Goal: Task Accomplishment & Management: Use online tool/utility

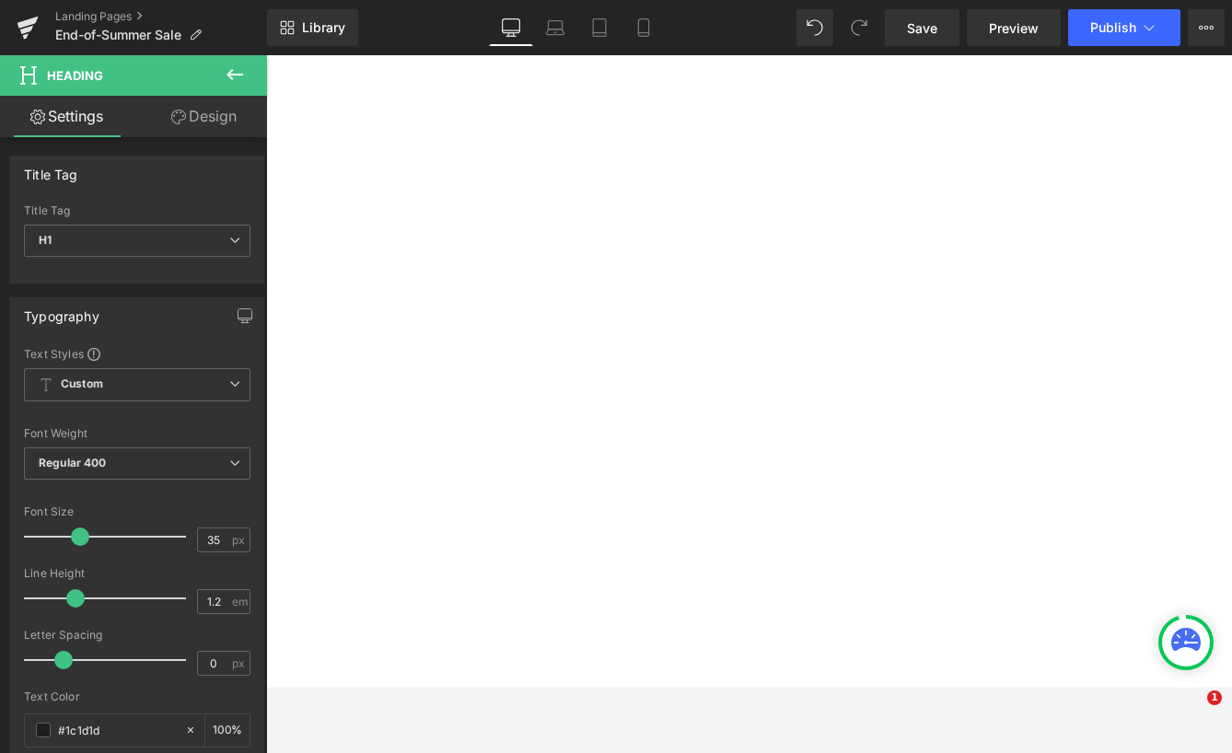
select select "XL"
select select "M"
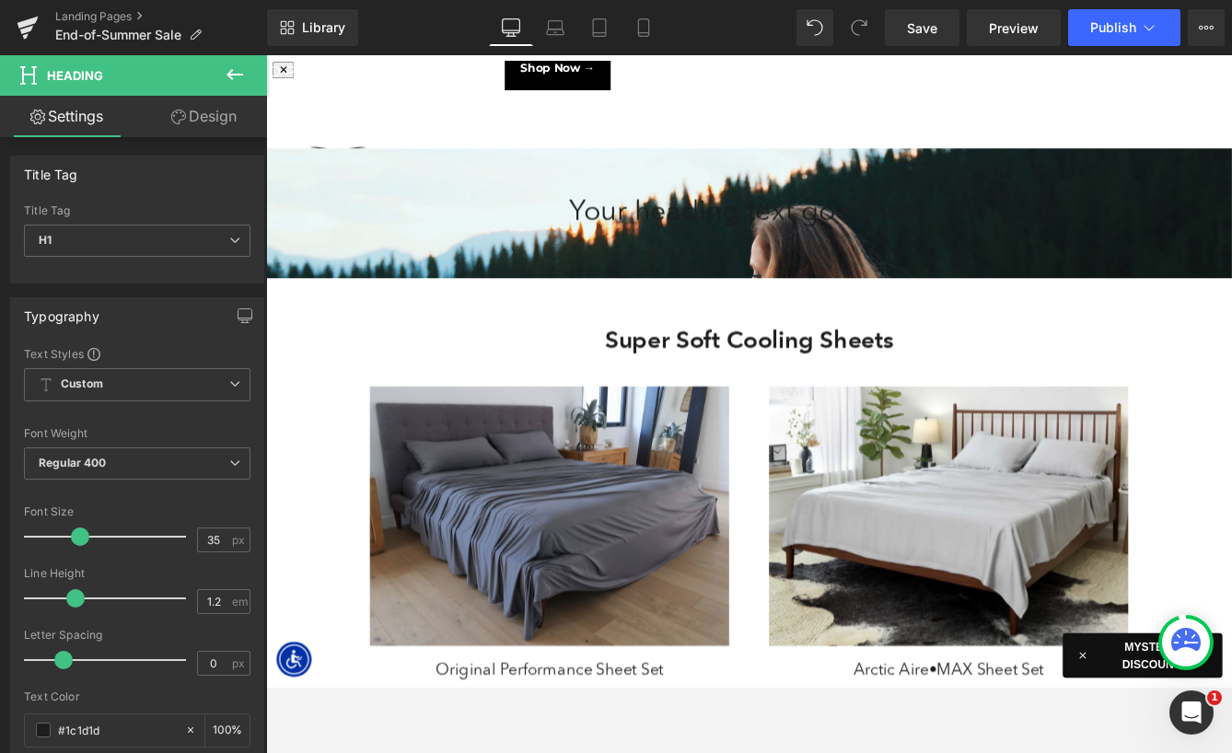
scroll to position [10528, 1114]
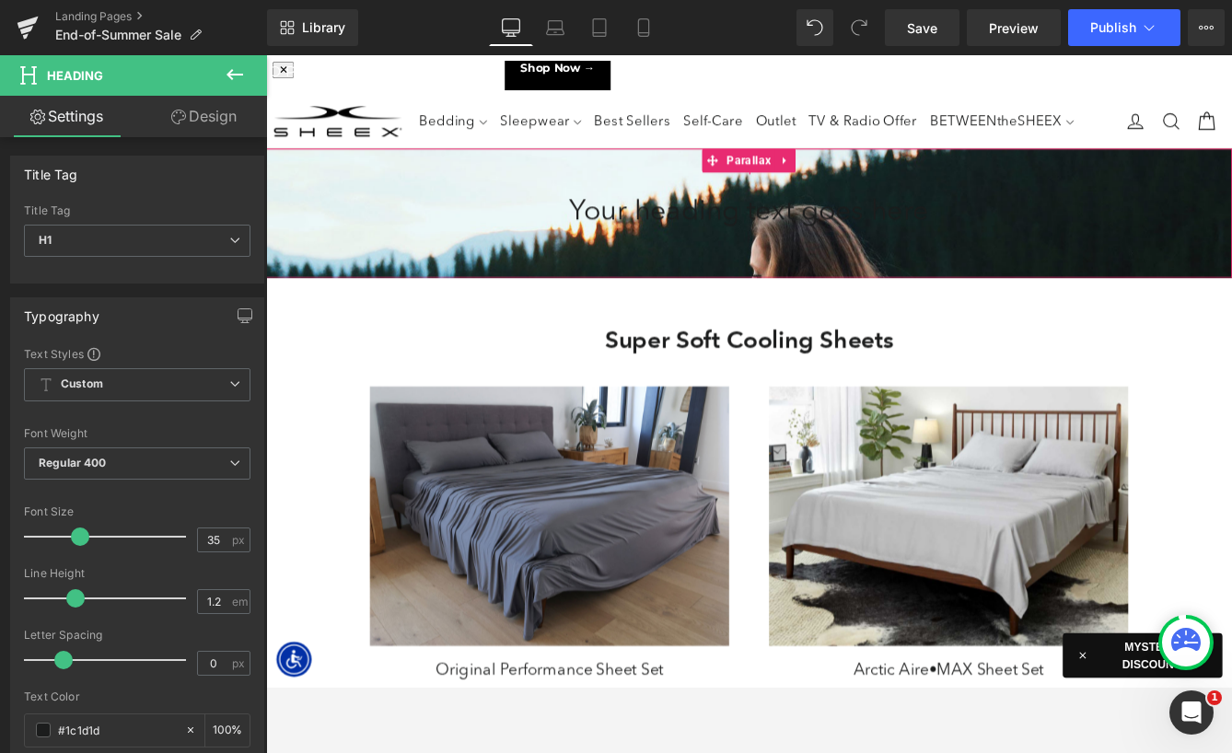
click at [811, 174] on span "Parallax" at bounding box center [823, 177] width 60 height 28
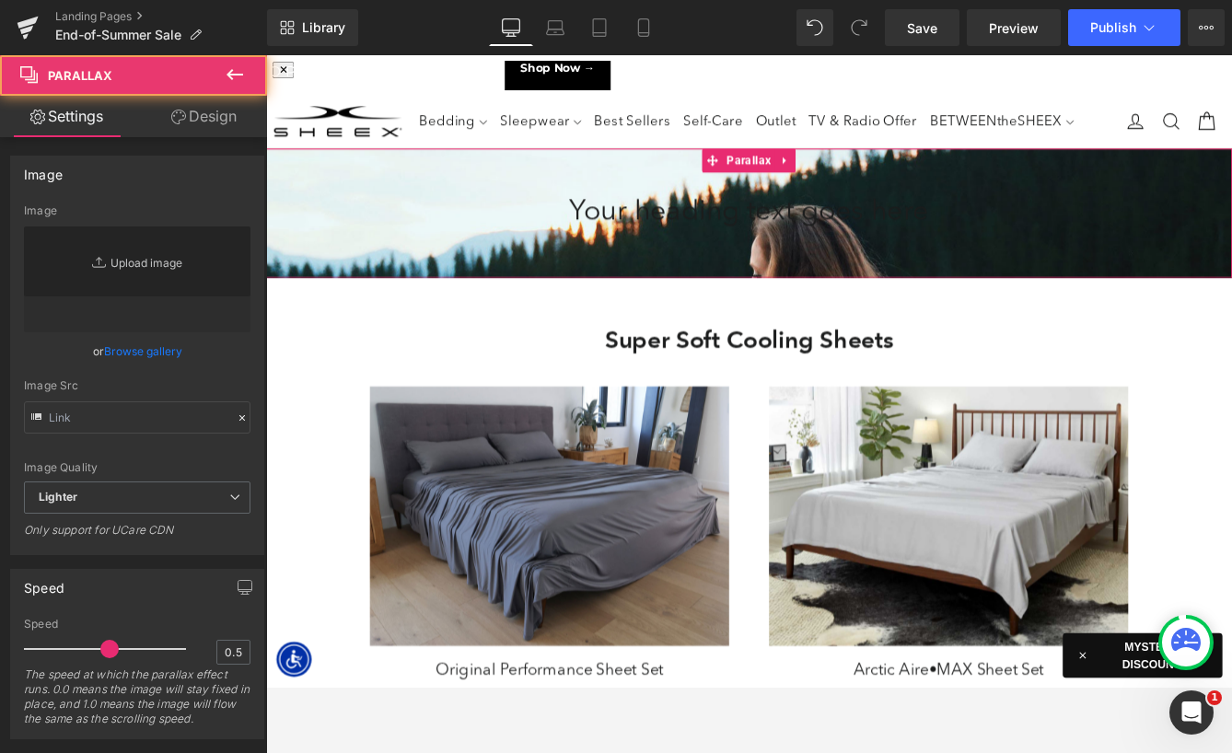
type input "[URL][DOMAIN_NAME]"
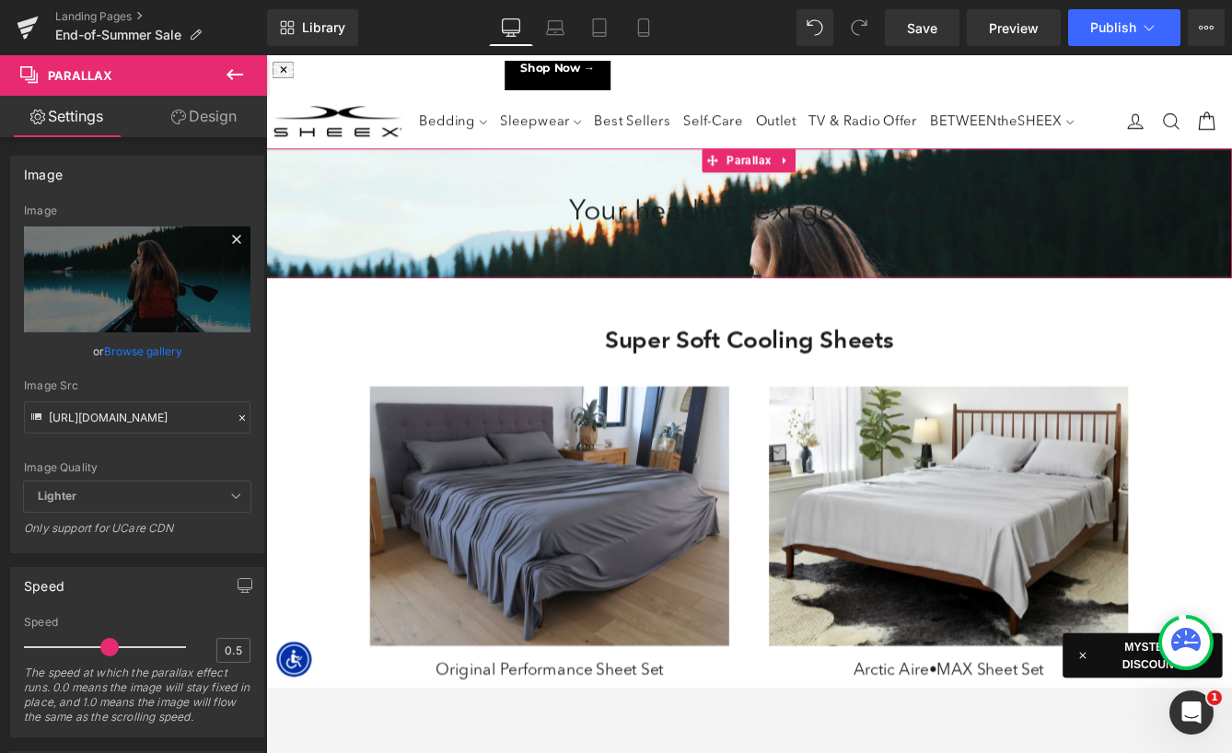
click at [236, 239] on icon at bounding box center [237, 239] width 22 height 22
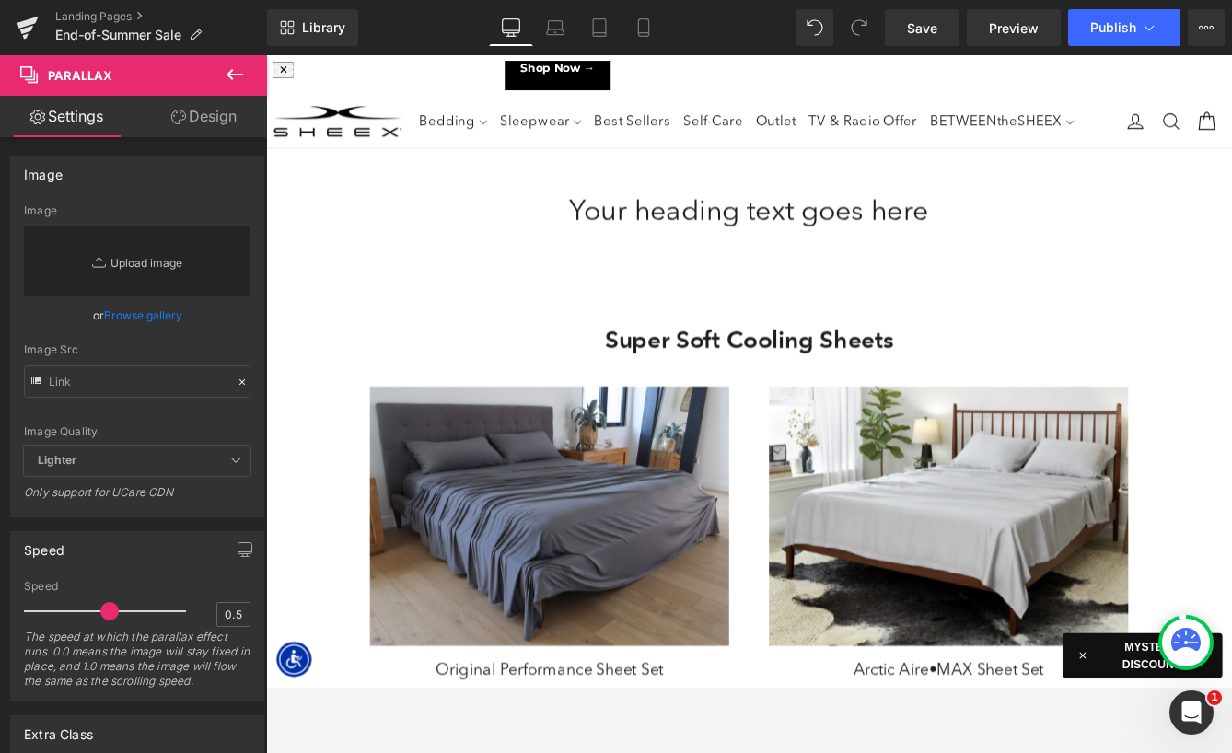
click at [140, 272] on link "Replace Image" at bounding box center [137, 262] width 227 height 70
type input "C:\fakepath\LP-EndofSummerSale-HeroBG.jpg"
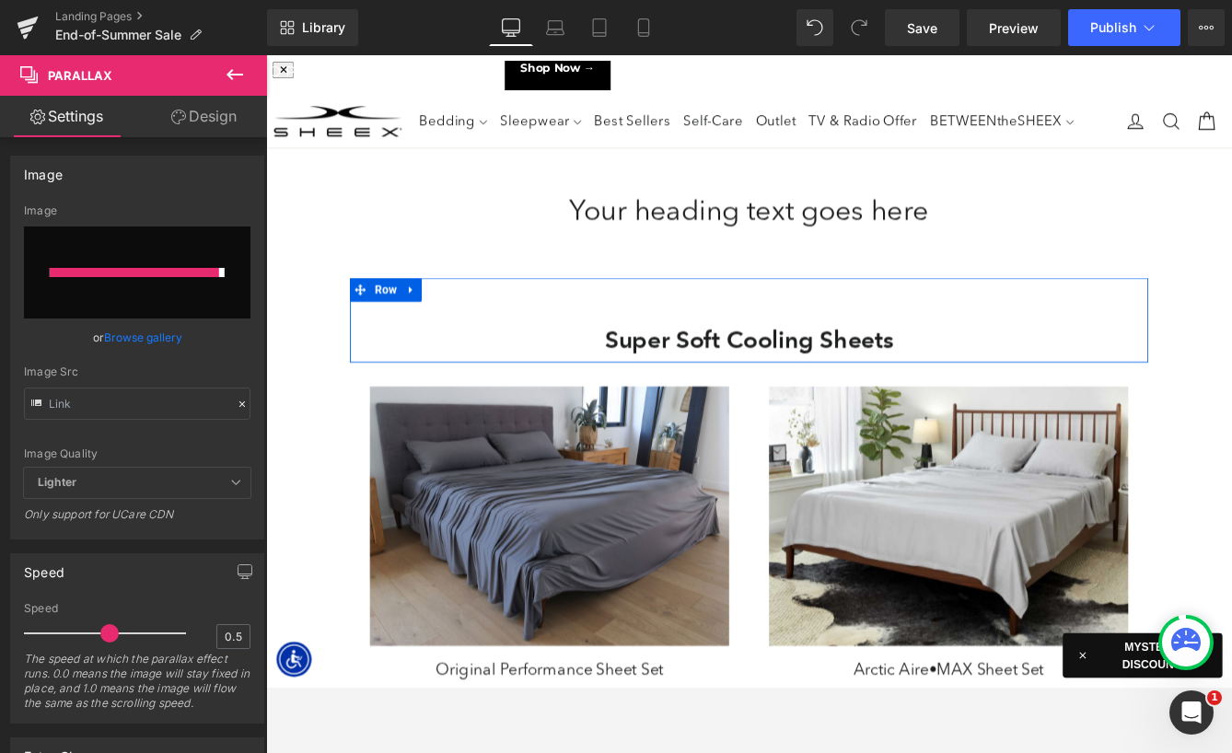
type input "[URL][DOMAIN_NAME]"
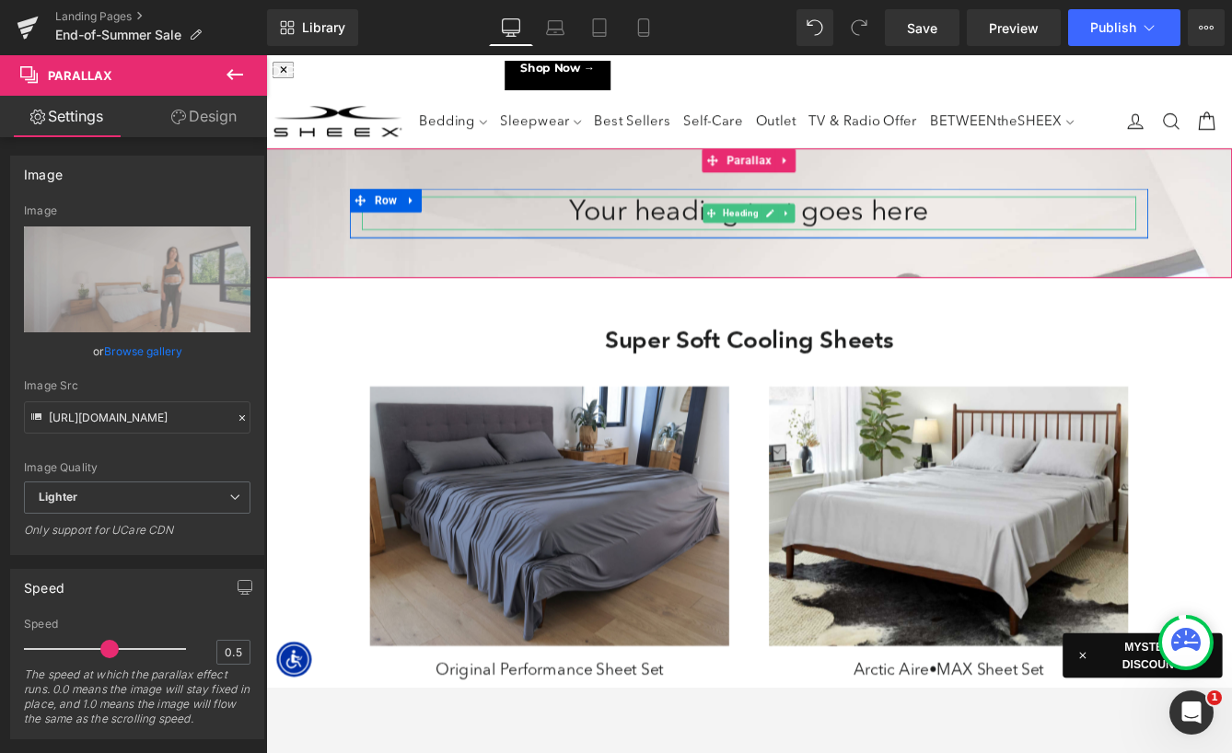
click at [676, 231] on h1 "Your heading text goes here" at bounding box center [823, 237] width 893 height 39
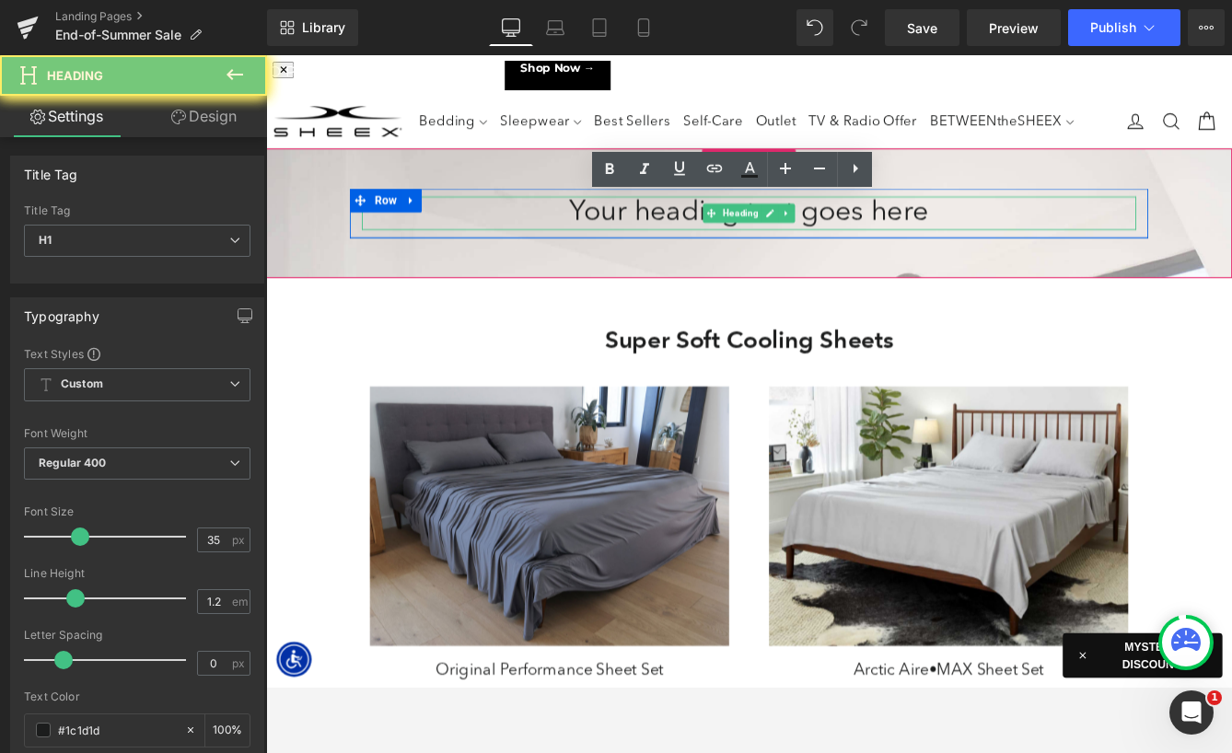
click at [676, 231] on h1 "Your heading text goes here" at bounding box center [823, 237] width 893 height 39
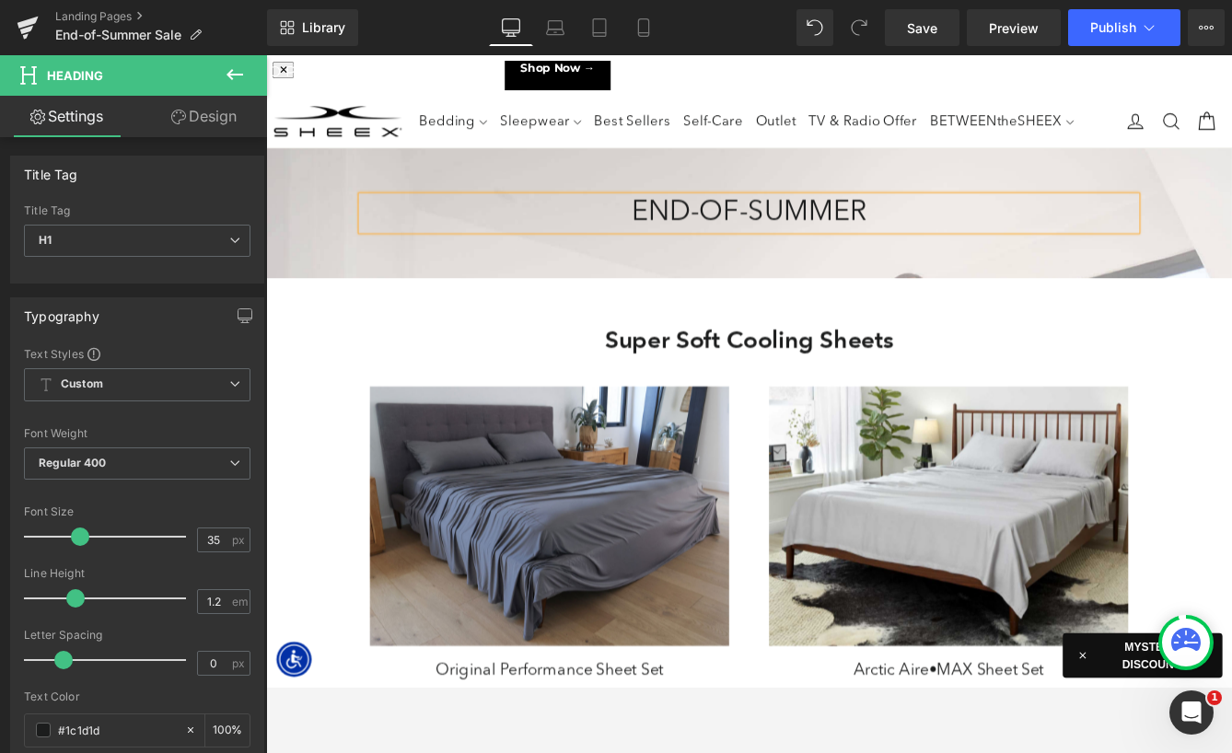
click at [740, 306] on div at bounding box center [823, 476] width 1114 height 729
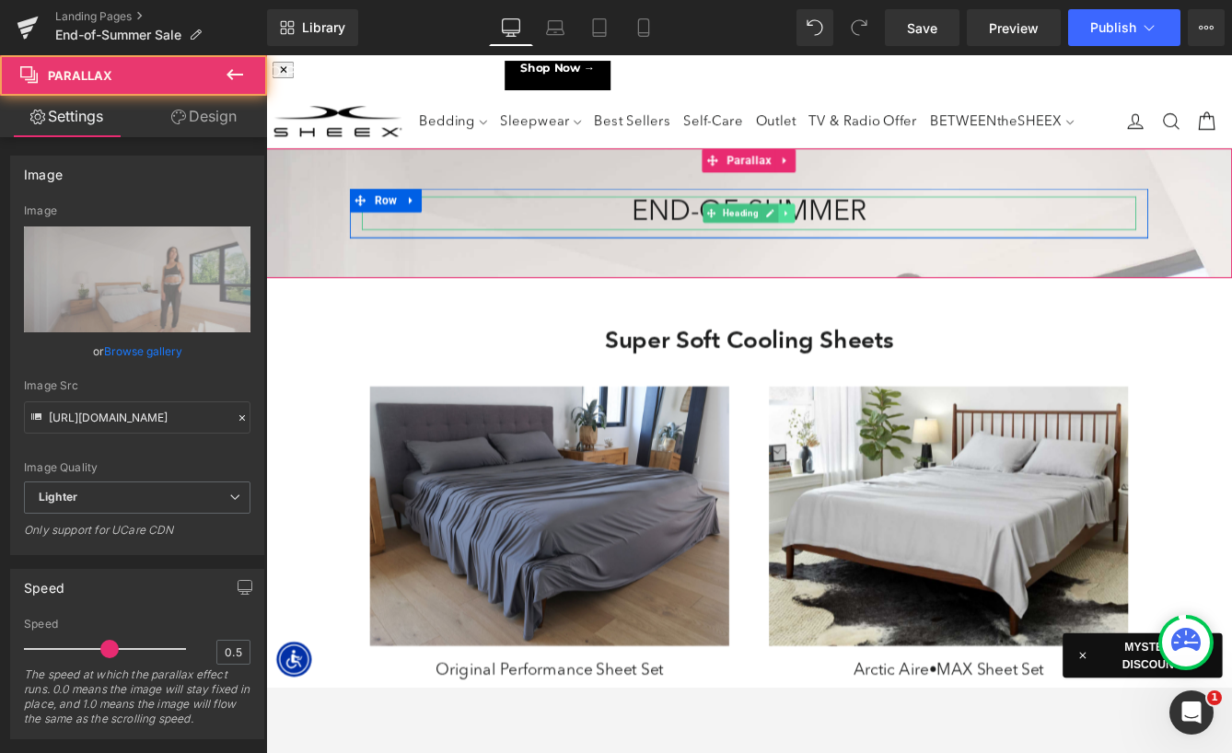
click at [865, 236] on icon at bounding box center [866, 237] width 3 height 6
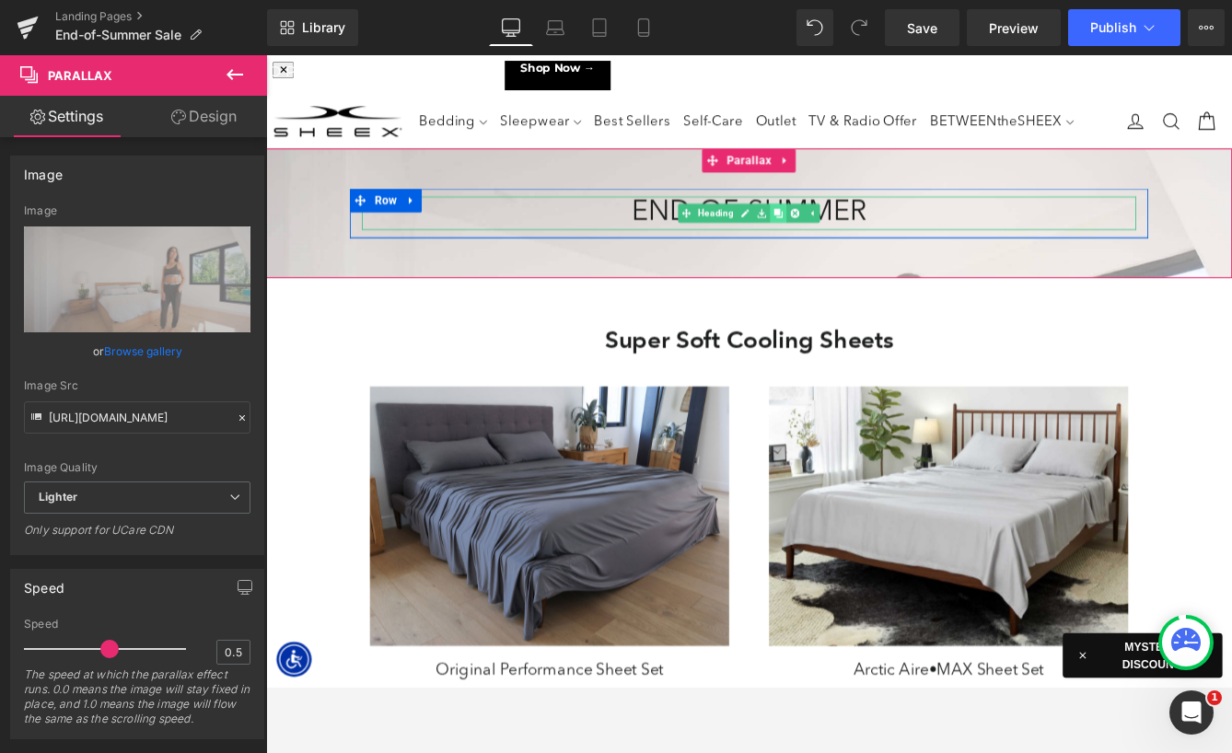
click at [857, 236] on icon at bounding box center [857, 237] width 10 height 10
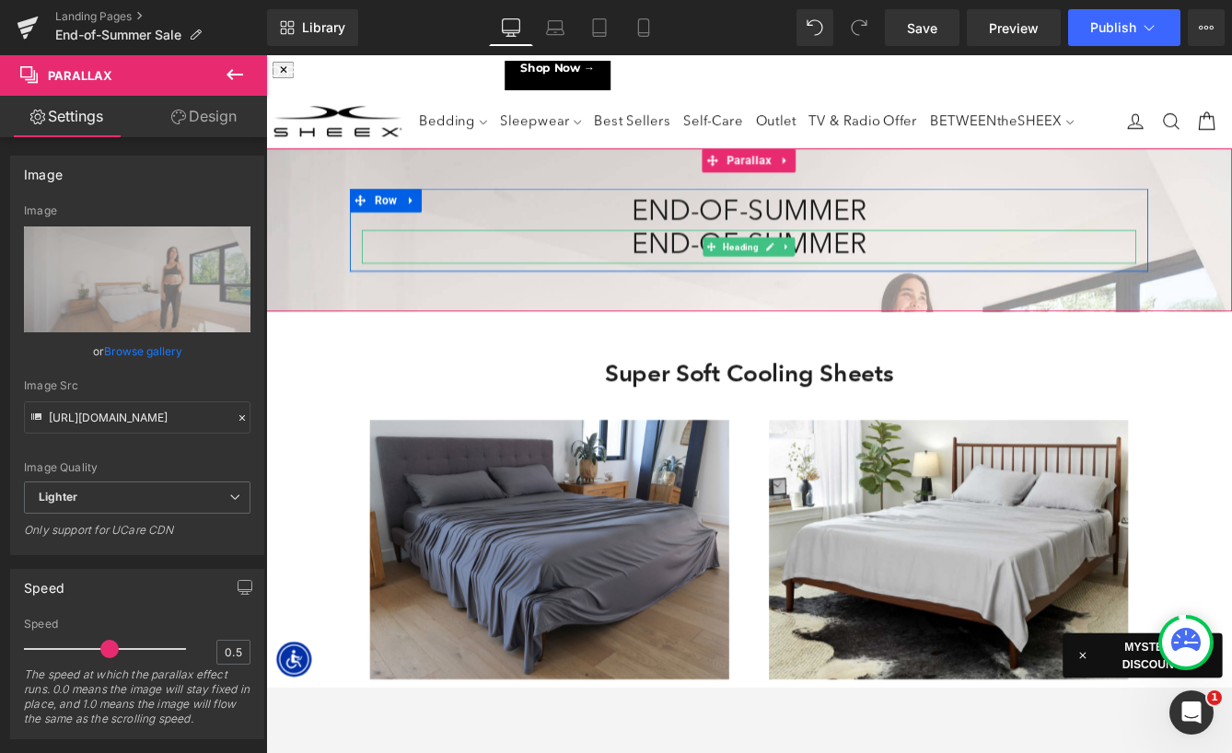
scroll to position [10567, 1114]
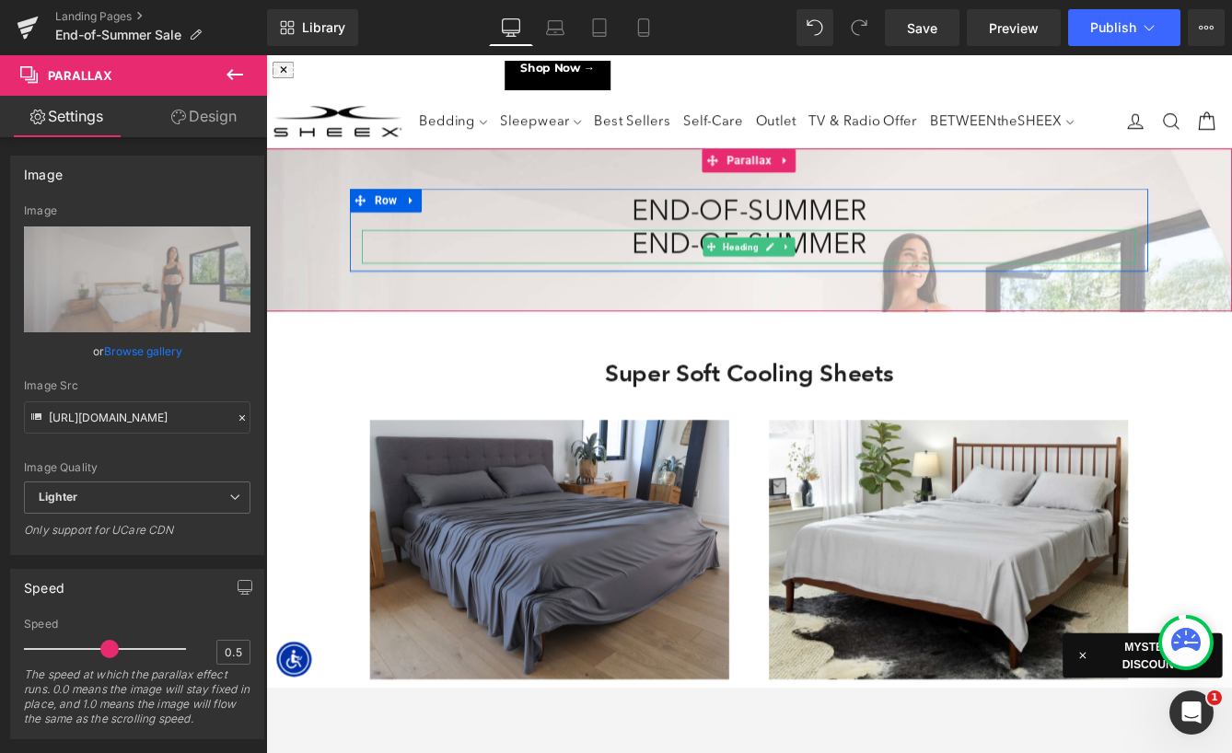
click at [723, 274] on h1 "END-OF-SUMMER" at bounding box center [823, 276] width 893 height 39
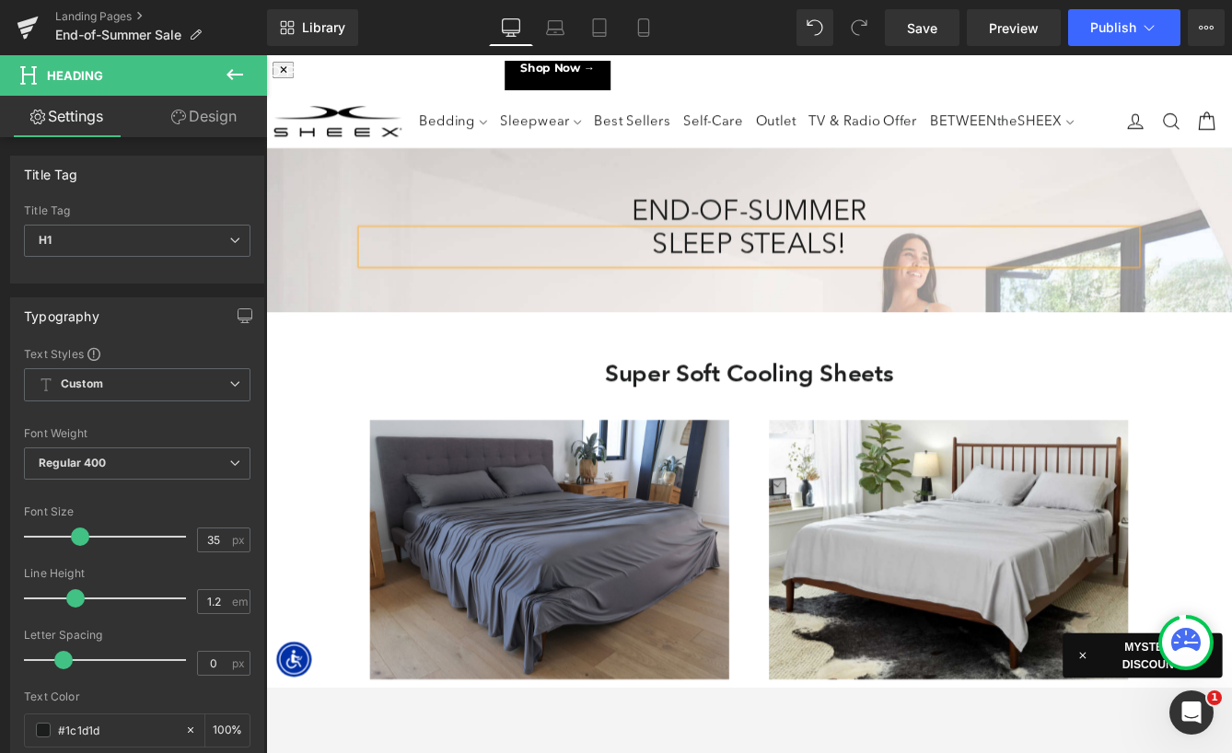
click at [867, 181] on div at bounding box center [823, 430] width 1114 height 729
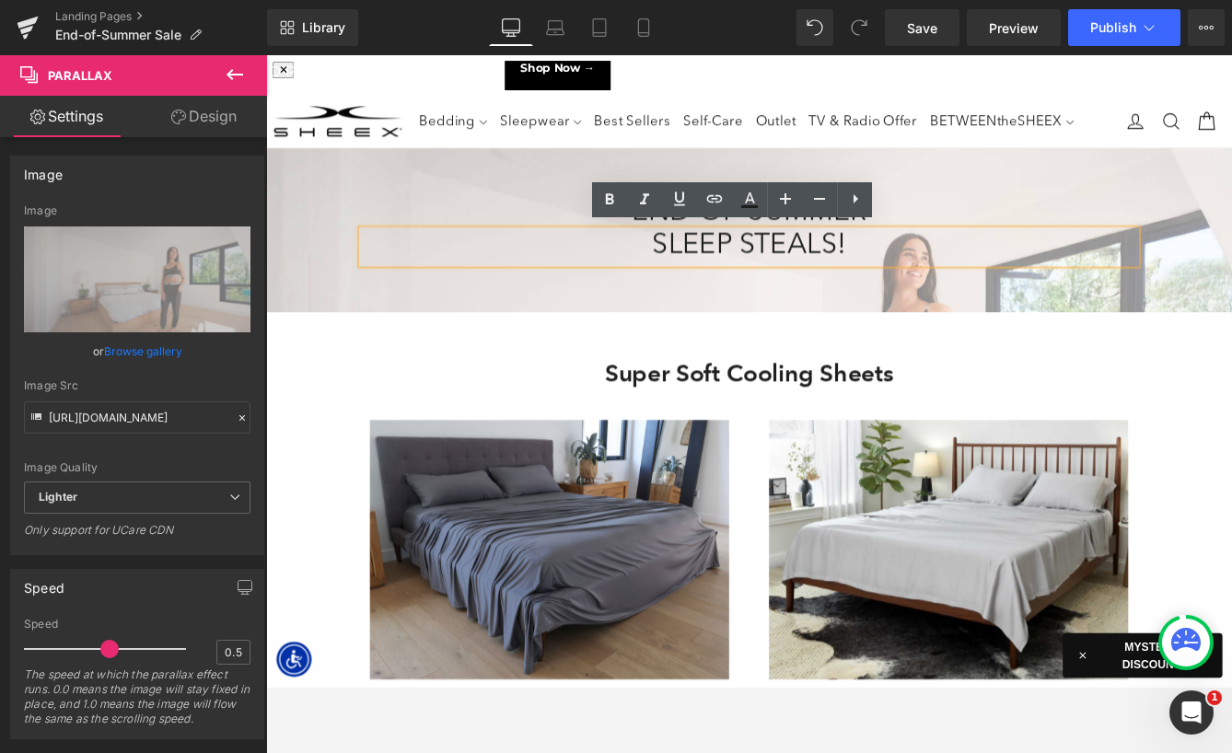
scroll to position [6, 0]
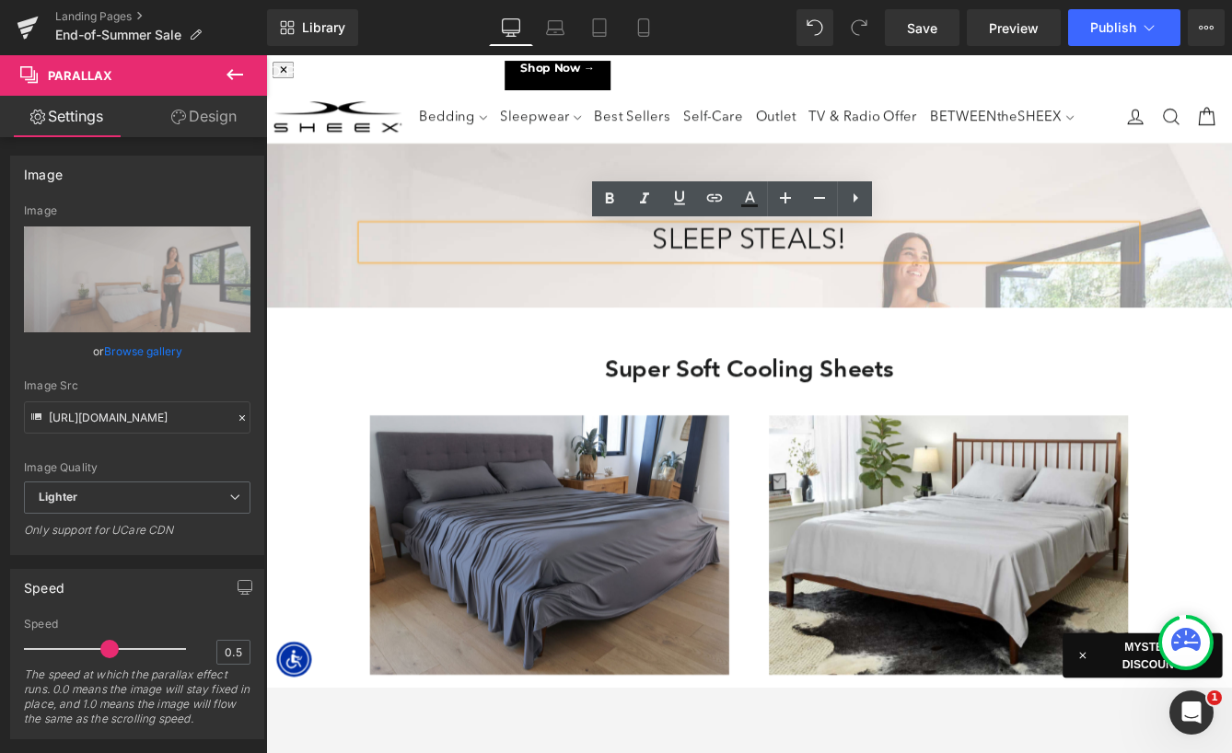
click at [912, 402] on div "Super Soft Cooling Sheets Heading" at bounding box center [823, 417] width 893 height 33
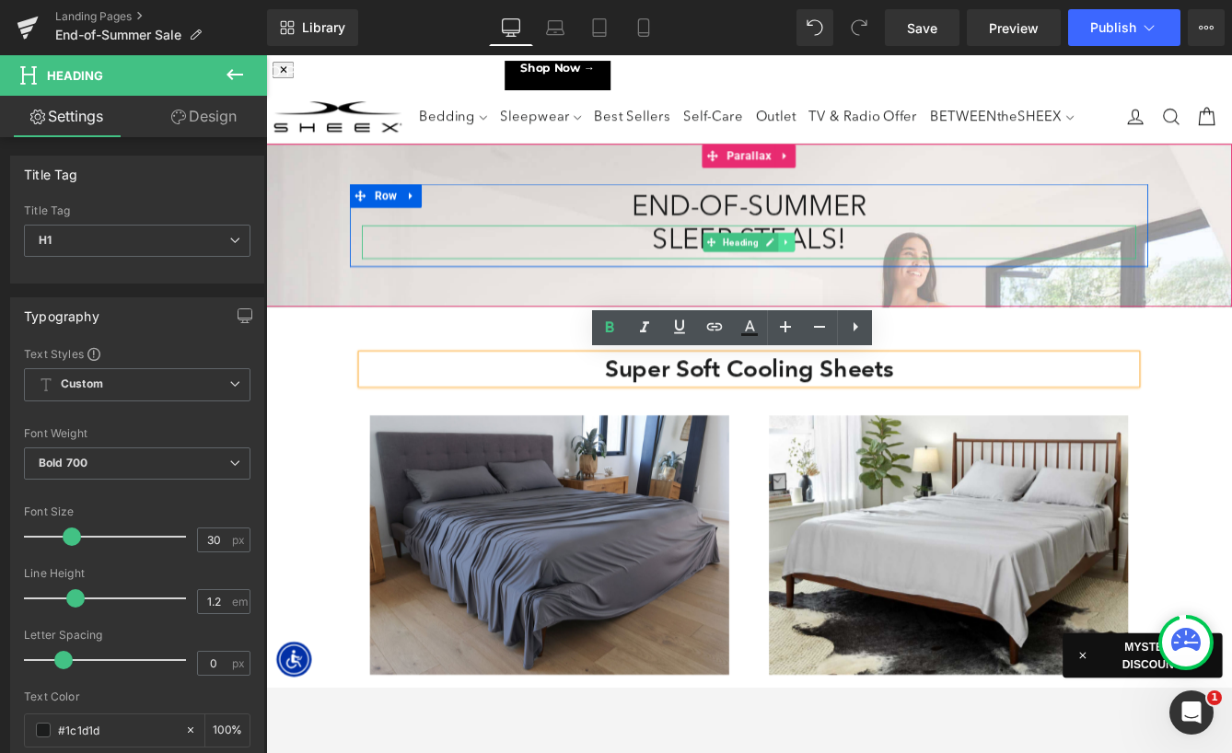
click at [867, 270] on icon at bounding box center [866, 270] width 3 height 6
click at [859, 270] on icon at bounding box center [857, 270] width 10 height 11
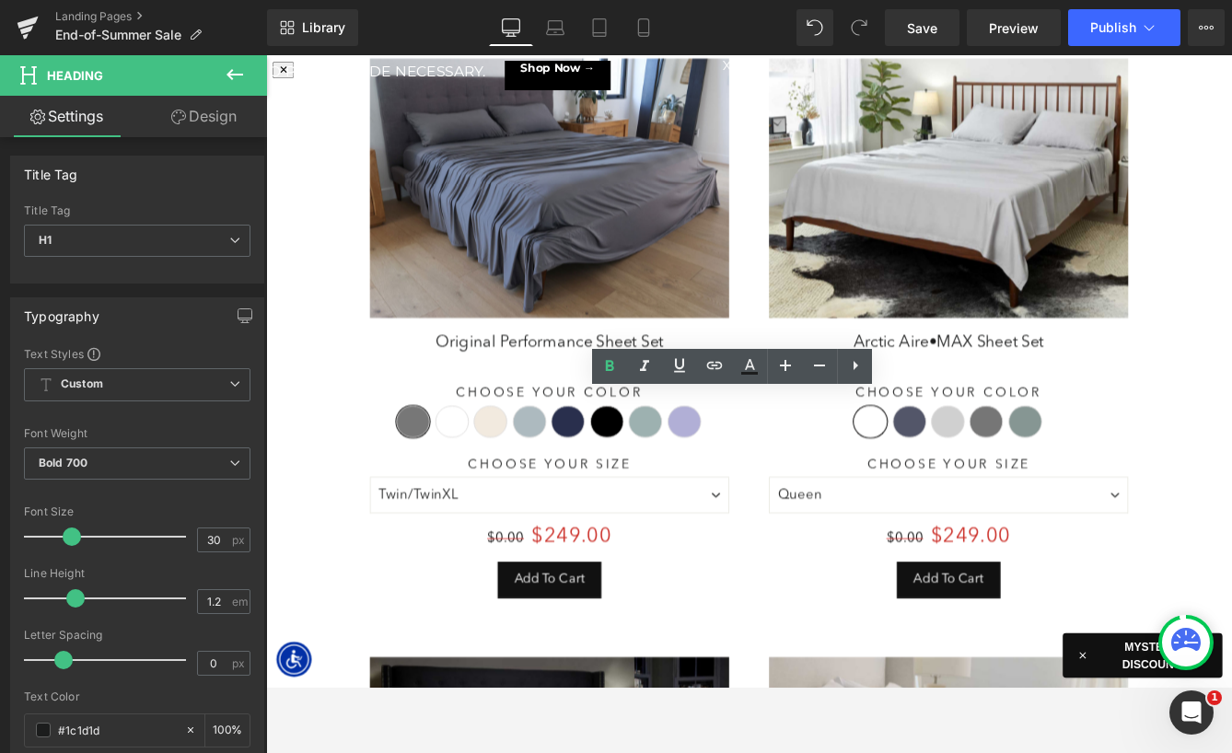
scroll to position [10606, 1114]
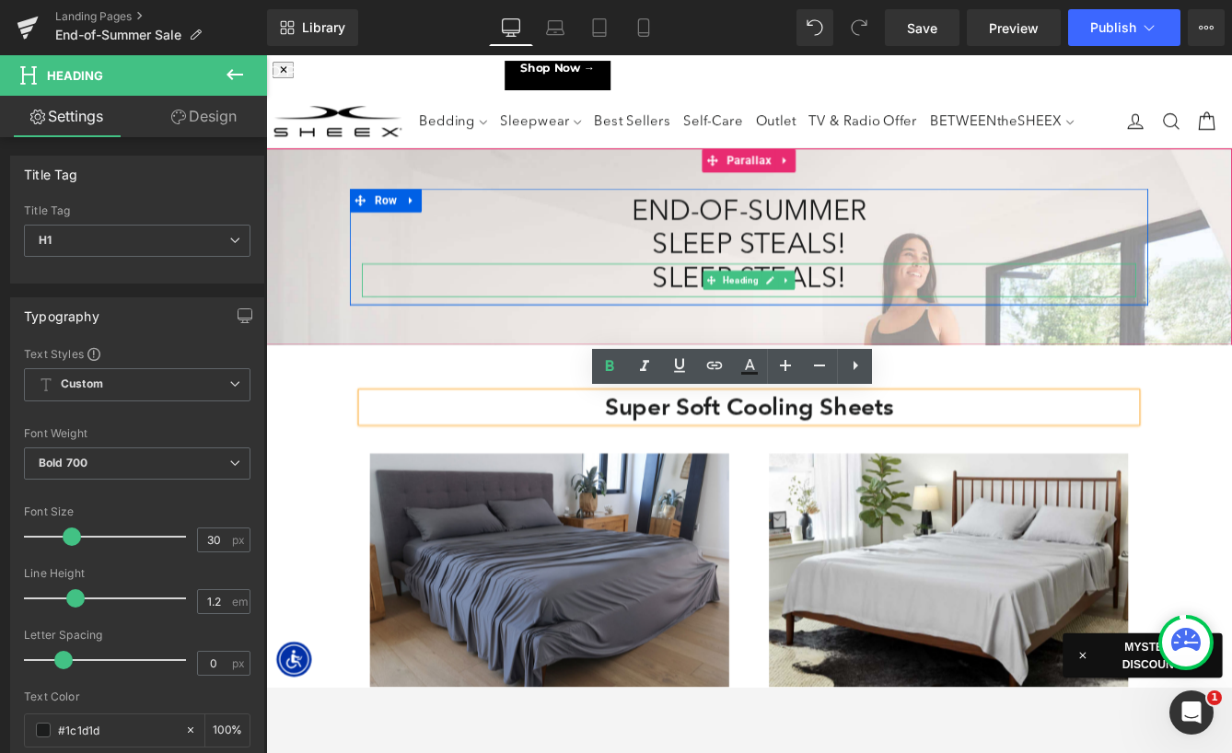
click at [740, 310] on h1 "SLEEP STEALS!" at bounding box center [823, 315] width 893 height 39
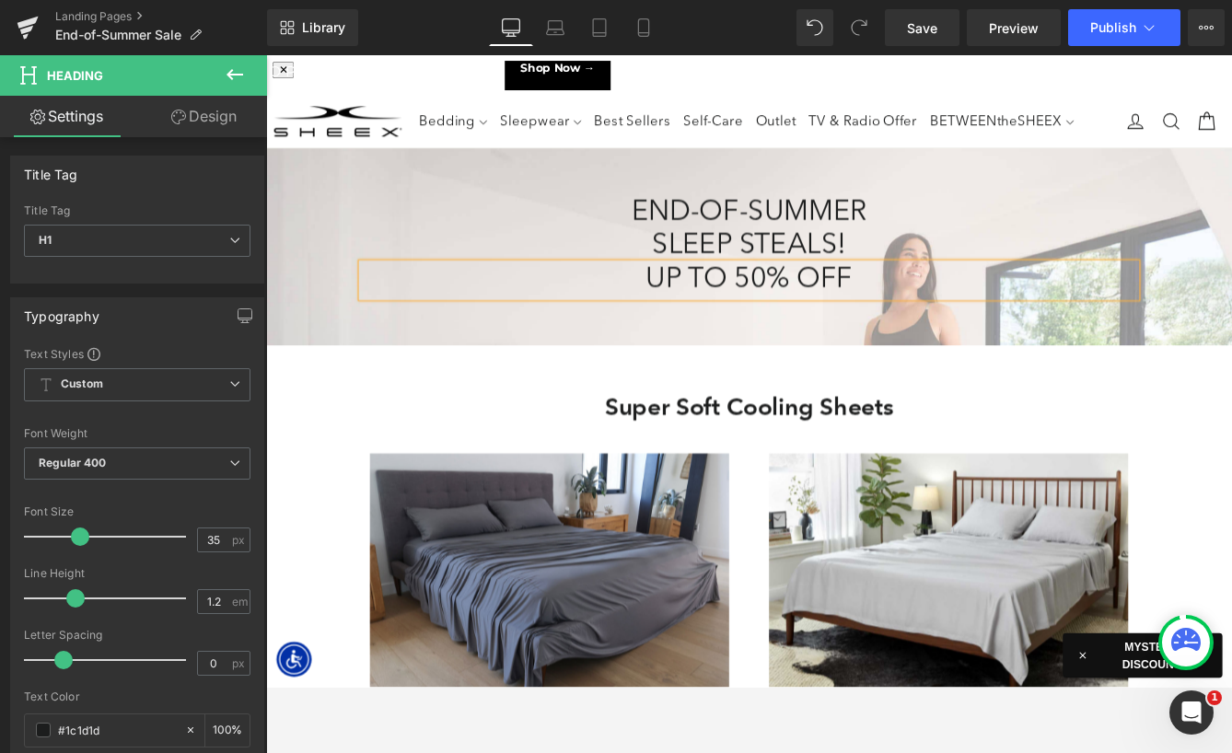
click at [740, 274] on h1 "SLEEP STEALS!" at bounding box center [823, 276] width 893 height 39
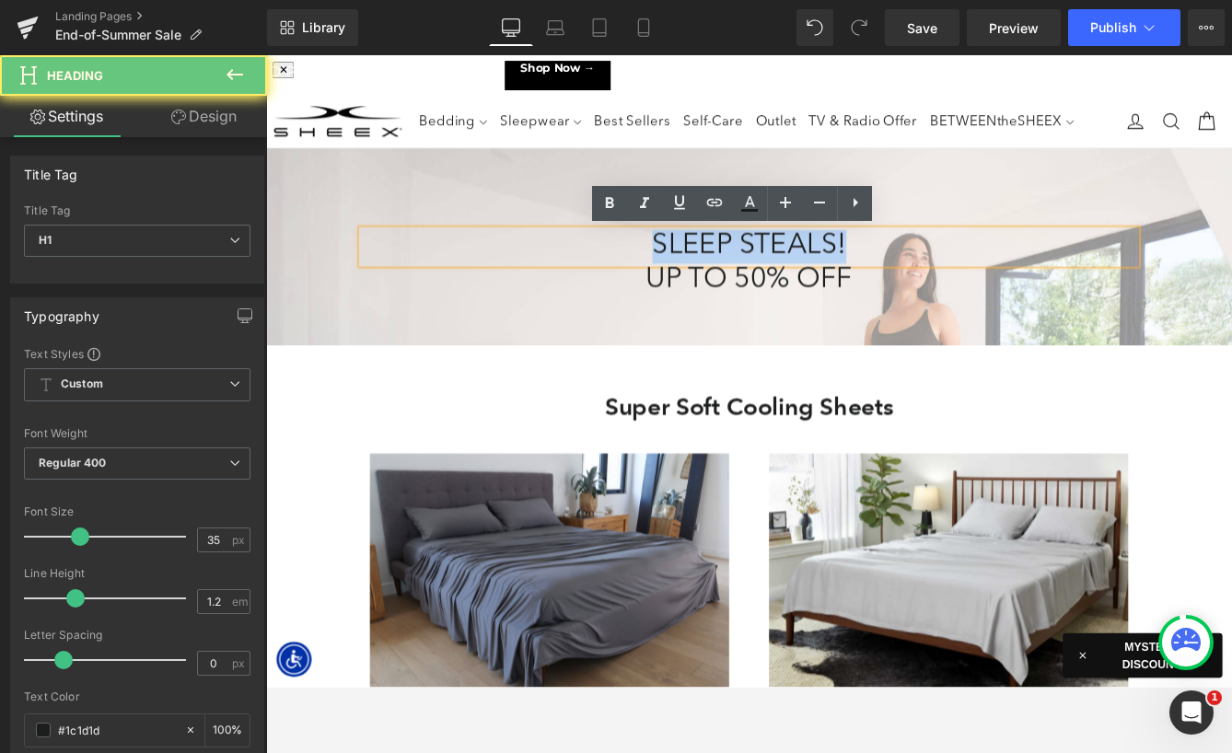
click at [740, 274] on h1 "SLEEP STEALS!" at bounding box center [823, 276] width 893 height 39
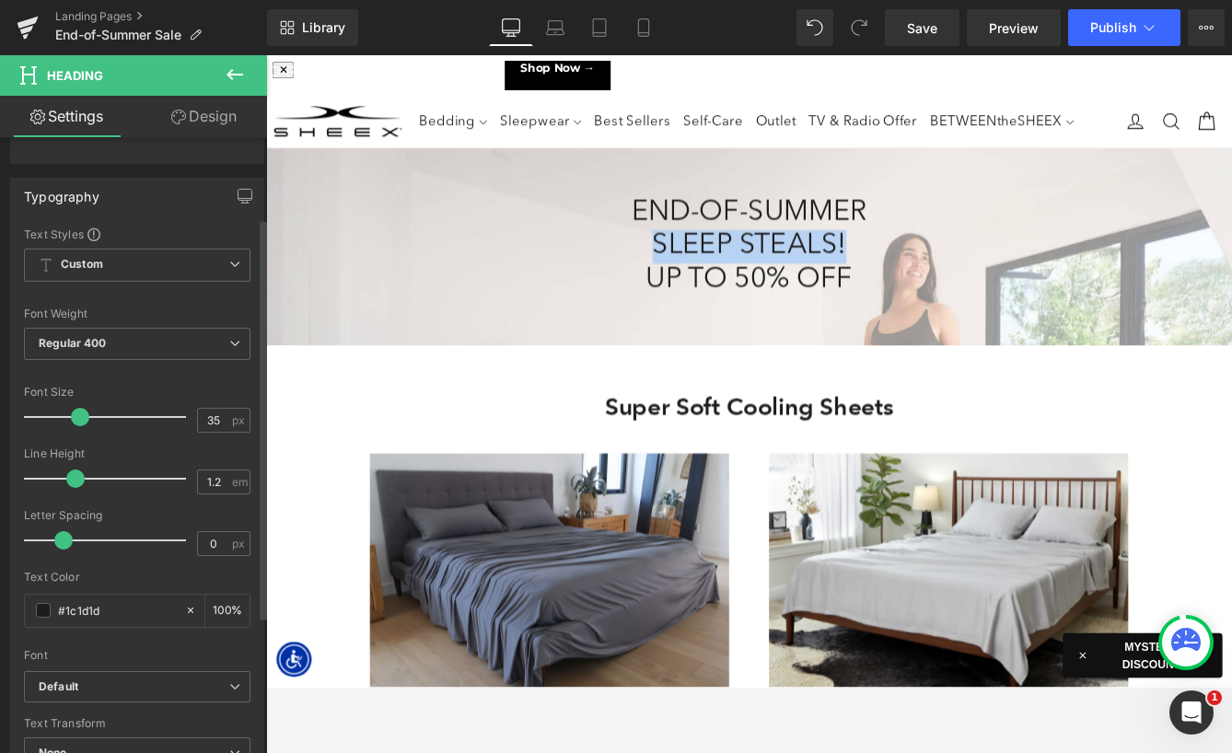
scroll to position [123, 0]
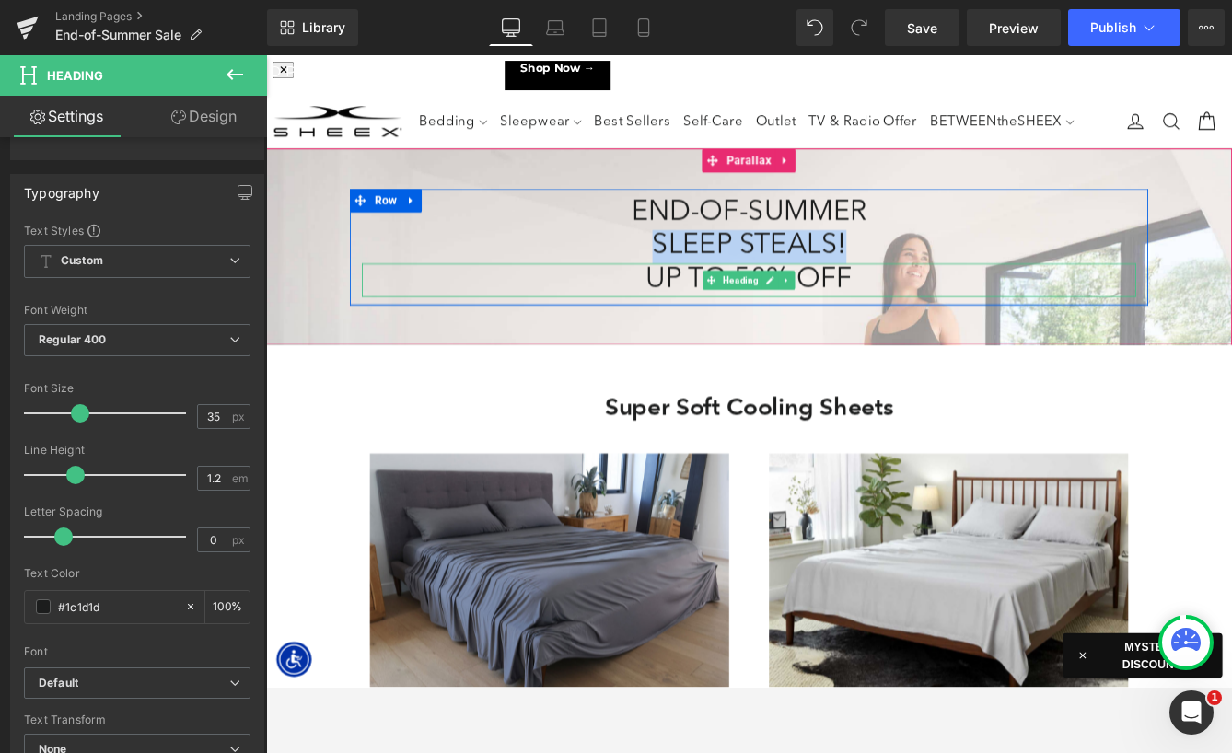
click at [722, 314] on h1 "UP TO 50% OFF" at bounding box center [823, 315] width 893 height 39
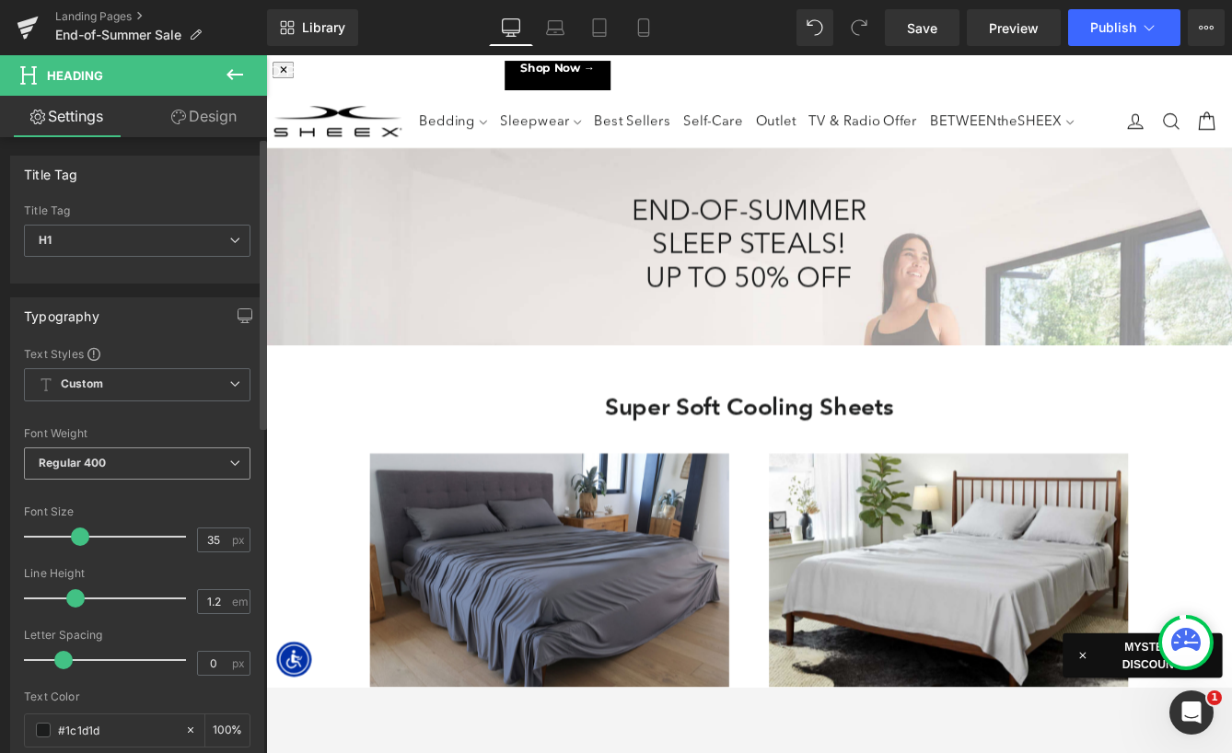
click at [147, 460] on span "Regular 400" at bounding box center [137, 464] width 227 height 32
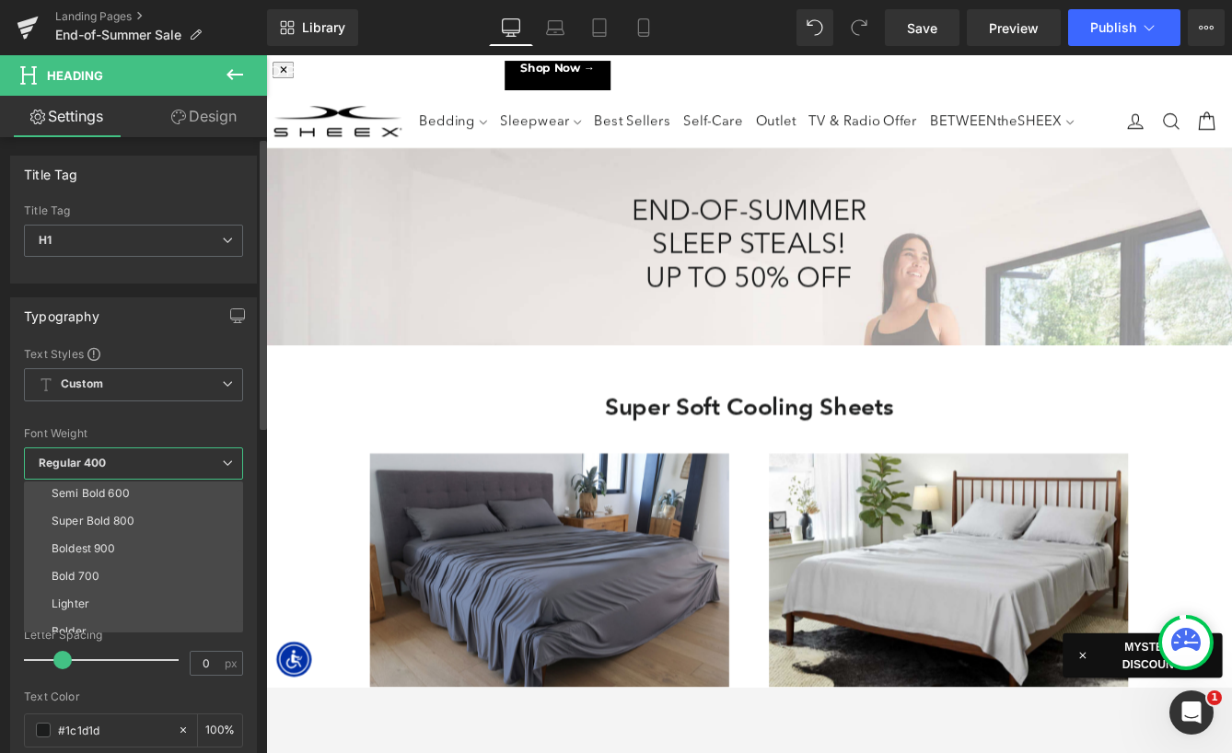
scroll to position [153, 0]
drag, startPoint x: 114, startPoint y: 534, endPoint x: 553, endPoint y: 323, distance: 486.5
click at [114, 534] on div "Boldest 900" at bounding box center [84, 536] width 64 height 13
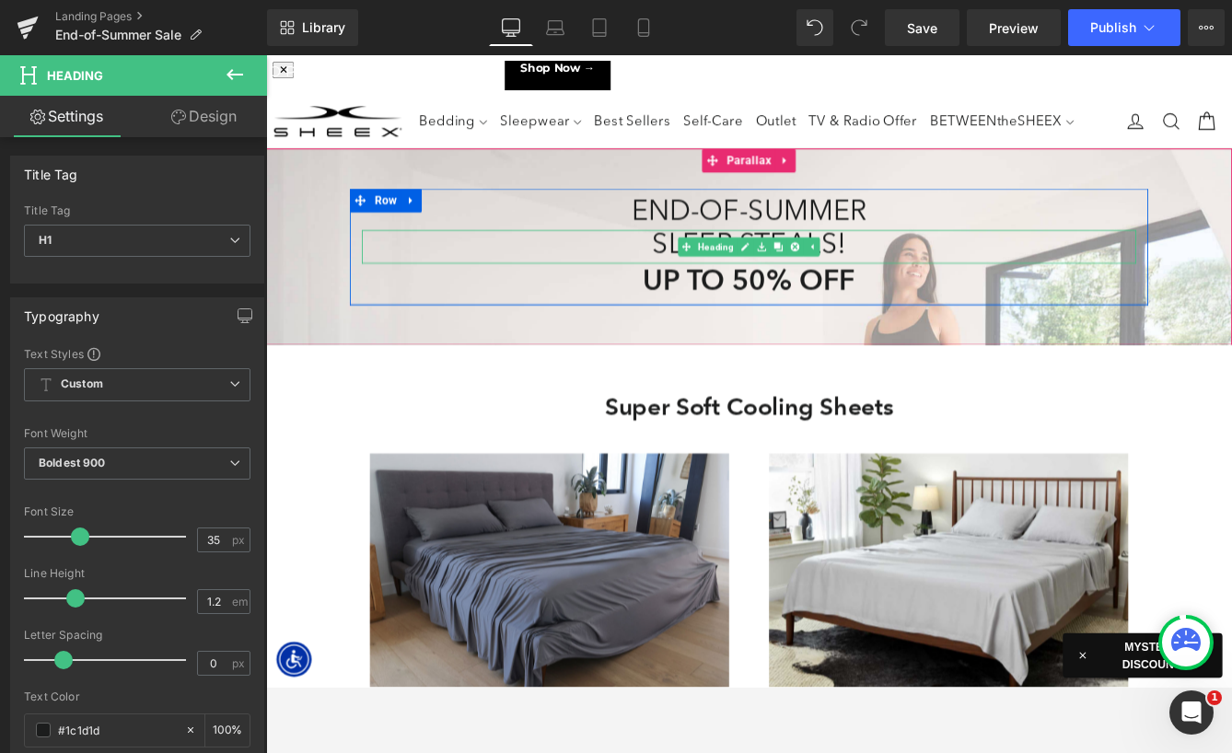
click at [689, 268] on h1 "SLEEP STEALS!" at bounding box center [823, 276] width 893 height 39
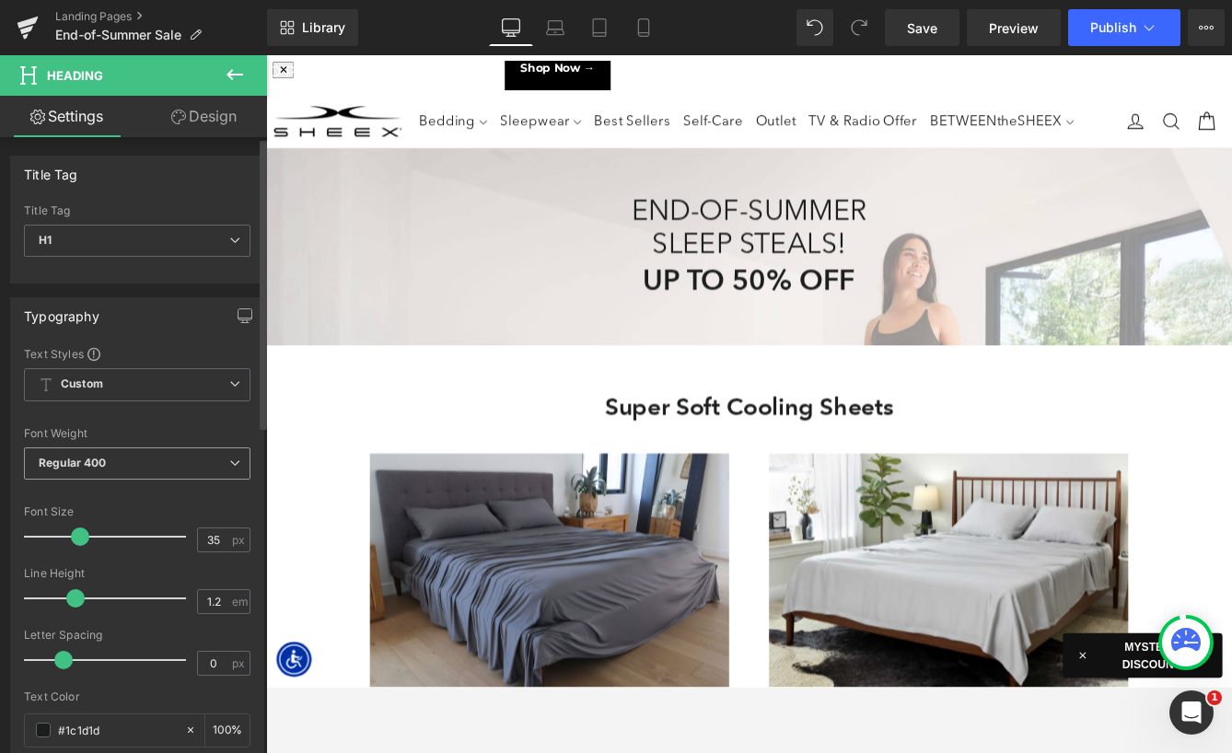
click at [157, 462] on span "Regular 400" at bounding box center [137, 464] width 227 height 32
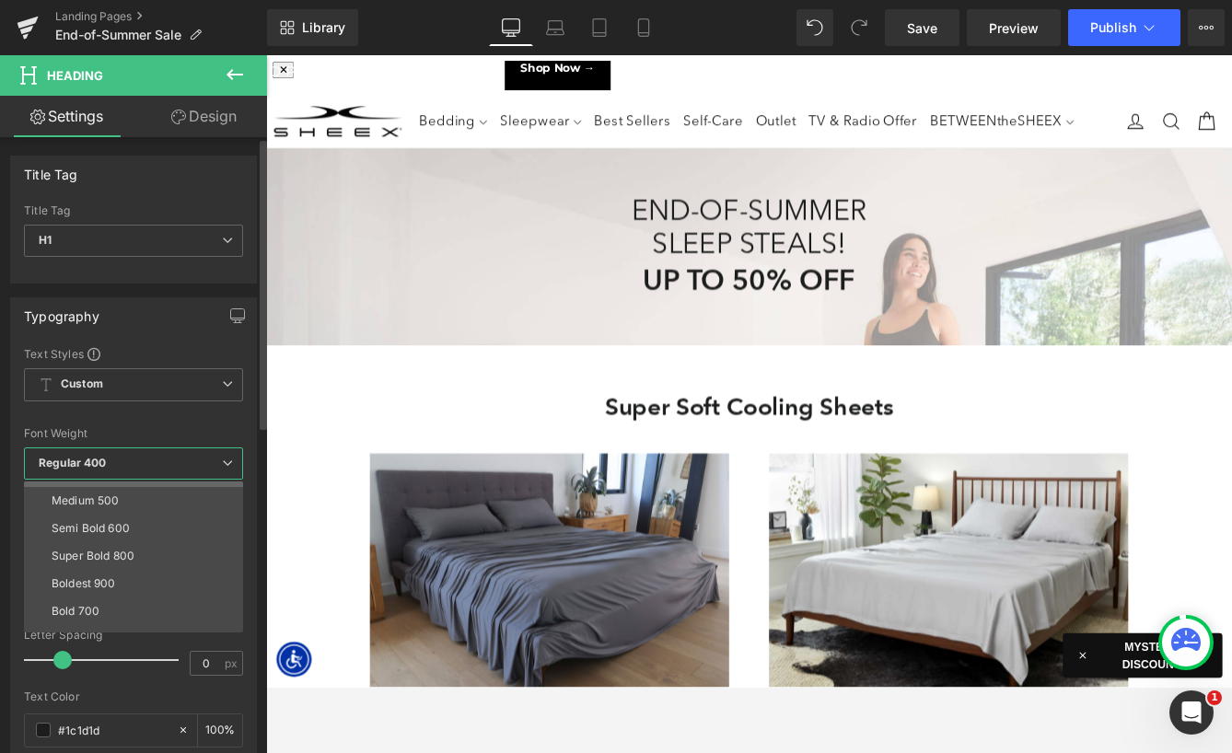
scroll to position [116, 0]
click at [124, 577] on li "Boldest 900" at bounding box center [137, 573] width 227 height 28
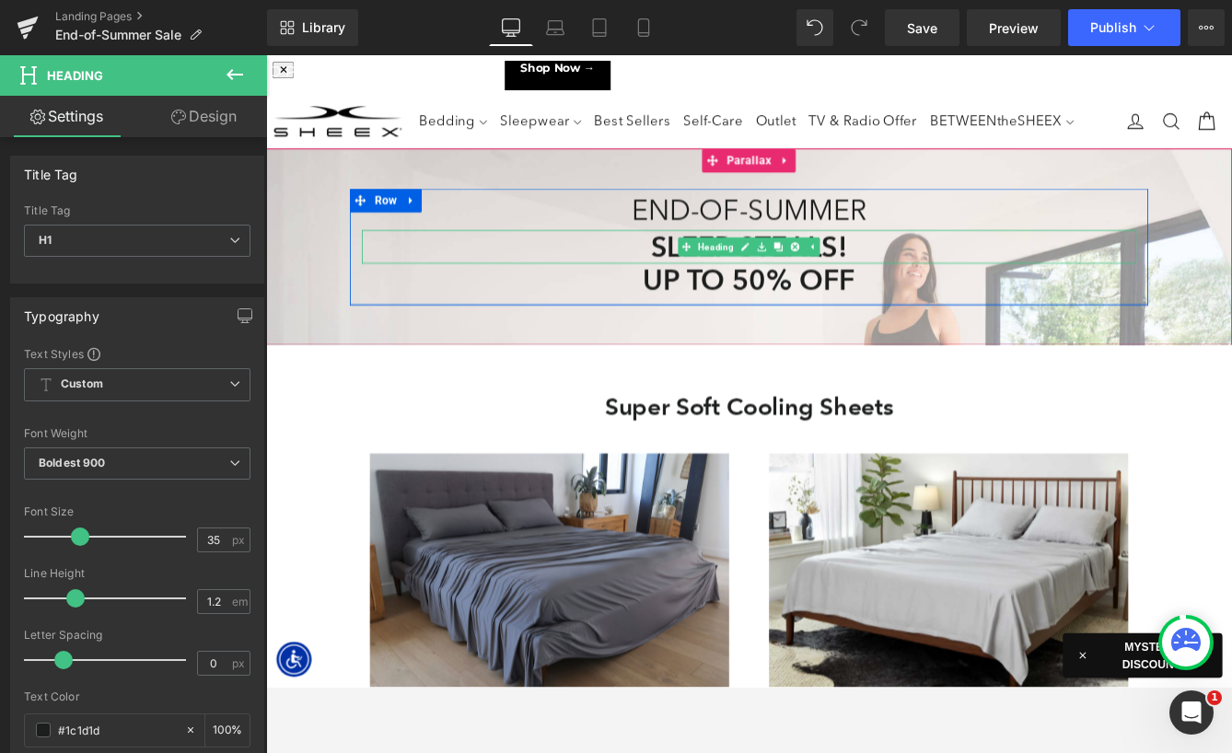
click at [711, 273] on h1 "SLEEP STEALS!" at bounding box center [823, 276] width 893 height 39
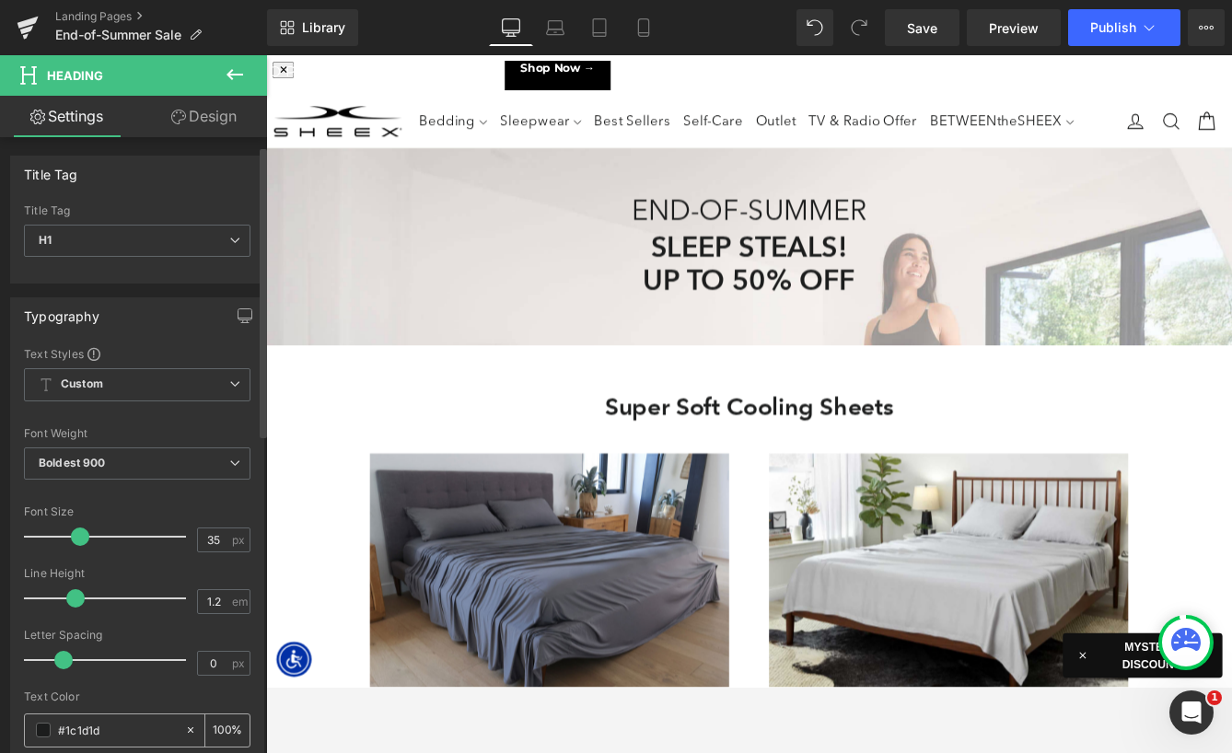
scroll to position [171, 0]
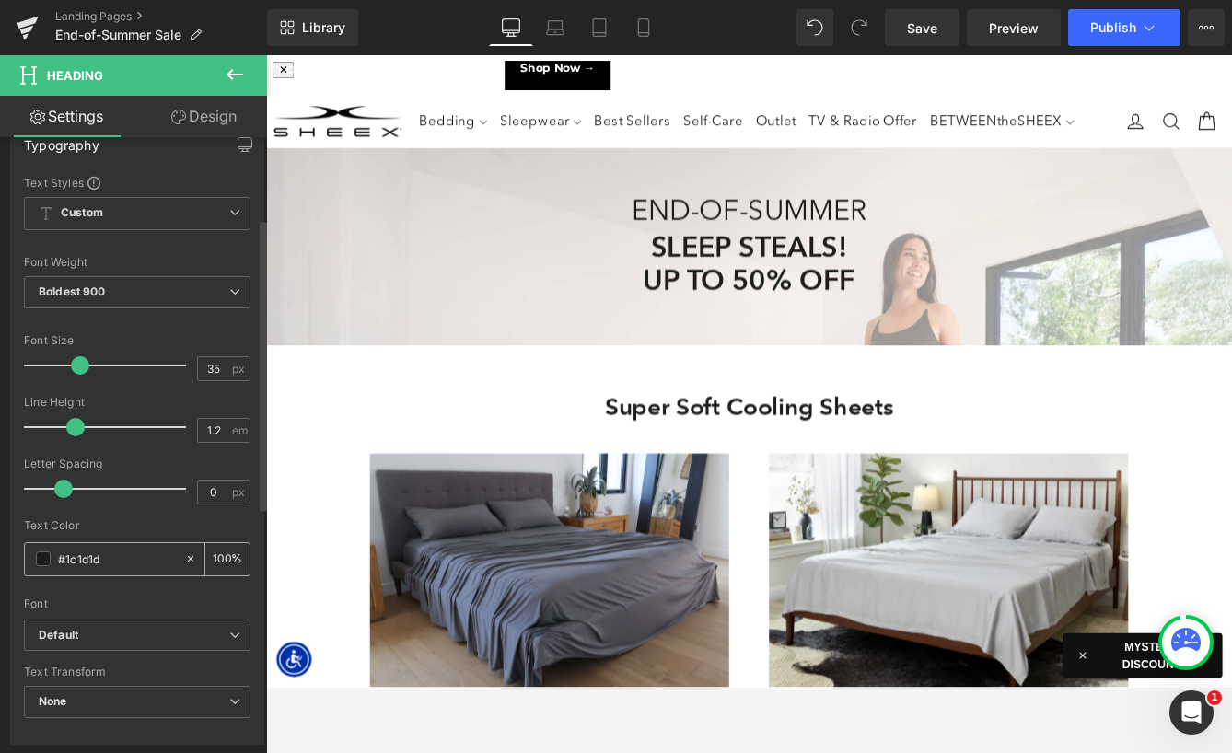
click at [84, 560] on input "#1c1d1d" at bounding box center [117, 559] width 118 height 20
click at [56, 559] on div "ef1c1c" at bounding box center [104, 559] width 159 height 32
type input "#ef1c1c"
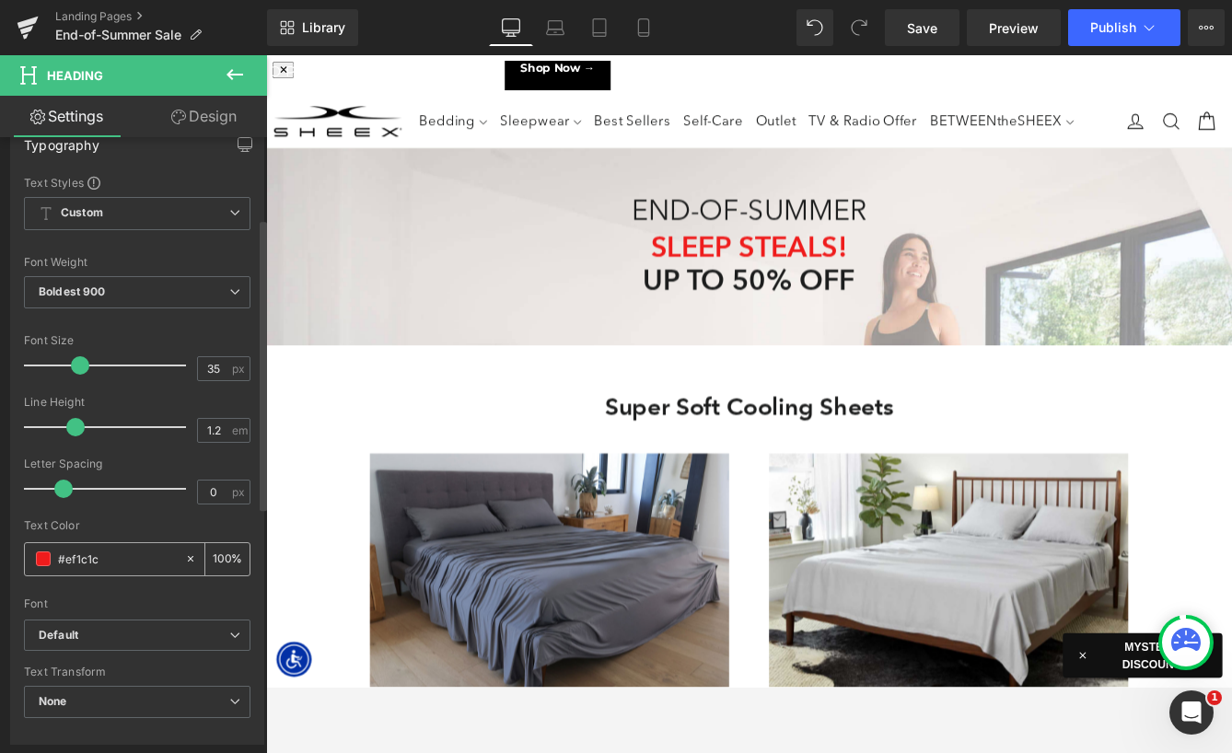
click at [108, 555] on input "#ef1c1c" at bounding box center [117, 559] width 118 height 20
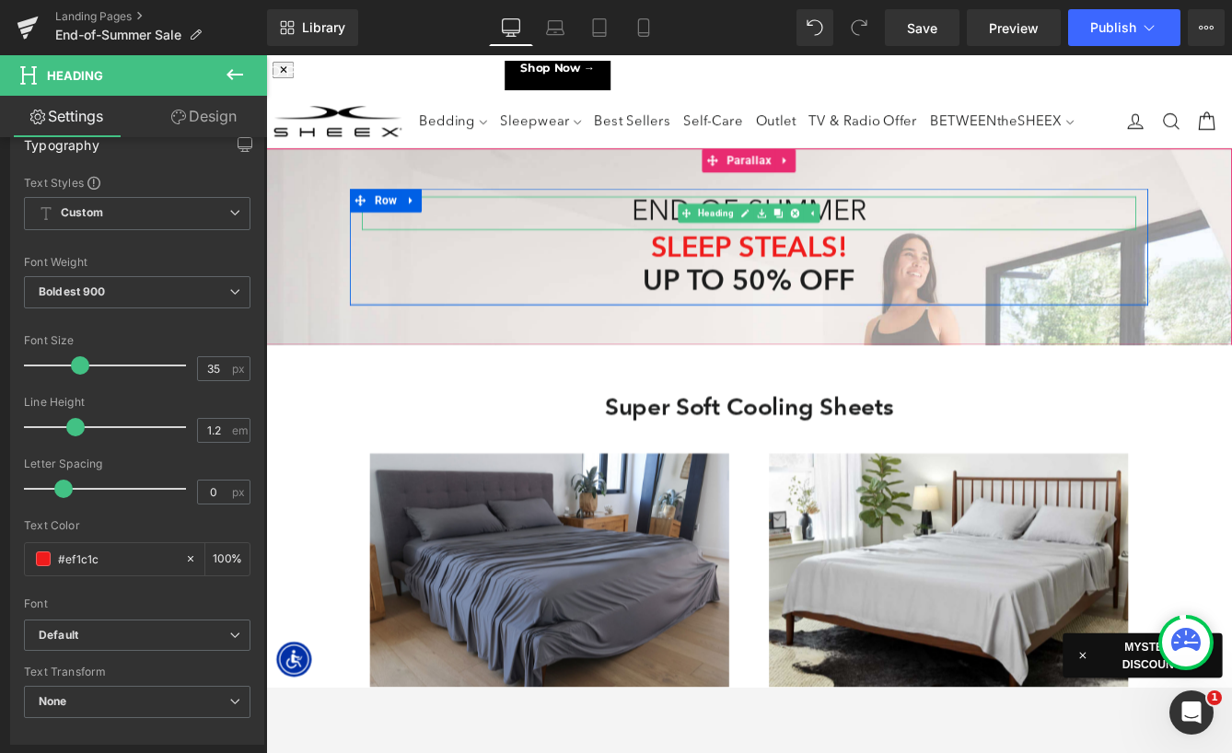
click at [705, 234] on h1 "END-OF-SUMMER" at bounding box center [823, 237] width 893 height 39
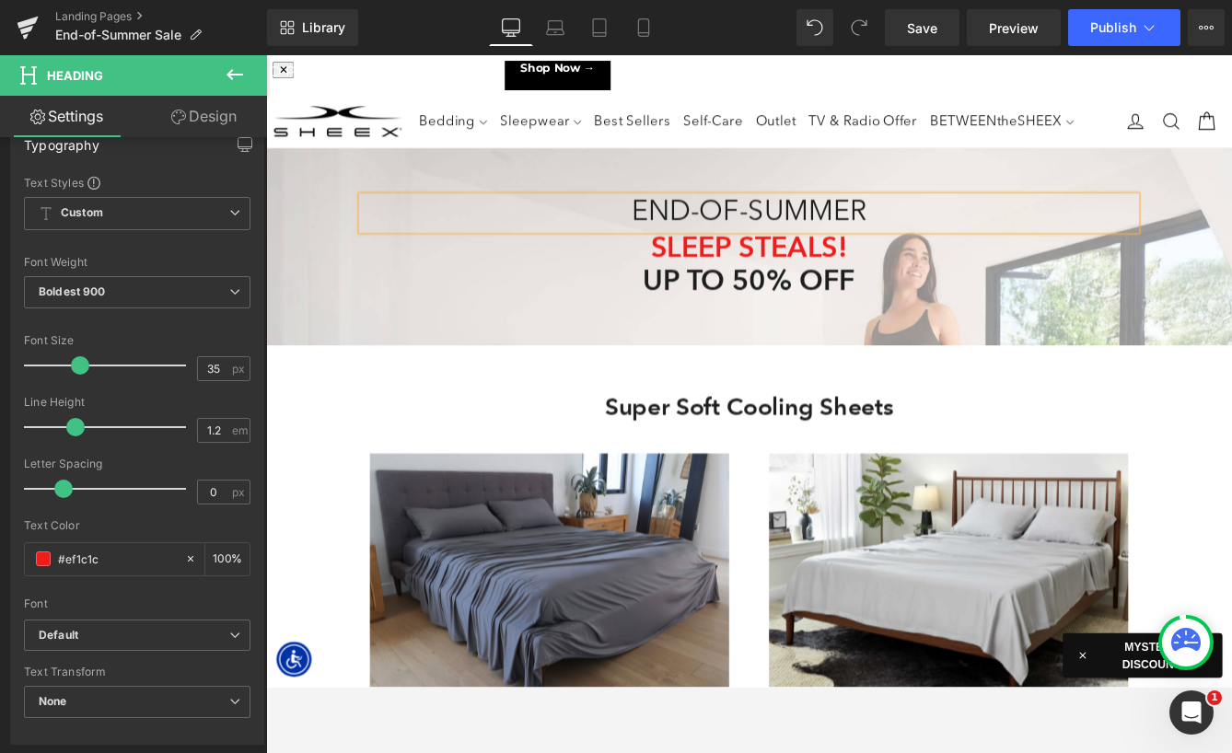
click at [705, 234] on h1 "END-OF-SUMMER" at bounding box center [823, 237] width 893 height 39
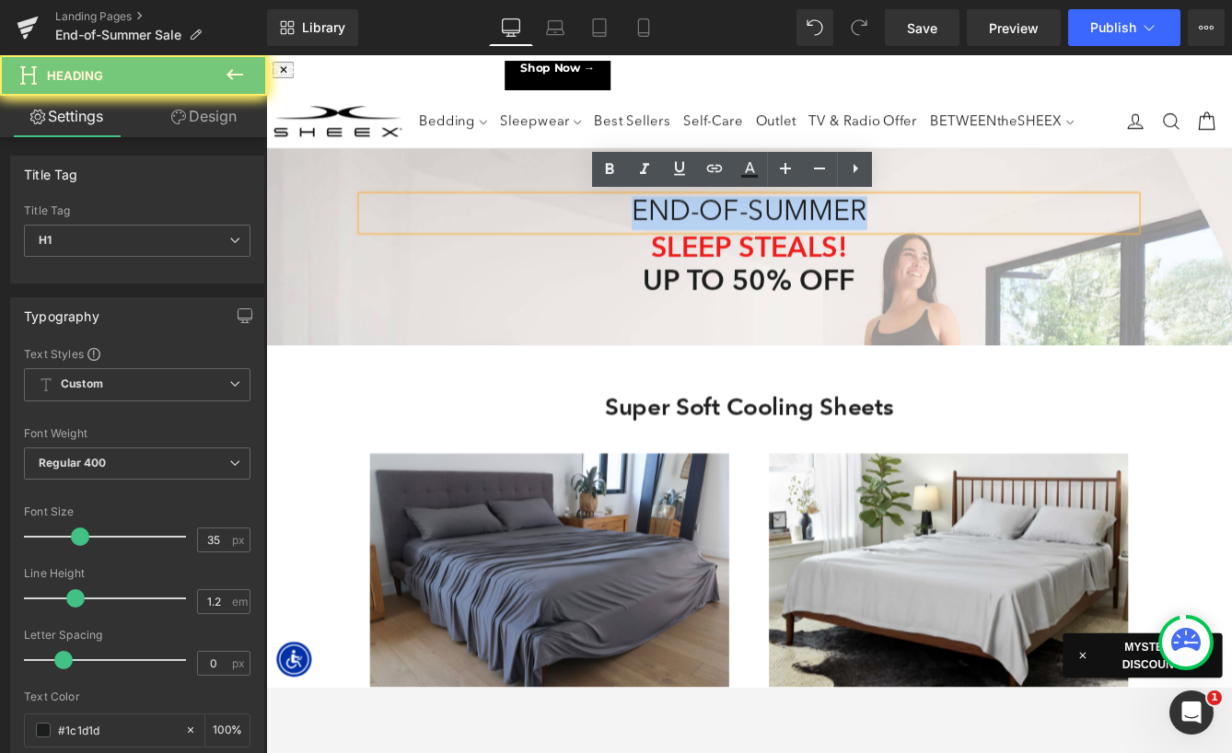
click at [705, 234] on h1 "END-OF-SUMMER" at bounding box center [823, 237] width 893 height 39
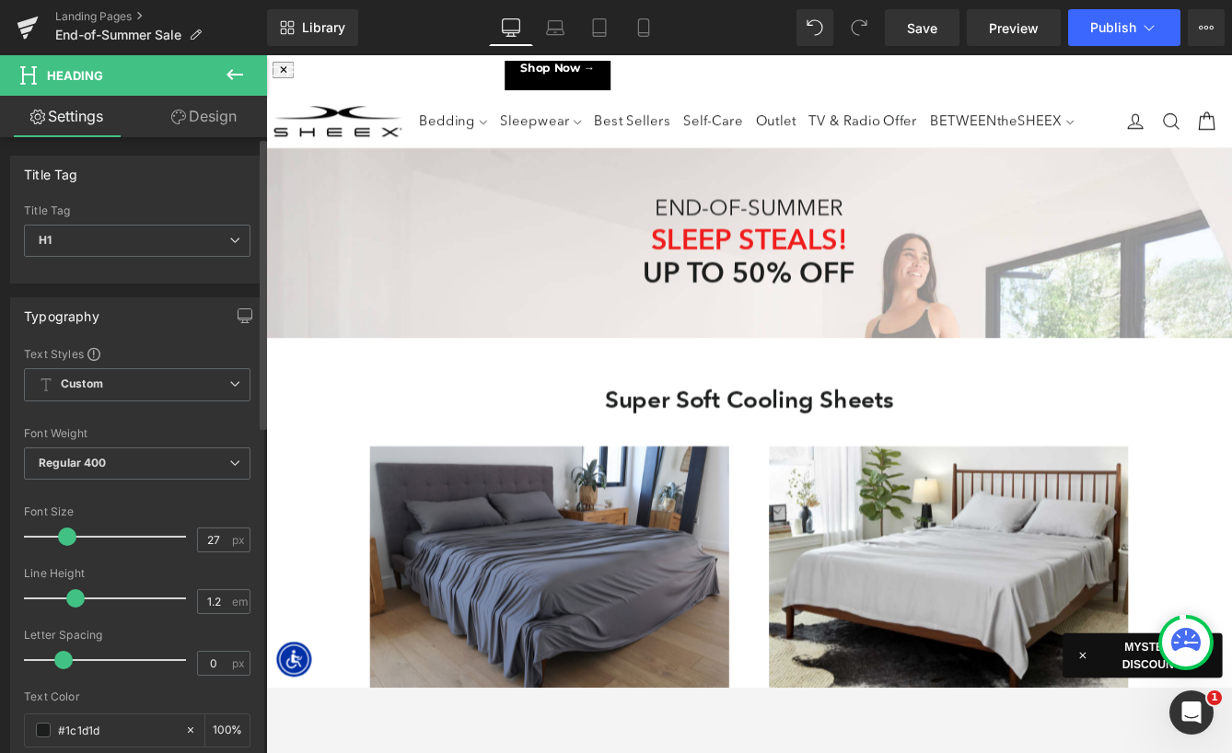
scroll to position [9, 9]
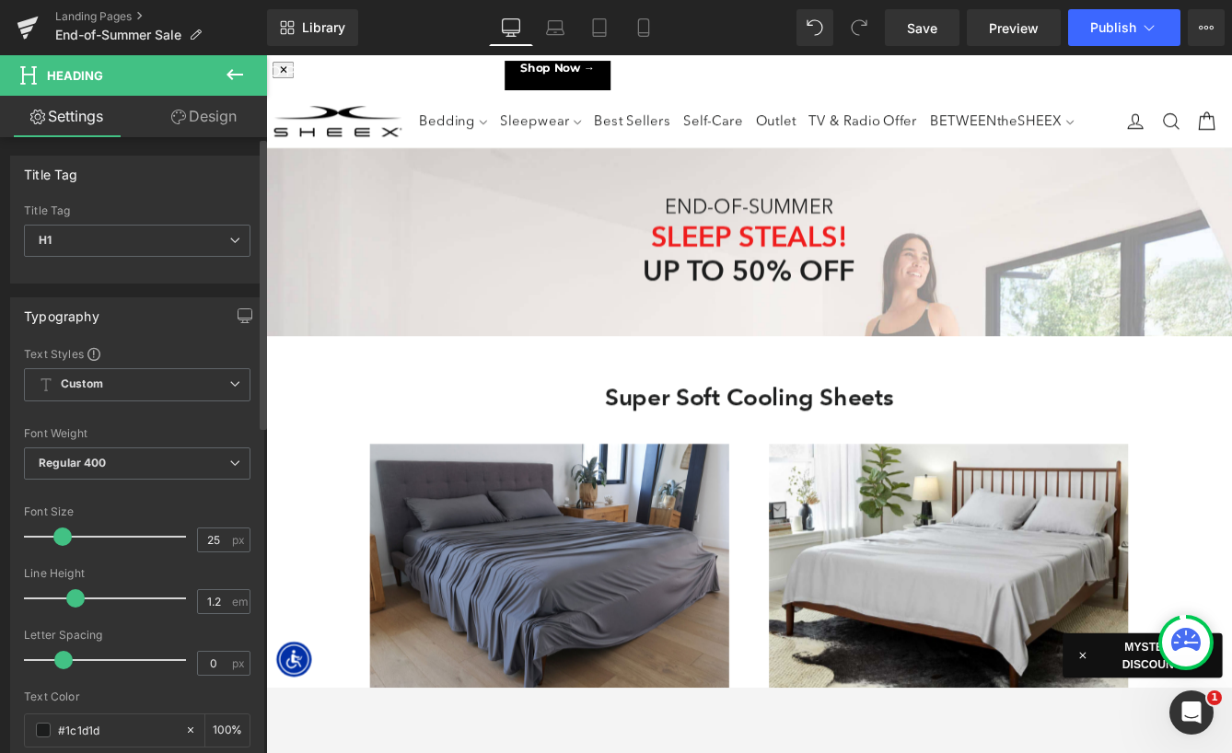
type input "24"
drag, startPoint x: 76, startPoint y: 538, endPoint x: 59, endPoint y: 541, distance: 16.8
click at [59, 541] on span at bounding box center [62, 537] width 18 height 18
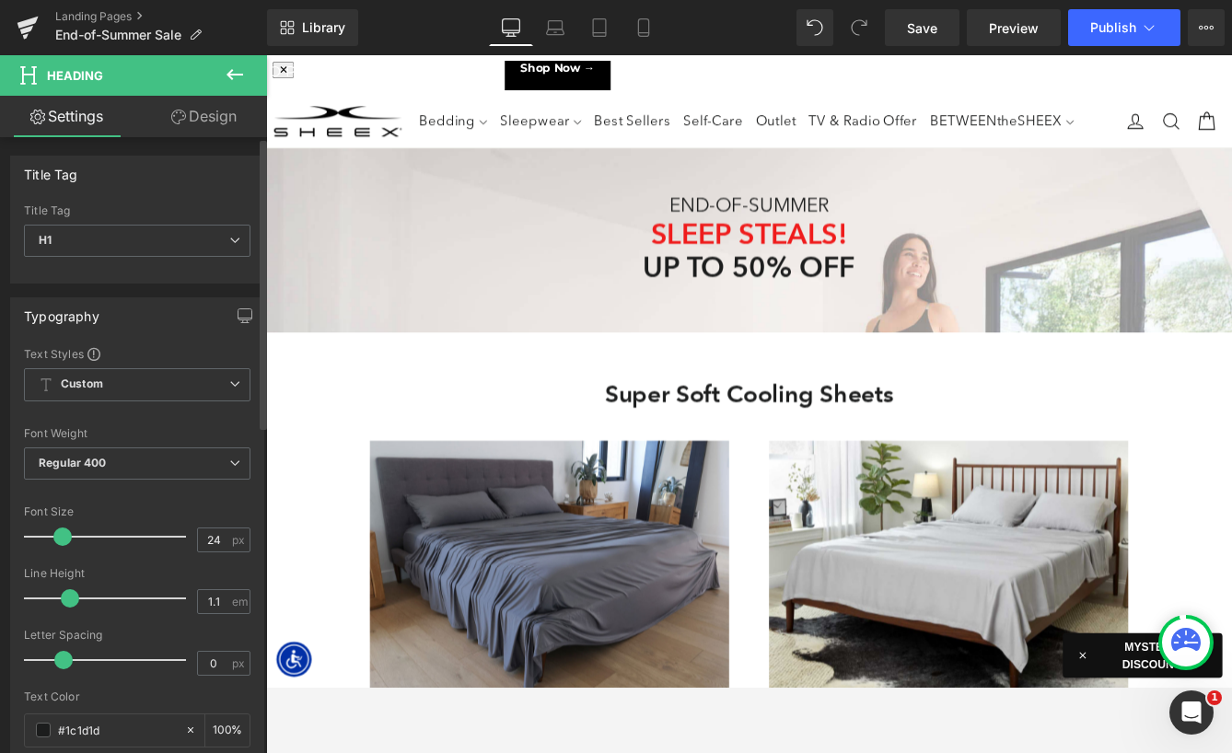
type input "1"
drag, startPoint x: 75, startPoint y: 601, endPoint x: 65, endPoint y: 602, distance: 9.3
click at [65, 602] on span at bounding box center [63, 598] width 18 height 18
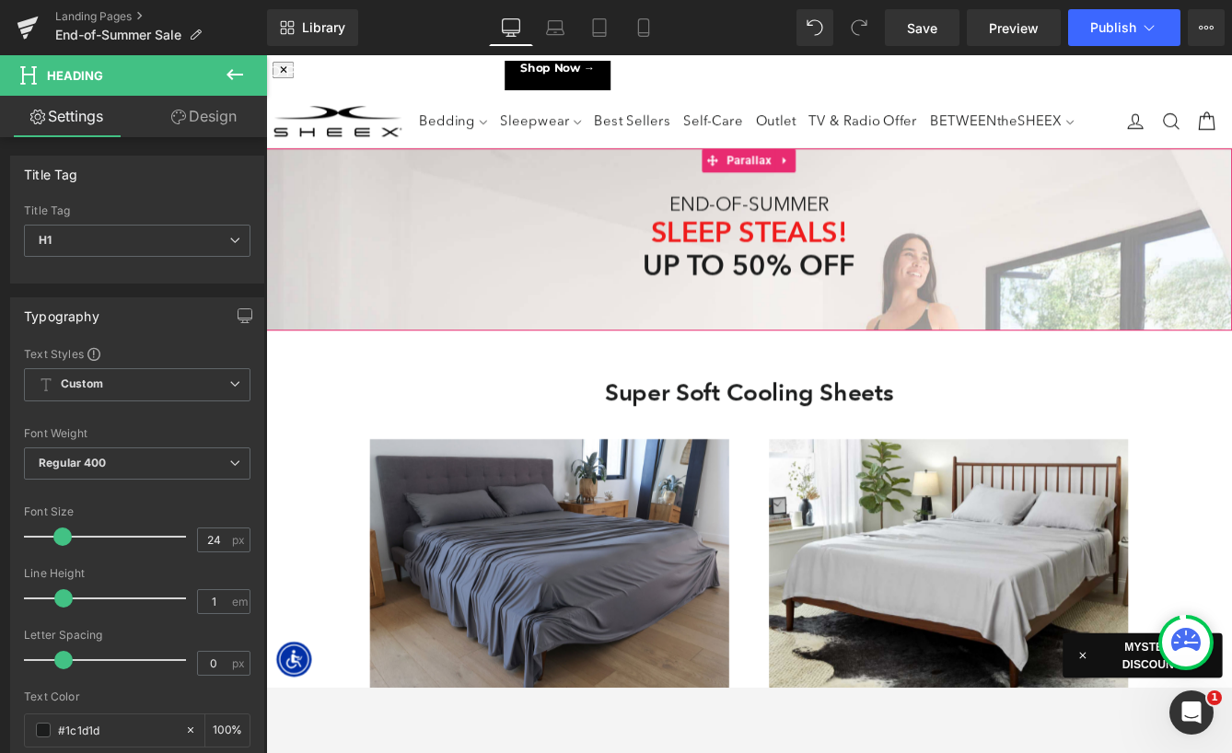
click at [711, 299] on h1 "UP TO 50% OFF" at bounding box center [823, 298] width 893 height 39
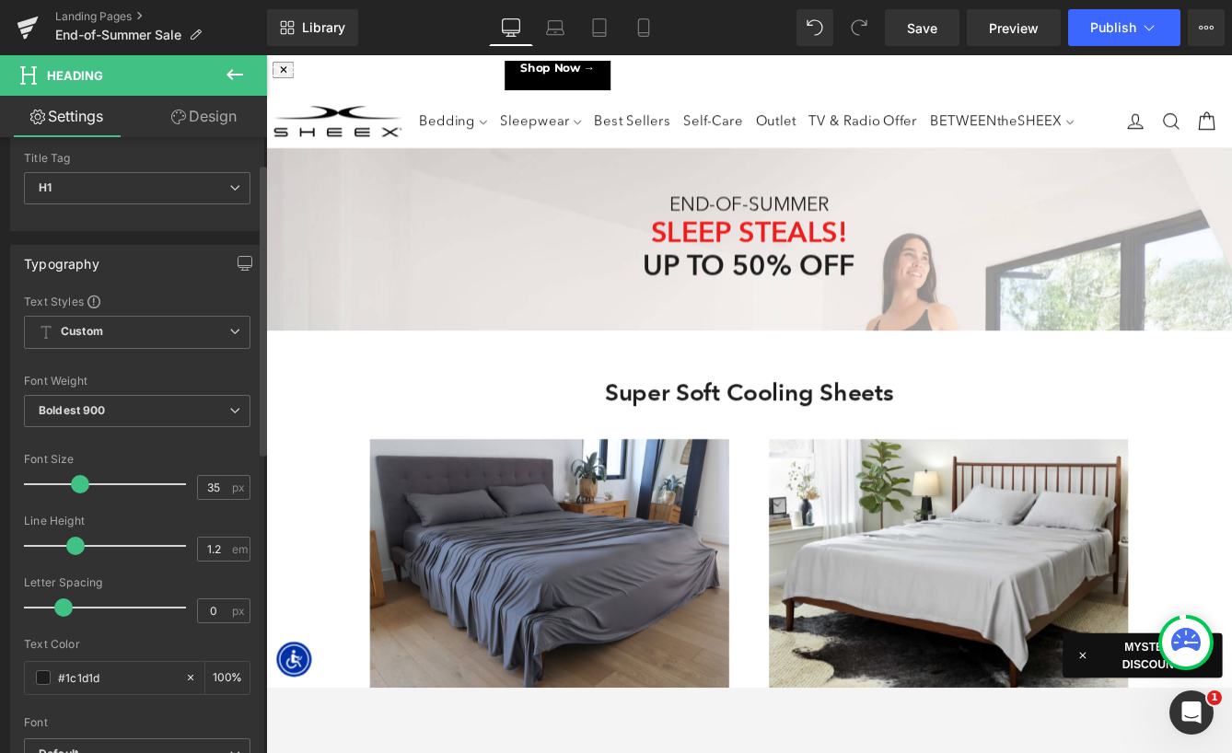
scroll to position [55, 0]
drag, startPoint x: 64, startPoint y: 674, endPoint x: 172, endPoint y: 675, distance: 107.8
click at [172, 675] on div "#1c1d1d" at bounding box center [104, 675] width 159 height 32
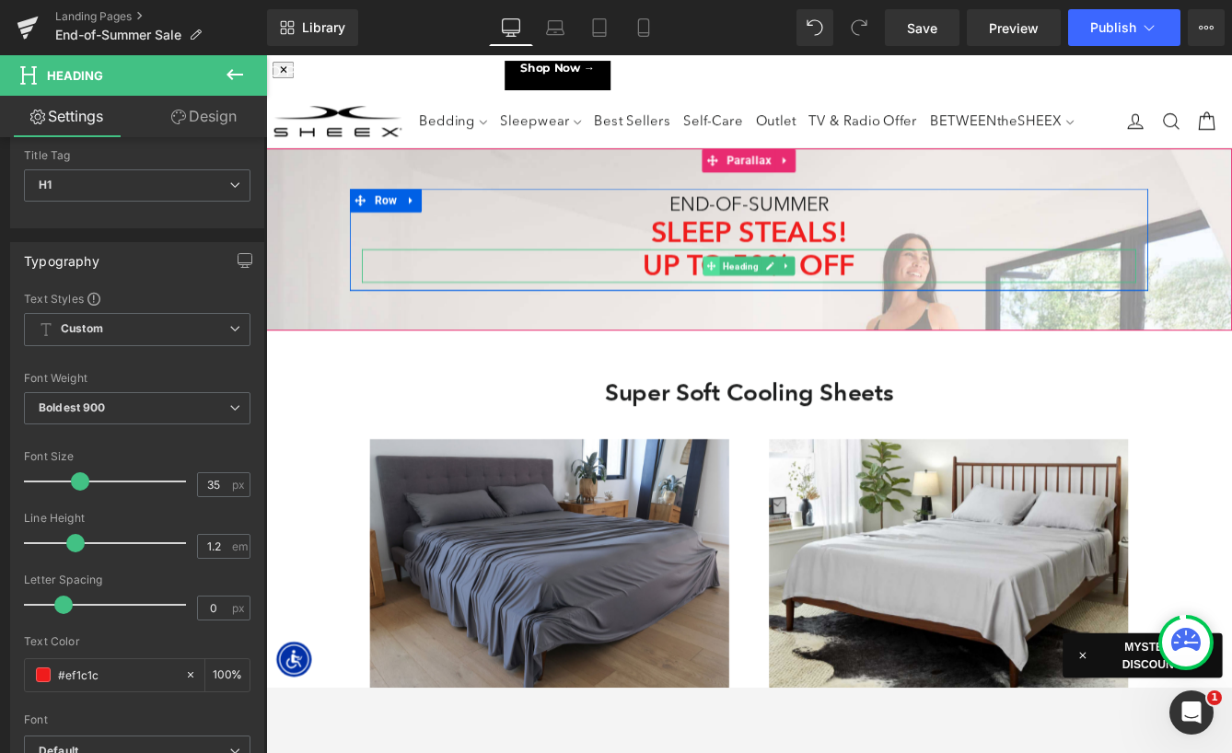
click at [788, 293] on span at bounding box center [779, 298] width 19 height 22
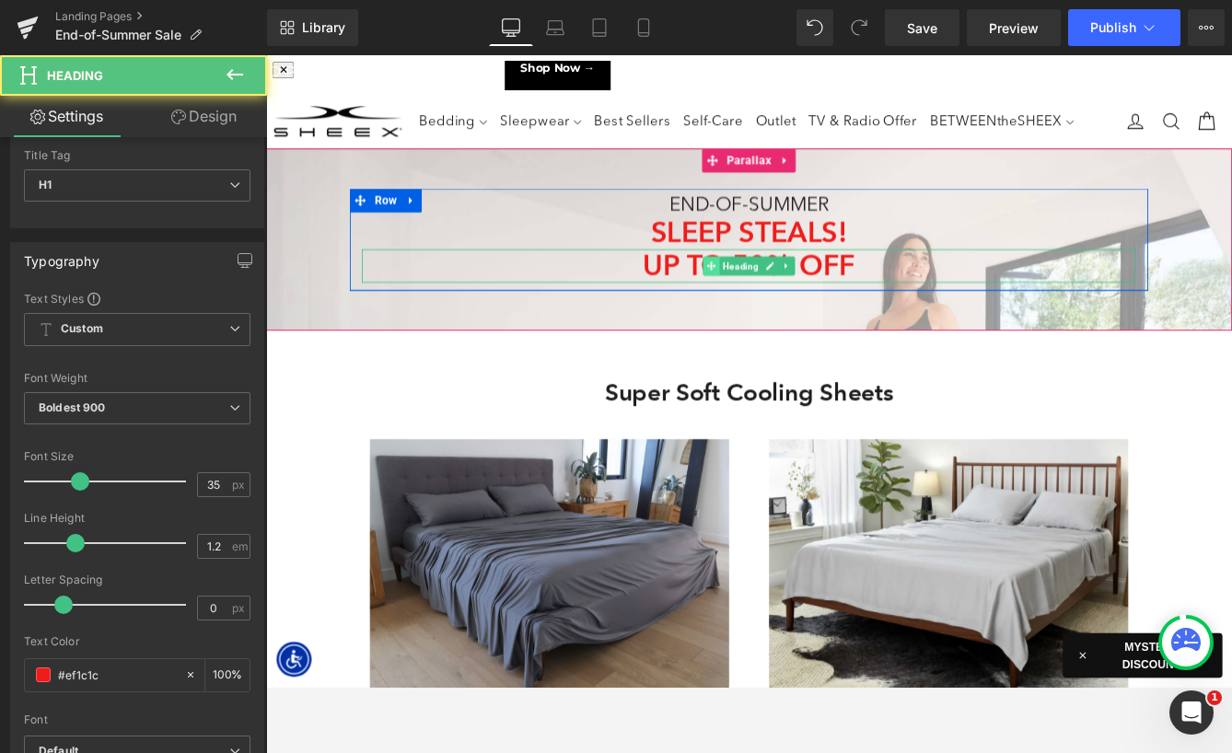
drag, startPoint x: 812, startPoint y: 297, endPoint x: 778, endPoint y: 290, distance: 34.7
click at [812, 297] on span "Heading" at bounding box center [813, 298] width 49 height 22
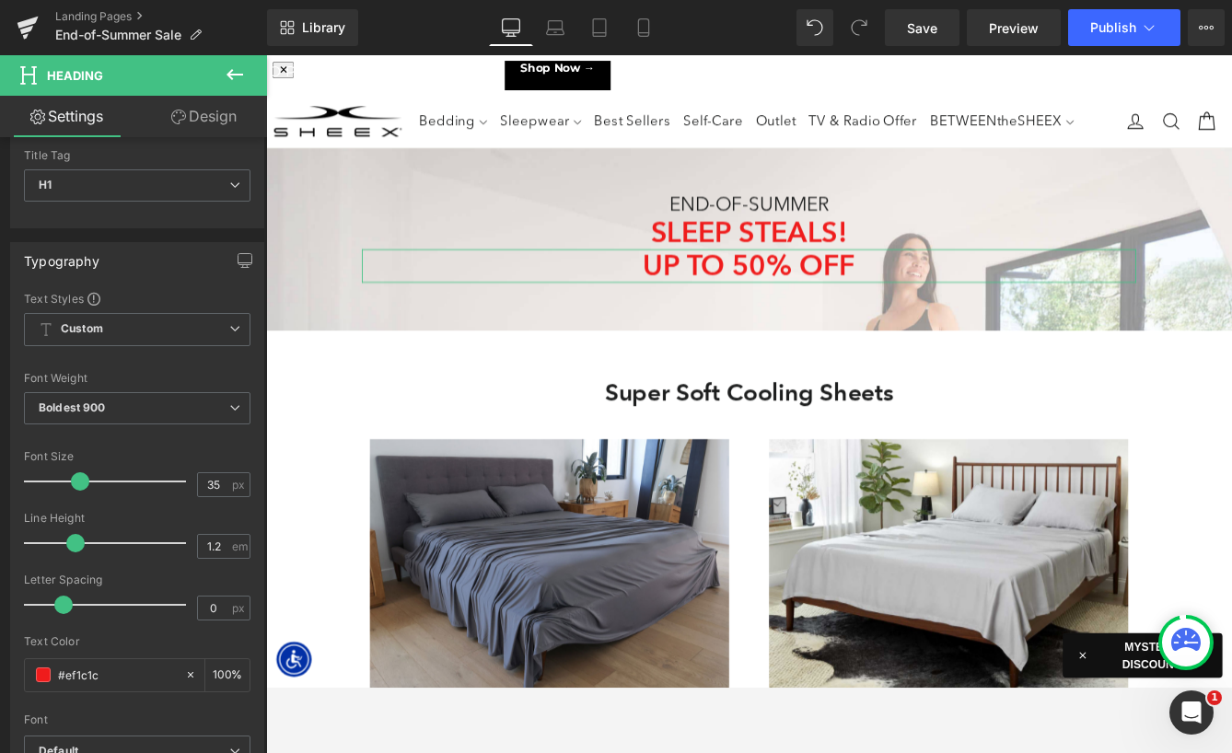
type input "#ef1c1c"
click at [201, 115] on link "Design" at bounding box center [204, 116] width 134 height 41
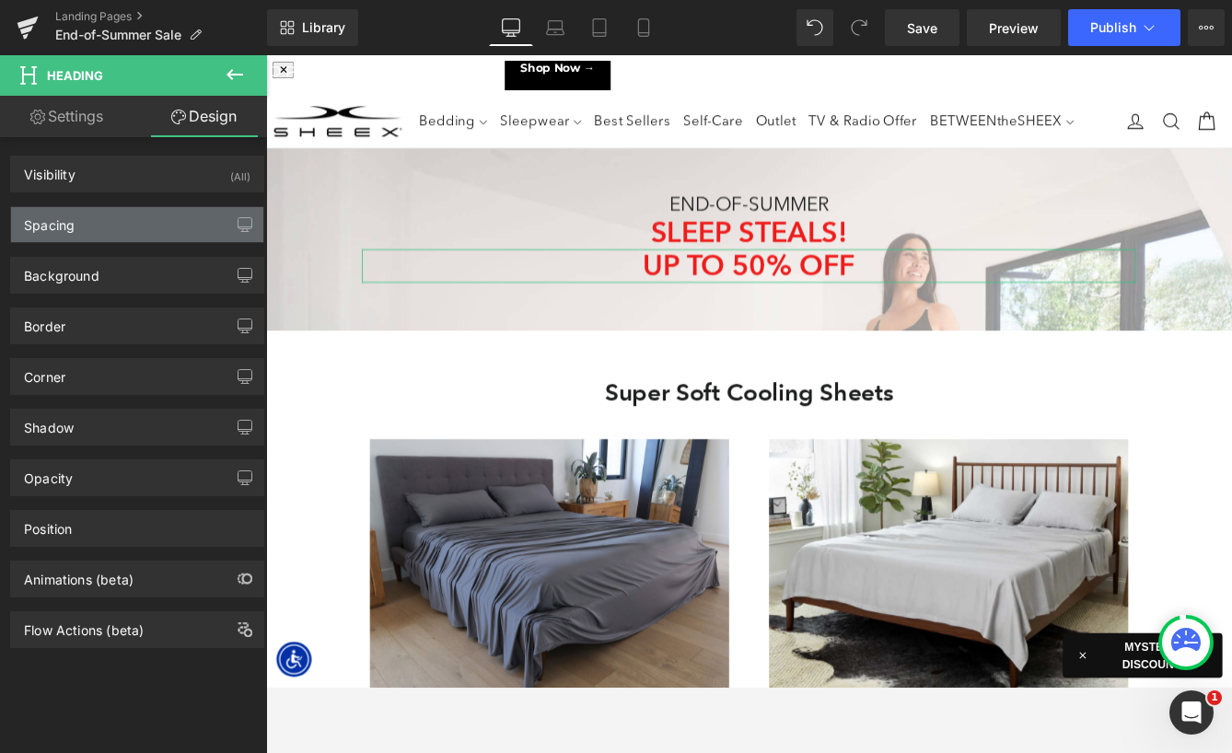
type input "0"
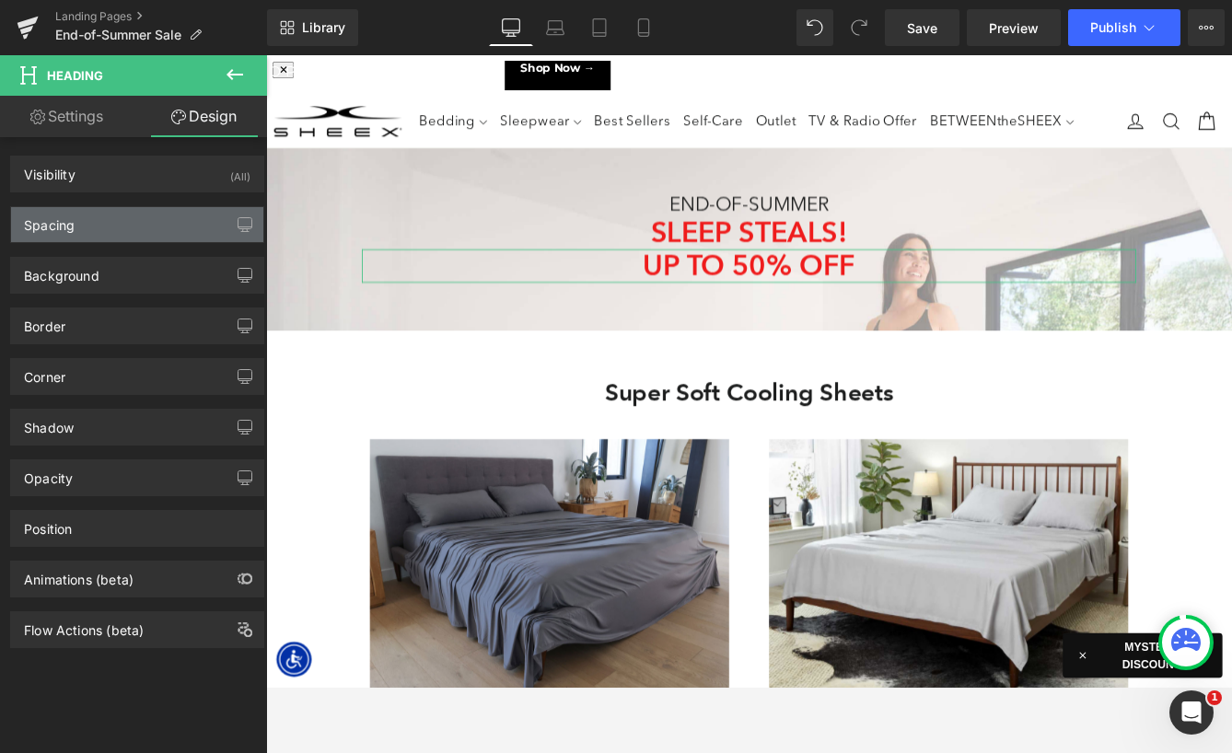
type input "0"
click at [87, 224] on div "Spacing" at bounding box center [137, 224] width 252 height 35
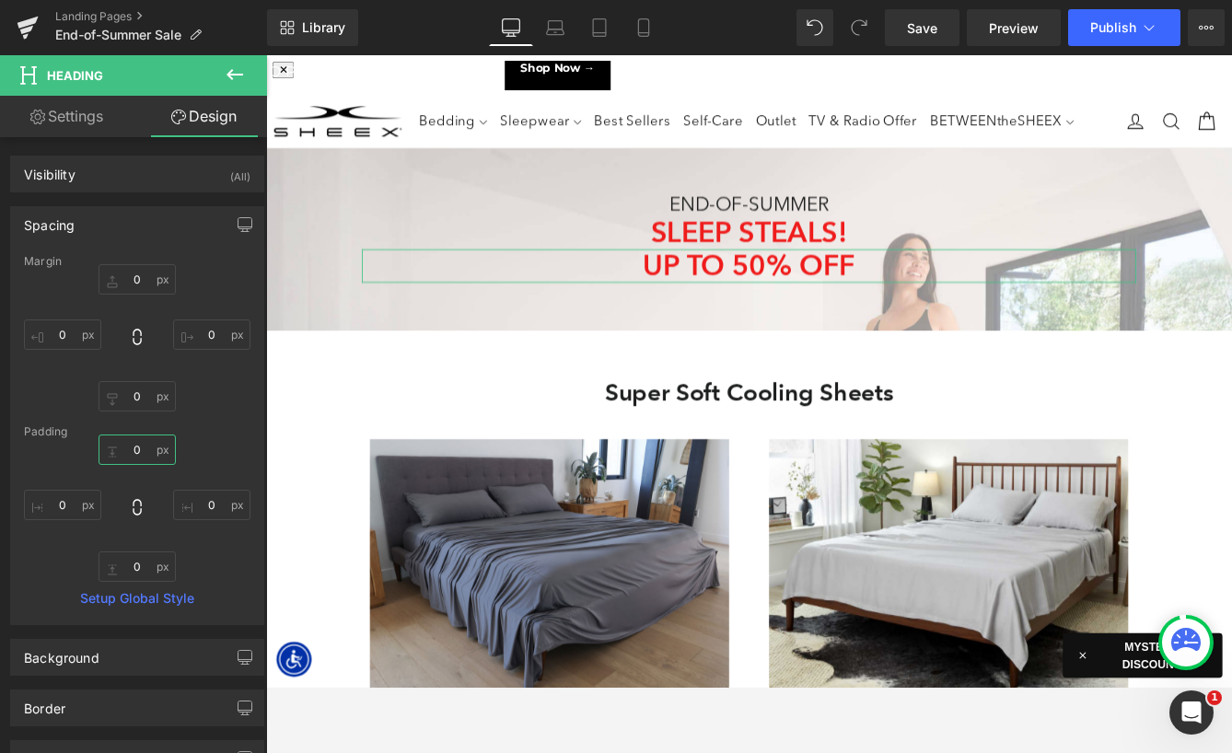
click at [125, 443] on input "0" at bounding box center [137, 450] width 77 height 30
type input "10"
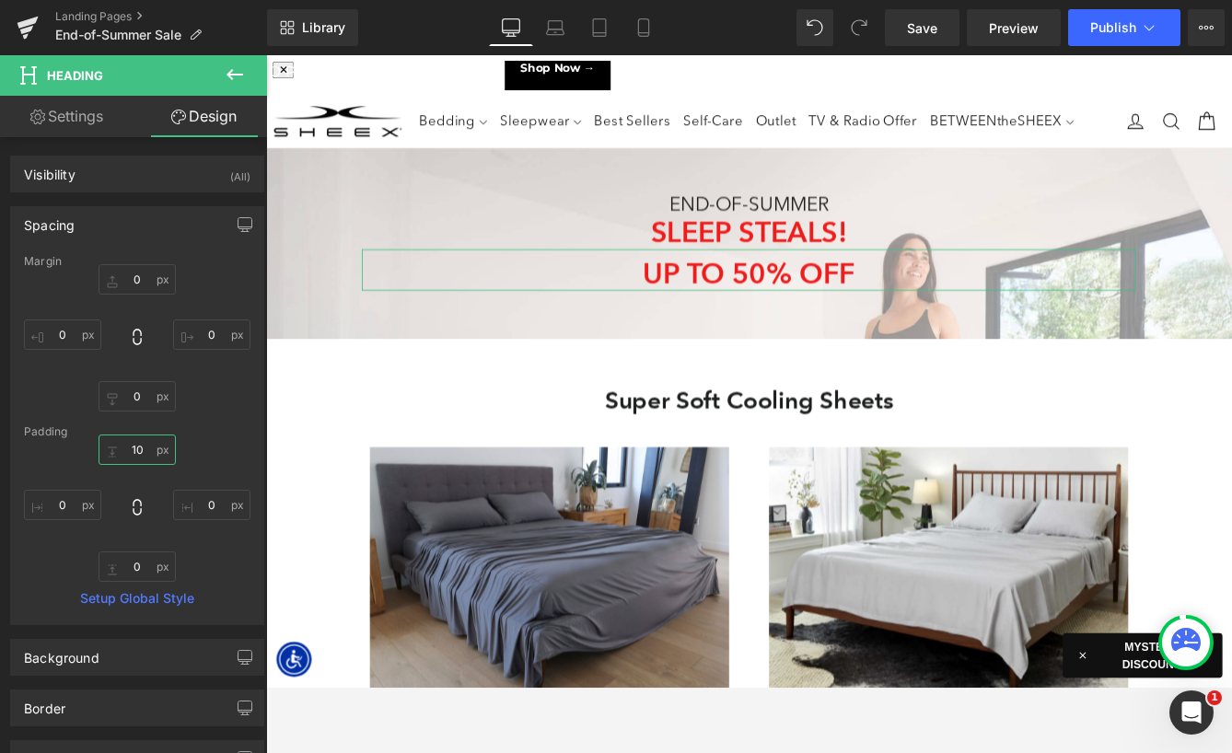
scroll to position [10598, 1114]
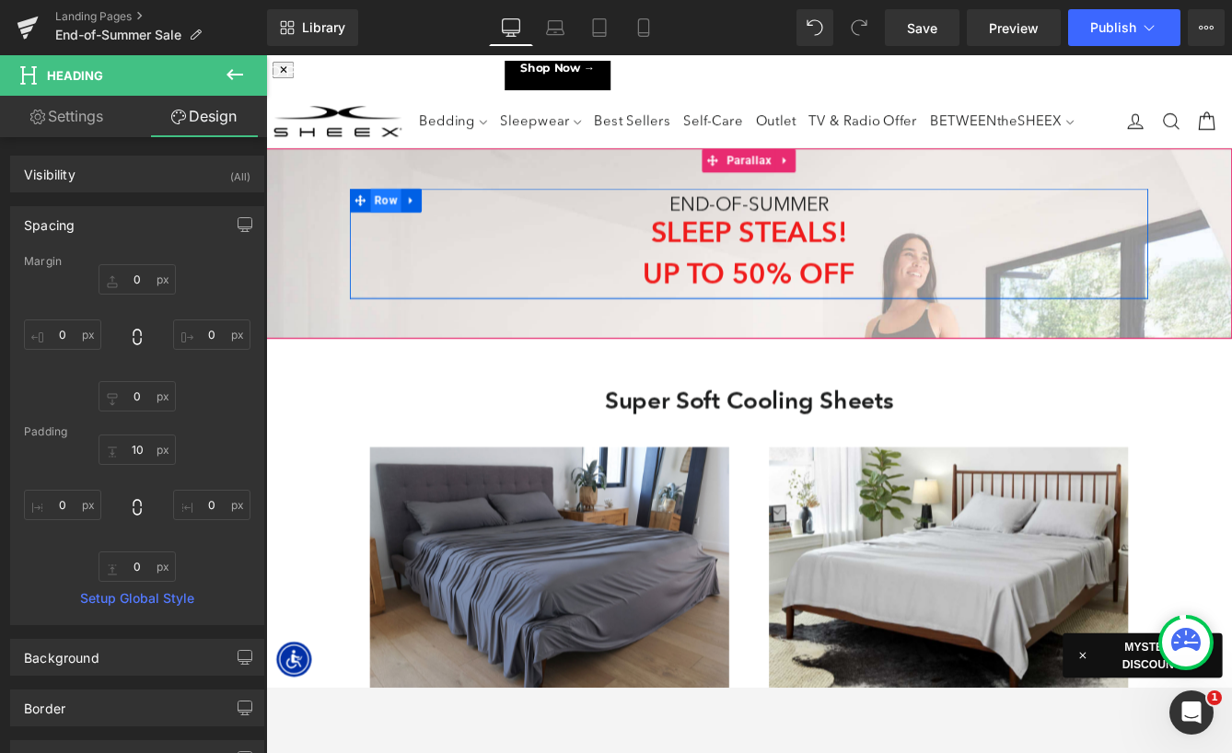
click at [413, 221] on span "Row" at bounding box center [404, 223] width 35 height 28
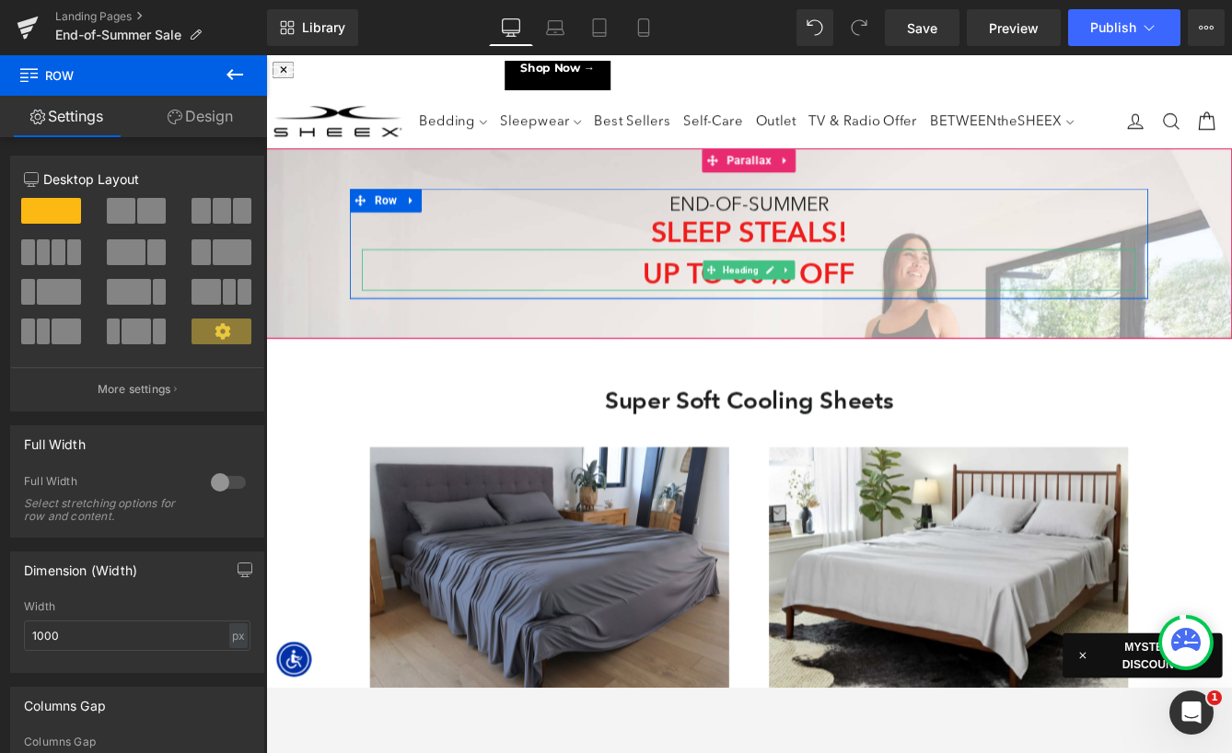
click at [723, 310] on h1 "UP TO 50% OFF" at bounding box center [823, 307] width 893 height 39
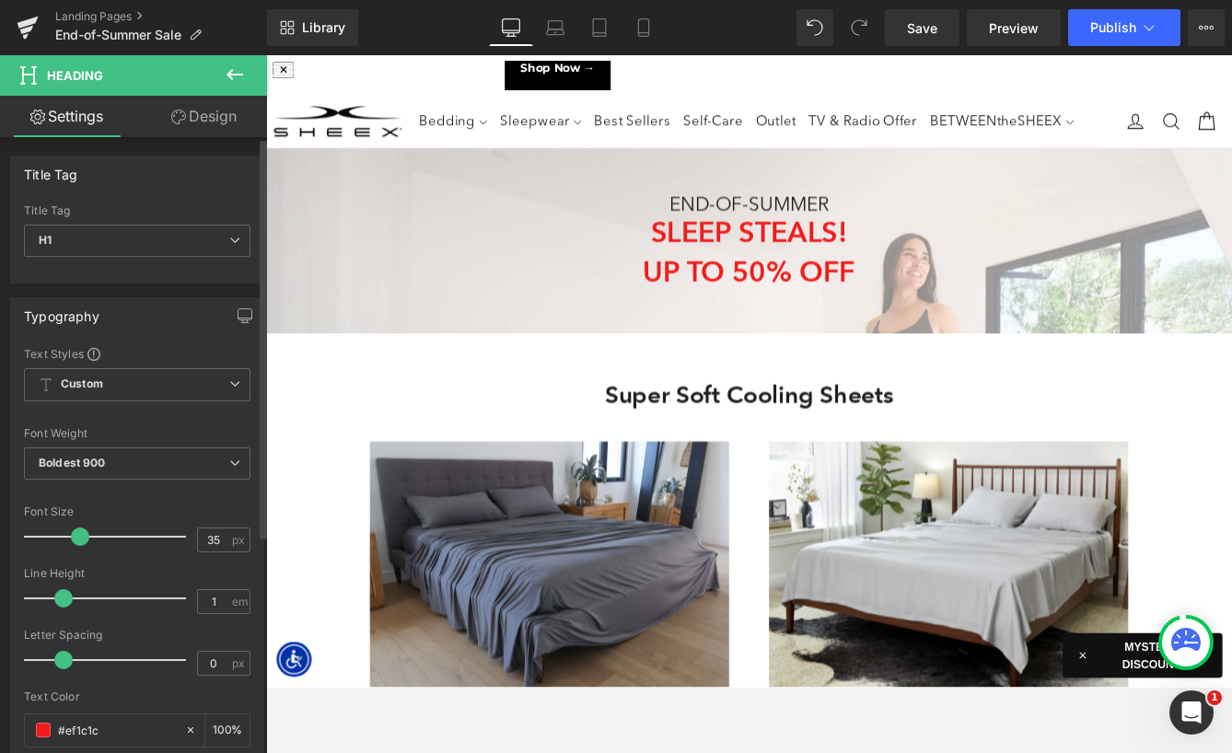
scroll to position [9, 9]
type input "0.9"
drag, startPoint x: 74, startPoint y: 591, endPoint x: 59, endPoint y: 592, distance: 14.8
click at [59, 592] on span at bounding box center [58, 598] width 18 height 18
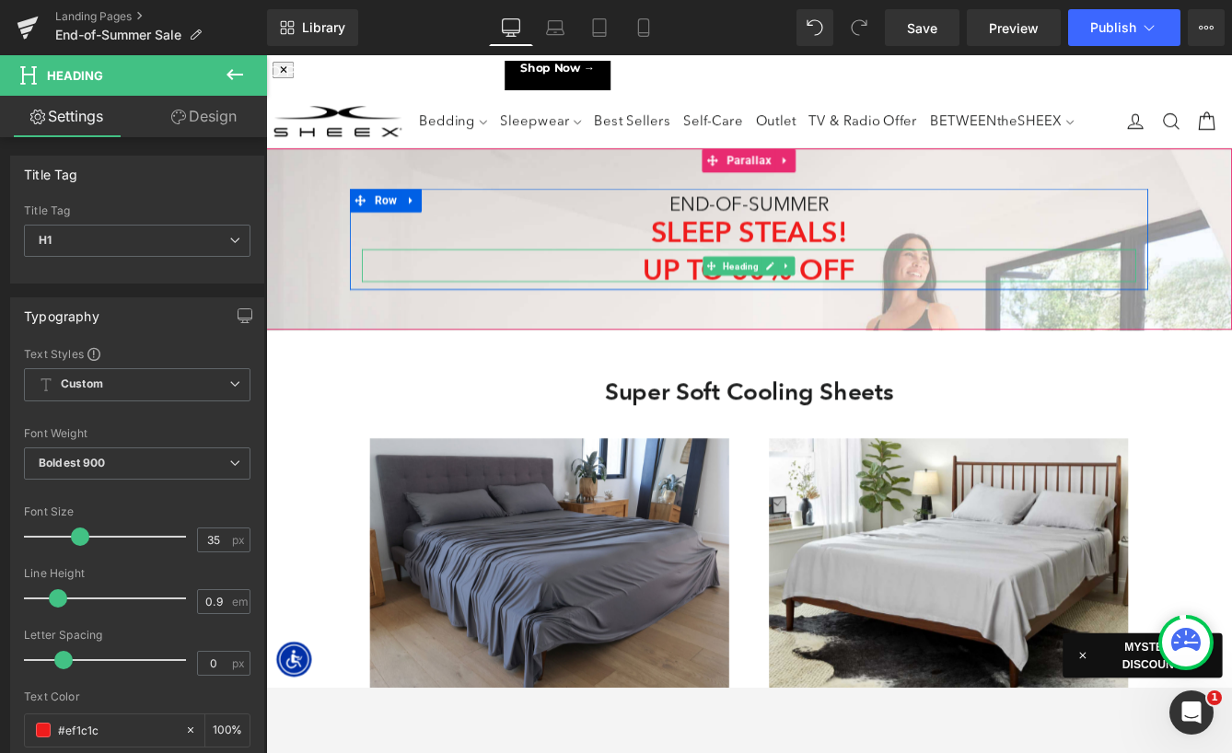
click at [814, 297] on span "Heading" at bounding box center [813, 298] width 49 height 22
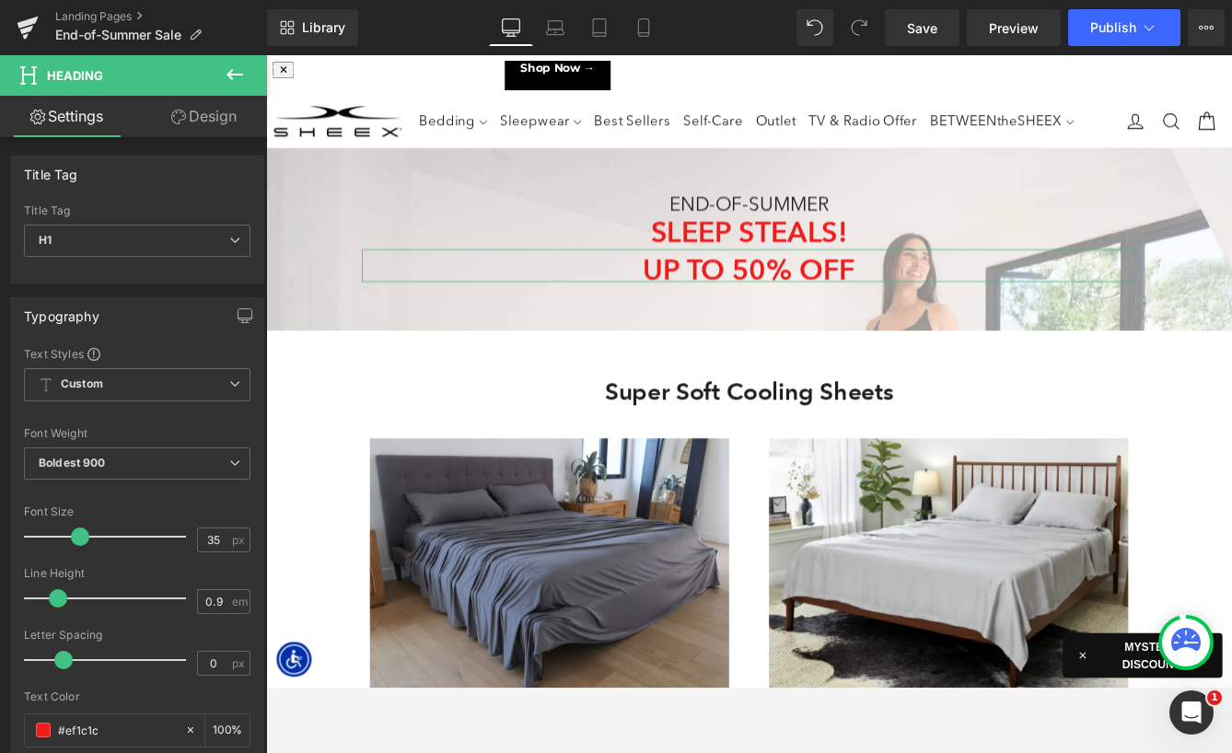
click at [208, 122] on link "Design" at bounding box center [204, 116] width 134 height 41
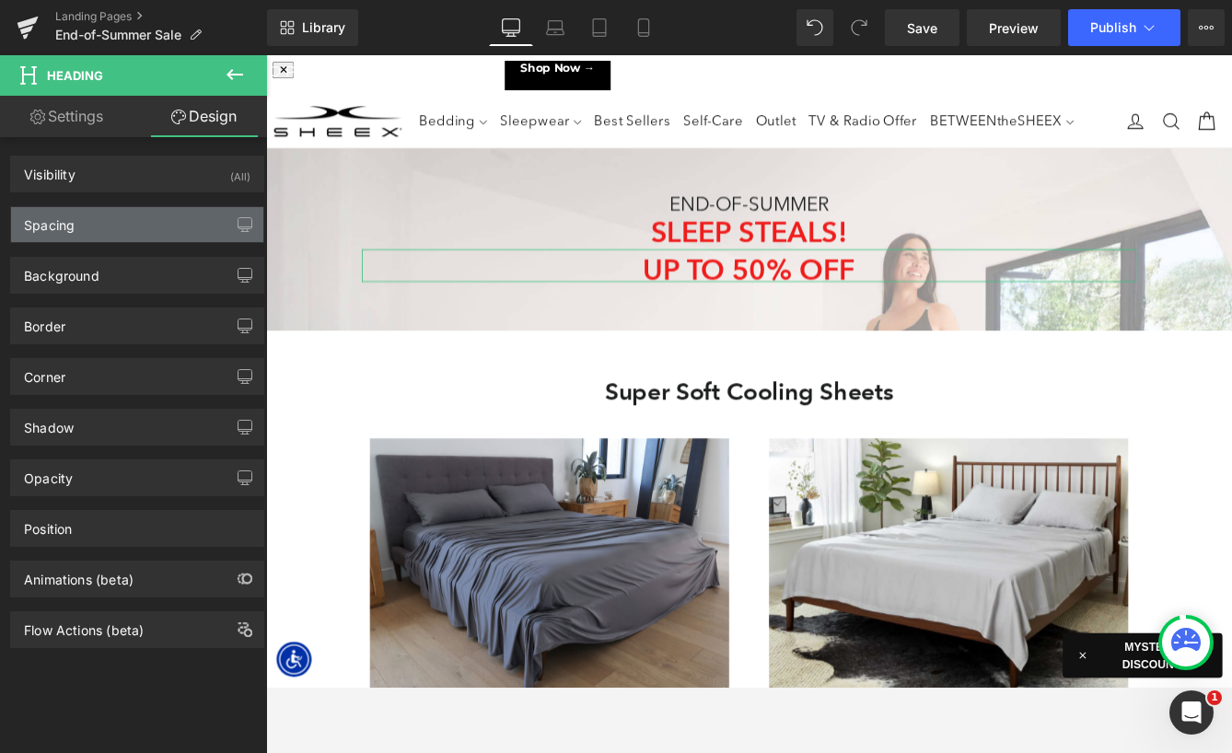
click at [141, 215] on div "Spacing" at bounding box center [137, 224] width 252 height 35
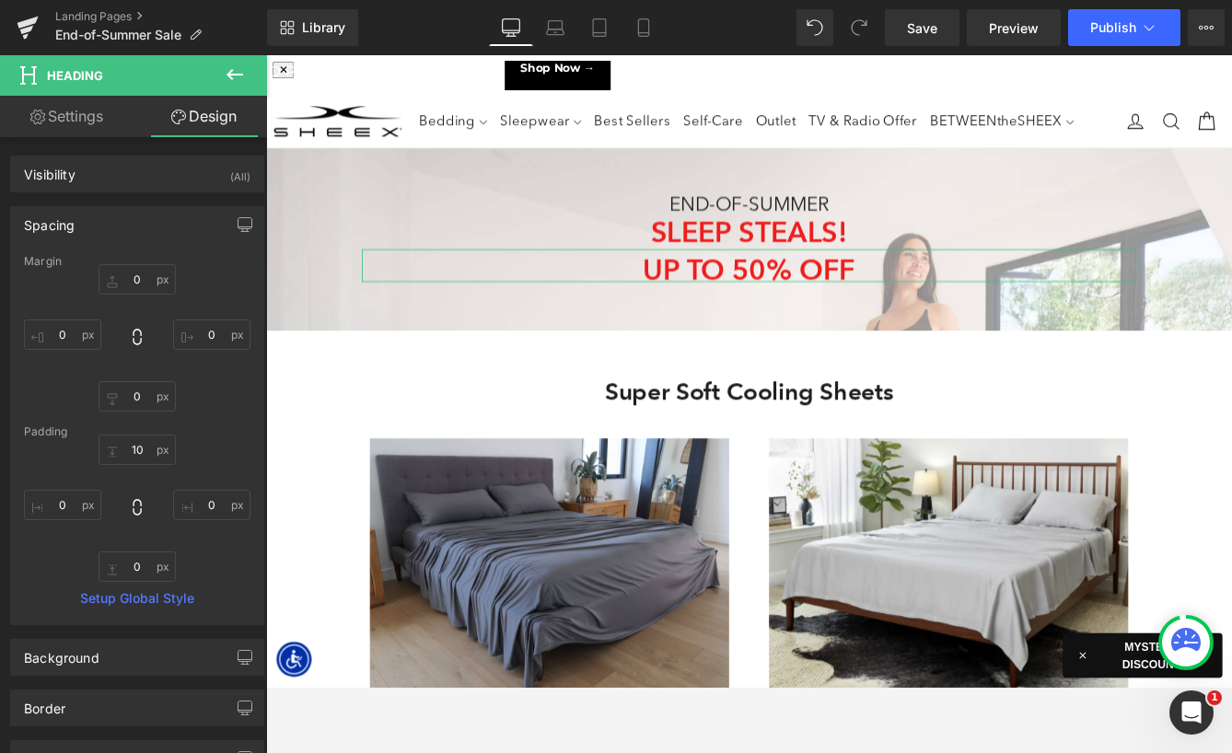
type input "0"
type input "10"
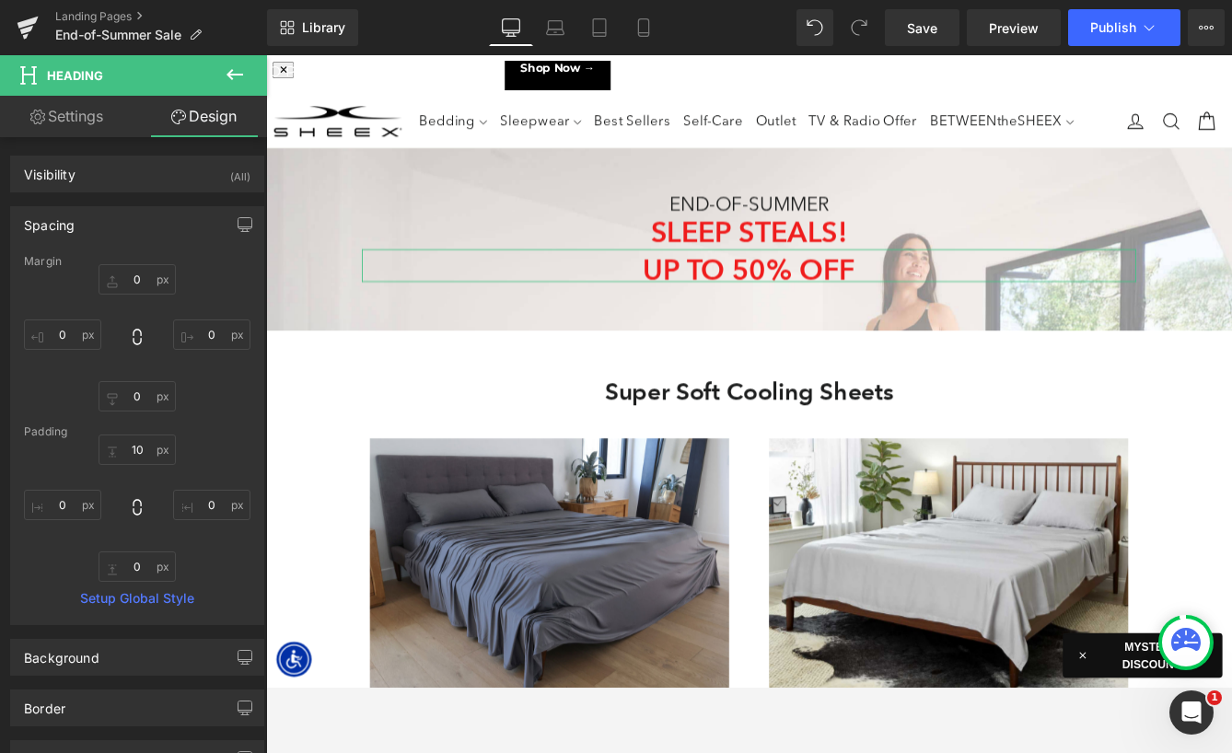
type input "0"
click at [130, 449] on input "10" at bounding box center [137, 450] width 77 height 30
type input "20"
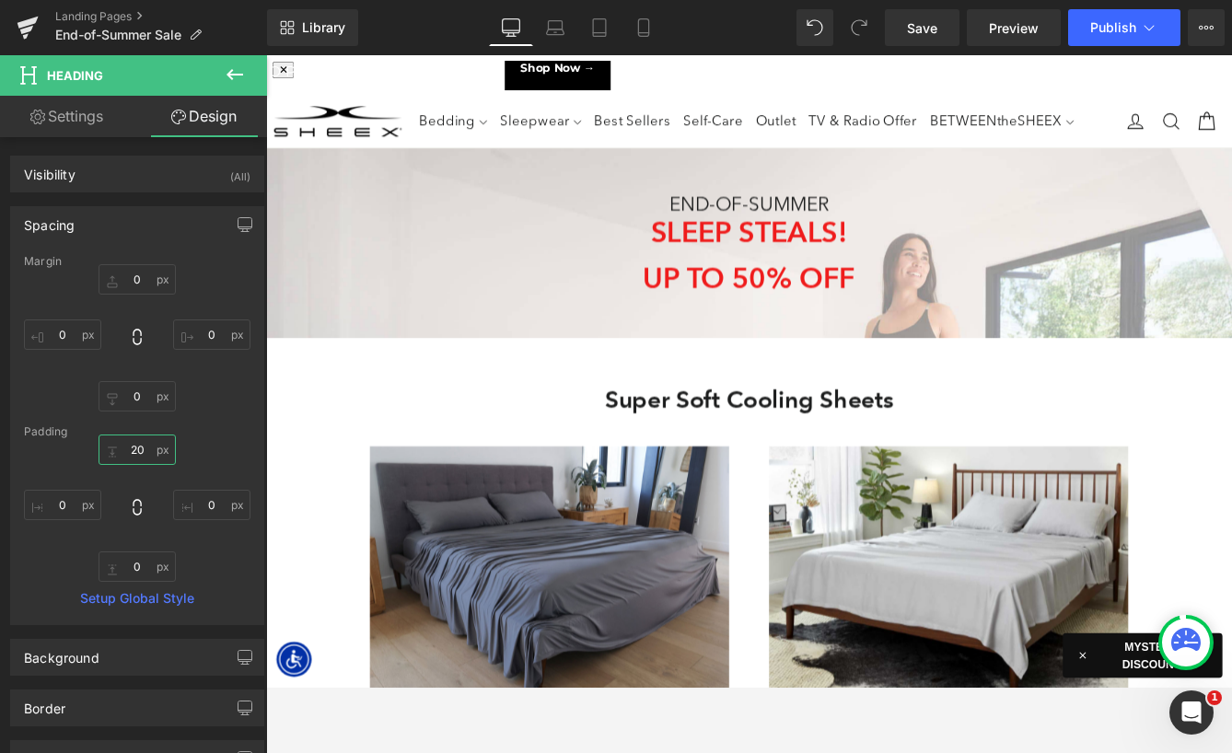
scroll to position [10597, 1114]
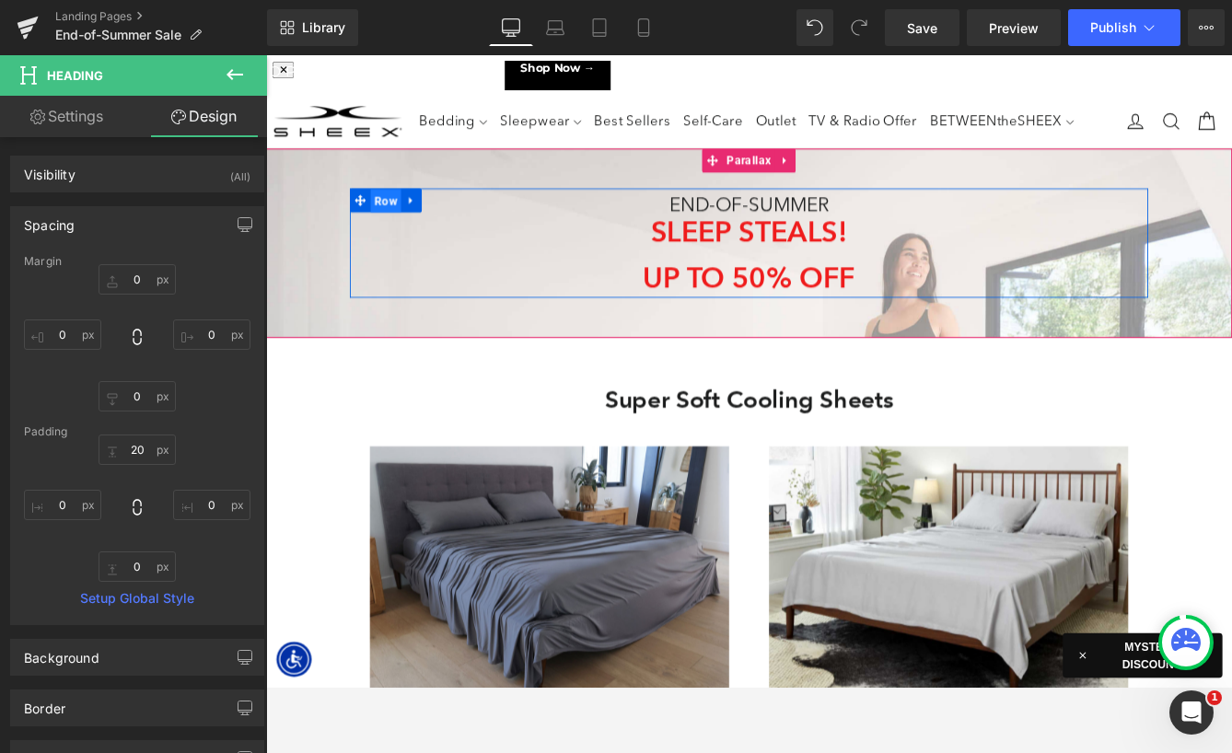
click at [390, 227] on span "Row" at bounding box center [404, 224] width 35 height 28
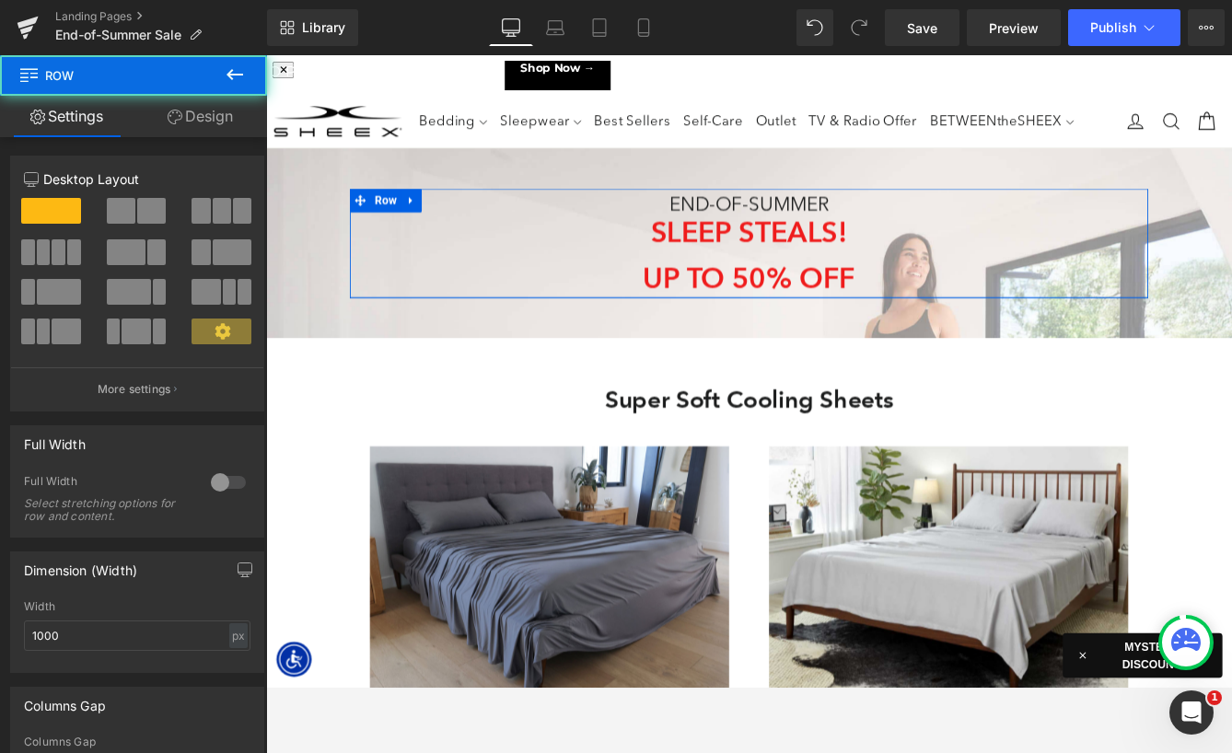
click at [208, 123] on link "Design" at bounding box center [201, 116] width 134 height 41
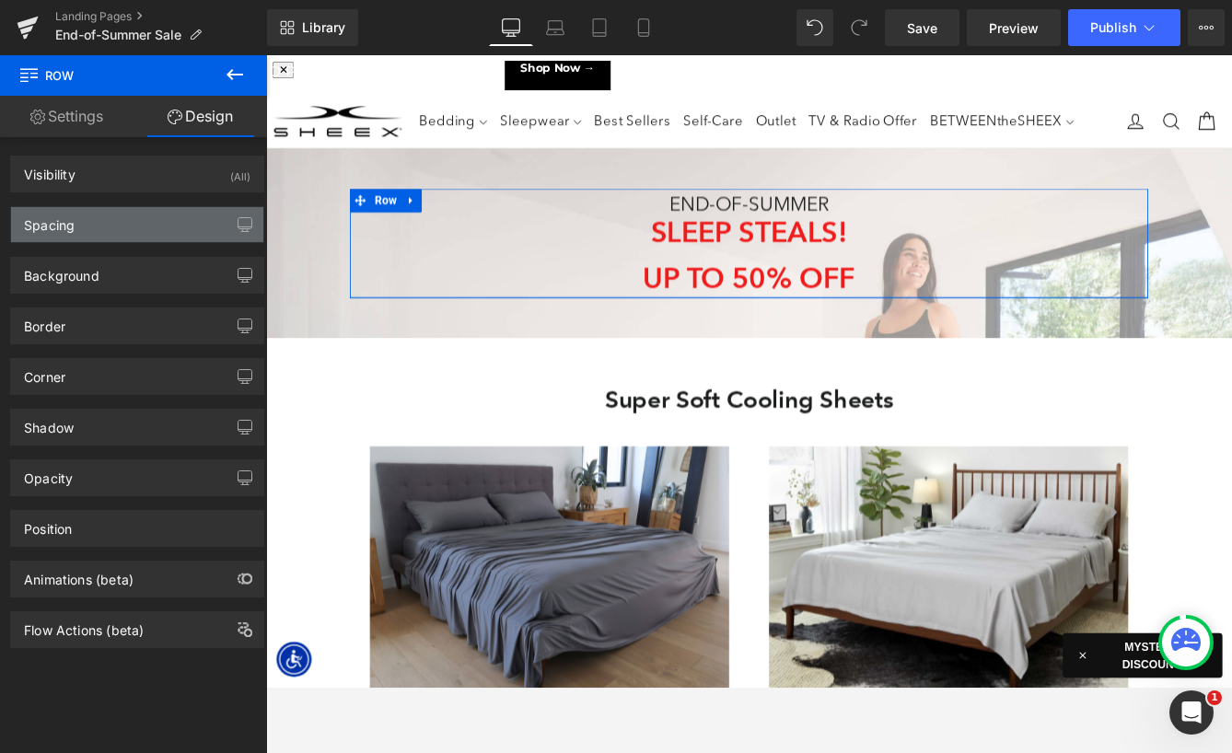
click at [99, 234] on div "Spacing" at bounding box center [137, 224] width 252 height 35
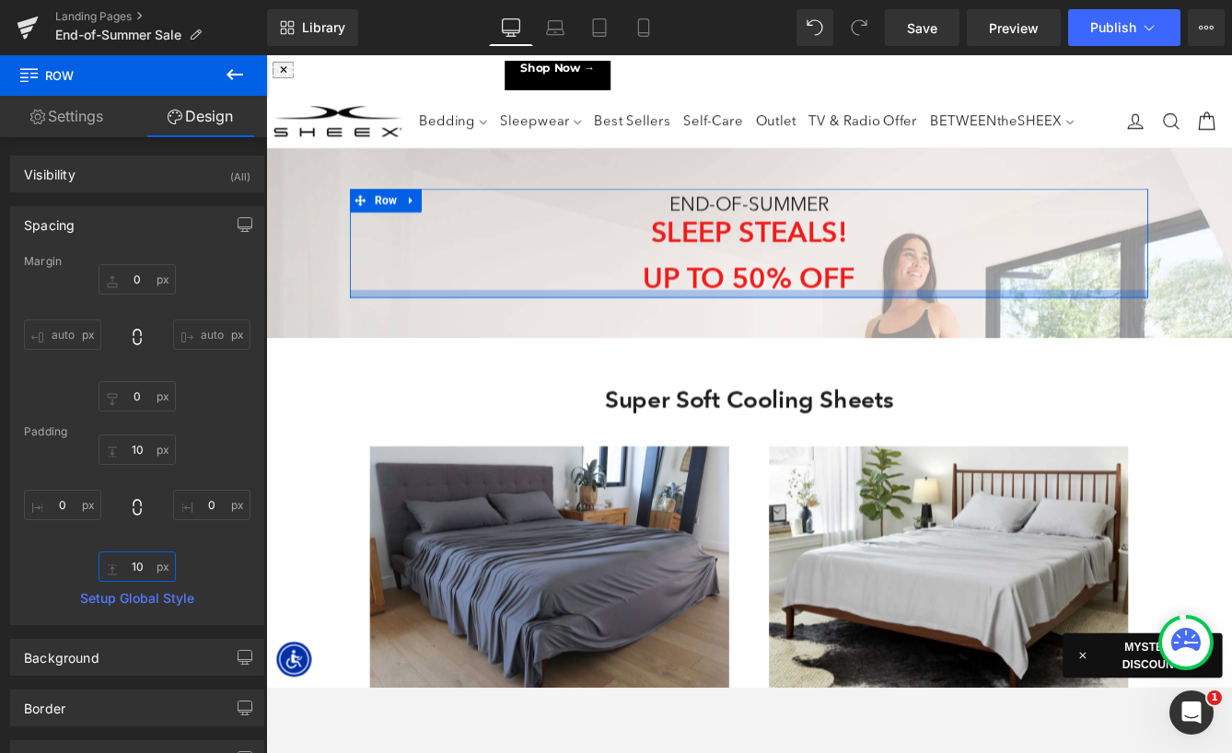
click at [133, 559] on input "10" at bounding box center [137, 567] width 77 height 30
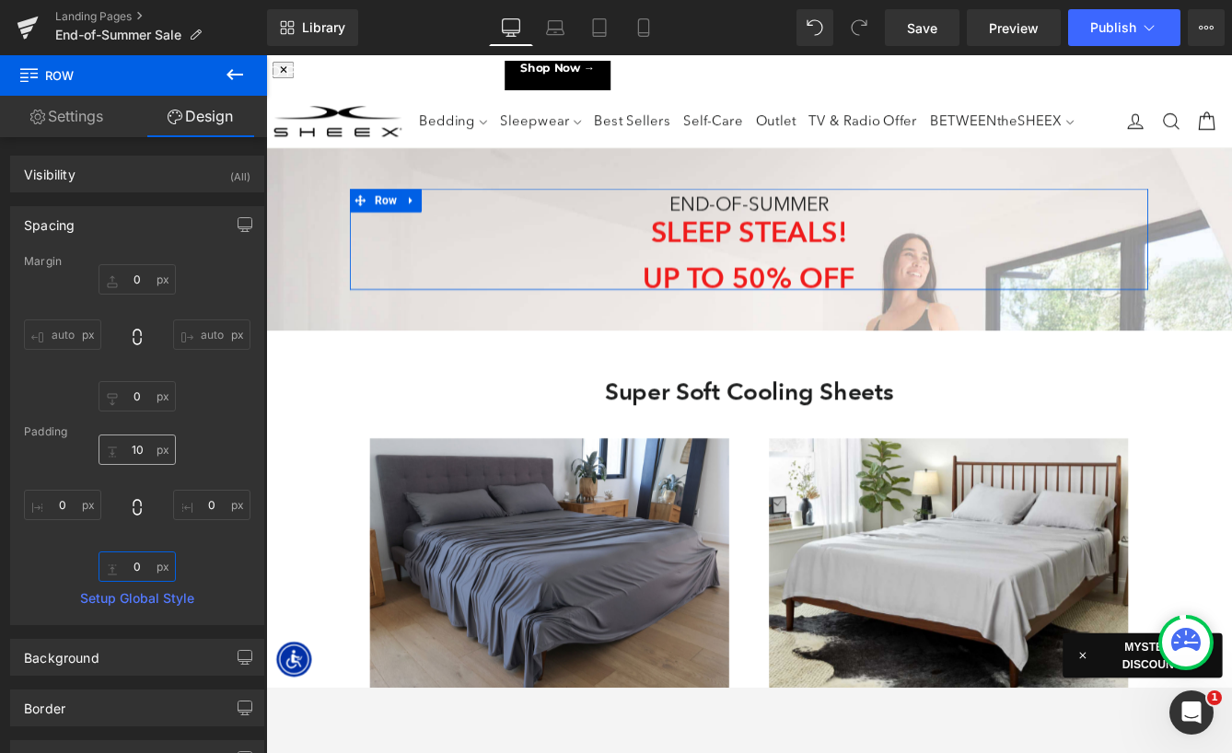
scroll to position [10588, 1114]
type input "0"
click at [134, 452] on input "10" at bounding box center [137, 450] width 77 height 30
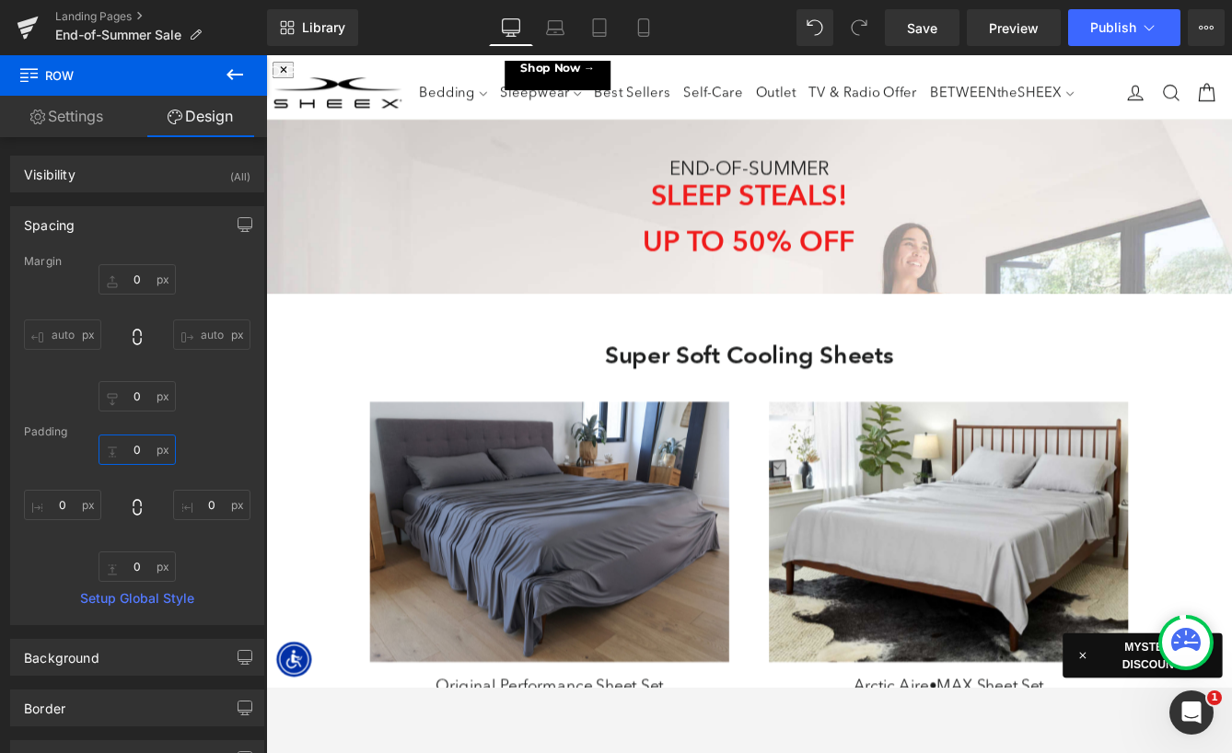
scroll to position [0, 0]
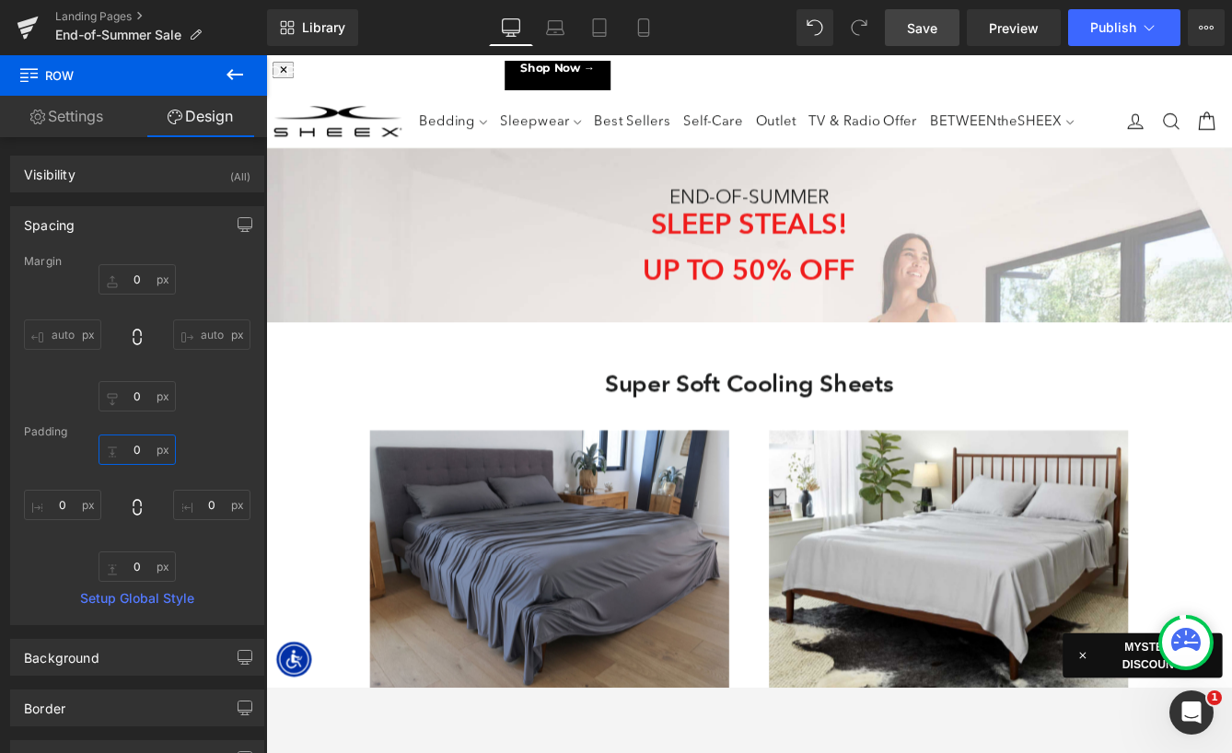
type input "0"
click at [920, 20] on span "Save" at bounding box center [922, 27] width 30 height 19
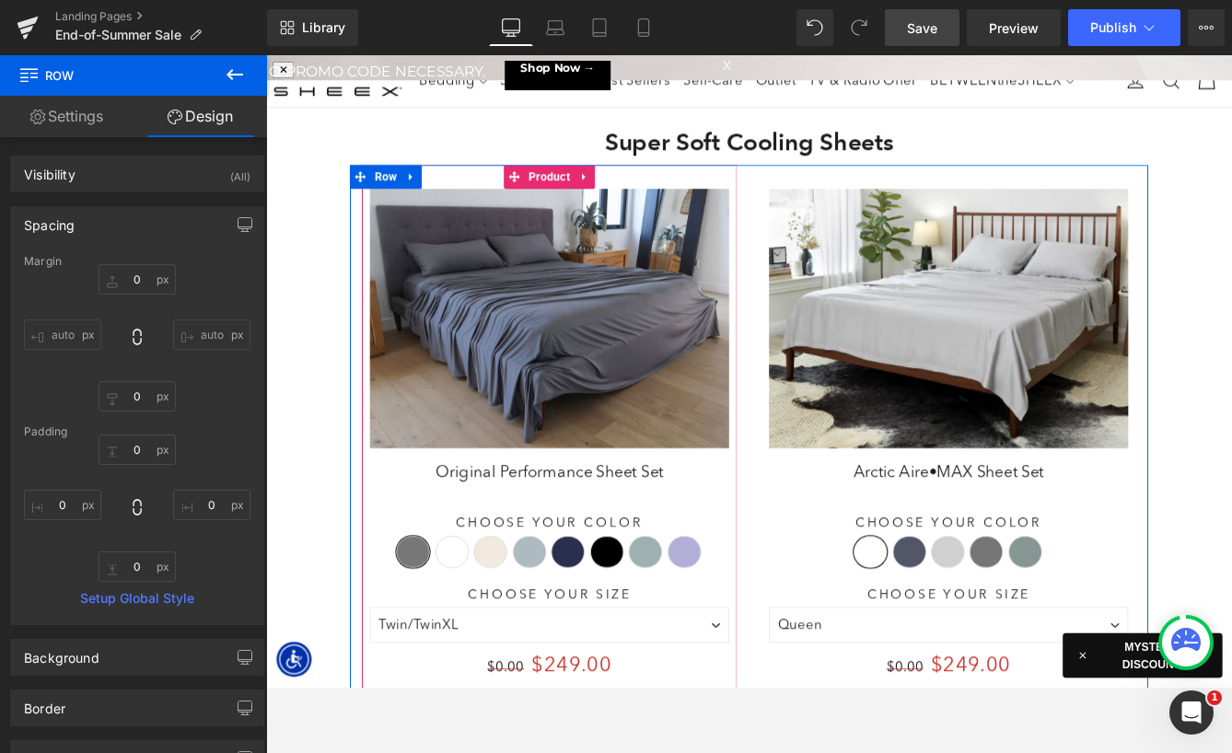
scroll to position [8, 9]
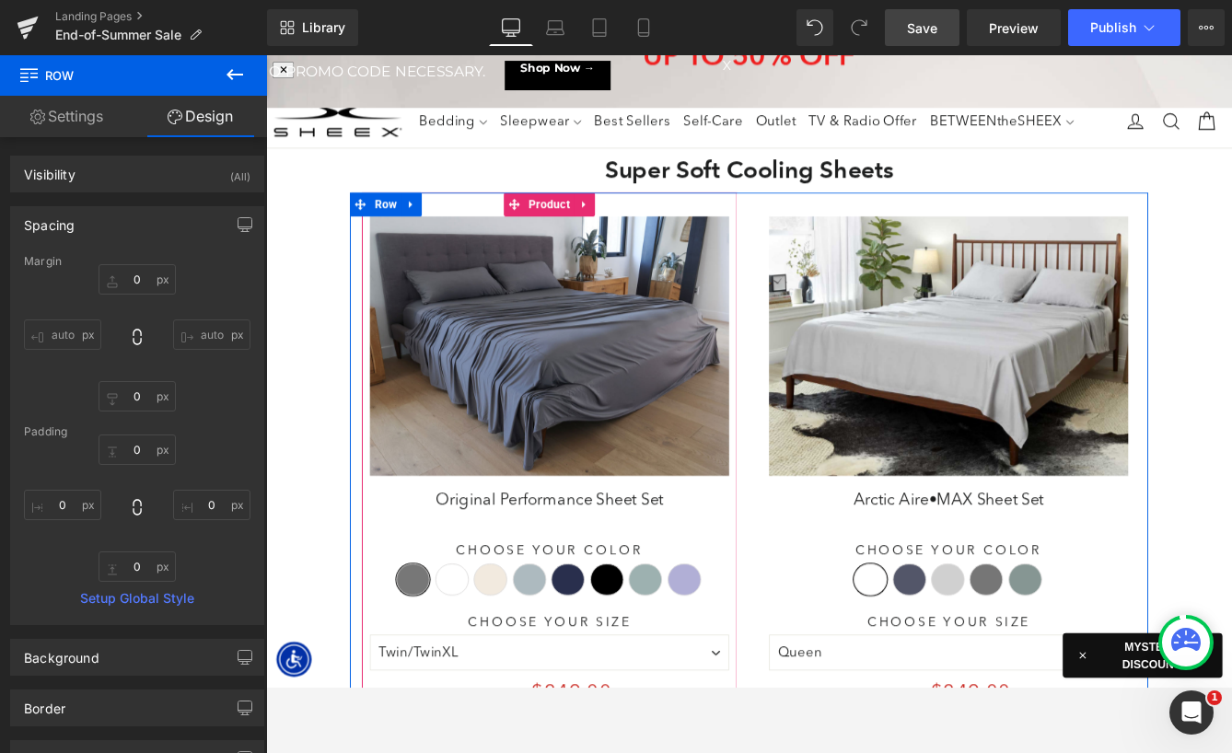
click at [584, 391] on div "Save 24900 % (P) Image" at bounding box center [593, 390] width 414 height 299
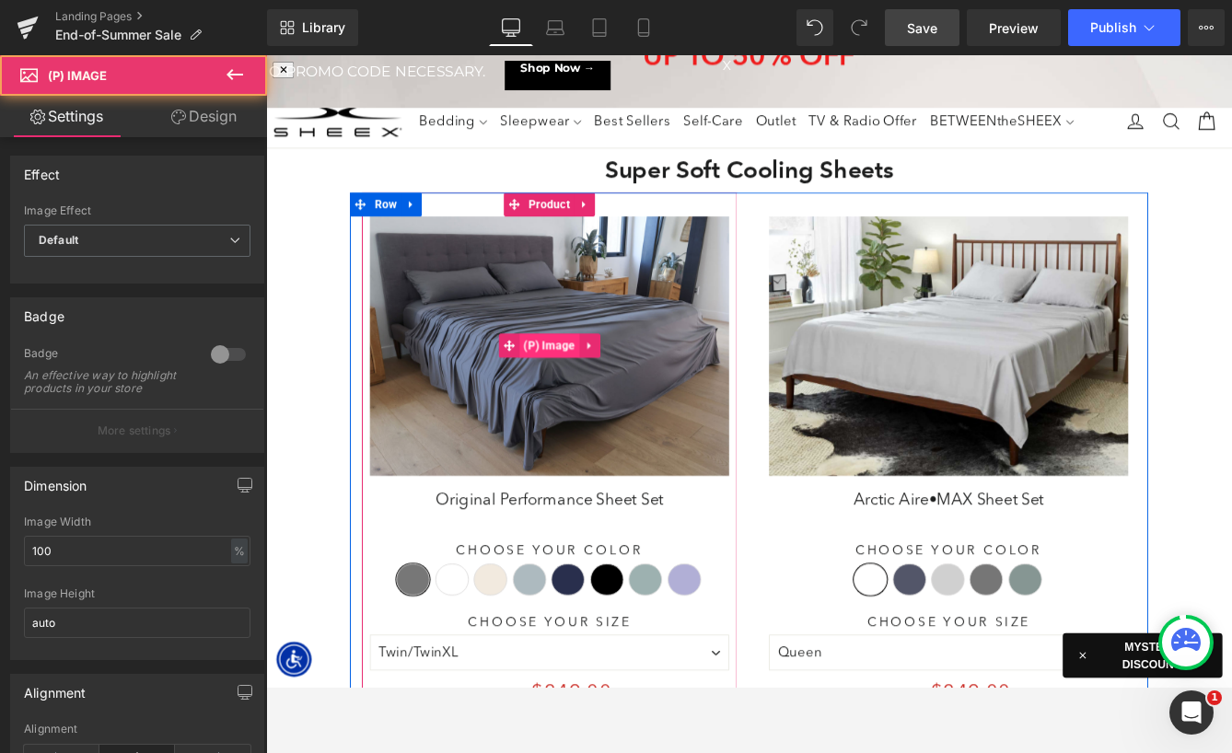
click at [579, 397] on span "(P) Image" at bounding box center [593, 391] width 69 height 28
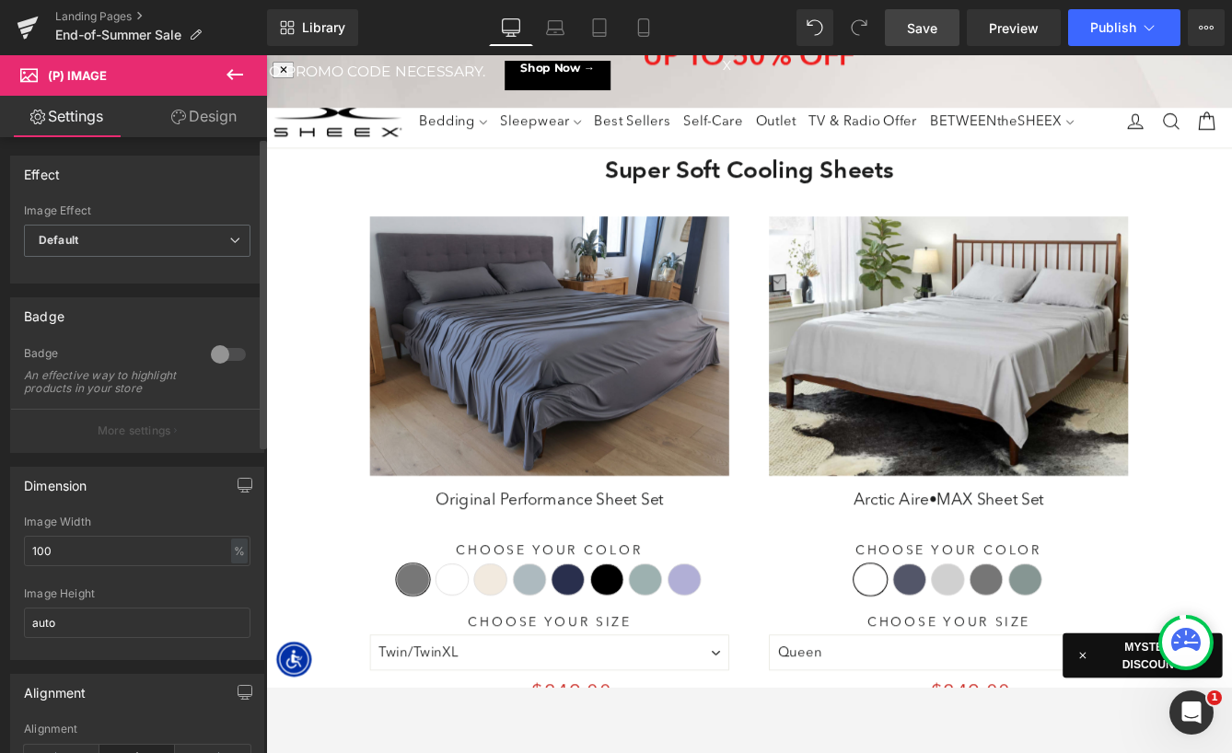
click at [225, 350] on div at bounding box center [228, 354] width 44 height 29
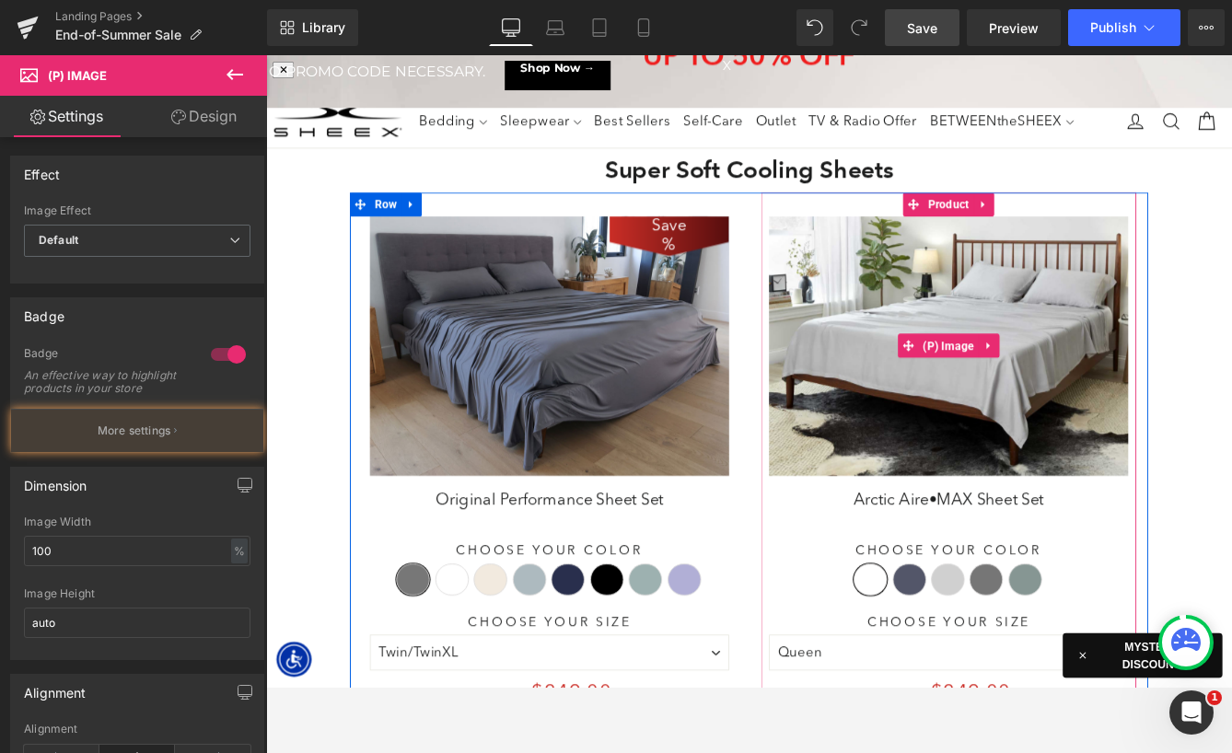
click at [1071, 386] on span "(P) Image" at bounding box center [1053, 391] width 69 height 28
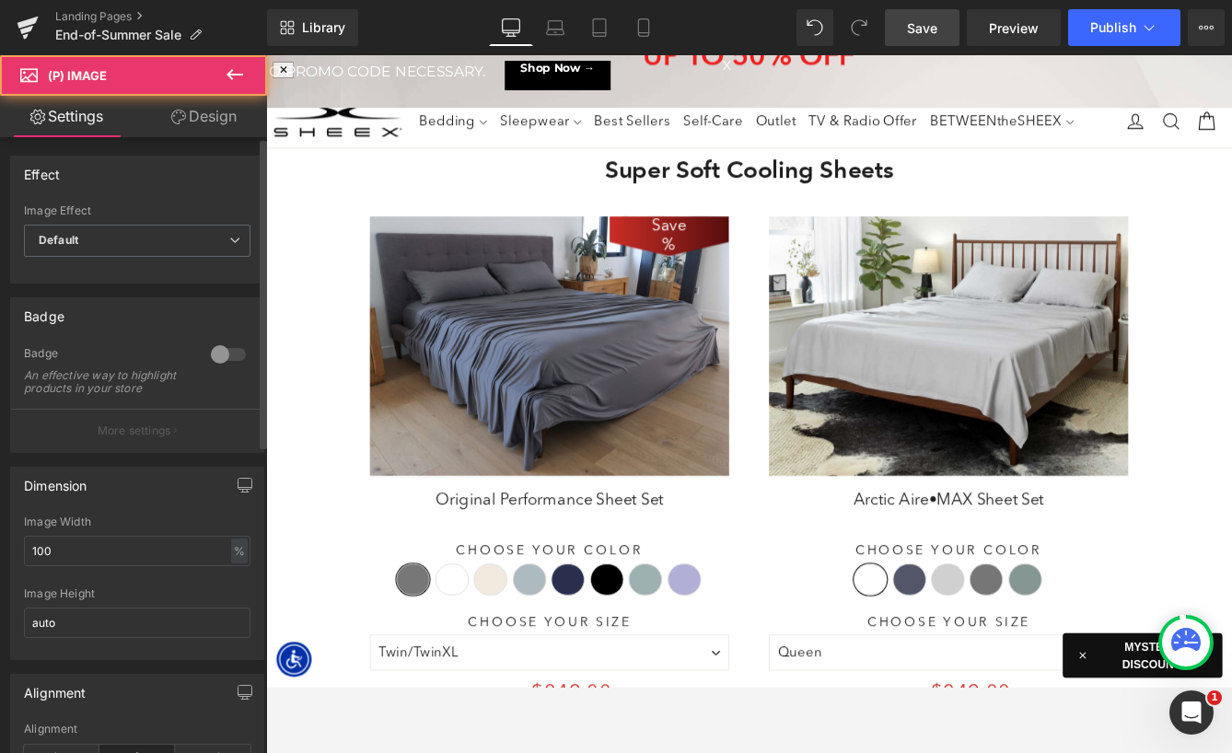
click at [218, 348] on div at bounding box center [228, 354] width 44 height 29
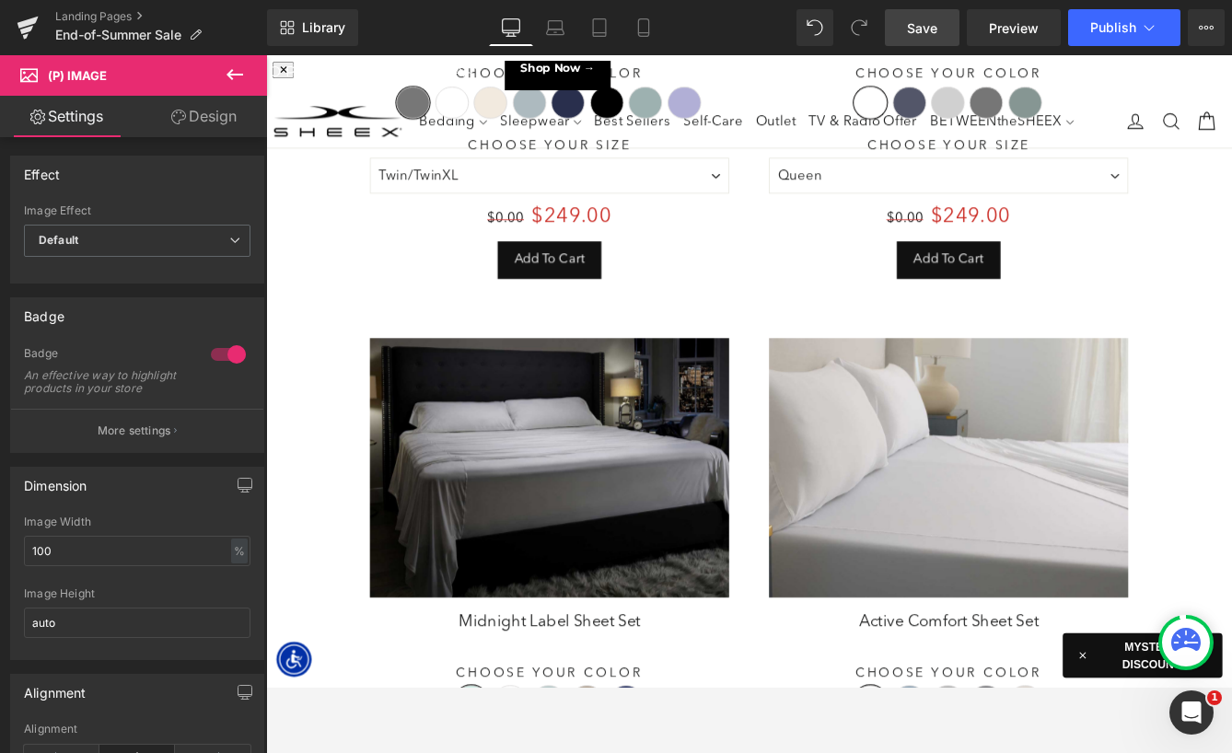
scroll to position [793, 0]
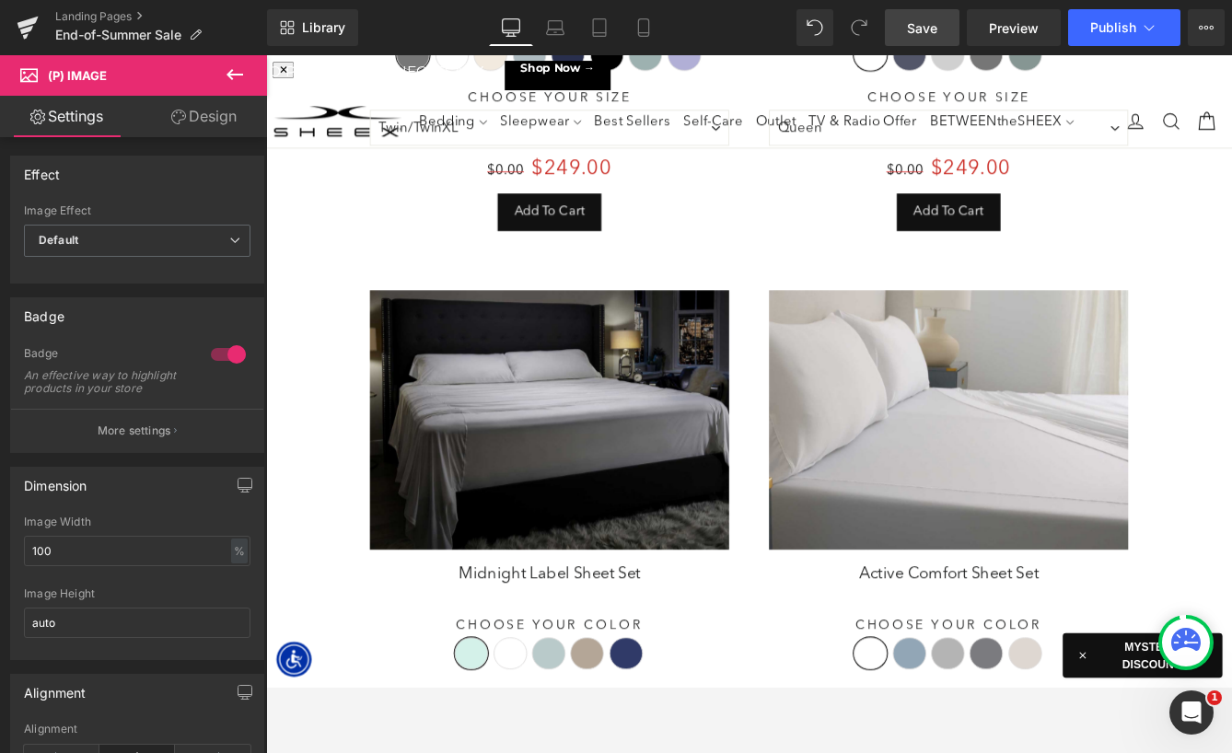
click at [580, 481] on div "Save 35900 % (P) Image" at bounding box center [593, 475] width 414 height 299
drag, startPoint x: 216, startPoint y: 353, endPoint x: 708, endPoint y: 443, distance: 500.0
click at [216, 353] on div at bounding box center [228, 354] width 44 height 29
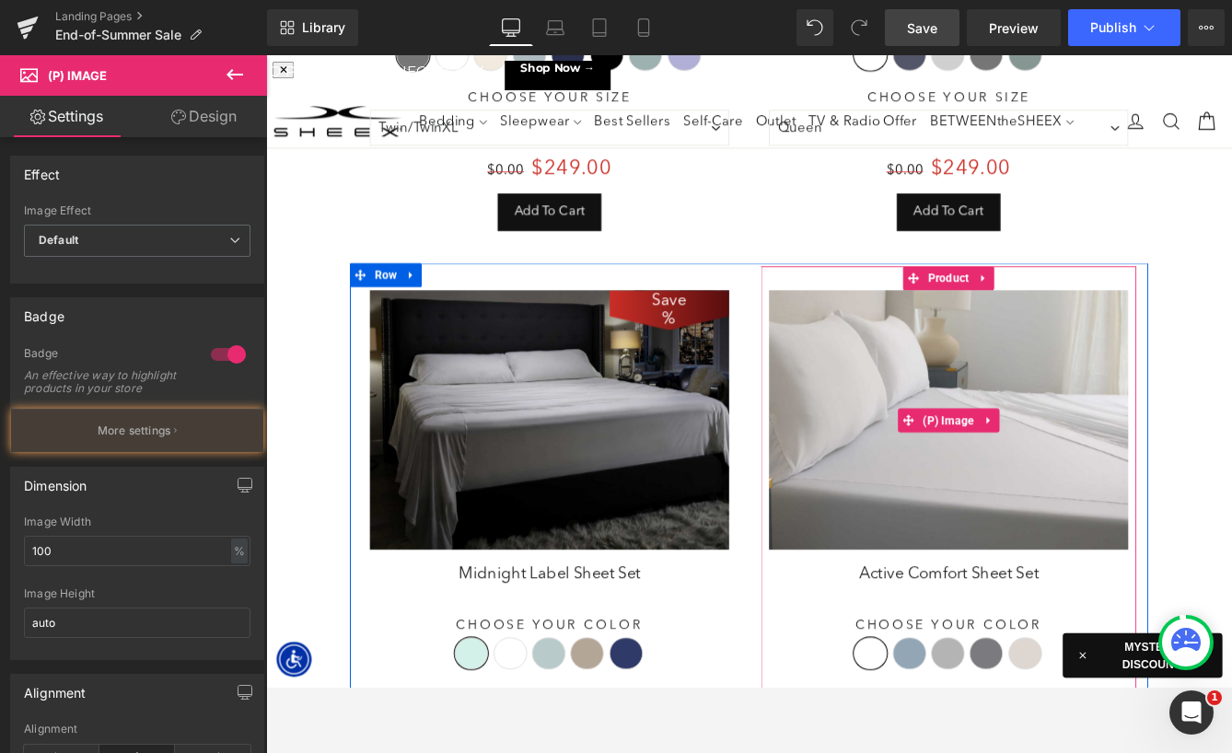
click at [1007, 502] on img at bounding box center [1053, 475] width 414 height 299
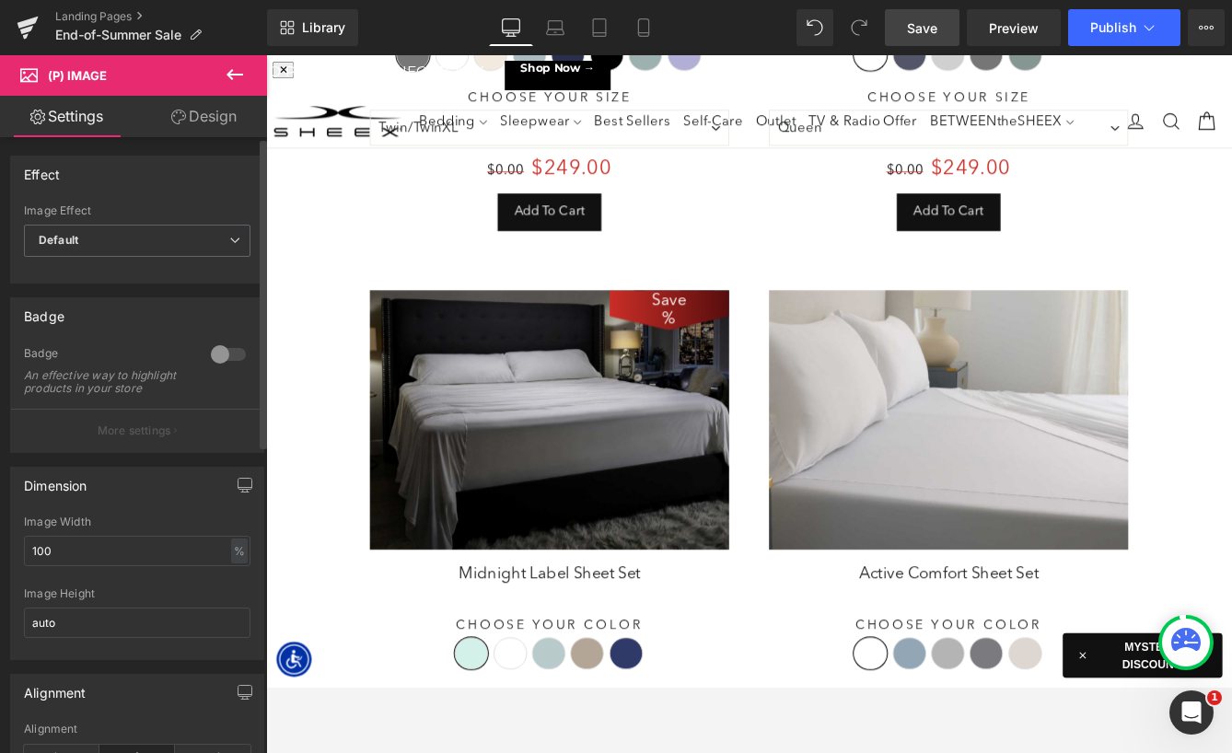
drag, startPoint x: 214, startPoint y: 355, endPoint x: 402, endPoint y: 445, distance: 208.9
click at [214, 355] on div at bounding box center [228, 354] width 44 height 29
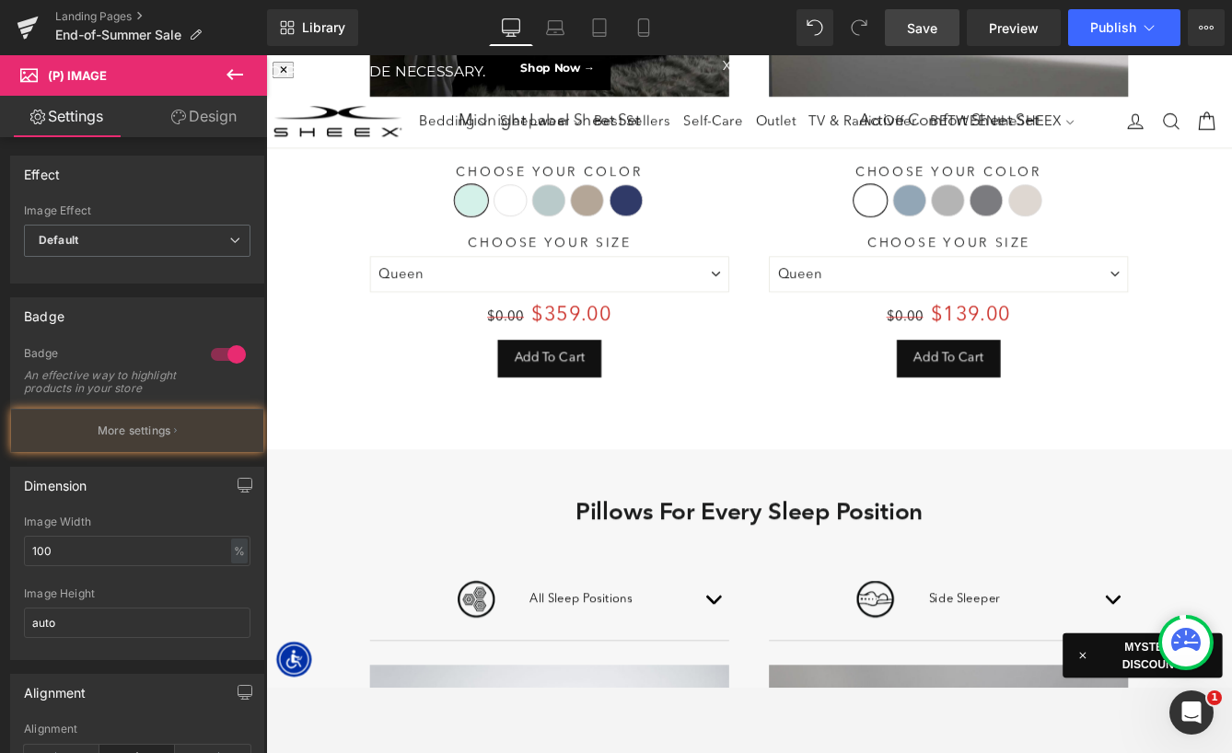
scroll to position [1531, 0]
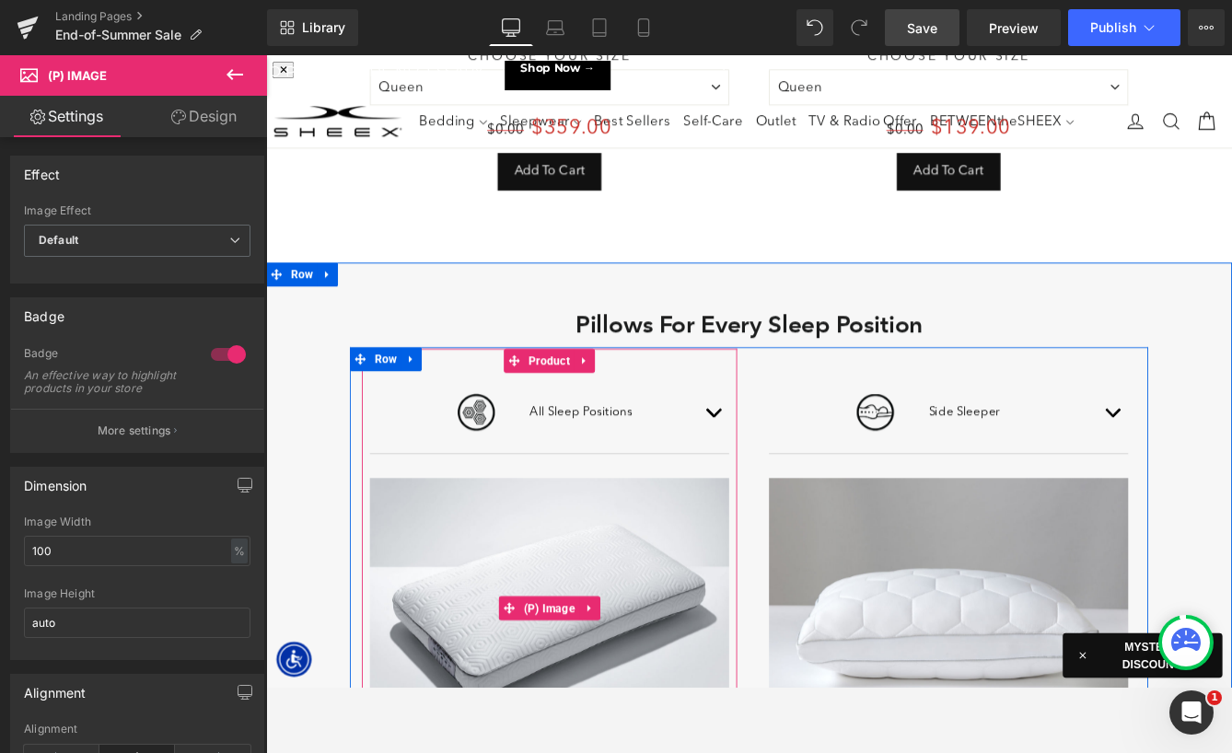
click at [584, 631] on img at bounding box center [593, 692] width 414 height 299
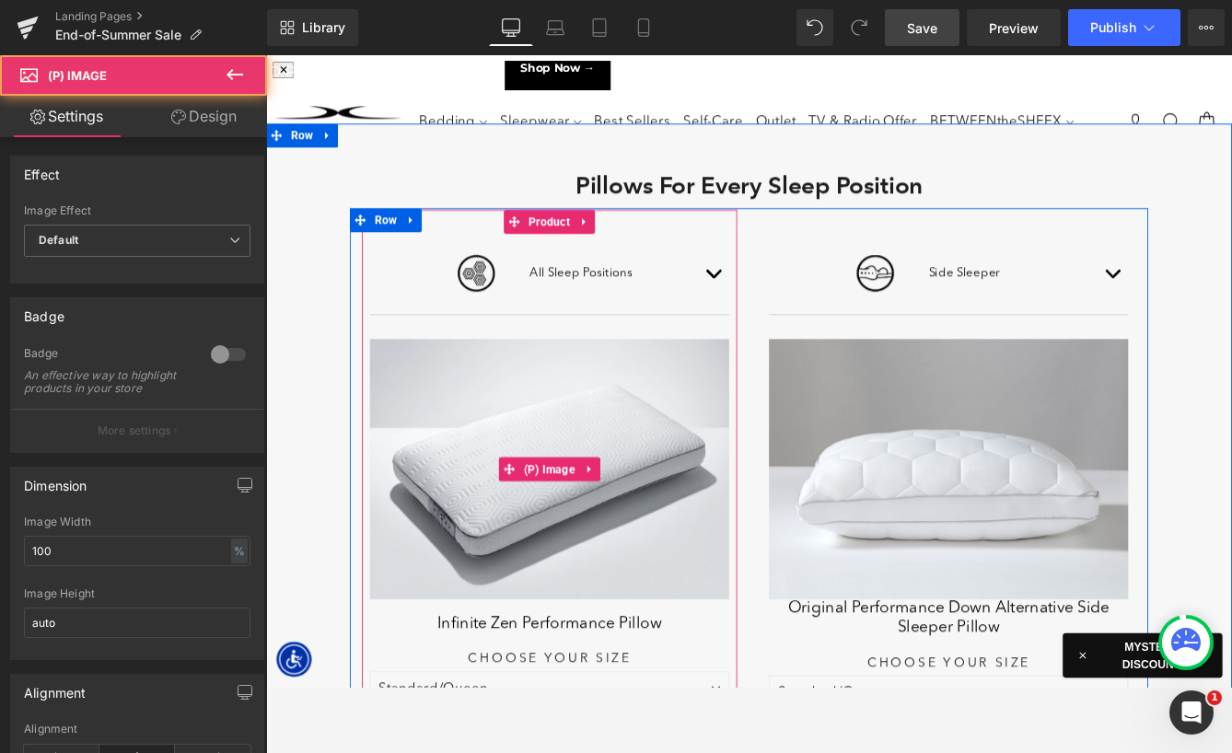
scroll to position [1753, 0]
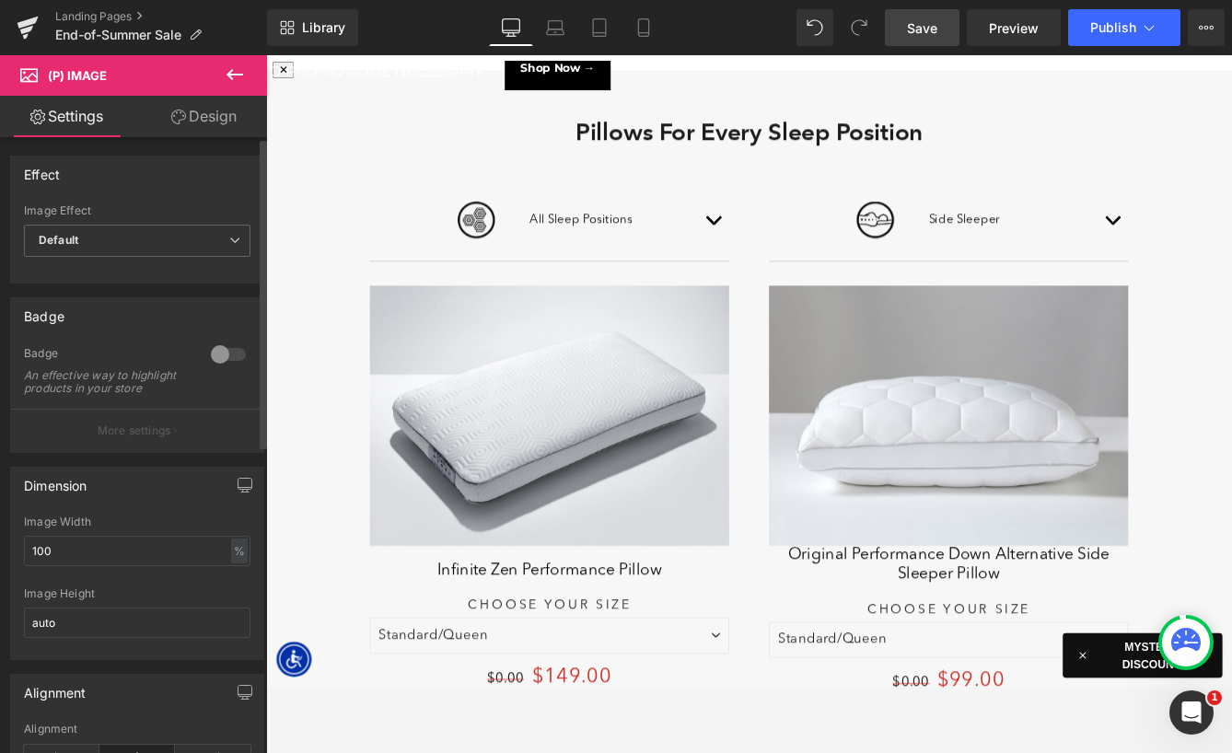
click at [226, 347] on div at bounding box center [228, 354] width 44 height 29
click at [1059, 456] on img at bounding box center [1053, 470] width 414 height 299
click at [211, 357] on div at bounding box center [228, 354] width 44 height 29
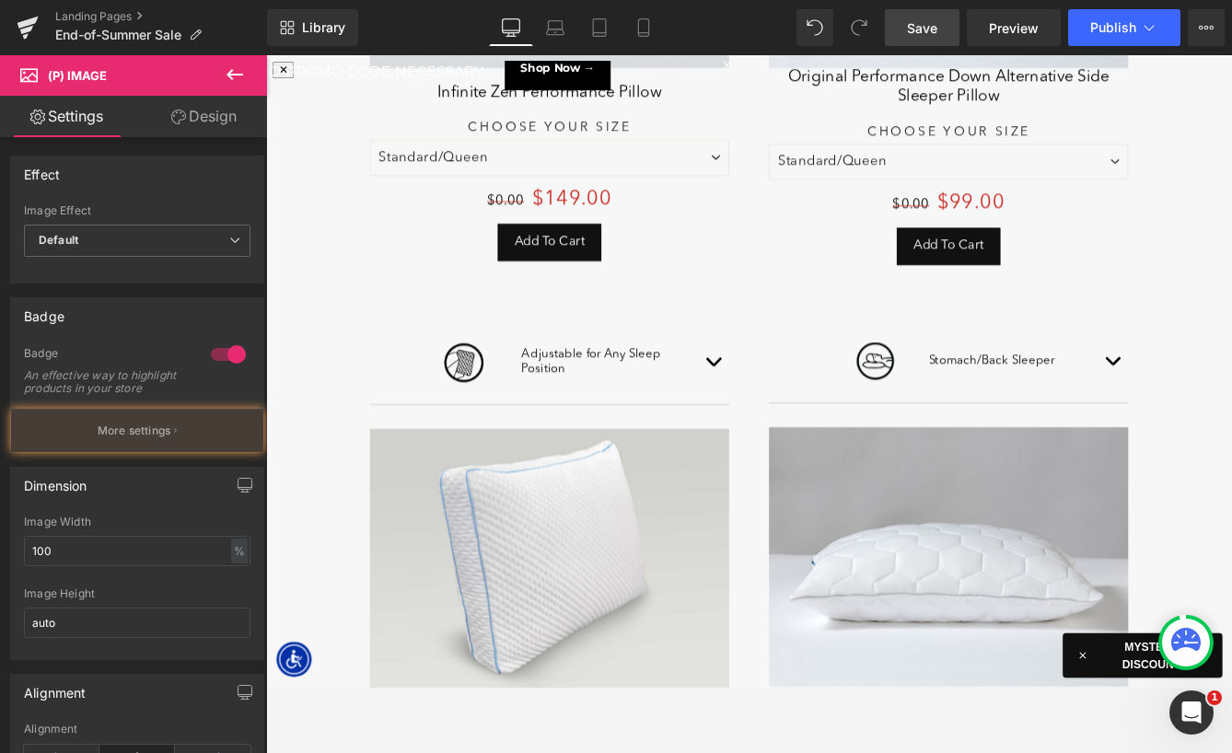
scroll to position [2569, 0]
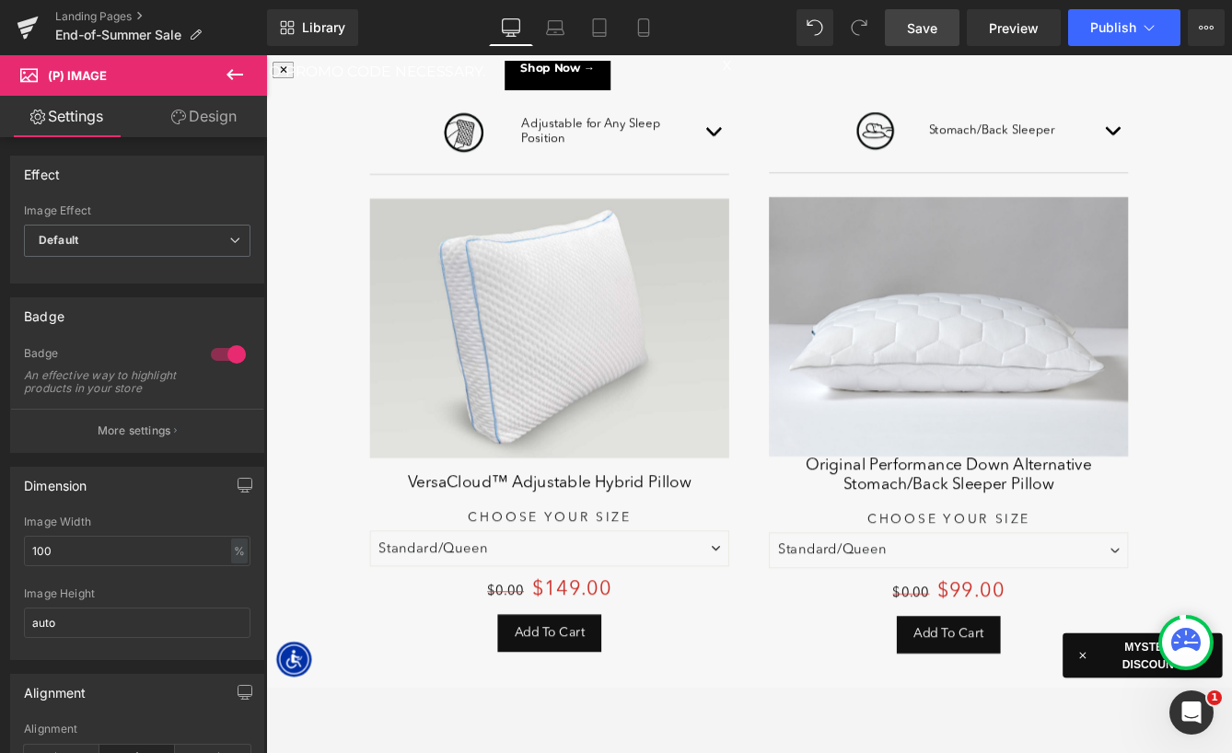
click at [615, 479] on img at bounding box center [593, 370] width 414 height 299
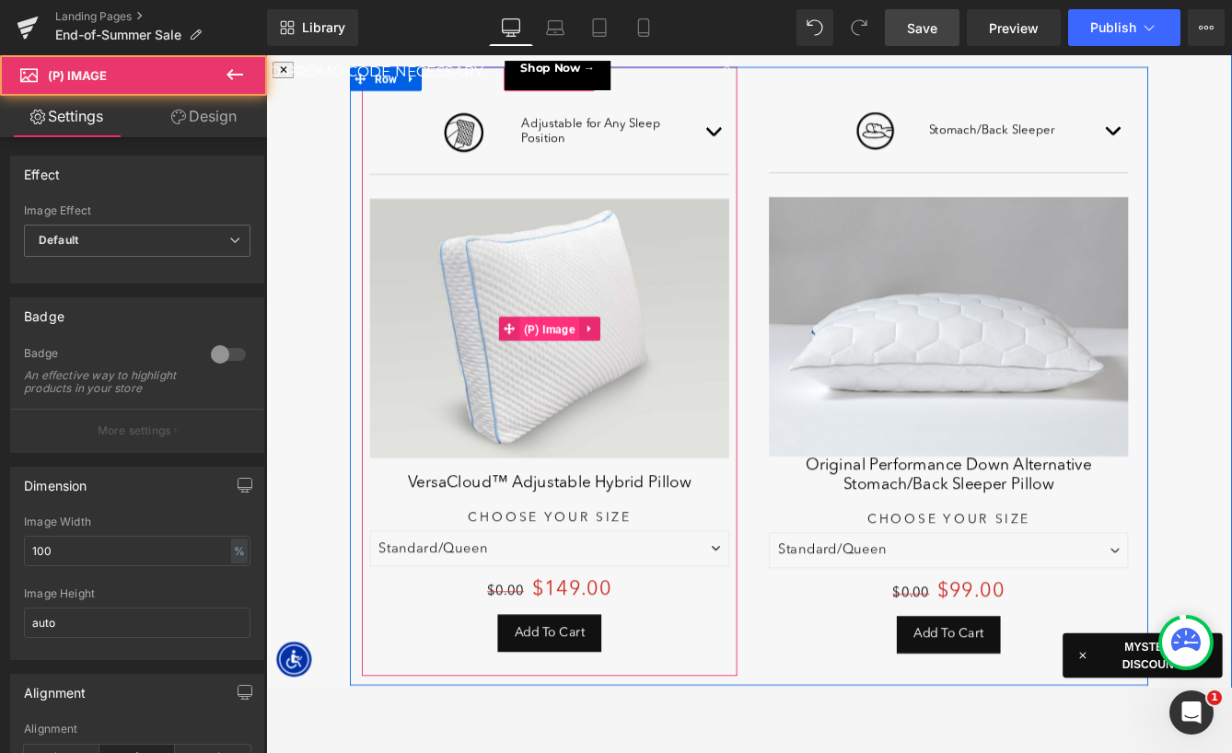
click at [604, 380] on span "(P) Image" at bounding box center [593, 372] width 69 height 28
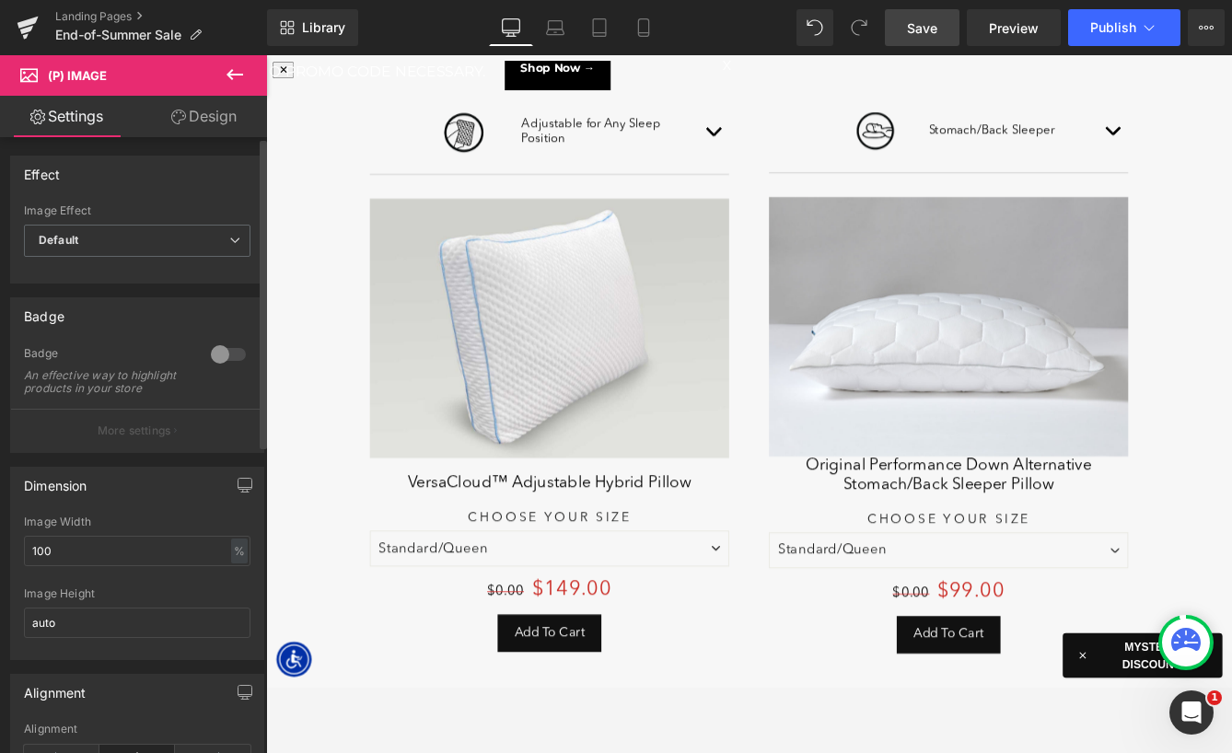
drag, startPoint x: 226, startPoint y: 356, endPoint x: 891, endPoint y: 334, distance: 665.3
click at [226, 356] on div at bounding box center [228, 354] width 44 height 29
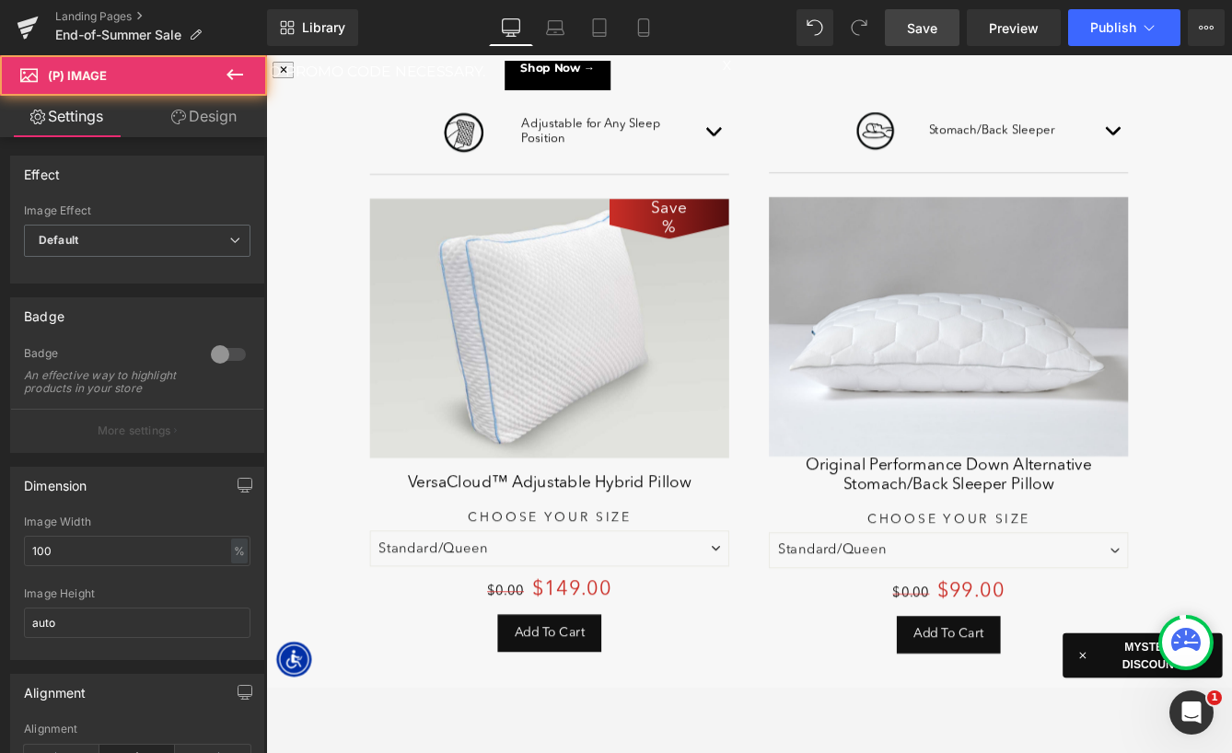
click at [1157, 390] on img at bounding box center [1053, 368] width 414 height 299
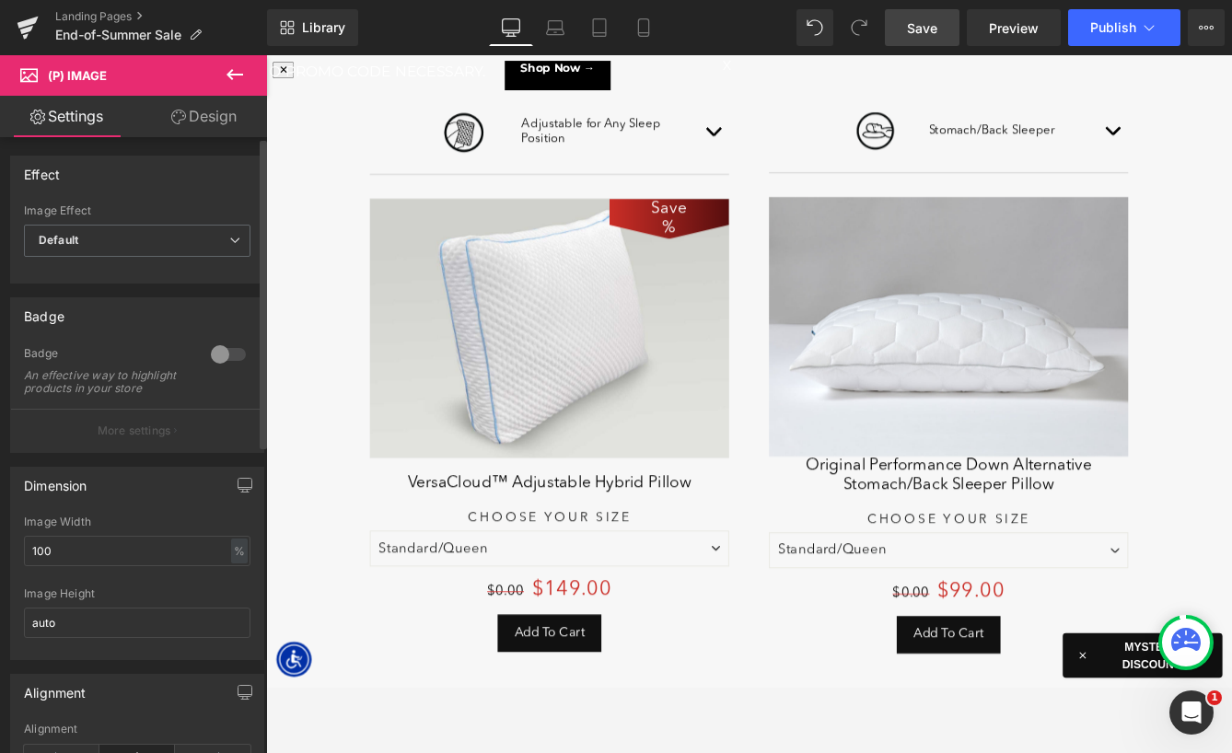
drag, startPoint x: 221, startPoint y: 354, endPoint x: 336, endPoint y: 353, distance: 115.1
click at [221, 354] on div at bounding box center [228, 354] width 44 height 29
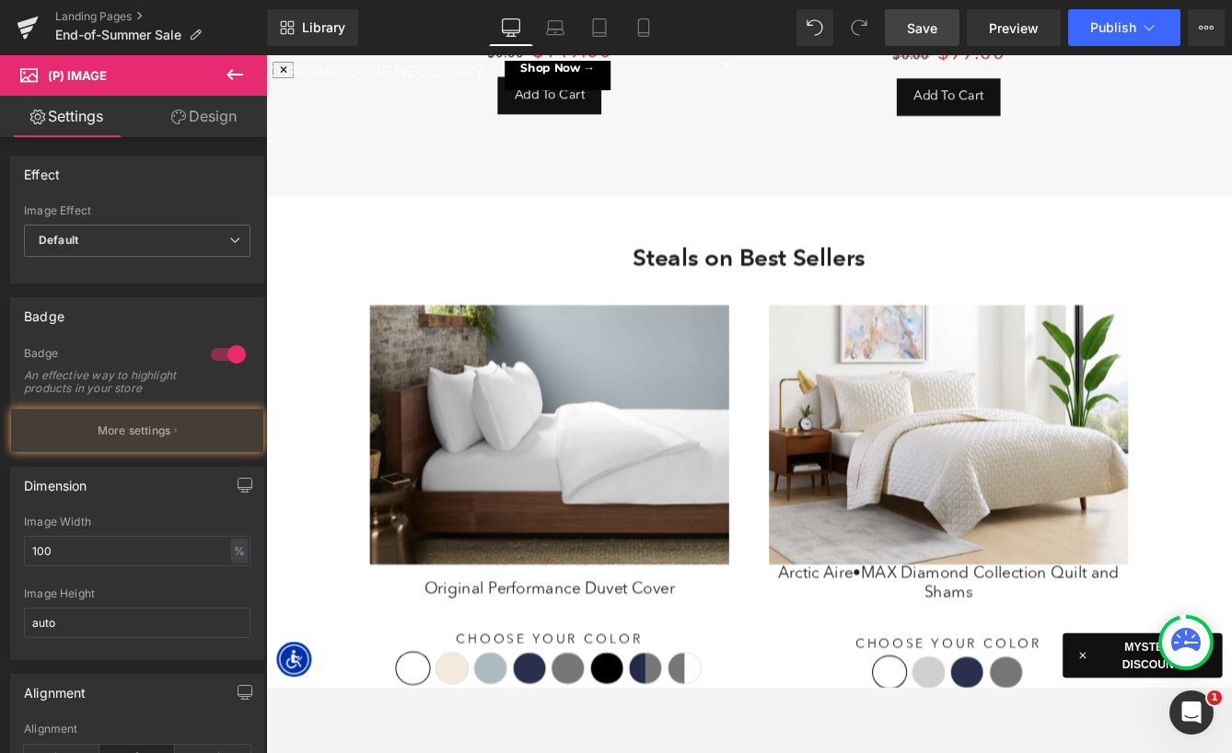
scroll to position [3262, 0]
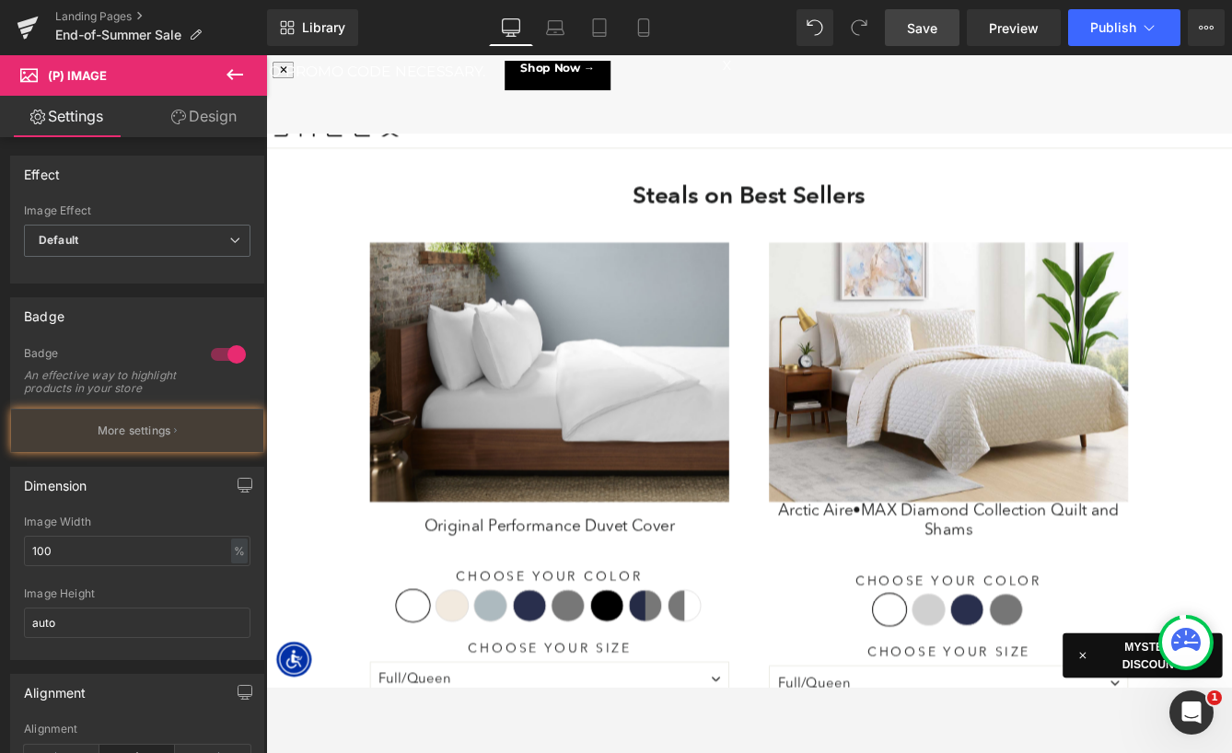
drag, startPoint x: 591, startPoint y: 454, endPoint x: 588, endPoint y: 441, distance: 13.4
click at [591, 454] on img at bounding box center [593, 421] width 414 height 299
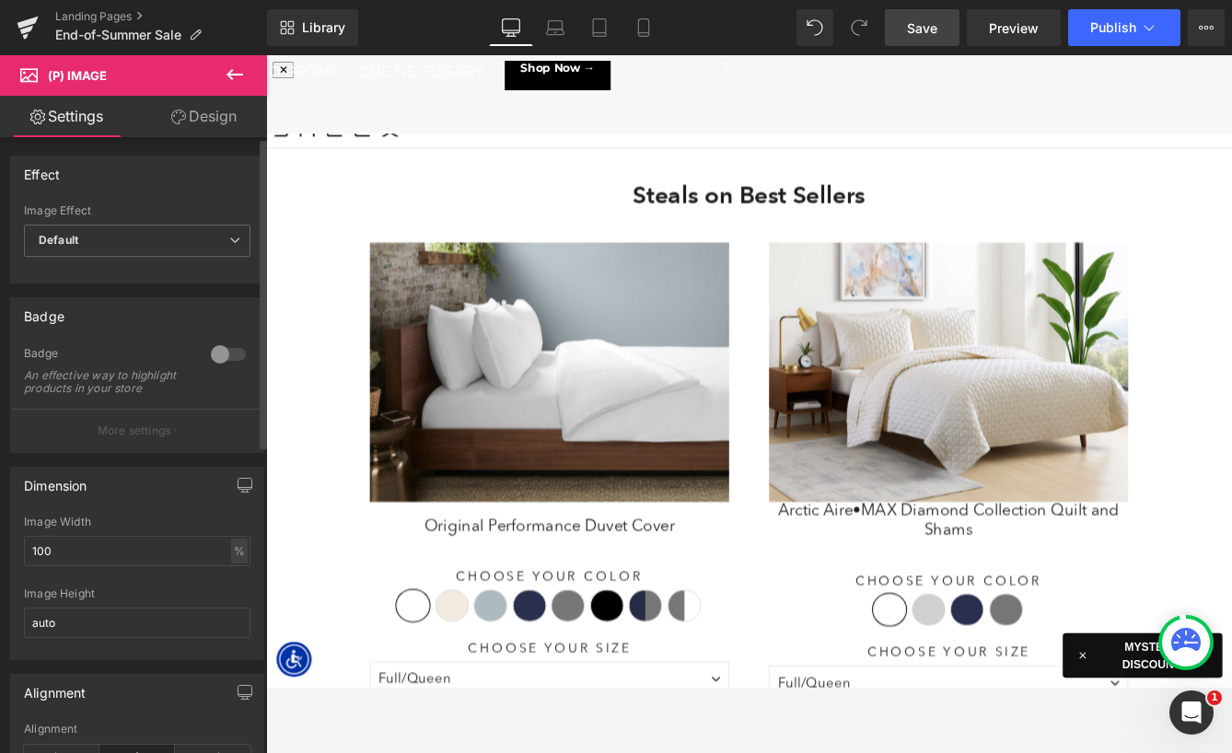
drag, startPoint x: 226, startPoint y: 357, endPoint x: 746, endPoint y: 375, distance: 520.6
click at [226, 357] on div at bounding box center [228, 354] width 44 height 29
click at [1012, 430] on div "Save 19900 % (P) Image" at bounding box center [1053, 421] width 414 height 299
drag, startPoint x: 216, startPoint y: 353, endPoint x: 89, endPoint y: 352, distance: 127.1
click at [216, 353] on div at bounding box center [228, 354] width 44 height 29
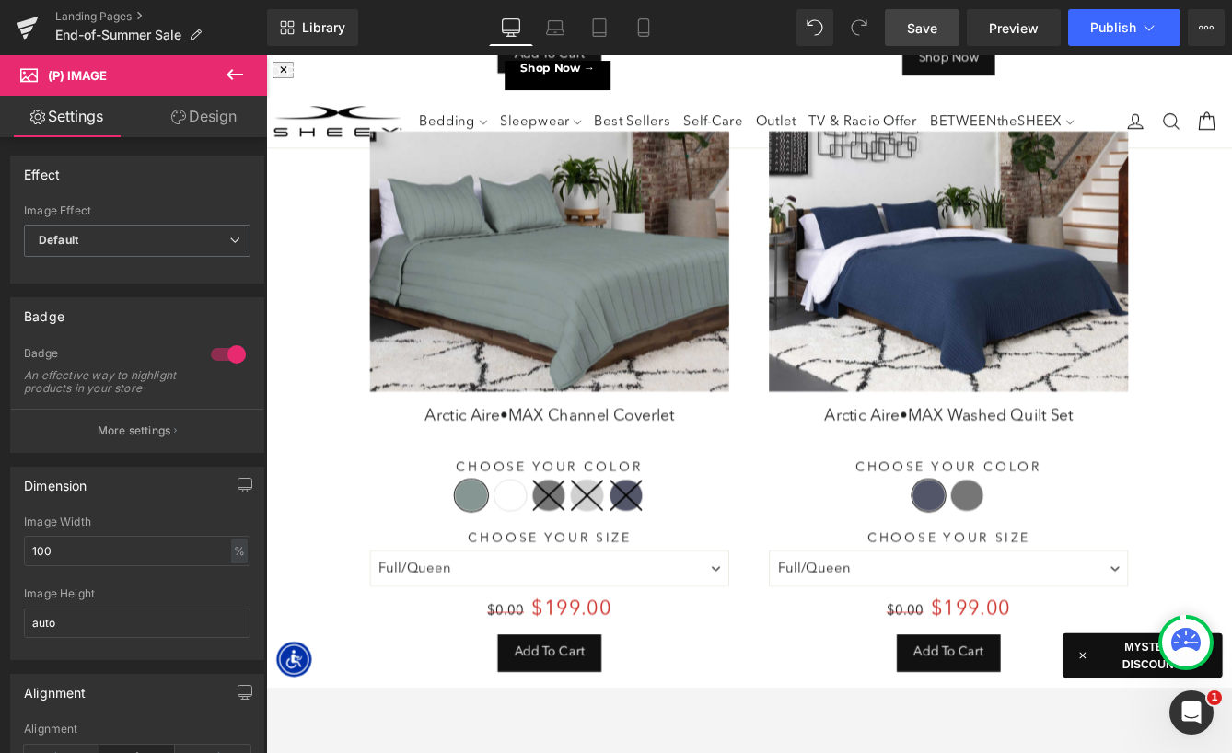
scroll to position [4107, 0]
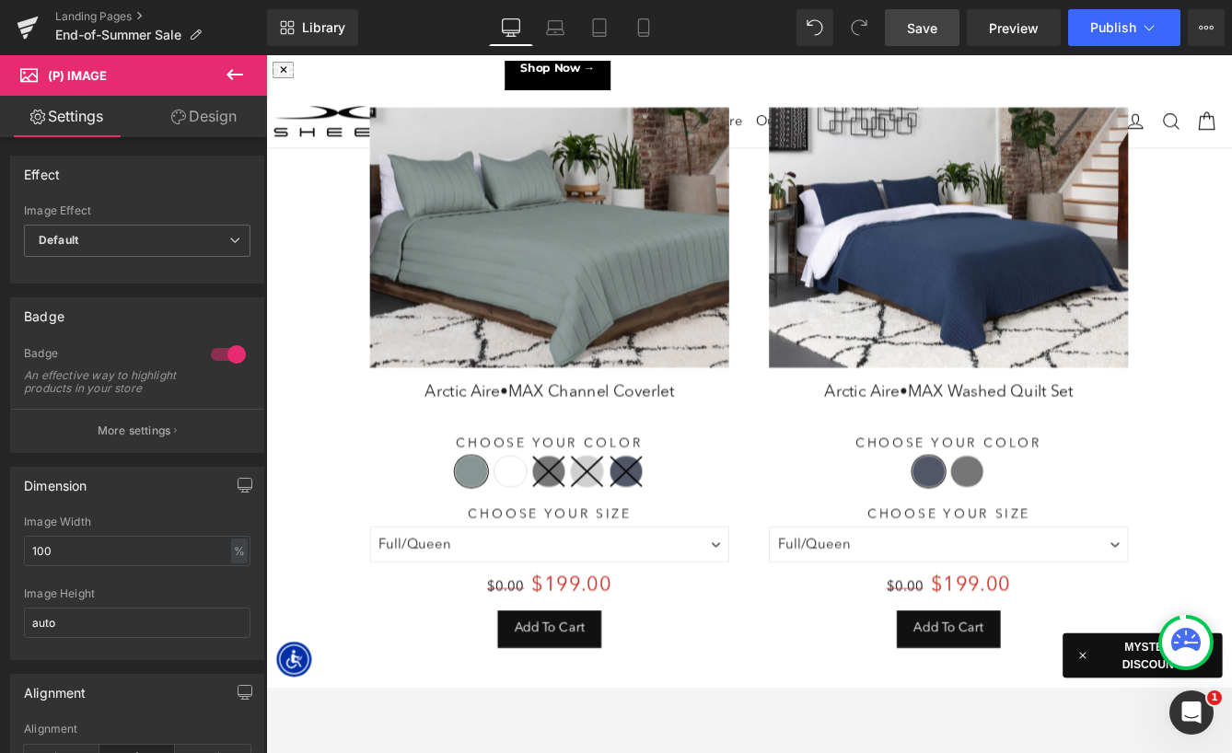
click at [582, 277] on img at bounding box center [593, 265] width 414 height 299
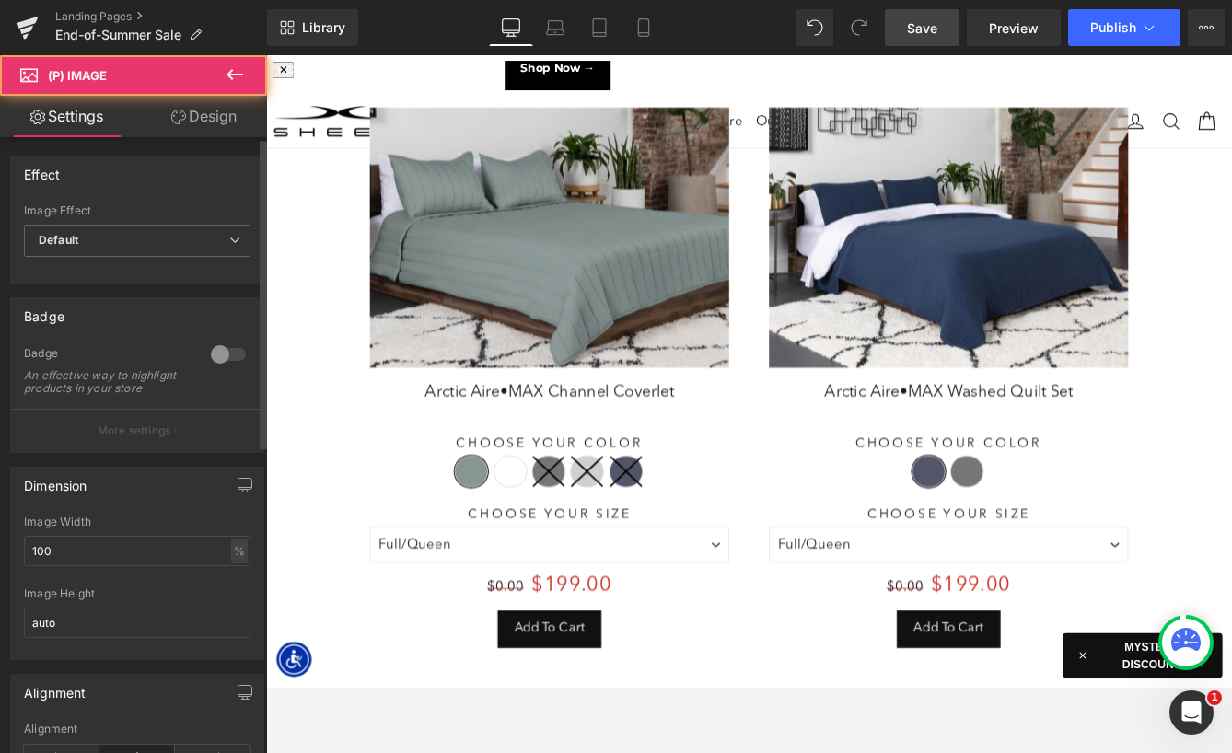
click at [215, 353] on div at bounding box center [228, 354] width 44 height 29
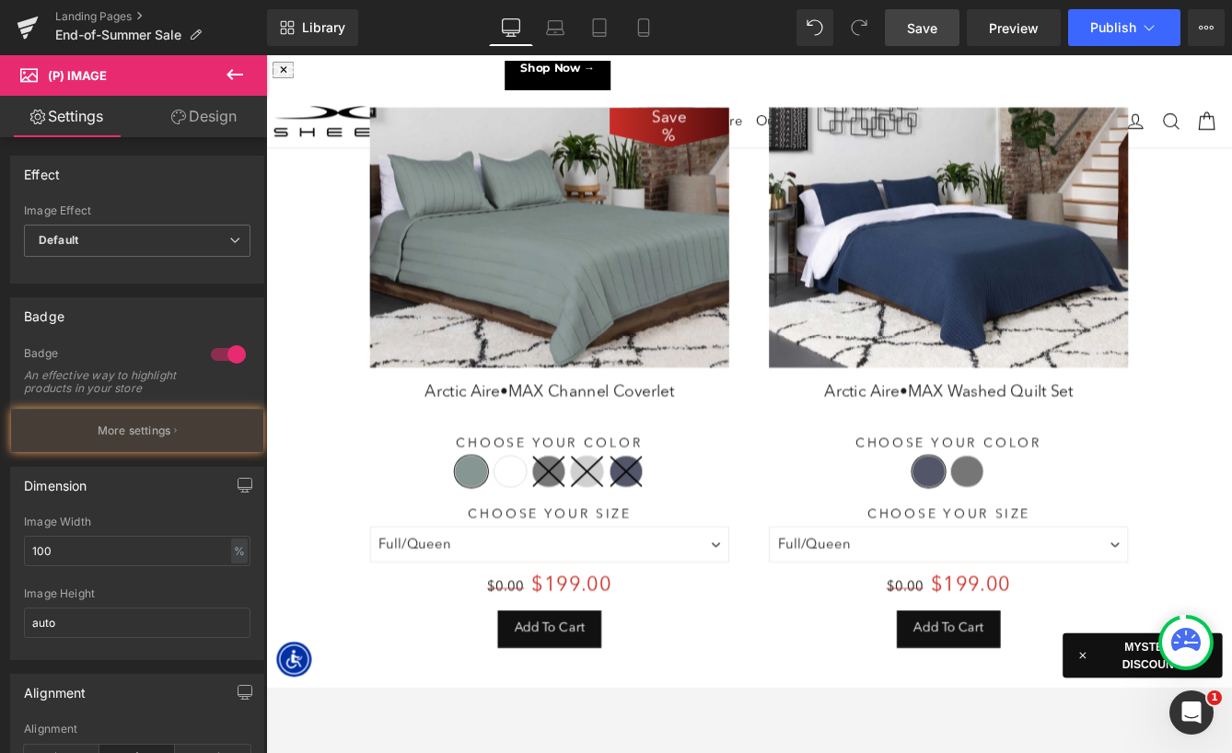
click at [998, 290] on img at bounding box center [1053, 265] width 414 height 299
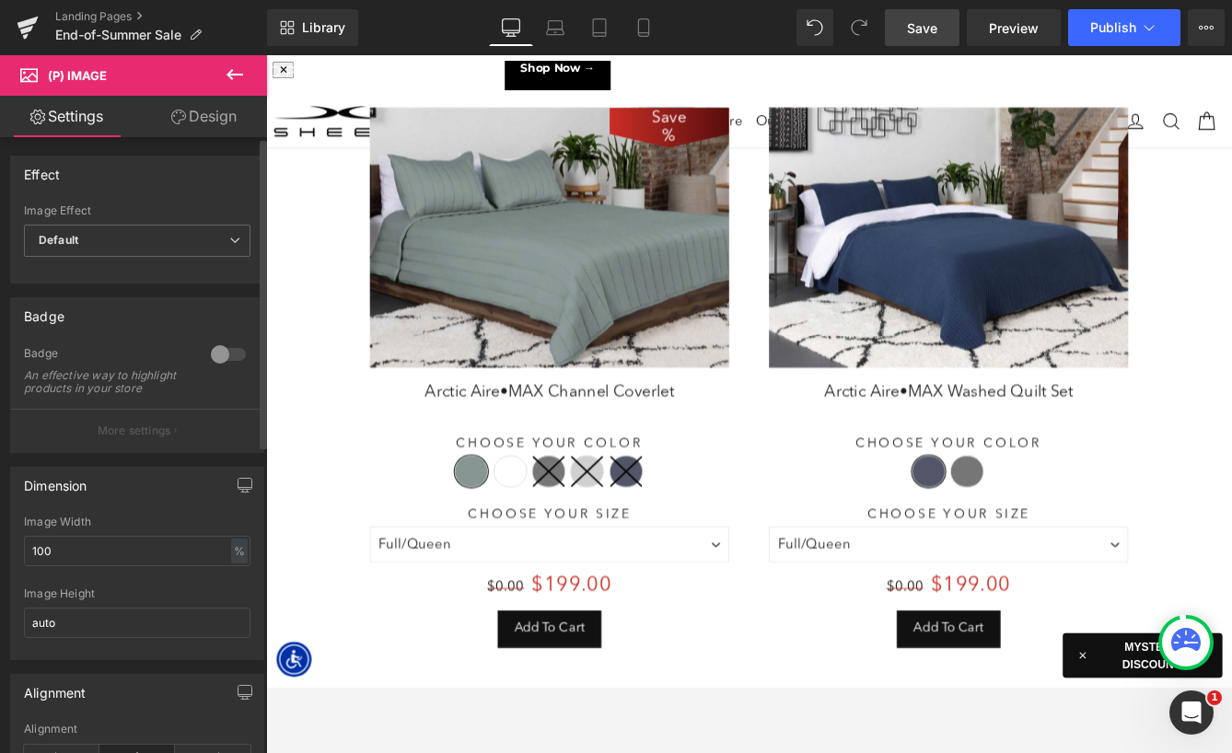
drag, startPoint x: 229, startPoint y: 354, endPoint x: 416, endPoint y: 301, distance: 194.2
click at [229, 354] on div at bounding box center [228, 354] width 44 height 29
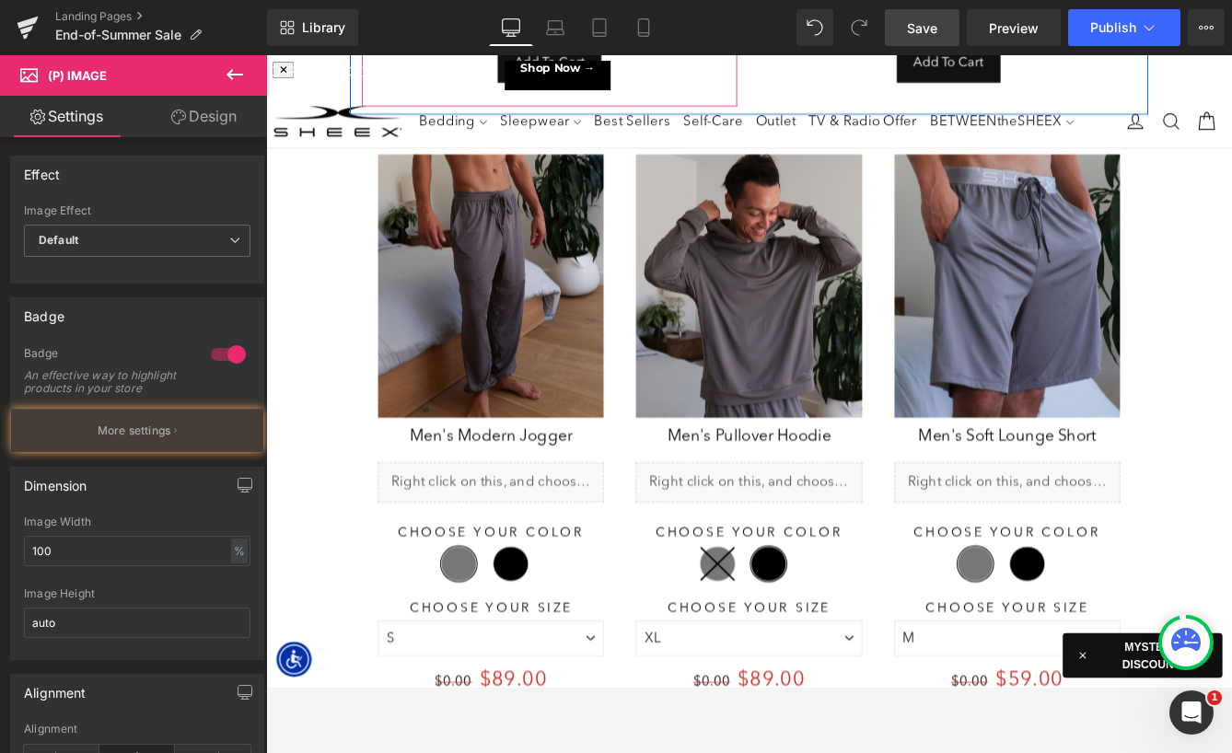
scroll to position [4864, 0]
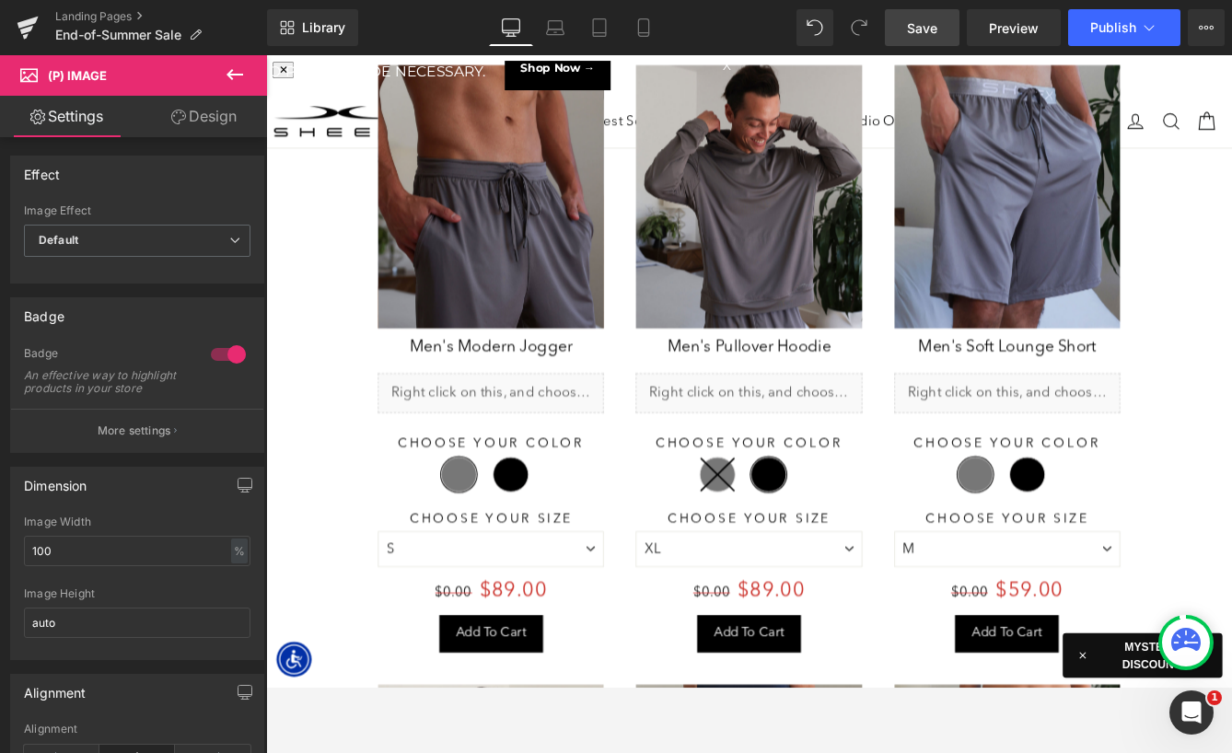
click at [545, 245] on link "Save 8900 %" at bounding box center [525, 218] width 261 height 304
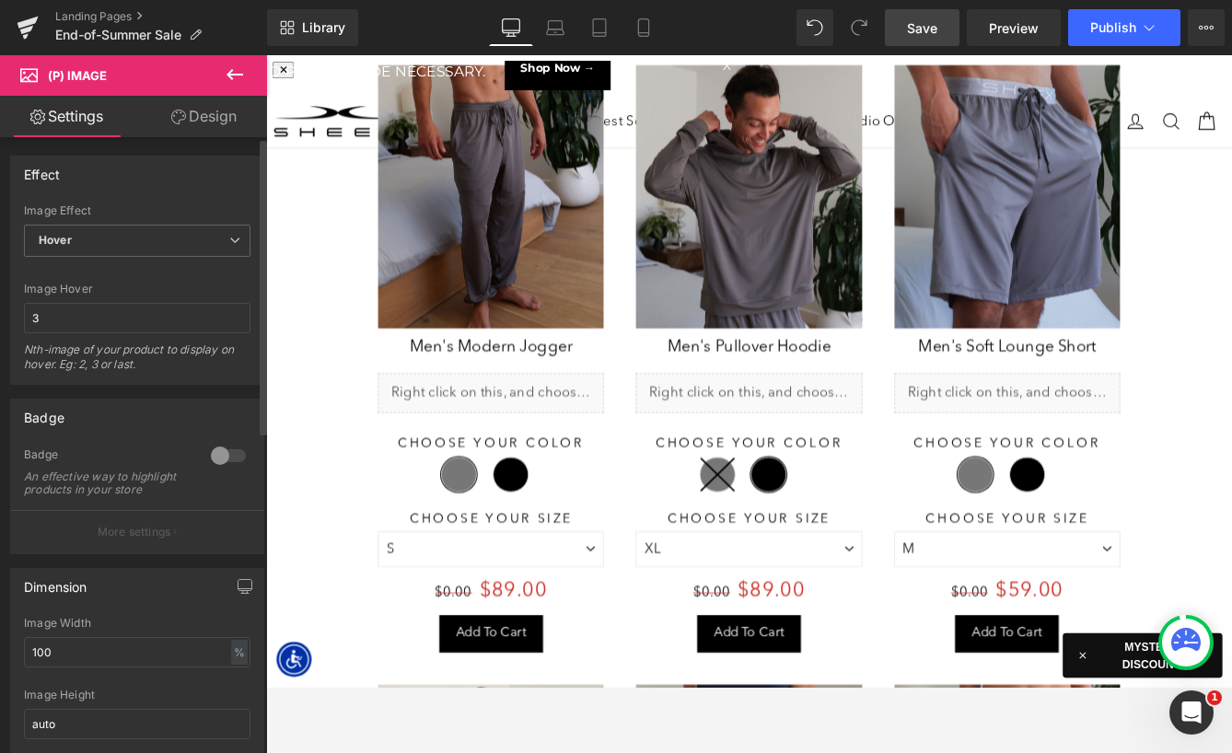
click at [206, 456] on div at bounding box center [228, 455] width 44 height 29
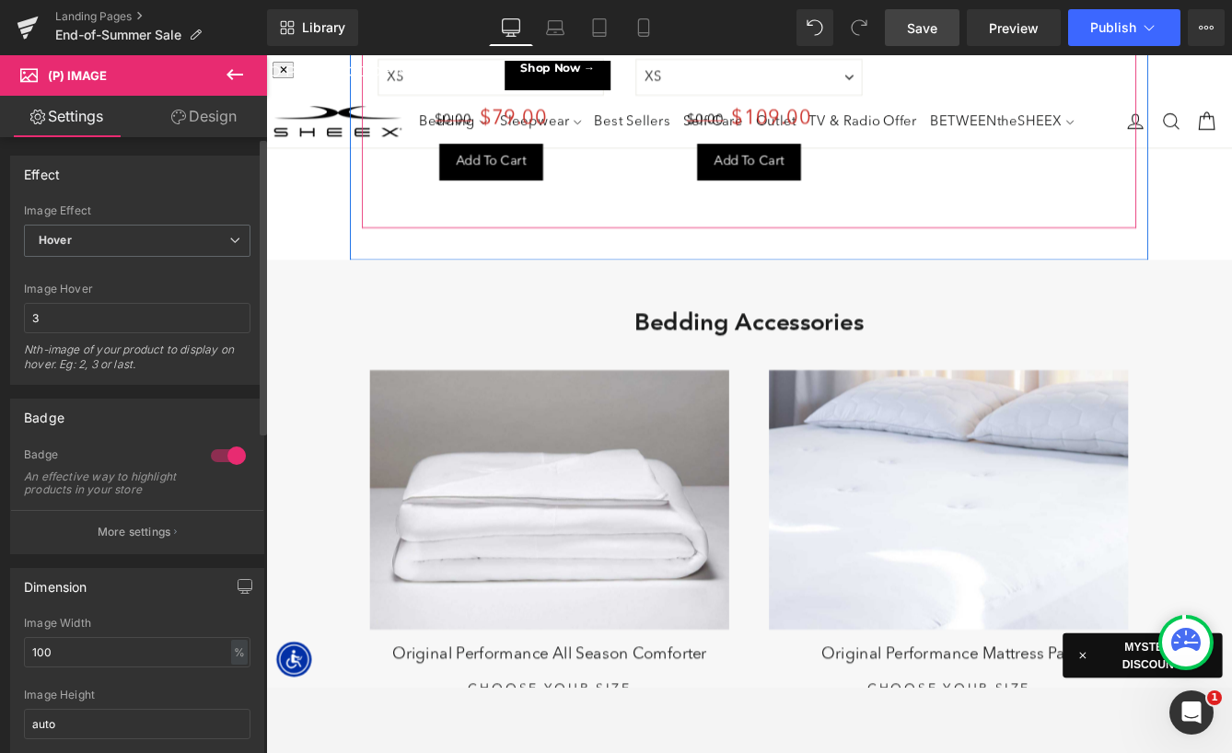
scroll to position [6998, 0]
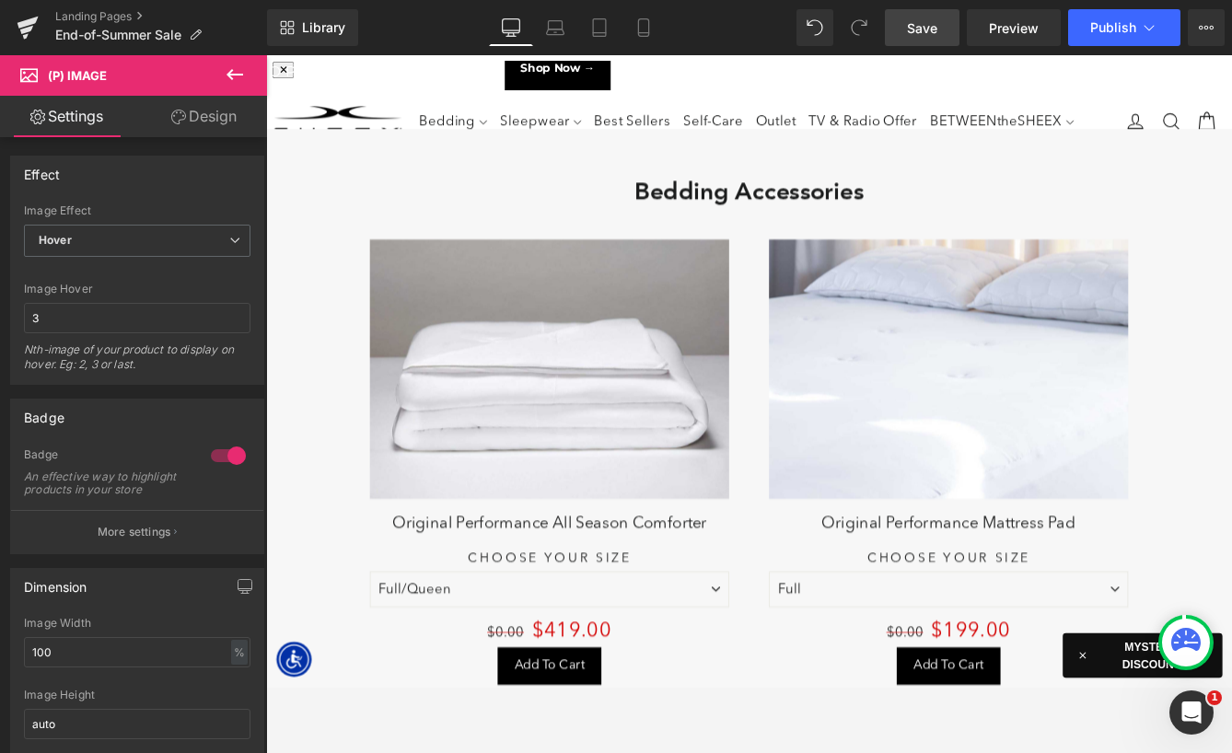
click at [553, 402] on div "Save 41900 % (P) Image" at bounding box center [593, 417] width 414 height 299
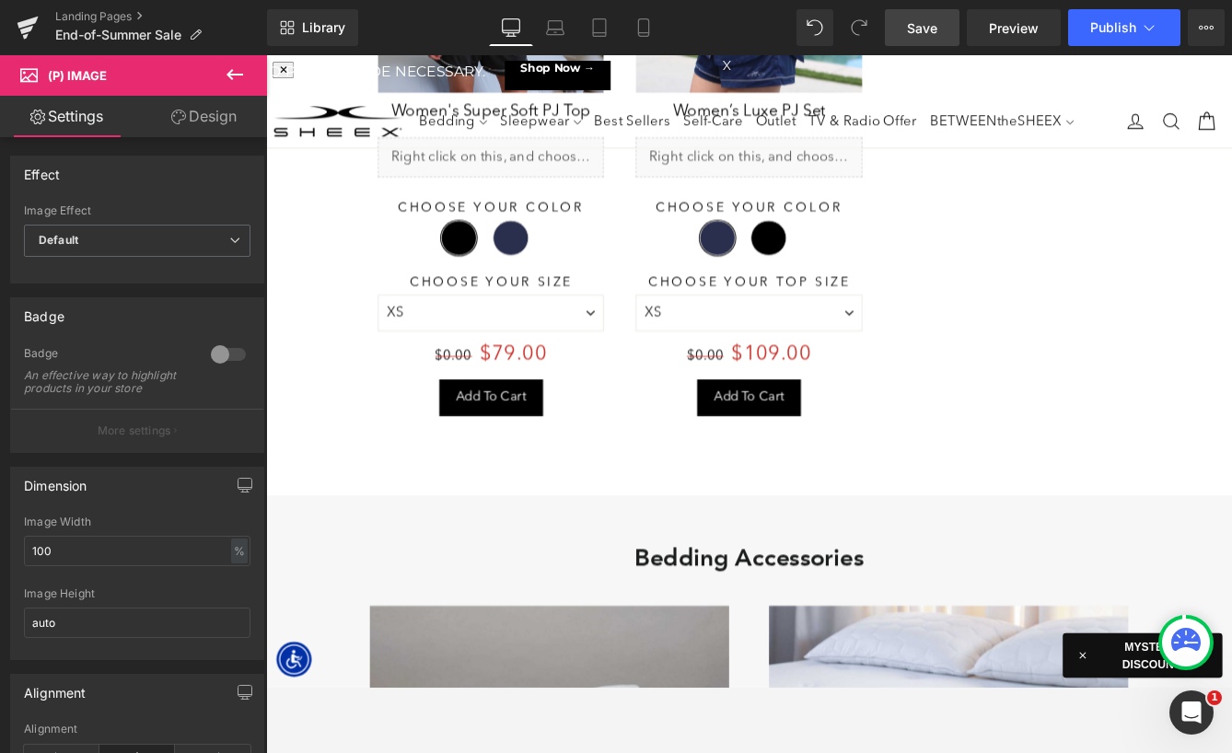
scroll to position [7036, 0]
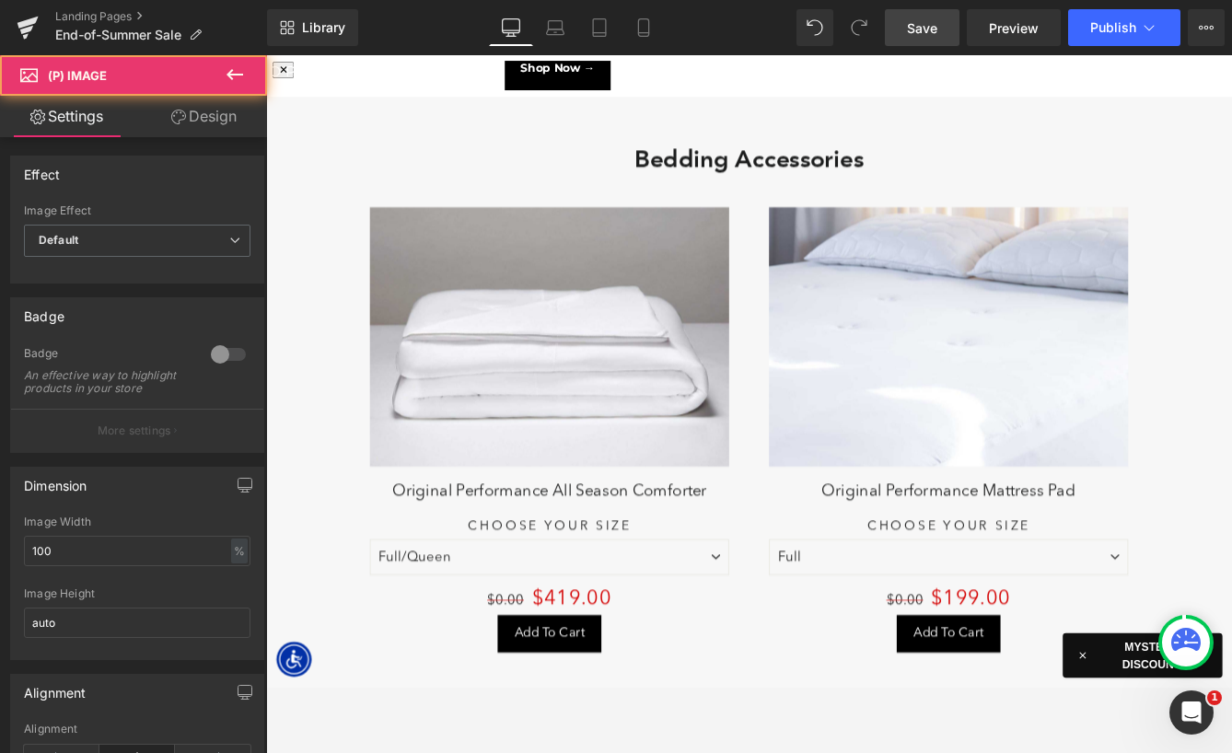
click at [568, 453] on img at bounding box center [593, 379] width 414 height 299
drag, startPoint x: 215, startPoint y: 355, endPoint x: 885, endPoint y: 319, distance: 671.4
click at [215, 355] on div at bounding box center [228, 354] width 44 height 29
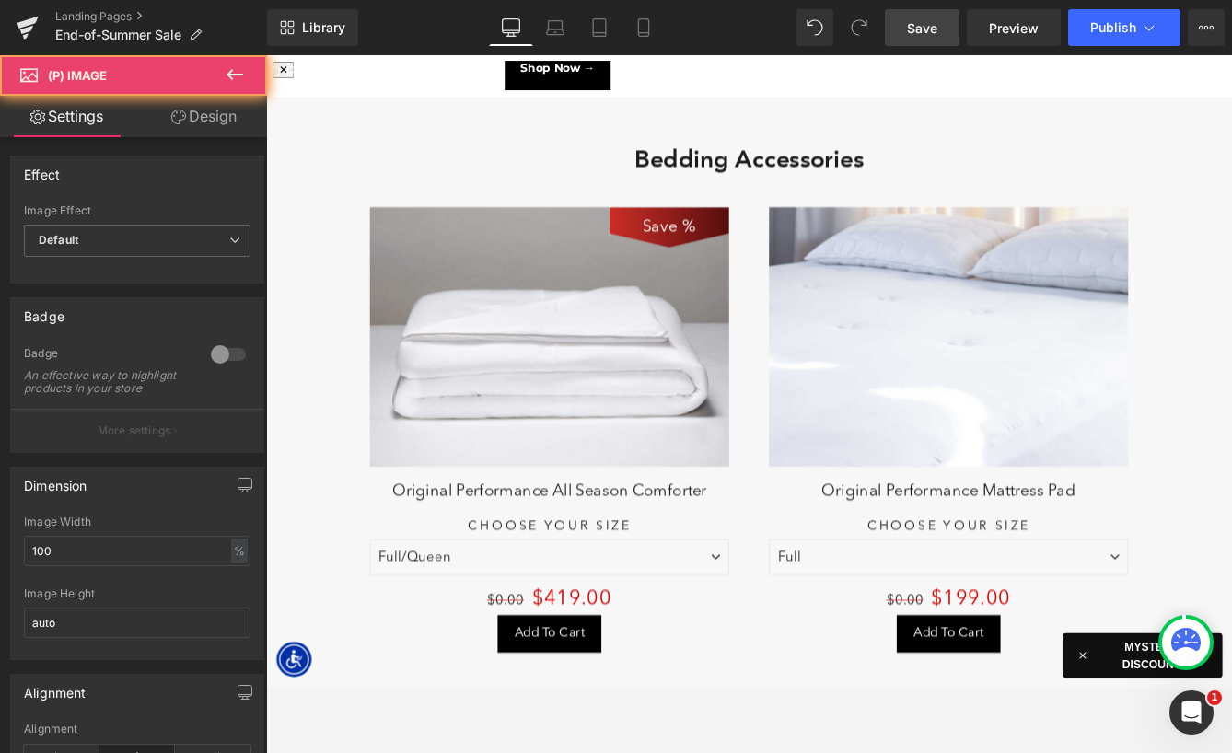
click at [1150, 374] on img at bounding box center [1053, 379] width 414 height 299
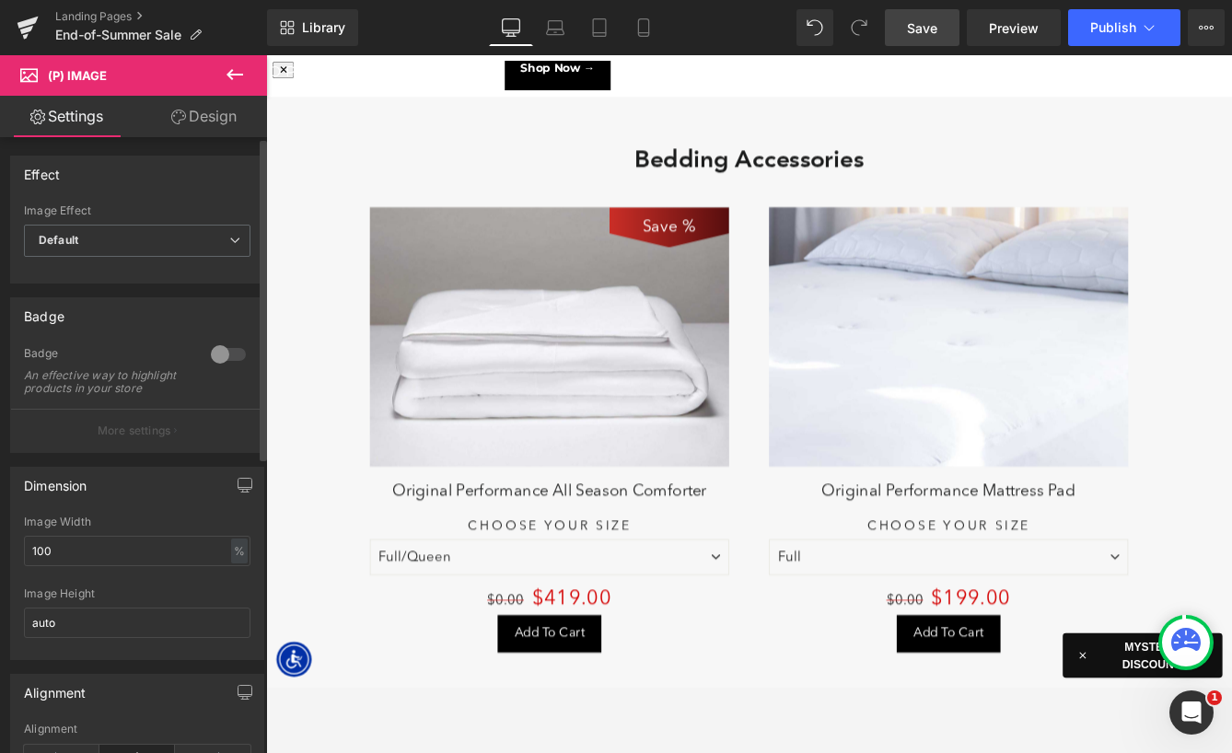
click at [228, 362] on div at bounding box center [228, 354] width 44 height 29
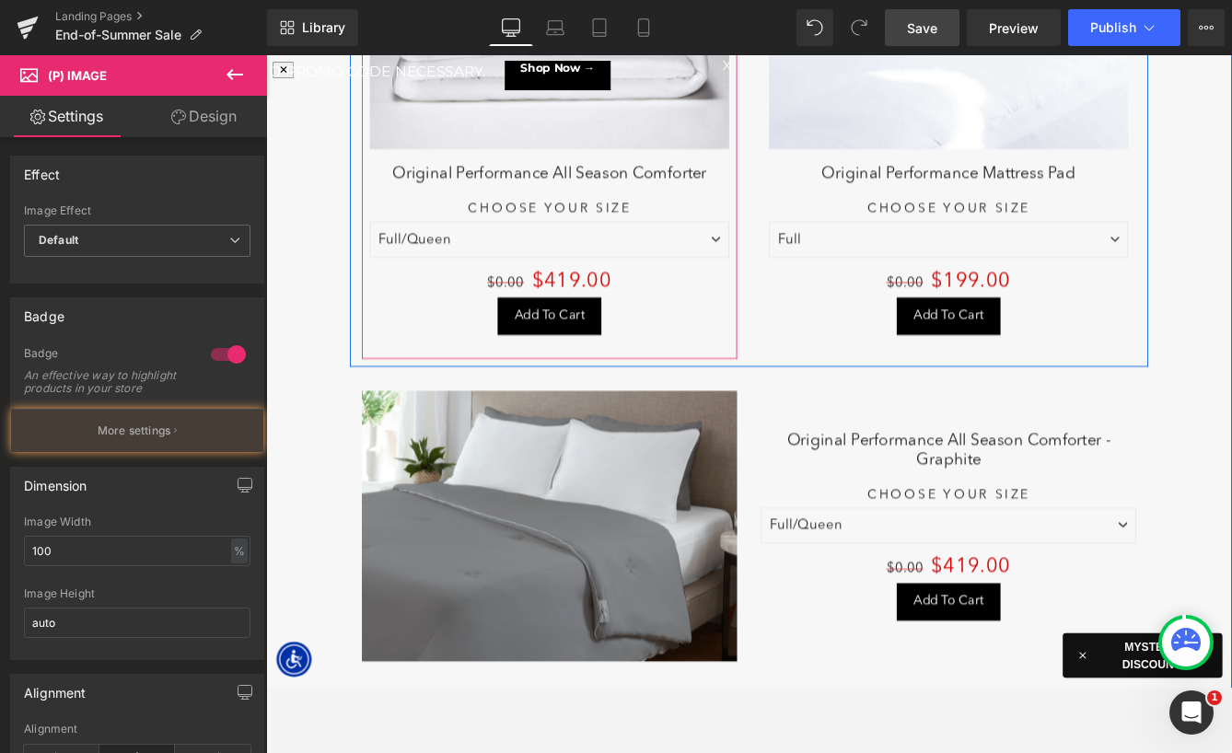
scroll to position [7487, 0]
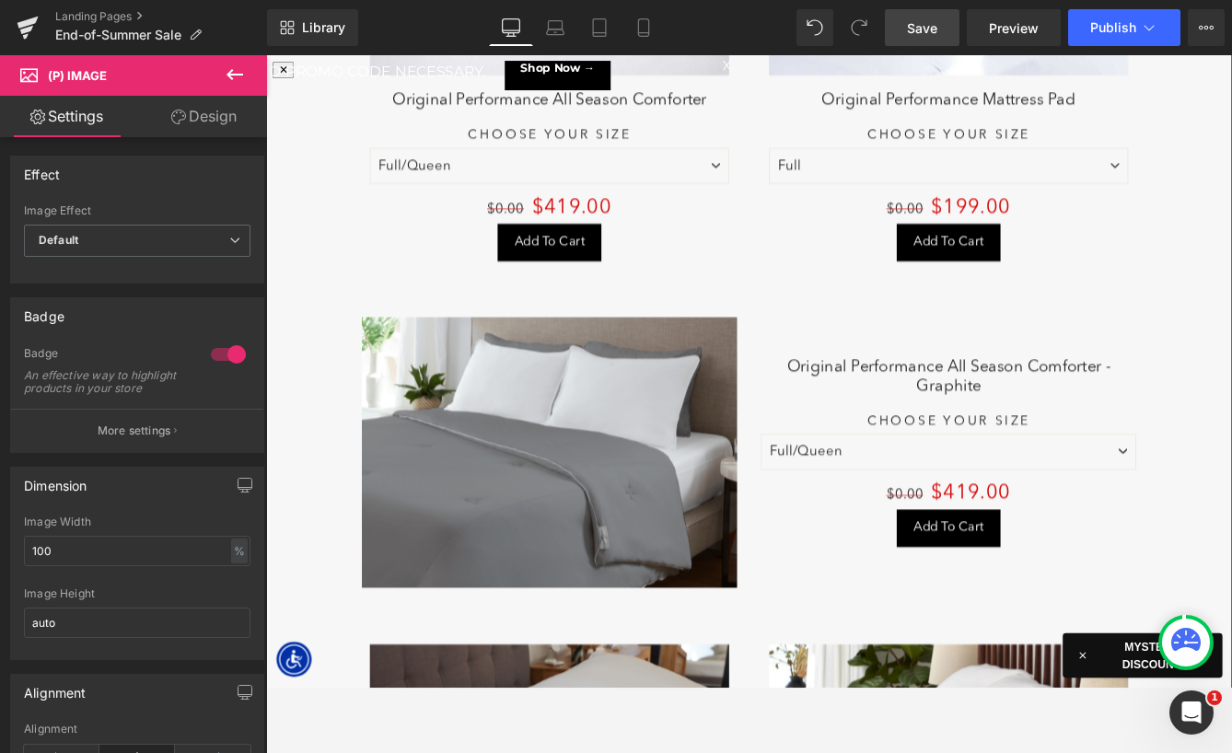
click at [605, 512] on div "Save 41900 % (P) Image" at bounding box center [593, 513] width 433 height 313
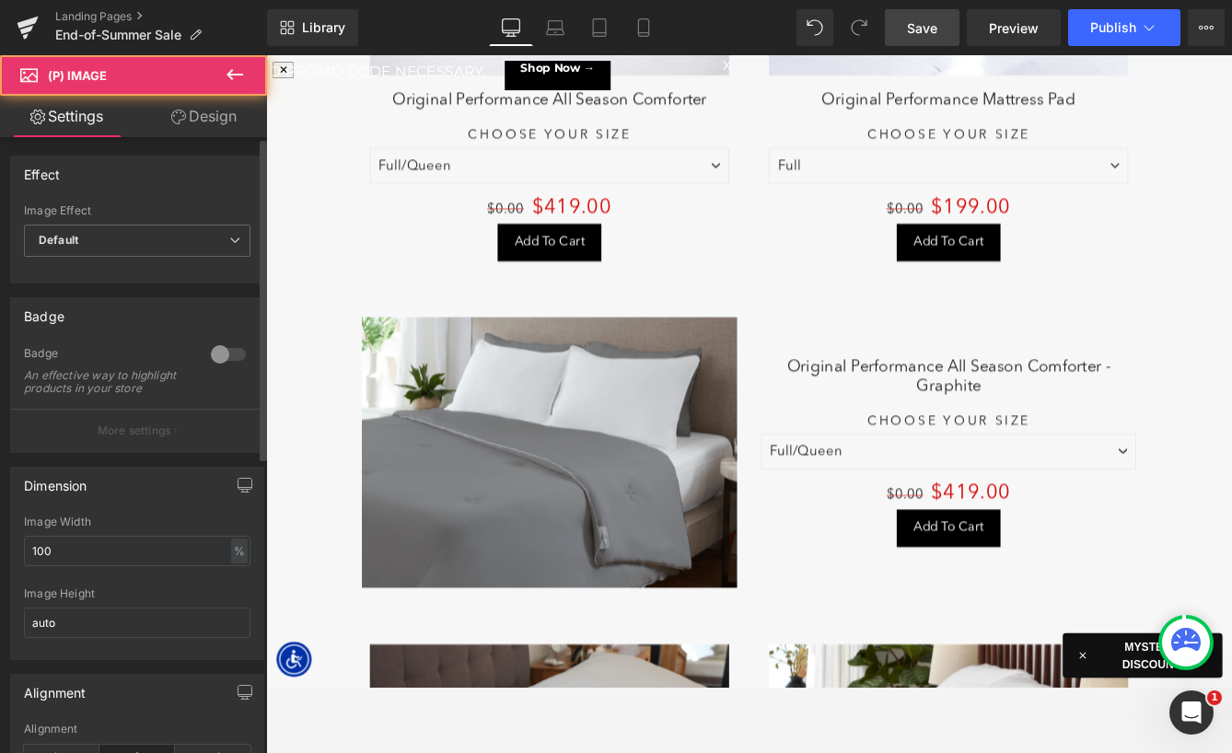
drag, startPoint x: 205, startPoint y: 355, endPoint x: 17, endPoint y: 361, distance: 188.0
click at [206, 355] on div at bounding box center [228, 354] width 44 height 29
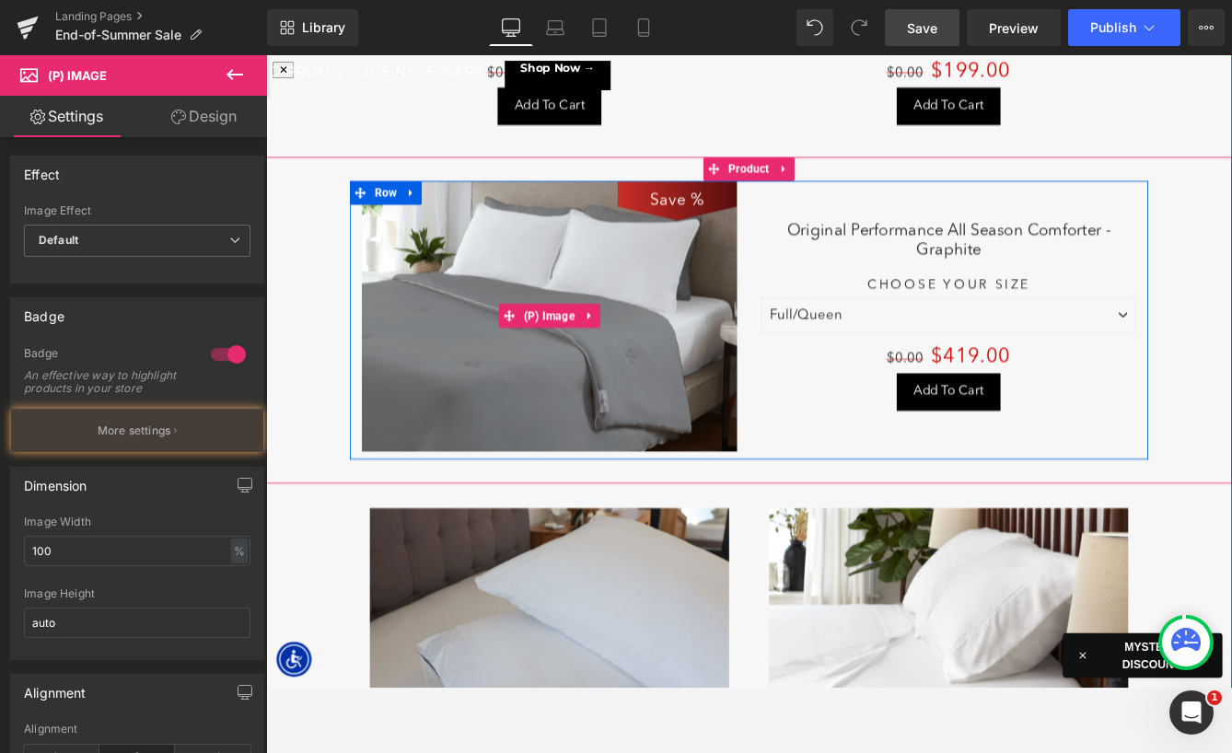
scroll to position [7937, 0]
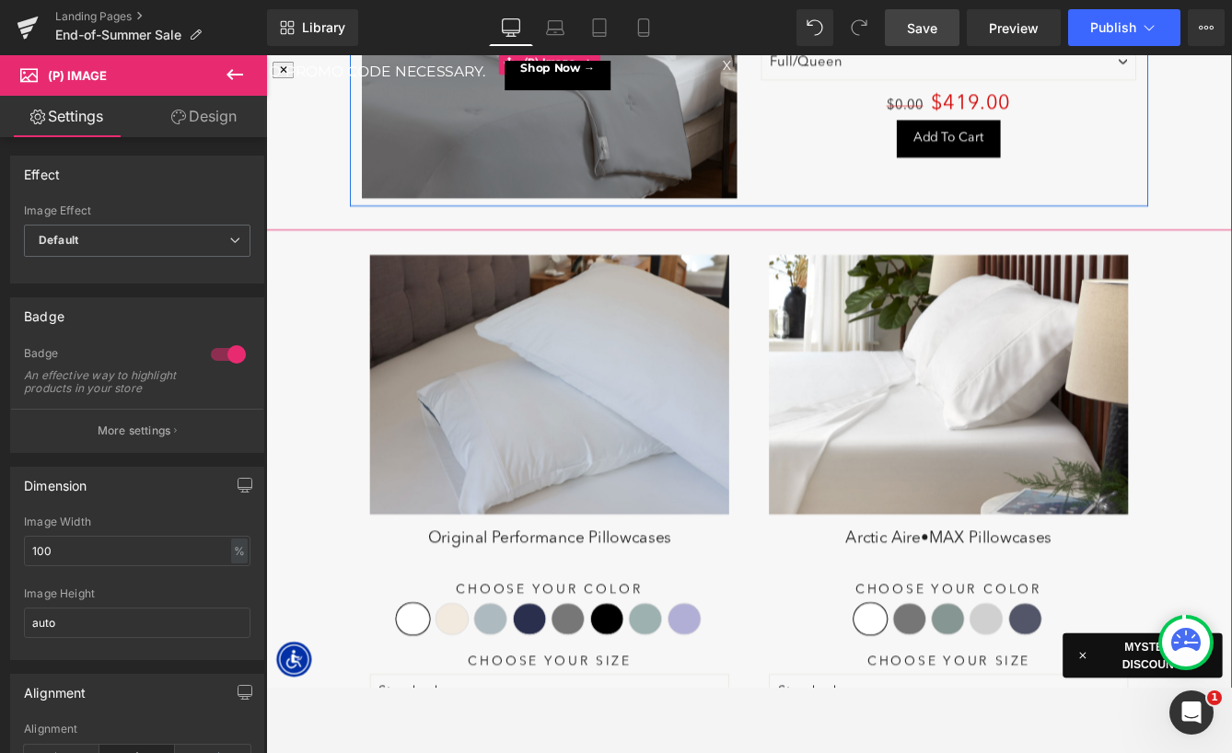
click at [553, 470] on img at bounding box center [593, 434] width 414 height 299
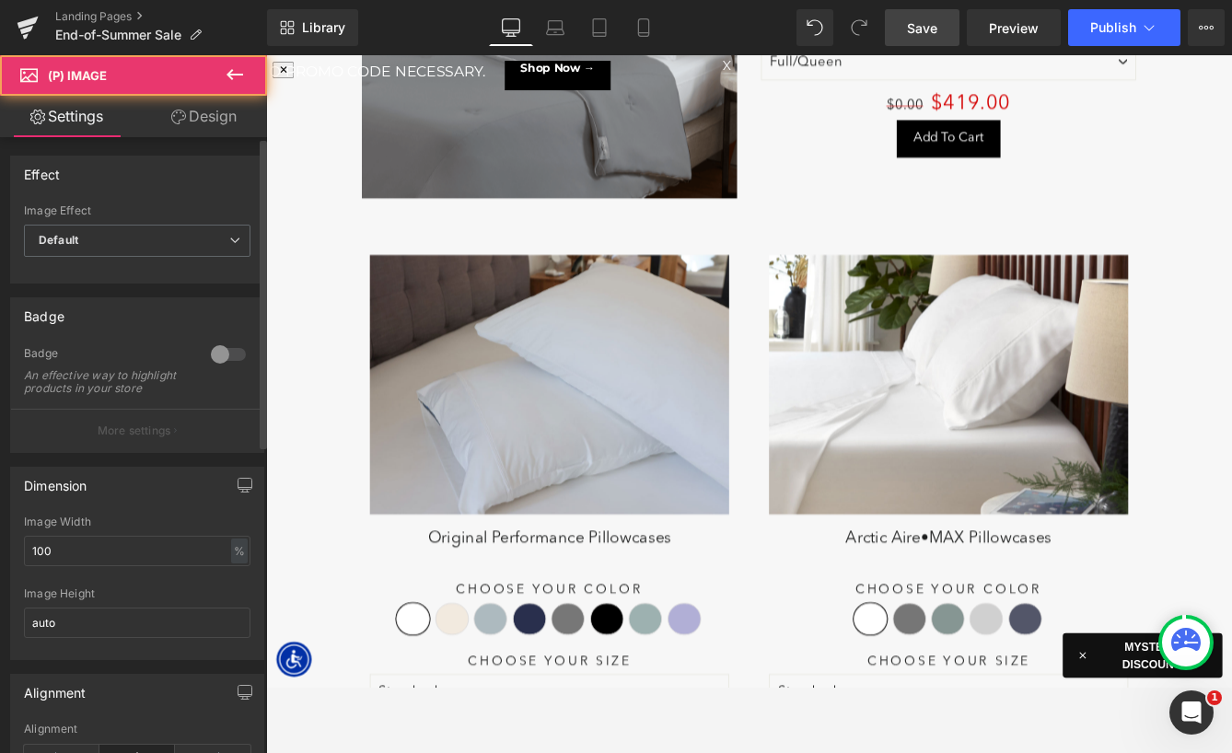
click at [220, 355] on div at bounding box center [228, 354] width 44 height 29
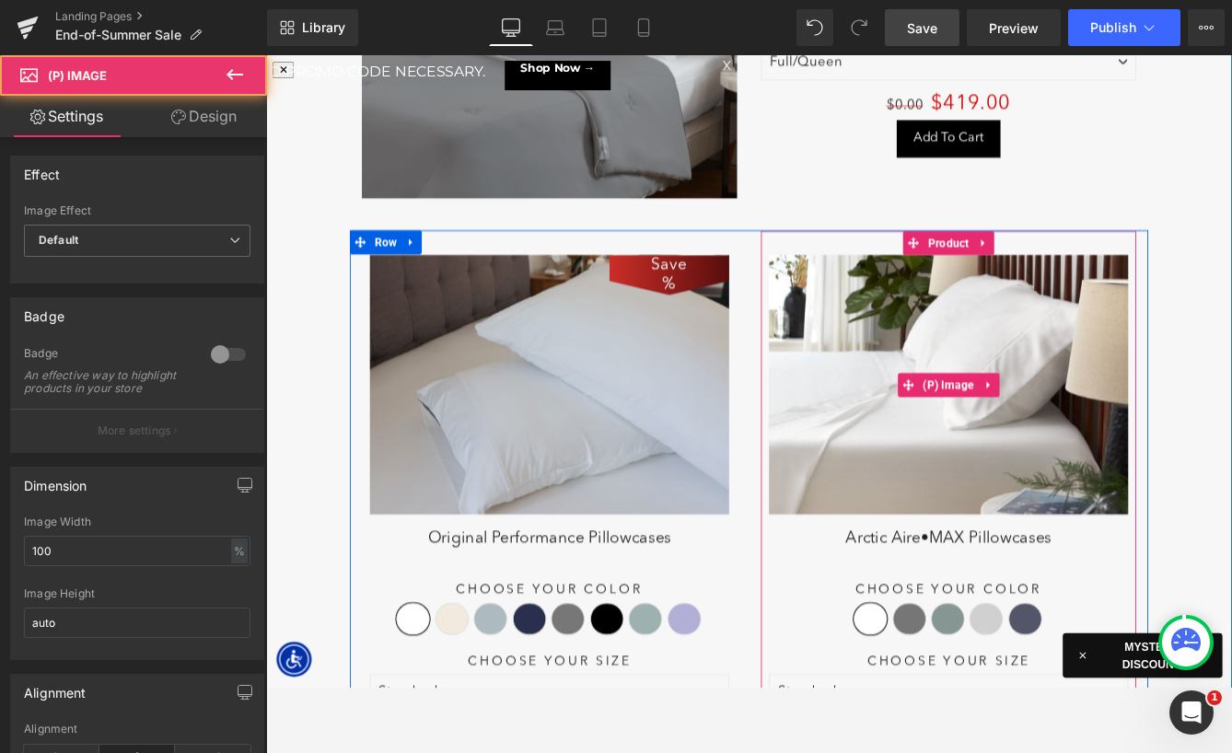
click at [939, 414] on img at bounding box center [1053, 434] width 414 height 299
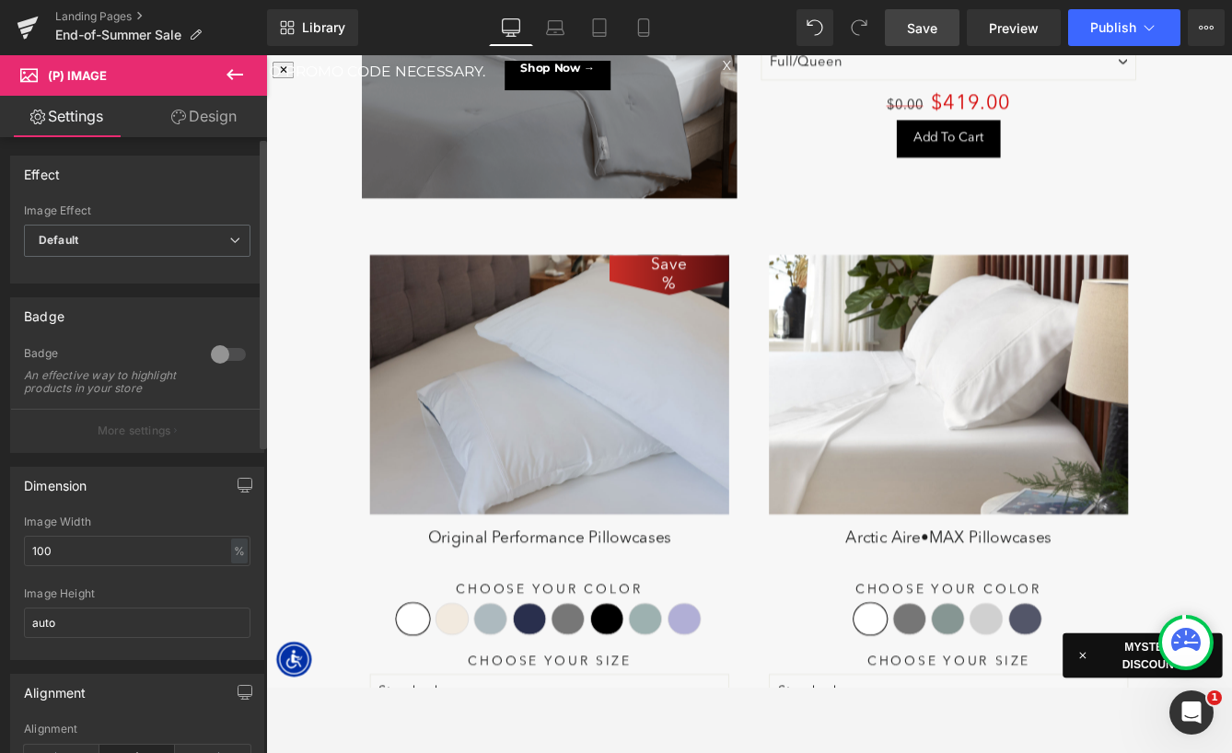
drag, startPoint x: 207, startPoint y: 355, endPoint x: 366, endPoint y: 397, distance: 163.7
click at [207, 355] on div at bounding box center [228, 354] width 44 height 29
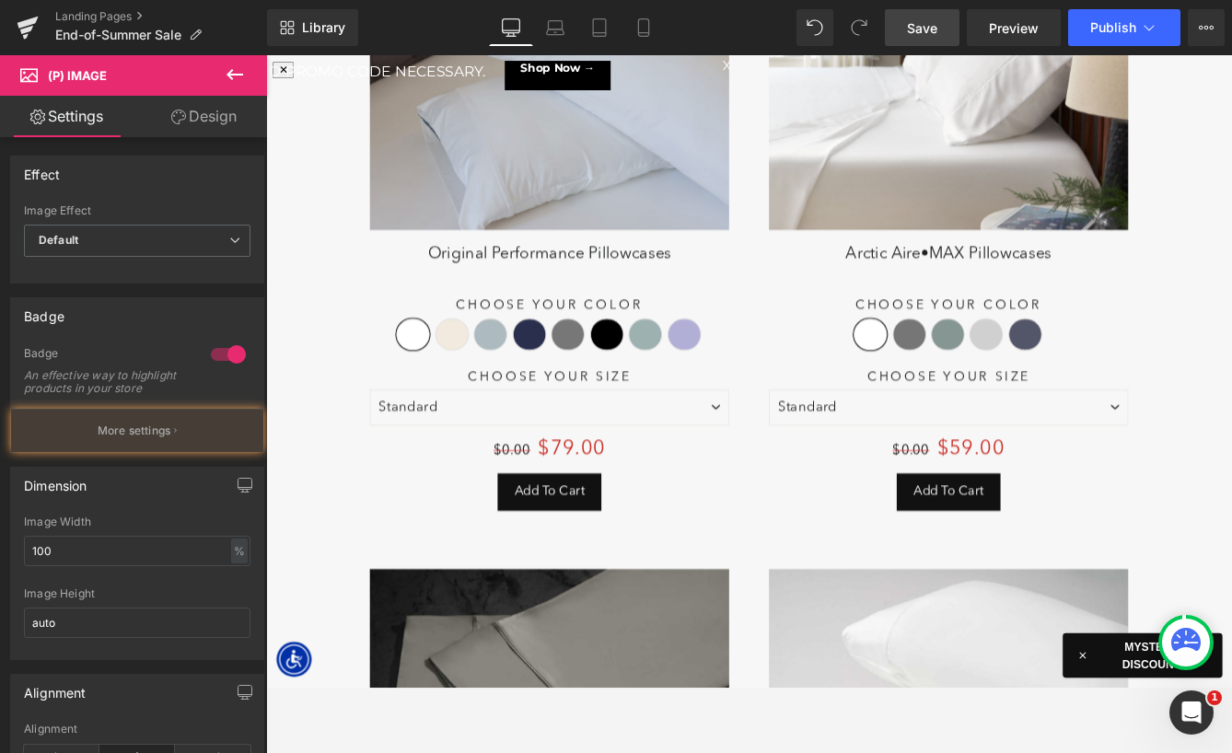
scroll to position [8684, 0]
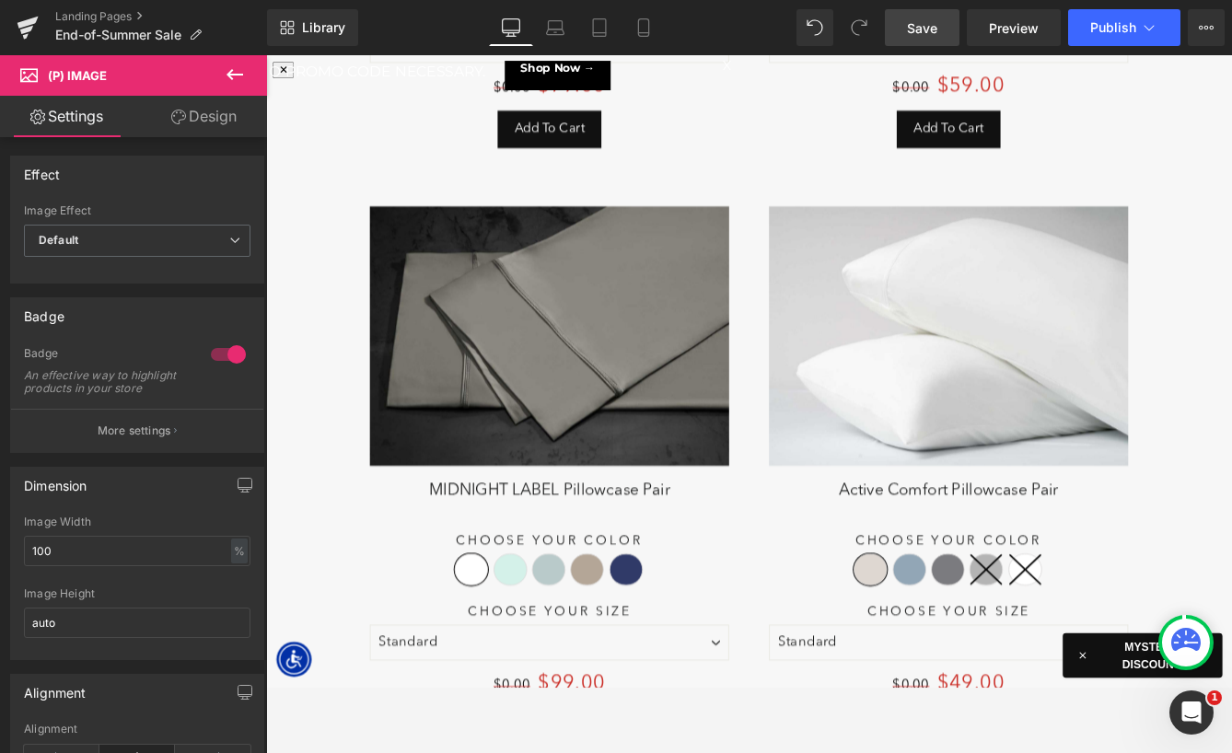
click at [630, 365] on div "Save 9900 % (P) Image" at bounding box center [593, 378] width 414 height 299
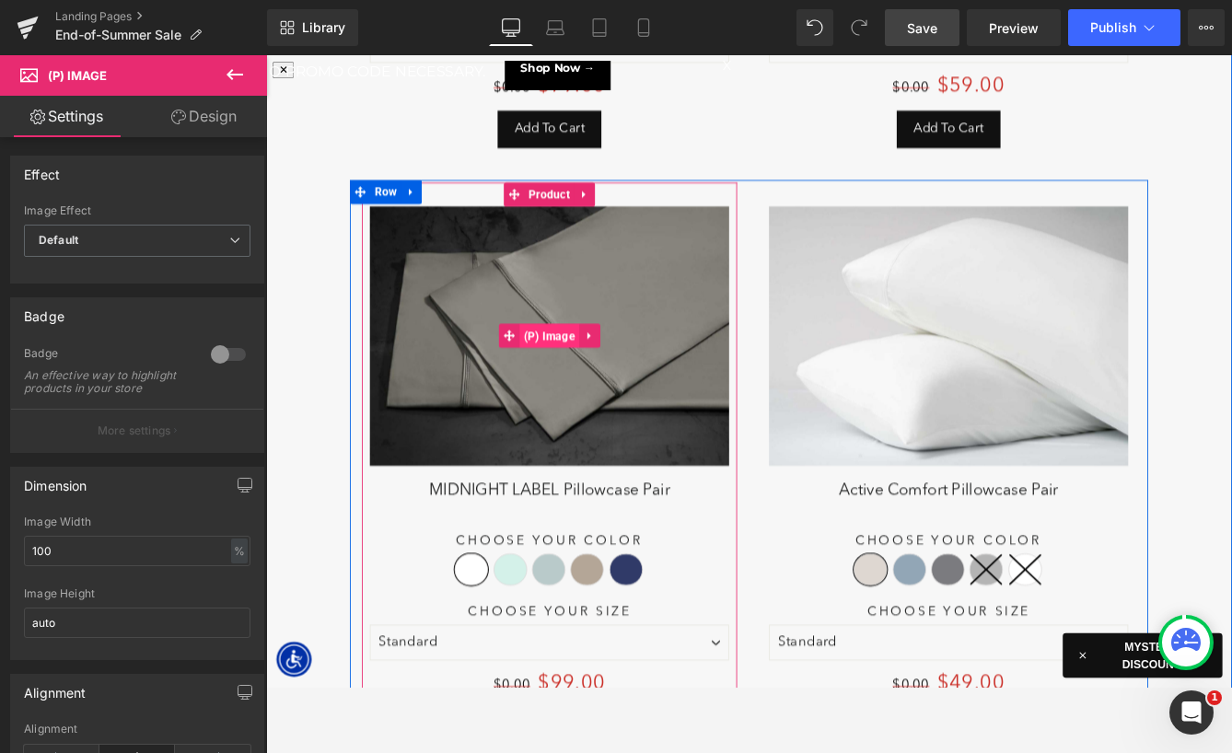
click at [589, 367] on span "(P) Image" at bounding box center [593, 379] width 69 height 28
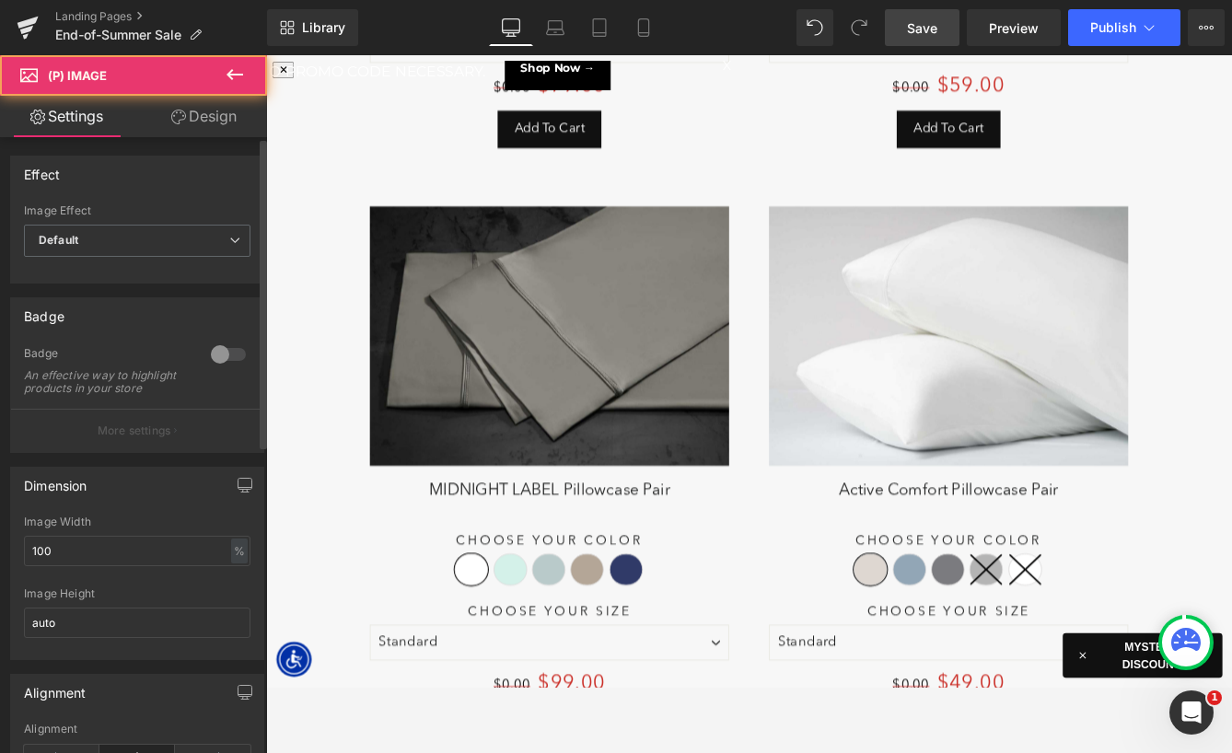
click at [216, 353] on div at bounding box center [228, 354] width 44 height 29
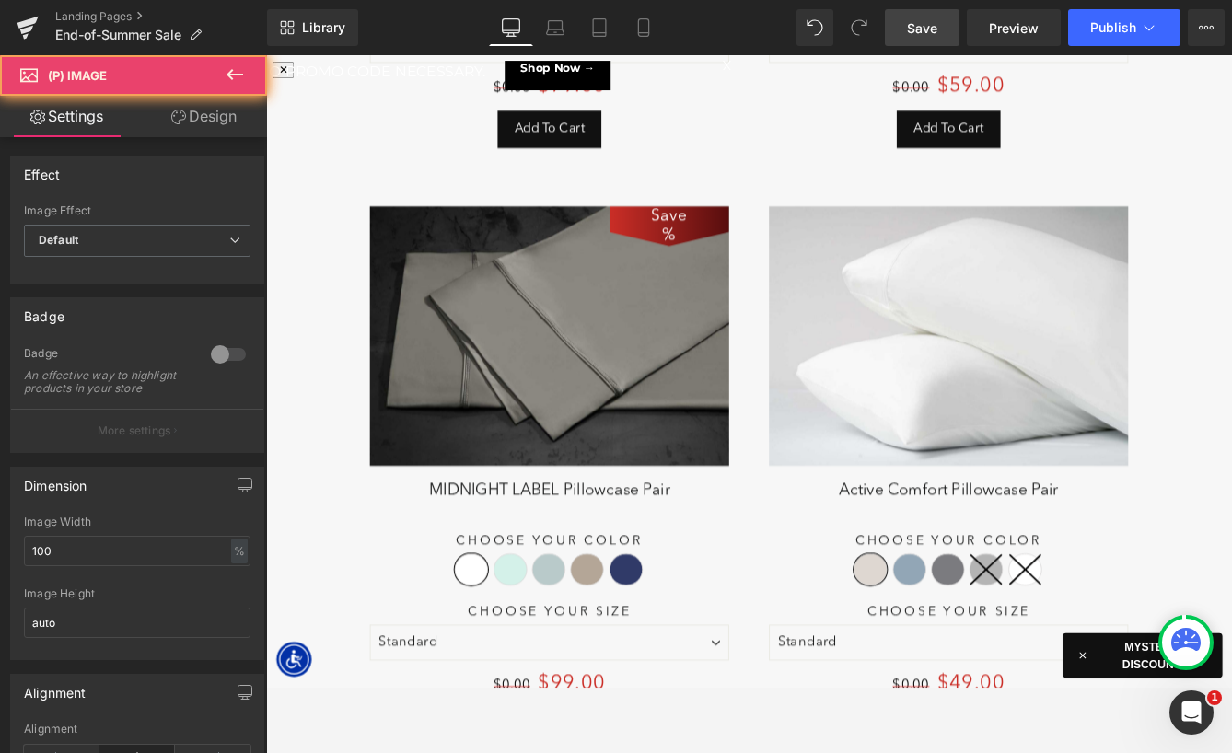
click at [1014, 364] on div "Save 4900 % (P) Image" at bounding box center [1053, 378] width 414 height 299
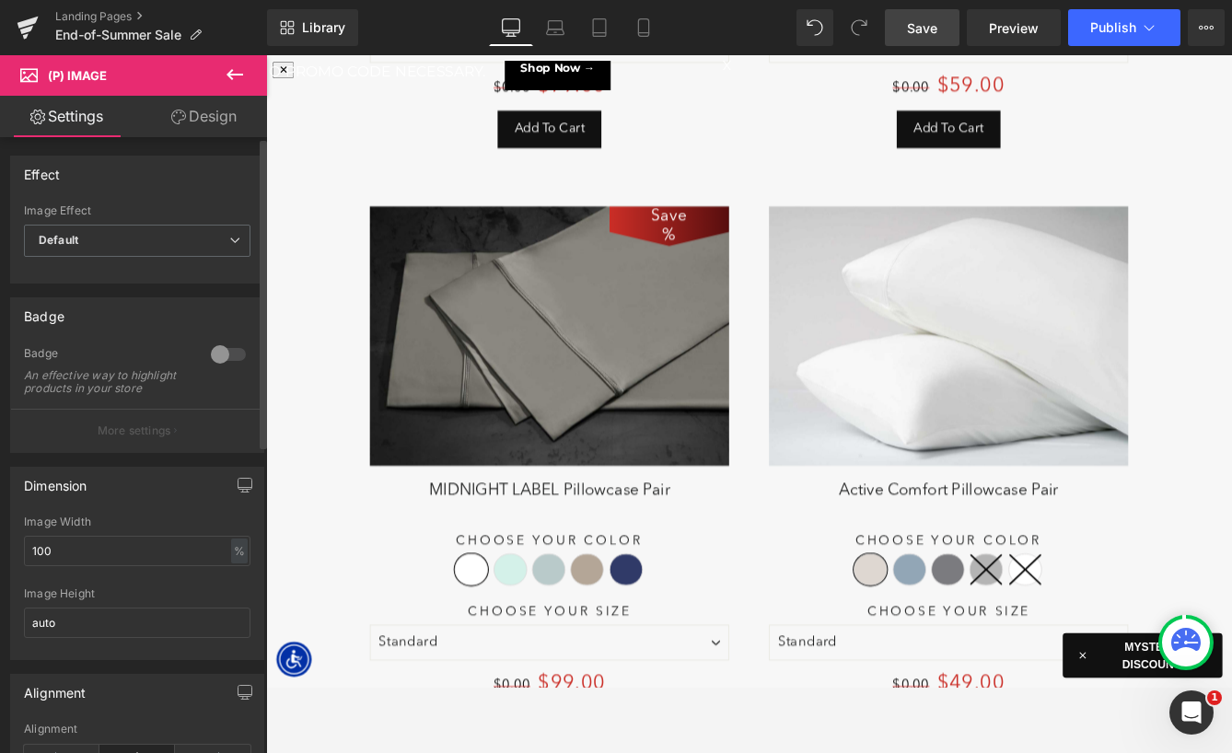
drag, startPoint x: 216, startPoint y: 353, endPoint x: 399, endPoint y: 344, distance: 183.5
click at [216, 353] on div at bounding box center [228, 354] width 44 height 29
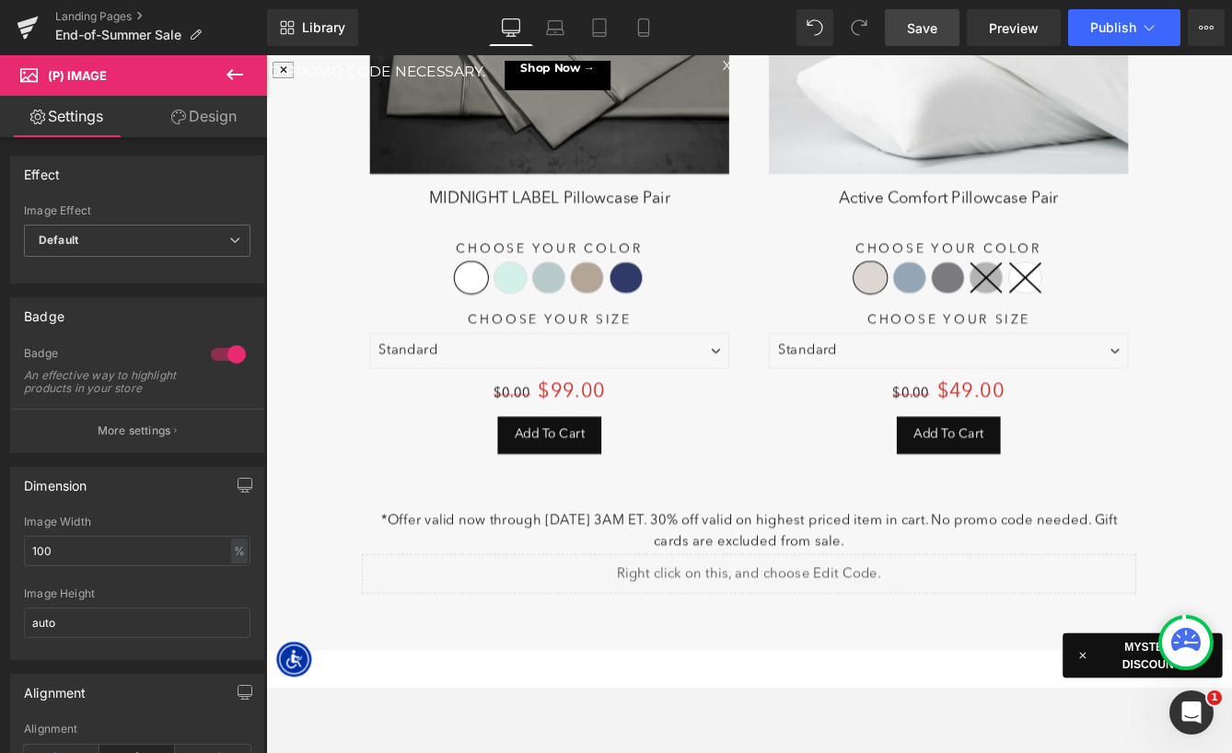
scroll to position [9055, 0]
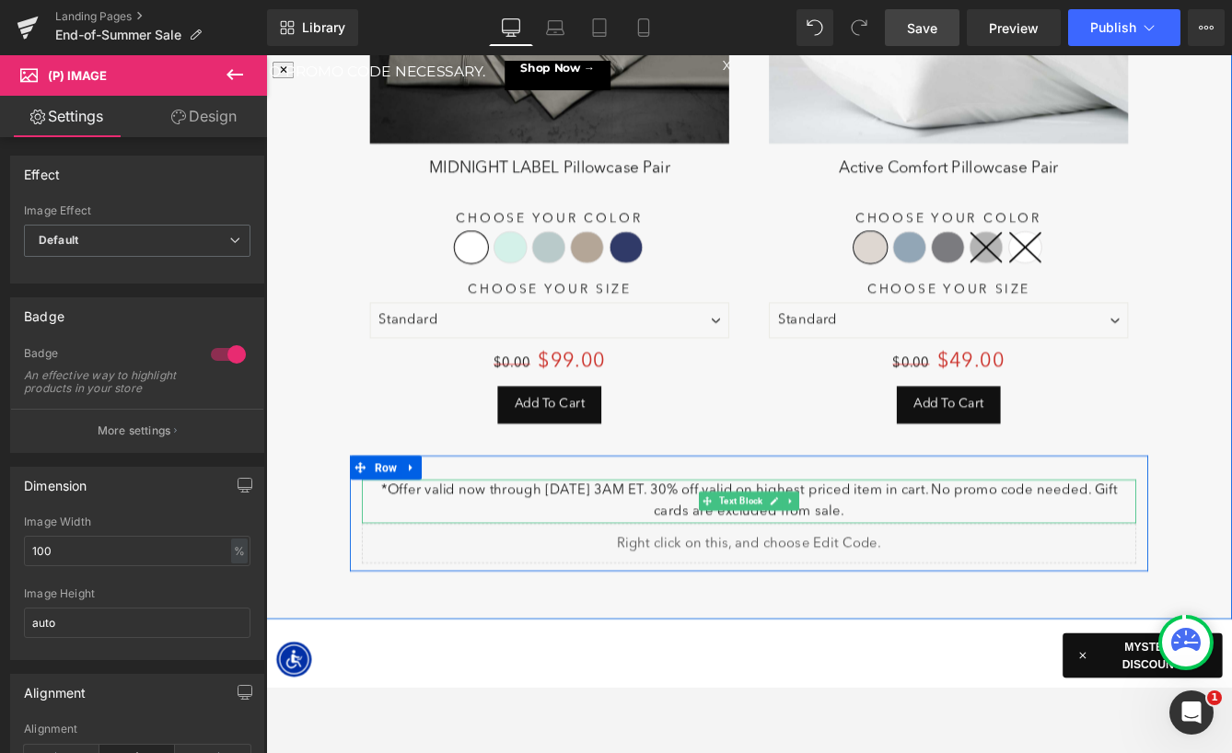
click at [491, 545] on p "*Offer valid now through 8/13/25 @ 3AM ET. 30% off valid on highest priced item…" at bounding box center [823, 570] width 893 height 50
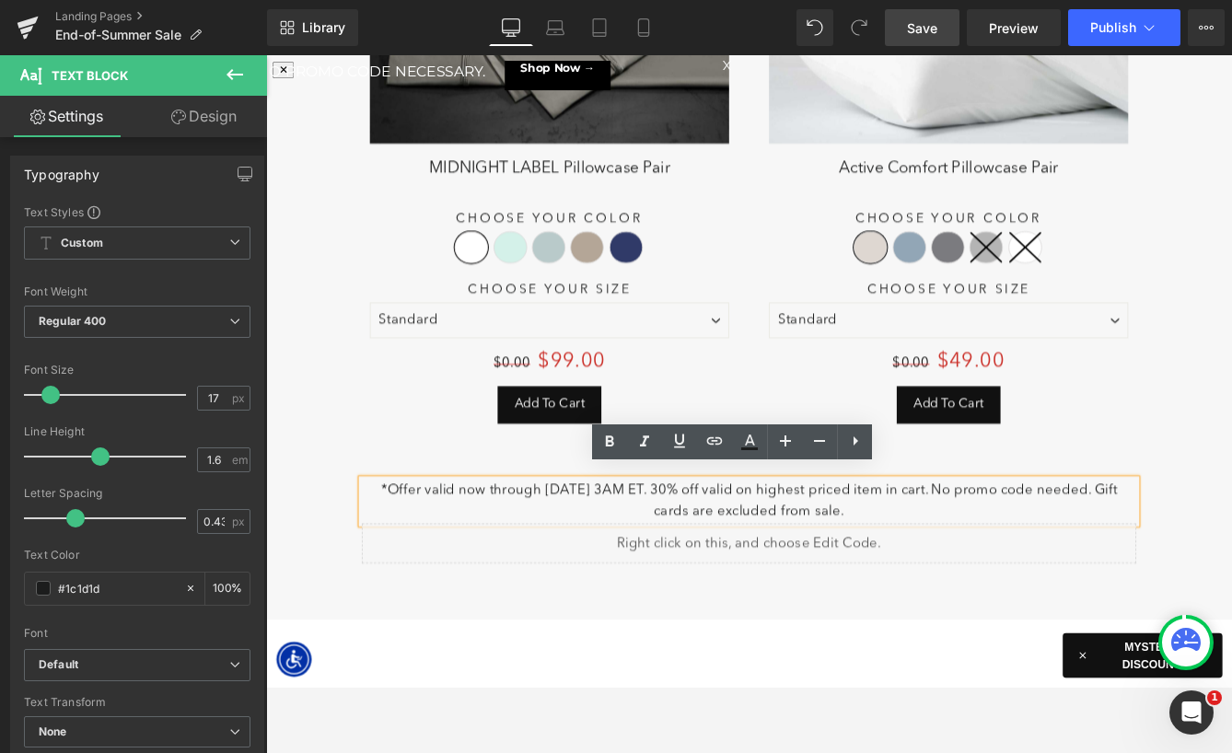
click at [580, 545] on p "*Offer valid now through 8/13/25 @ 3AM ET. 30% off valid on highest priced item…" at bounding box center [823, 570] width 893 height 50
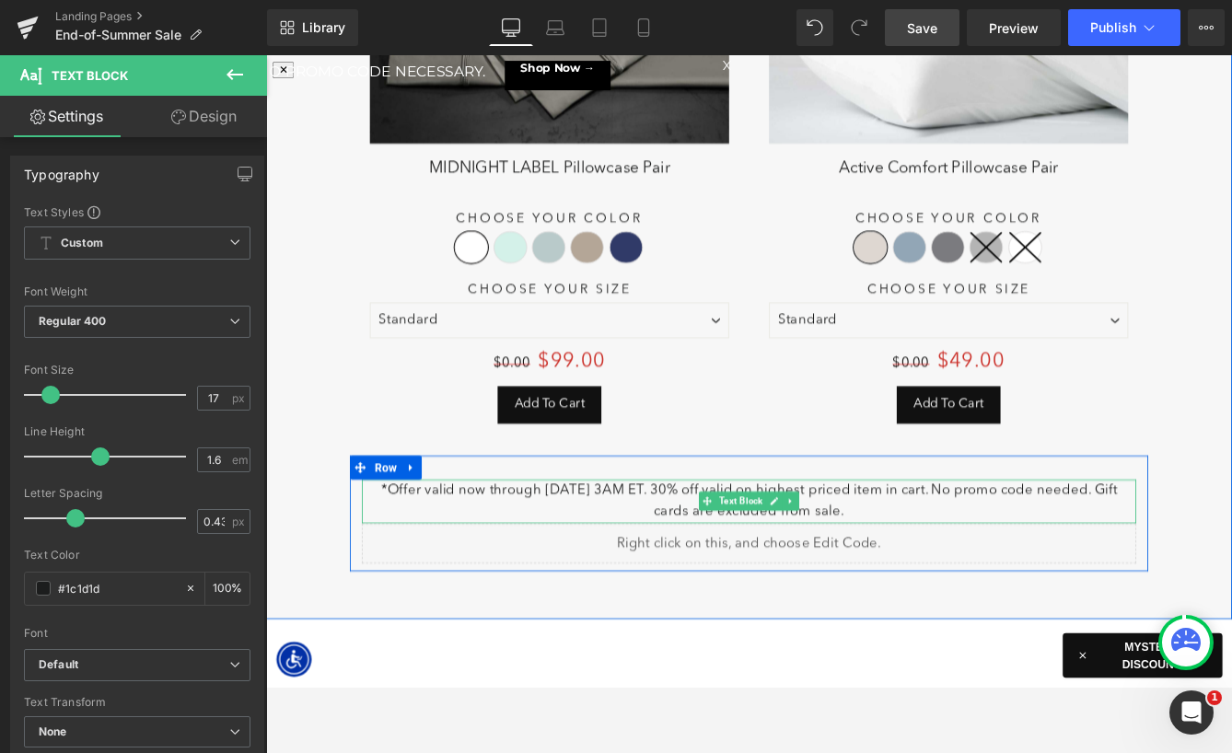
click at [604, 545] on p "*Offer valid now through 8/13/25 @ 3AM ET. 30% off valid on highest priced item…" at bounding box center [823, 570] width 893 height 50
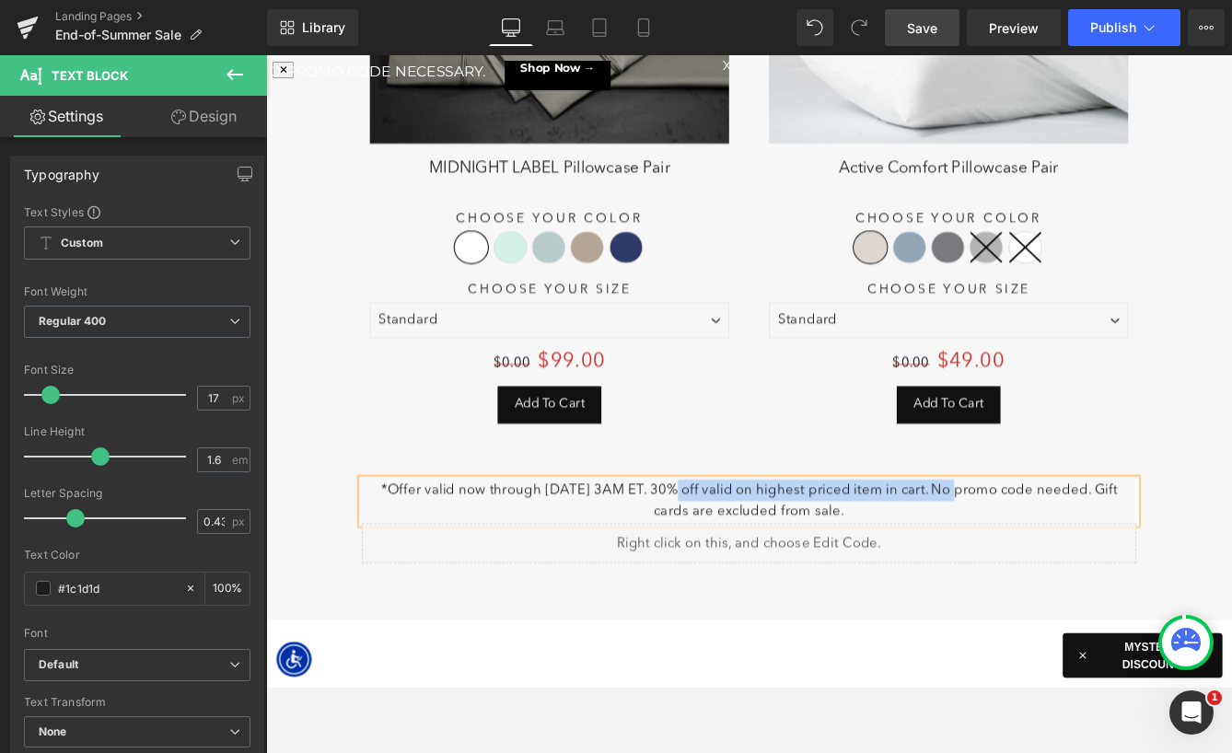
drag, startPoint x: 720, startPoint y: 542, endPoint x: 1047, endPoint y: 546, distance: 327.0
click at [1047, 546] on p "*Offer valid now through 8/19/25 @ 3AM ET. 30% off valid on highest priced item…" at bounding box center [823, 570] width 893 height 50
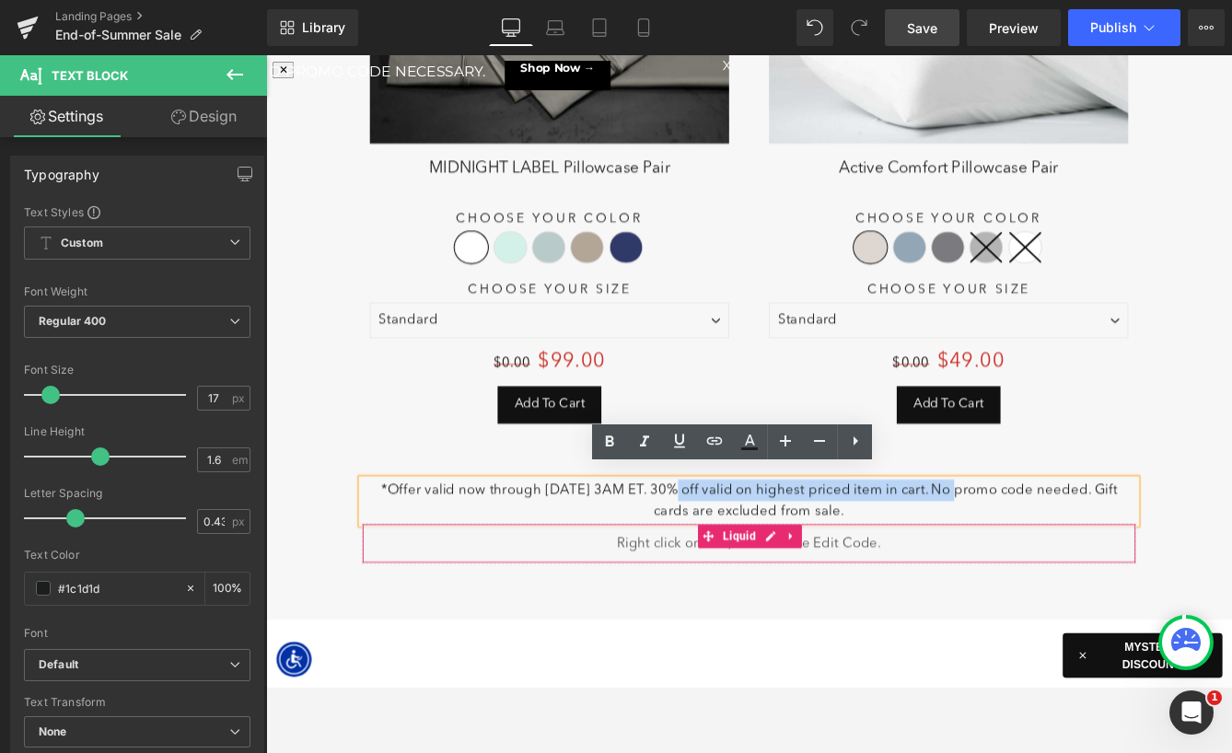
scroll to position [9, 9]
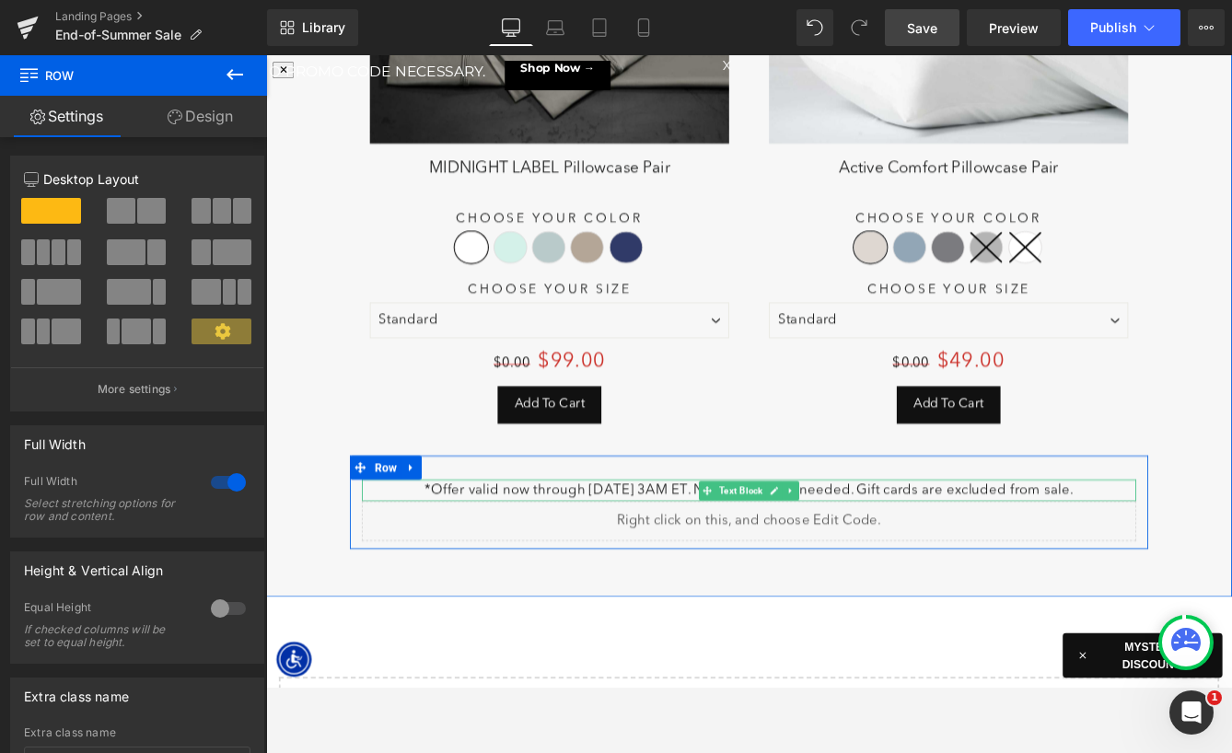
click at [747, 545] on p "*Offer valid now through 8/19/25 @ 3AM ET. No promo code needed. Gift cards are…" at bounding box center [823, 557] width 893 height 25
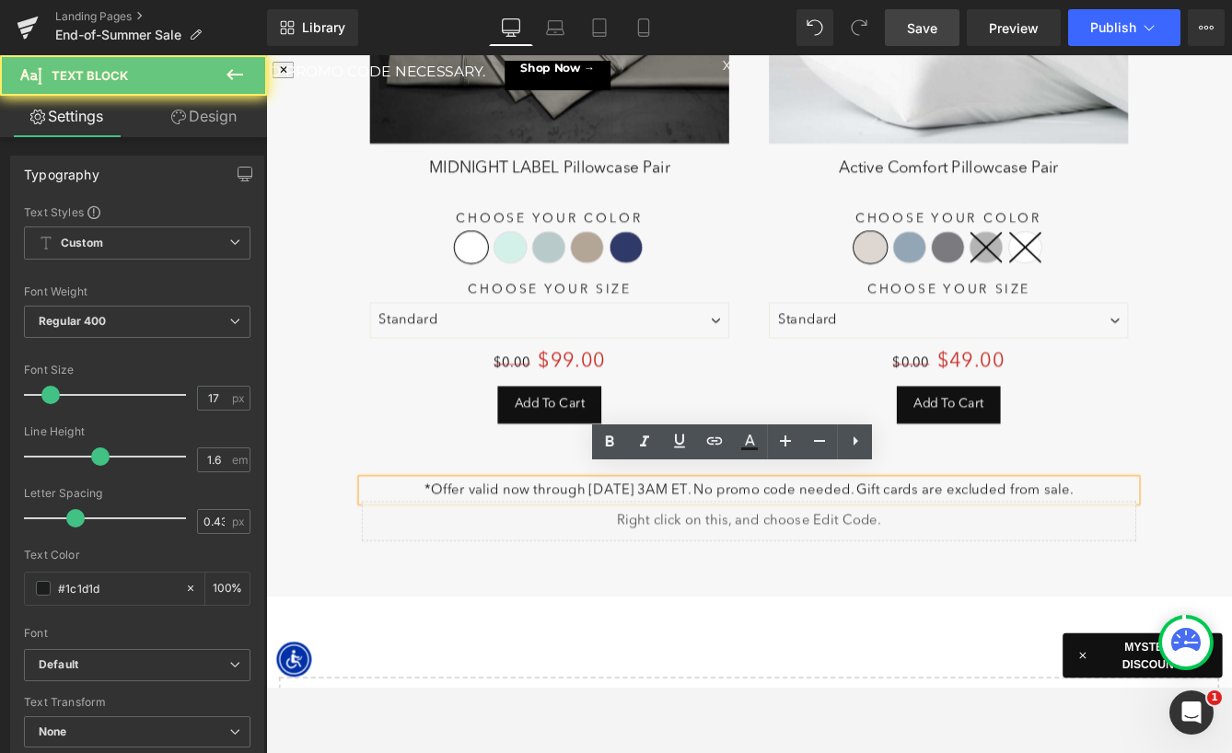
click at [772, 545] on p "*Offer valid now through 8/19/25 @ 3AM ET. No promo code needed. Gift cards are…" at bounding box center [823, 557] width 893 height 25
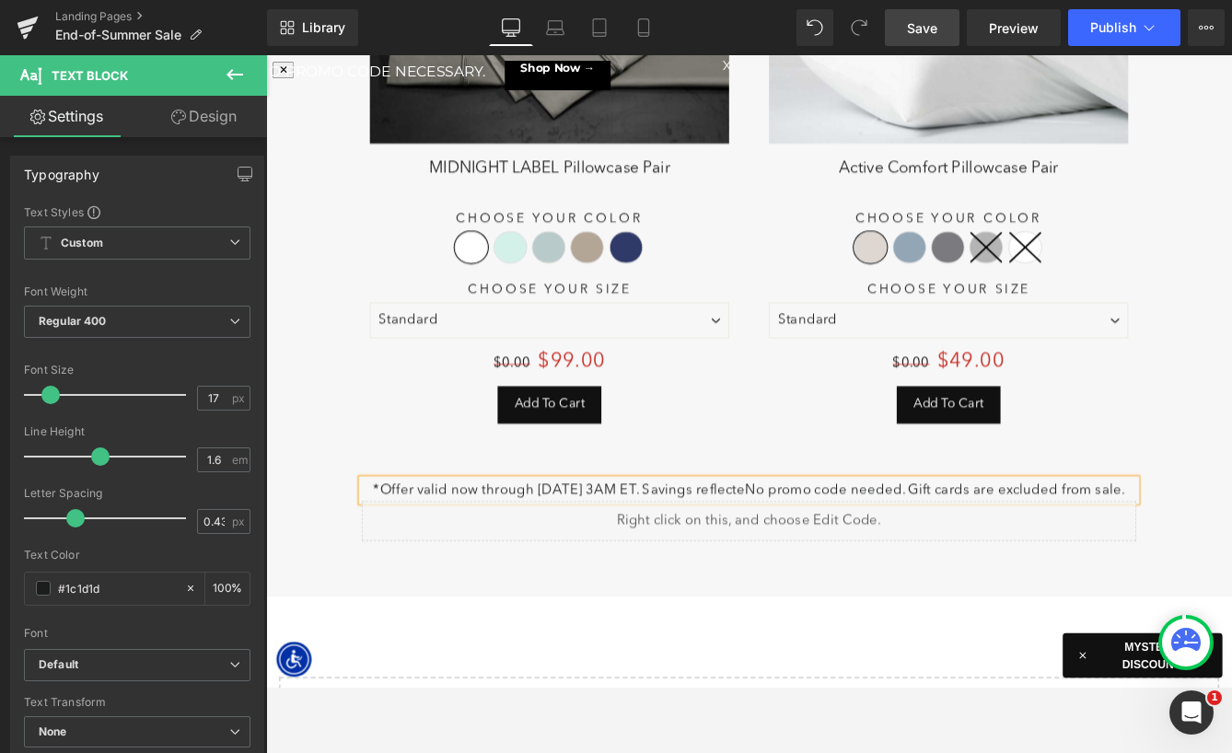
scroll to position [10518, 1114]
click at [1007, 564] on p "*Offer valid now through [DATE] 3AM ET. Savings reflected on site. No promo cod…" at bounding box center [823, 570] width 893 height 50
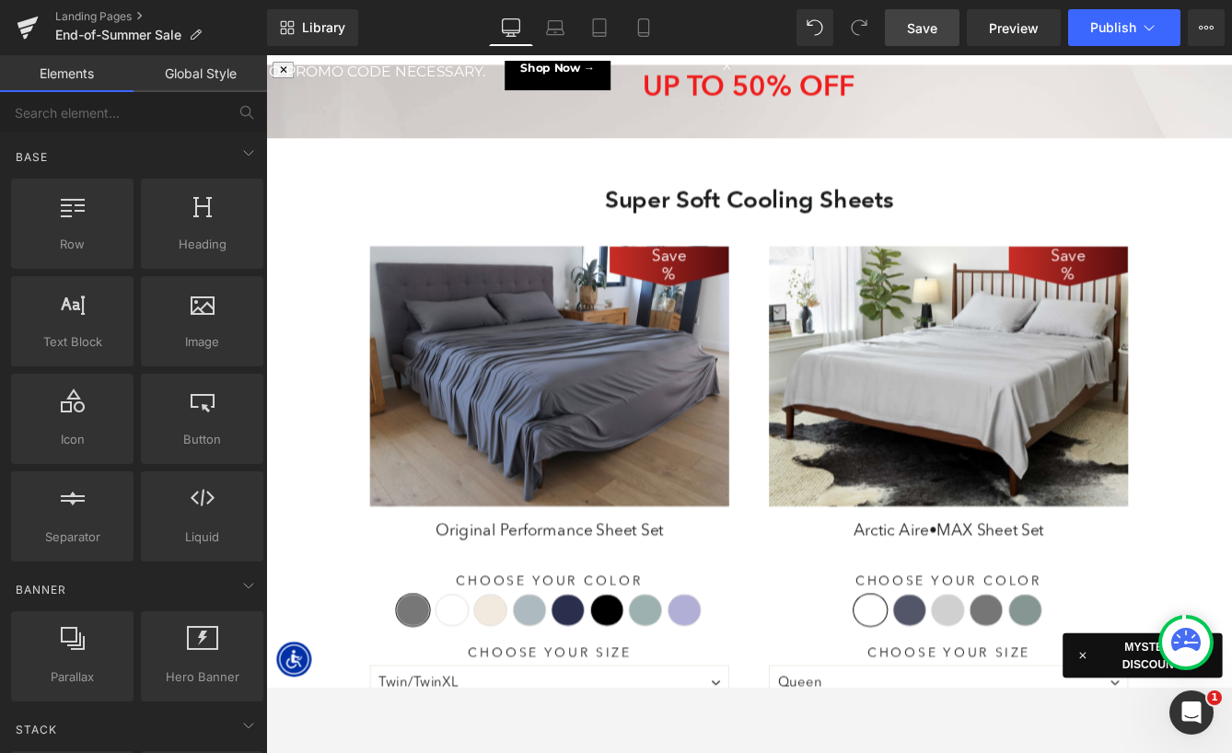
scroll to position [10579, 1114]
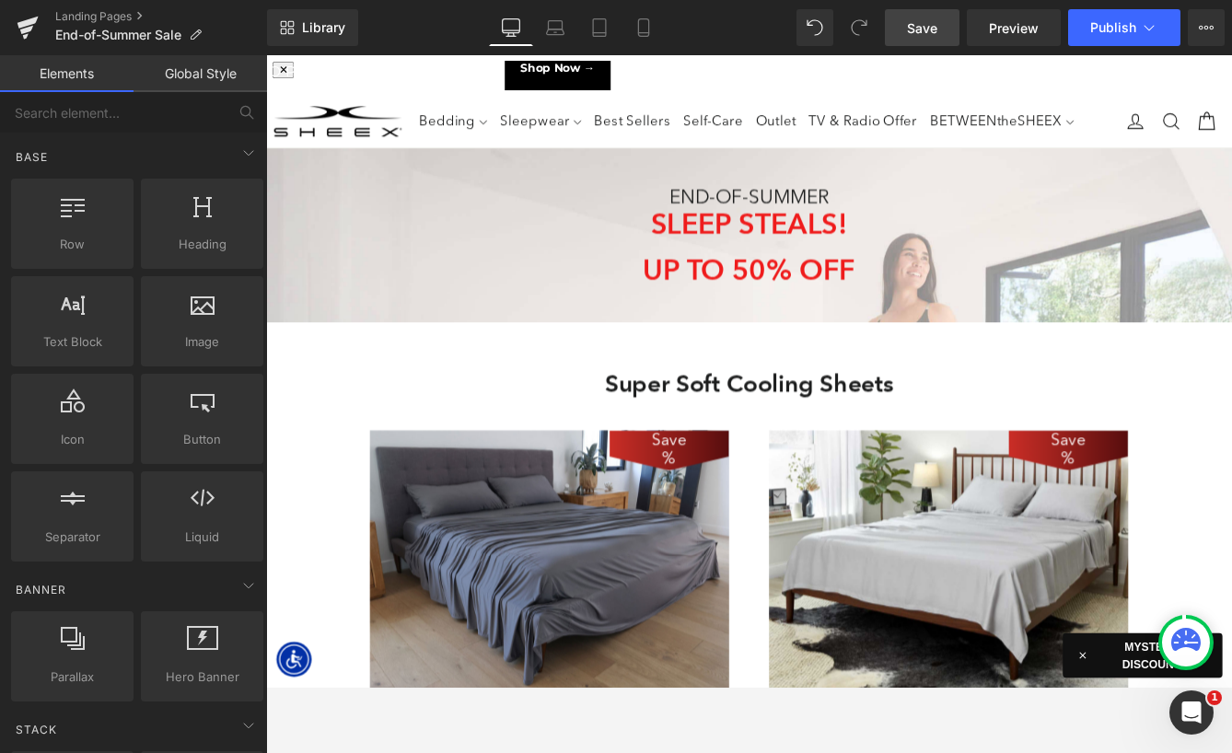
click at [927, 26] on span "Save" at bounding box center [922, 27] width 30 height 19
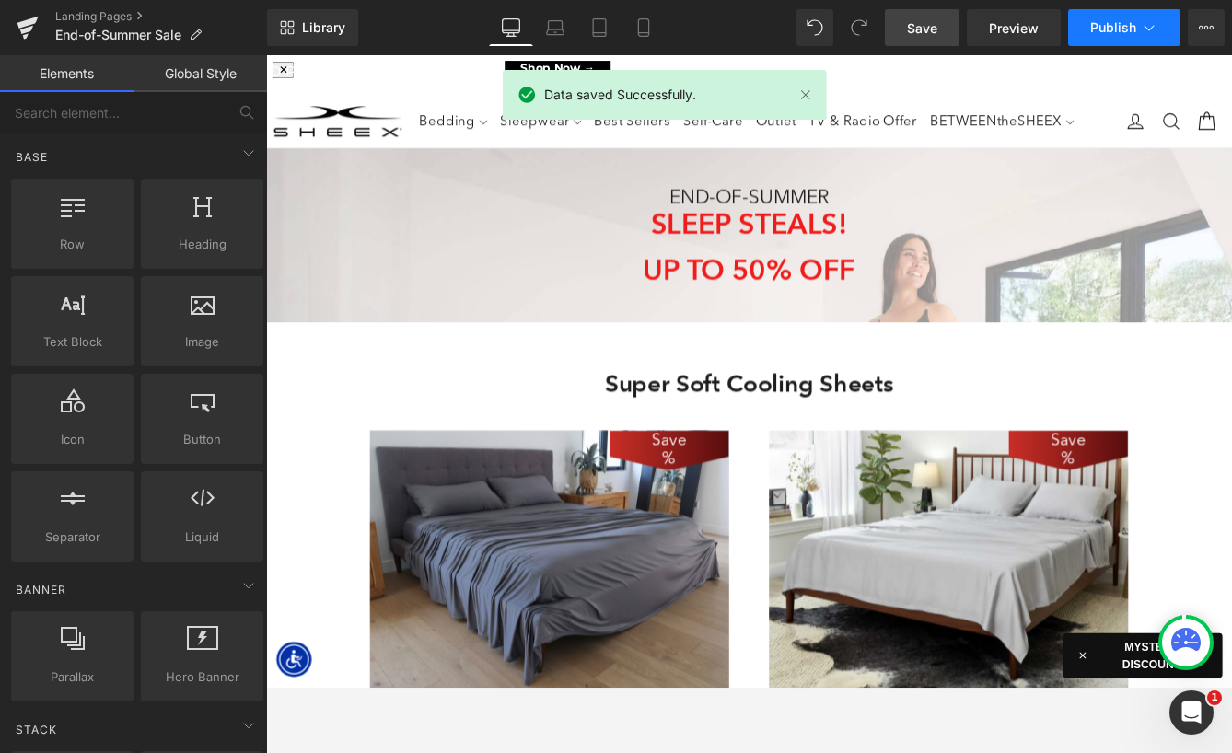
click at [1101, 28] on span "Publish" at bounding box center [1113, 27] width 46 height 15
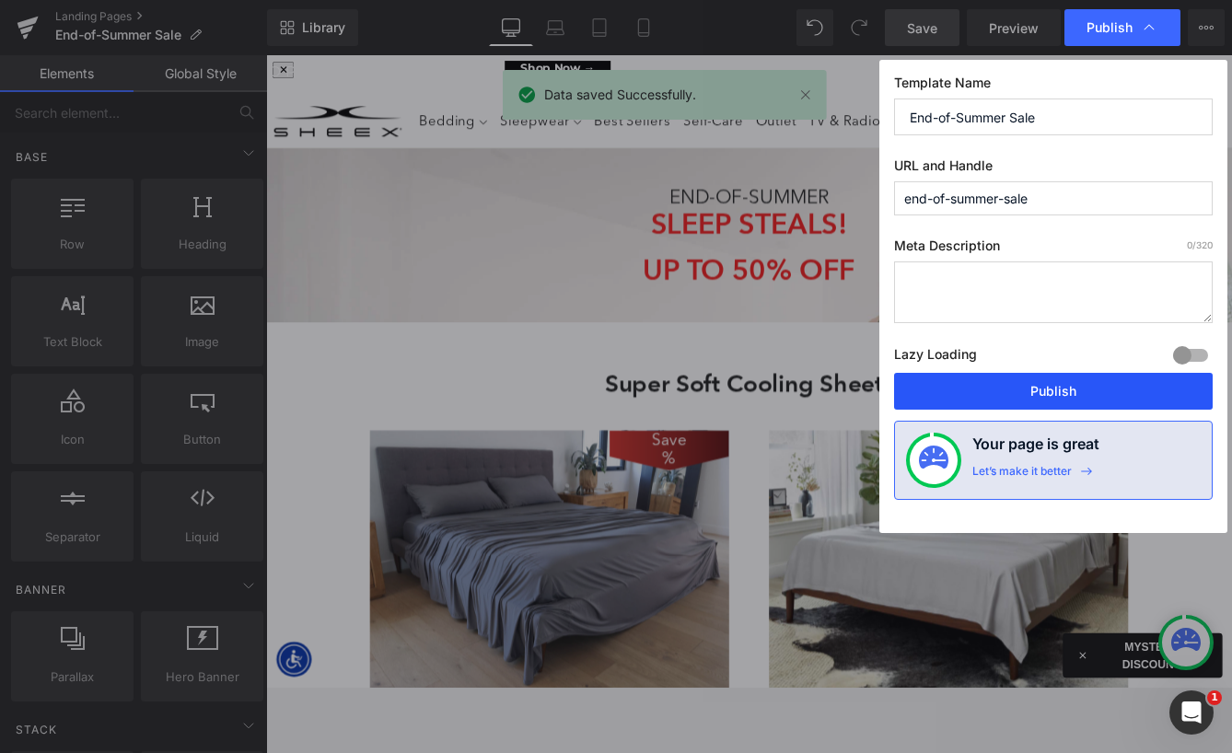
click at [976, 390] on button "Publish" at bounding box center [1053, 391] width 319 height 37
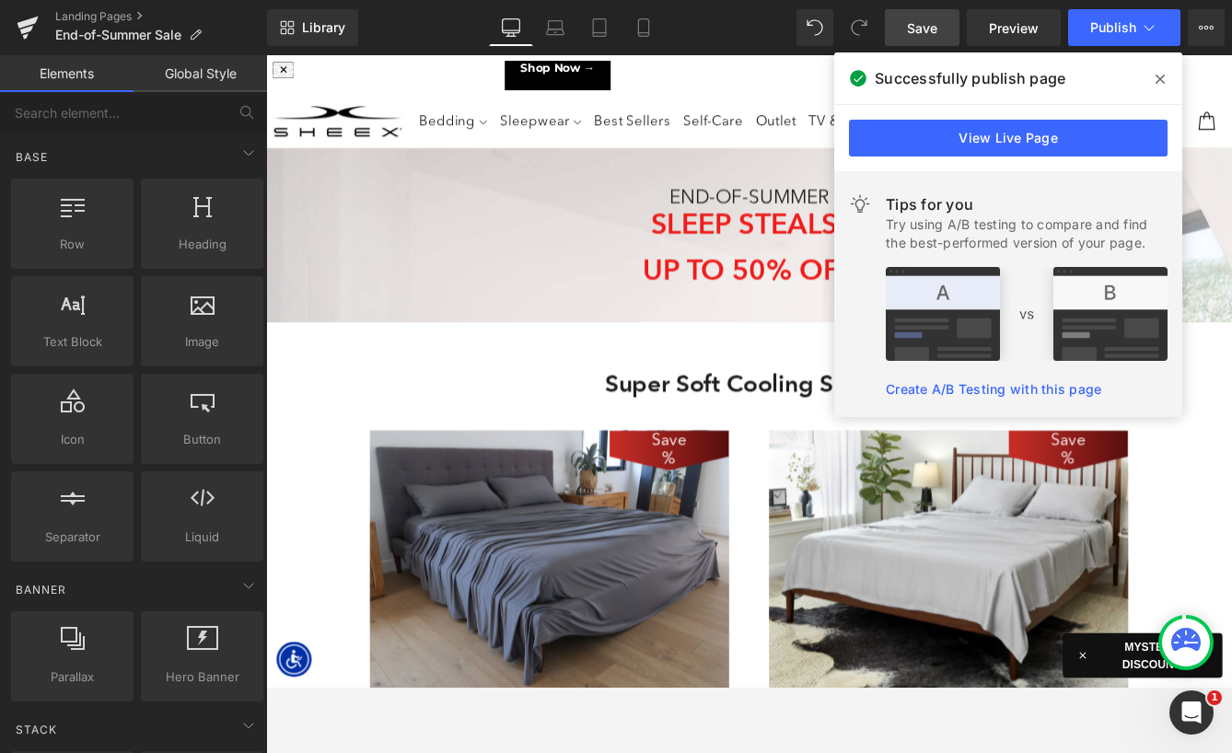
click at [1164, 82] on icon at bounding box center [1160, 79] width 9 height 15
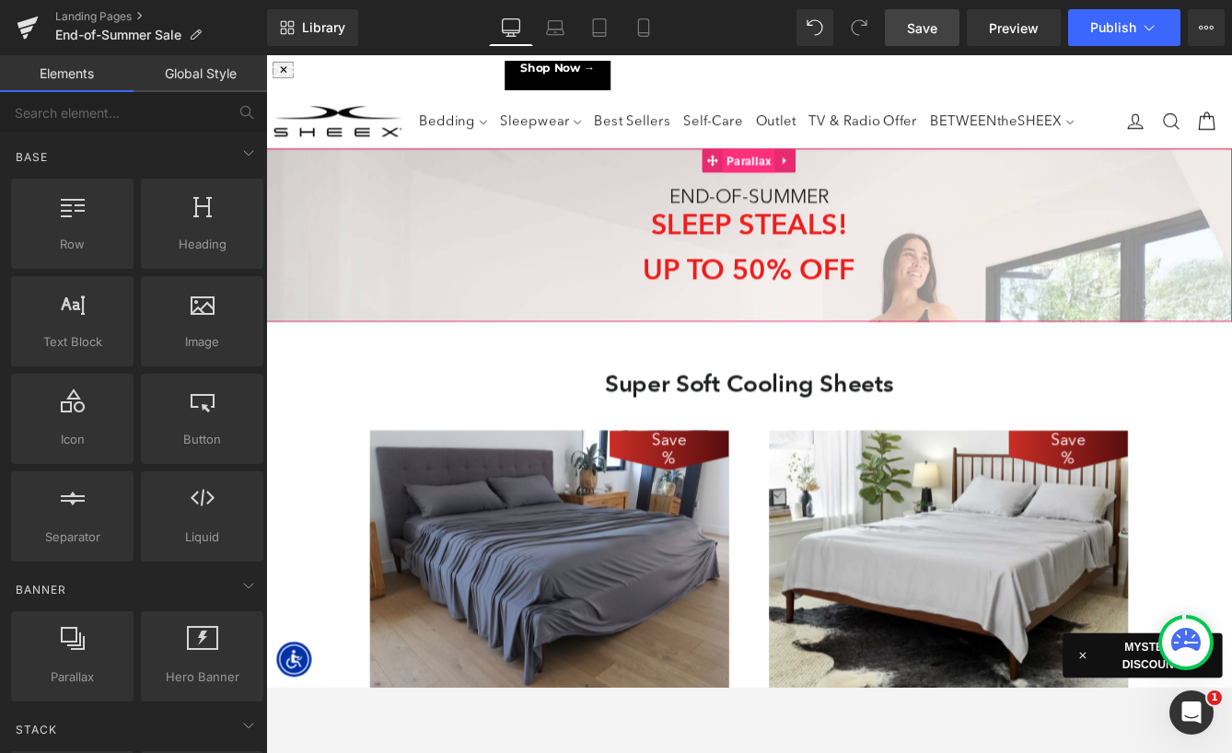
click at [809, 177] on span "Parallax" at bounding box center [823, 178] width 60 height 28
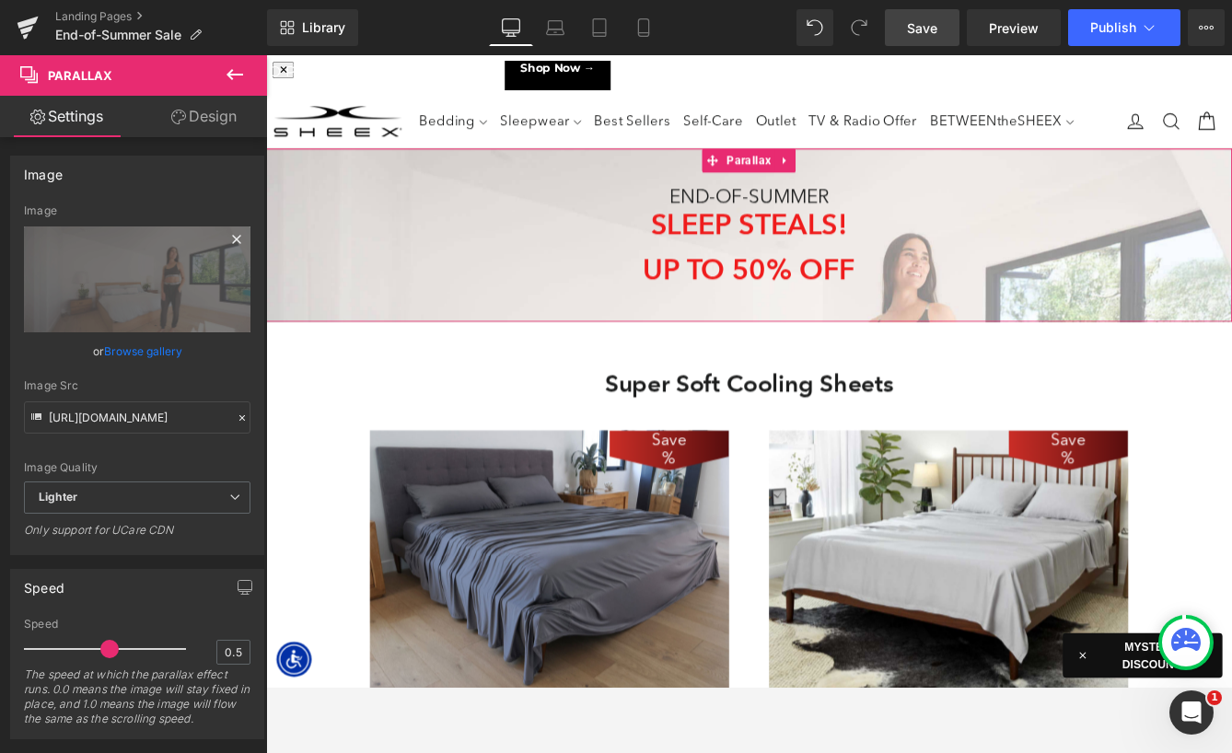
click at [228, 235] on icon at bounding box center [237, 239] width 22 height 22
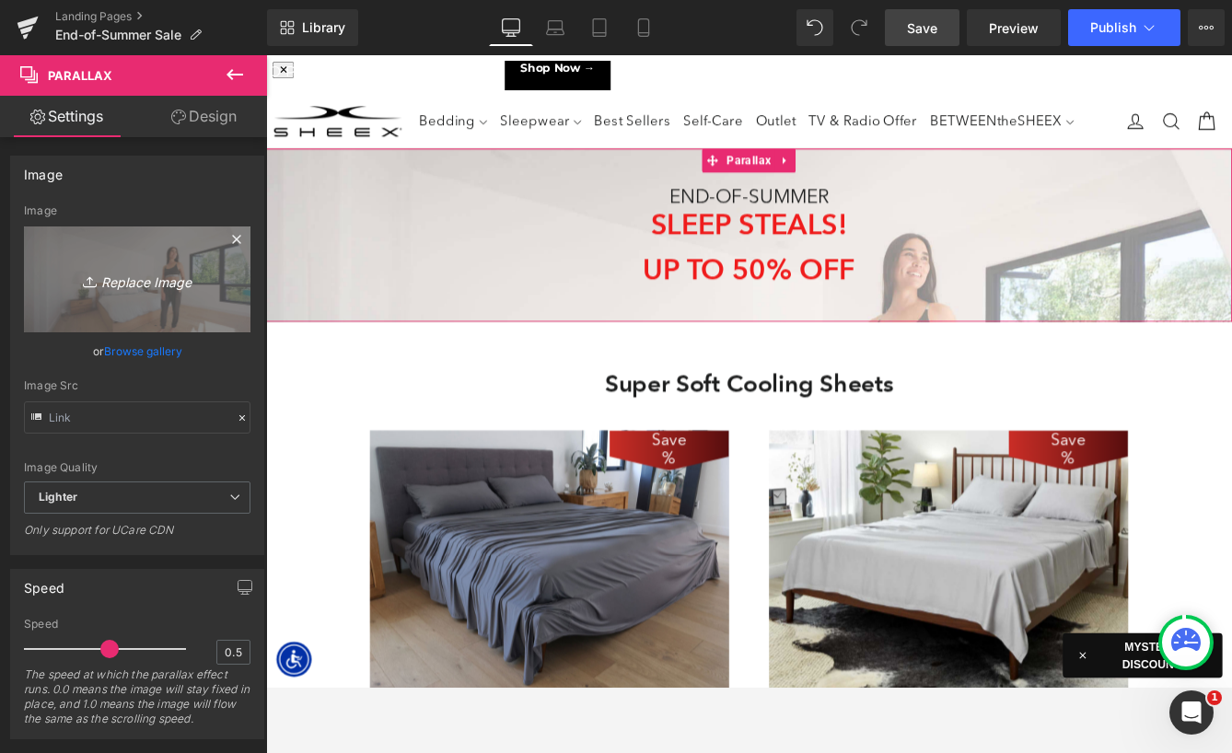
click at [145, 278] on link "Replace Image" at bounding box center [137, 280] width 227 height 106
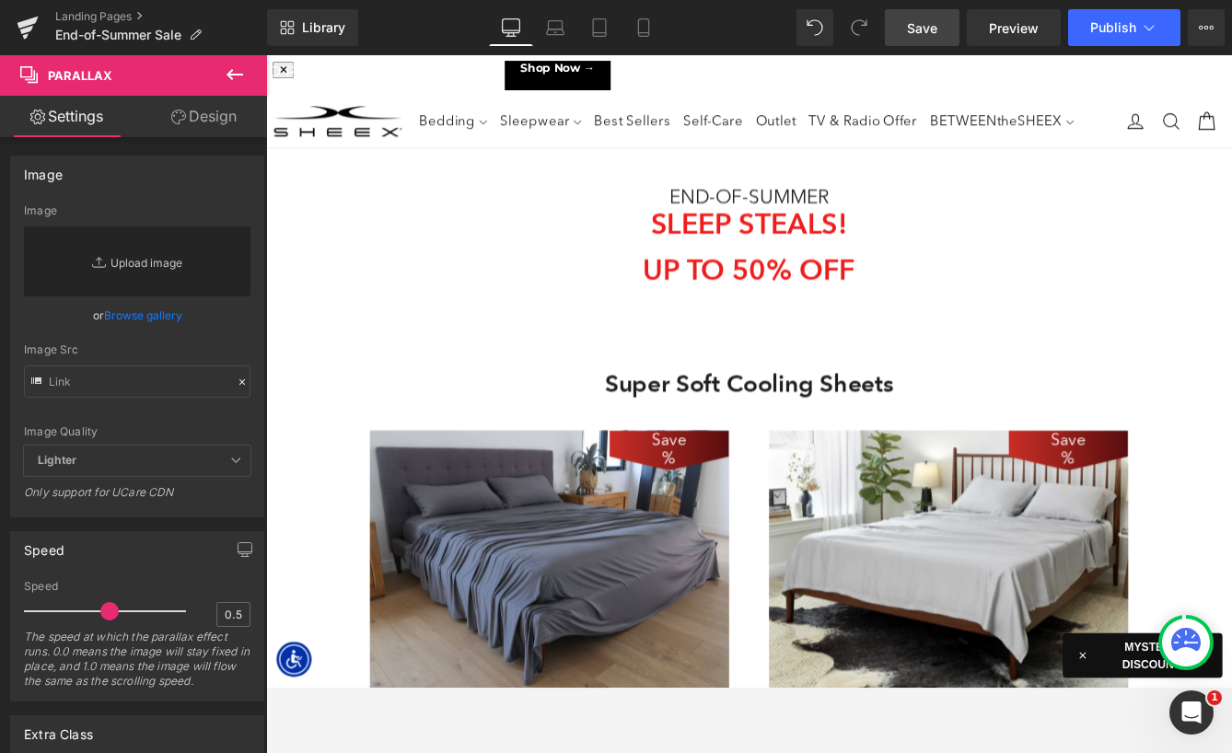
type input "C:\fakepath\LP-EndofSummerSale-HeroBG-1.jpg"
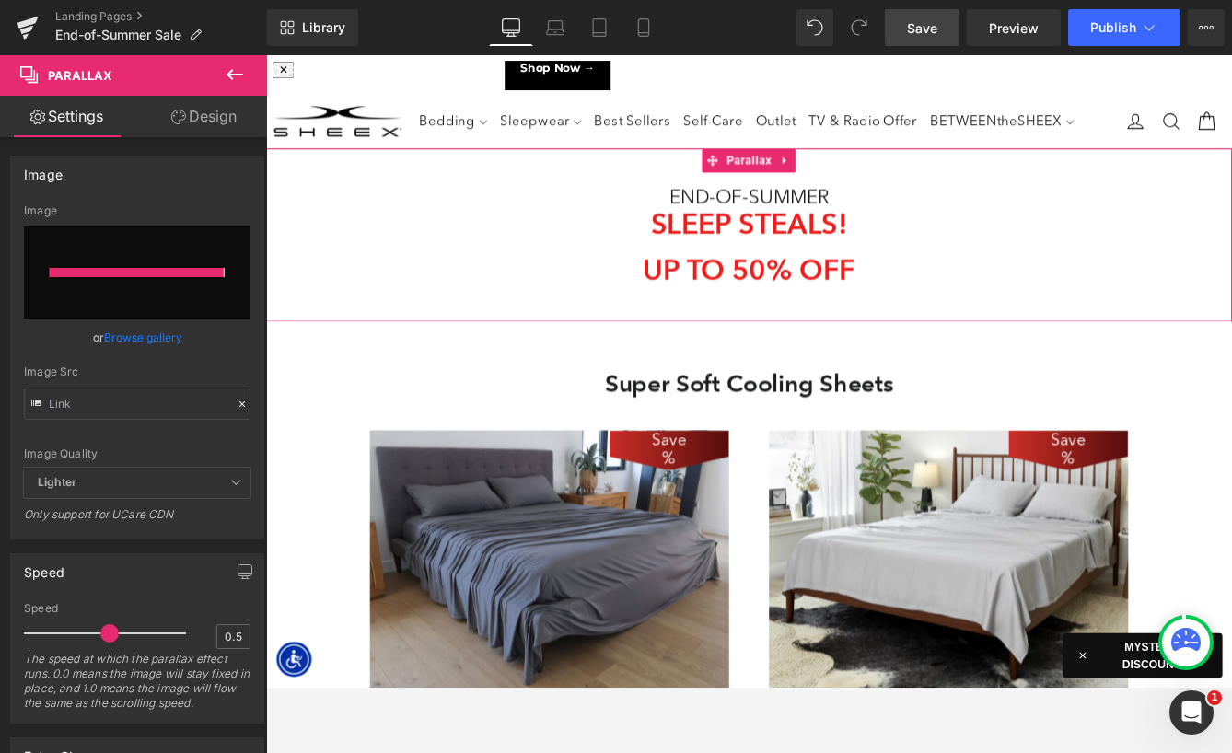
type input "https://ucarecdn.com/512c420b-f494-480d-badb-f740d848df5a/-/format/auto/-/previ…"
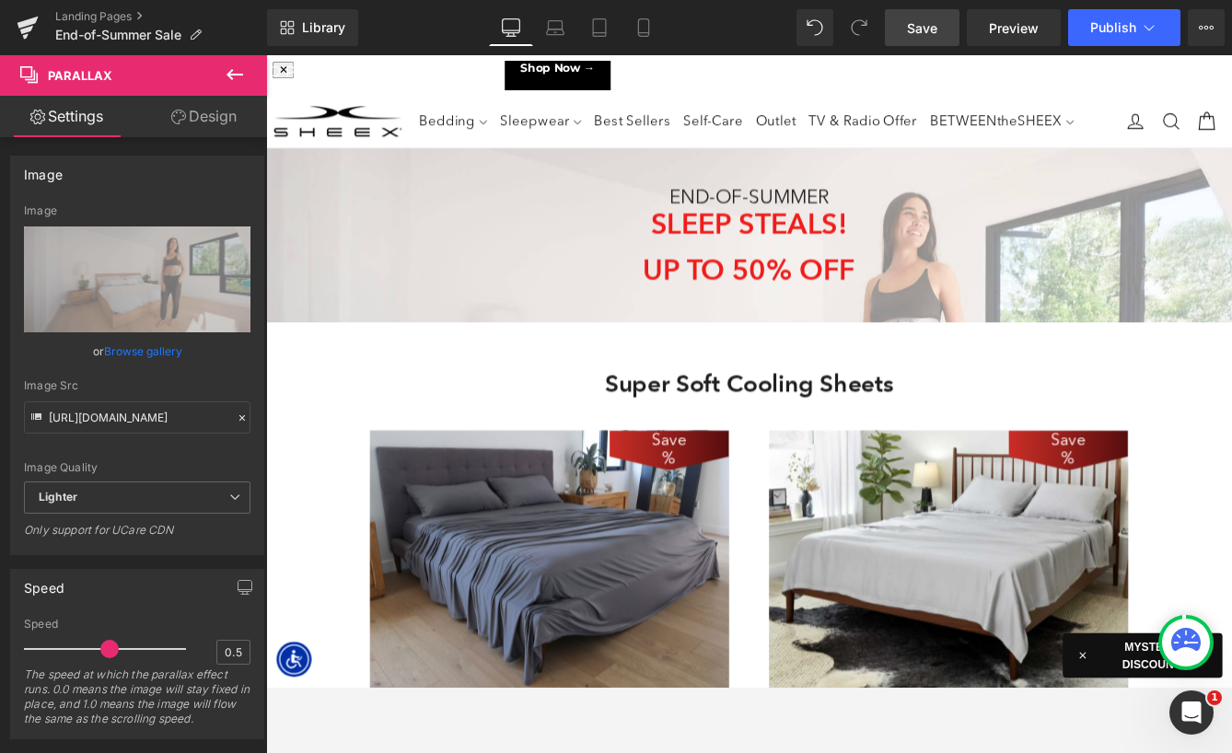
click at [911, 24] on span "Save" at bounding box center [922, 27] width 30 height 19
click at [931, 28] on span "Save" at bounding box center [922, 27] width 30 height 19
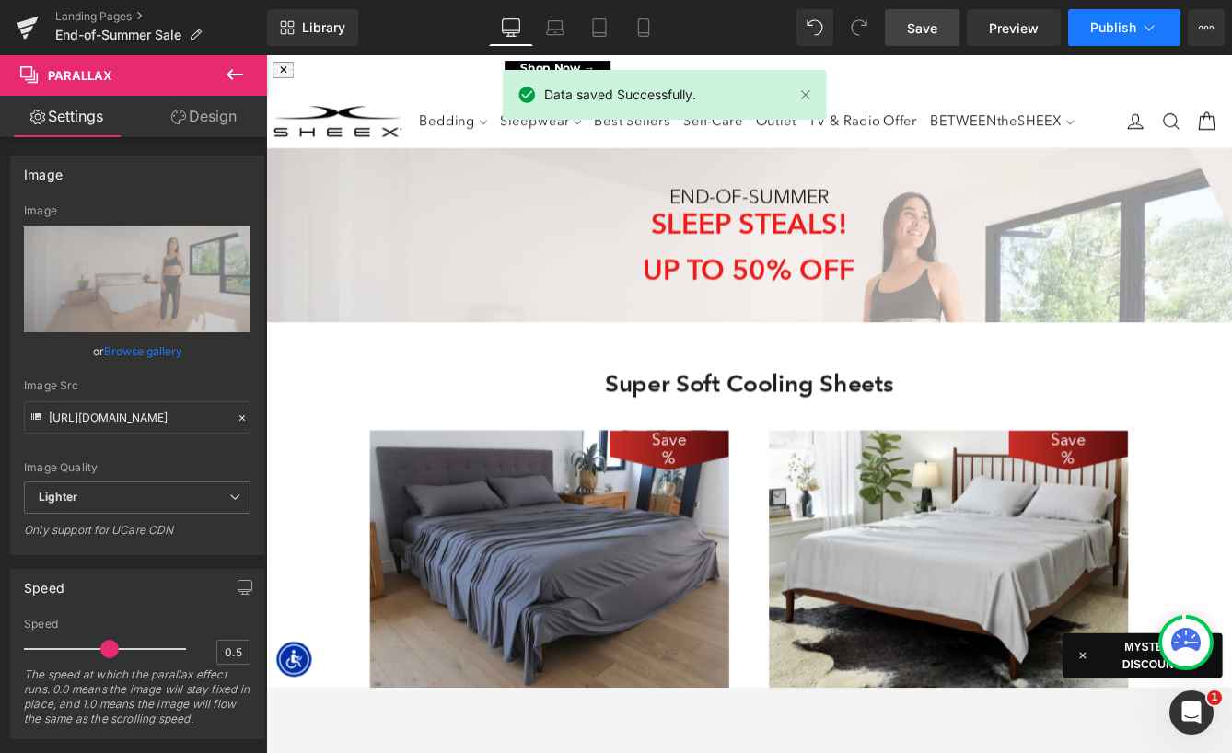
click at [1109, 25] on span "Publish" at bounding box center [1113, 27] width 46 height 15
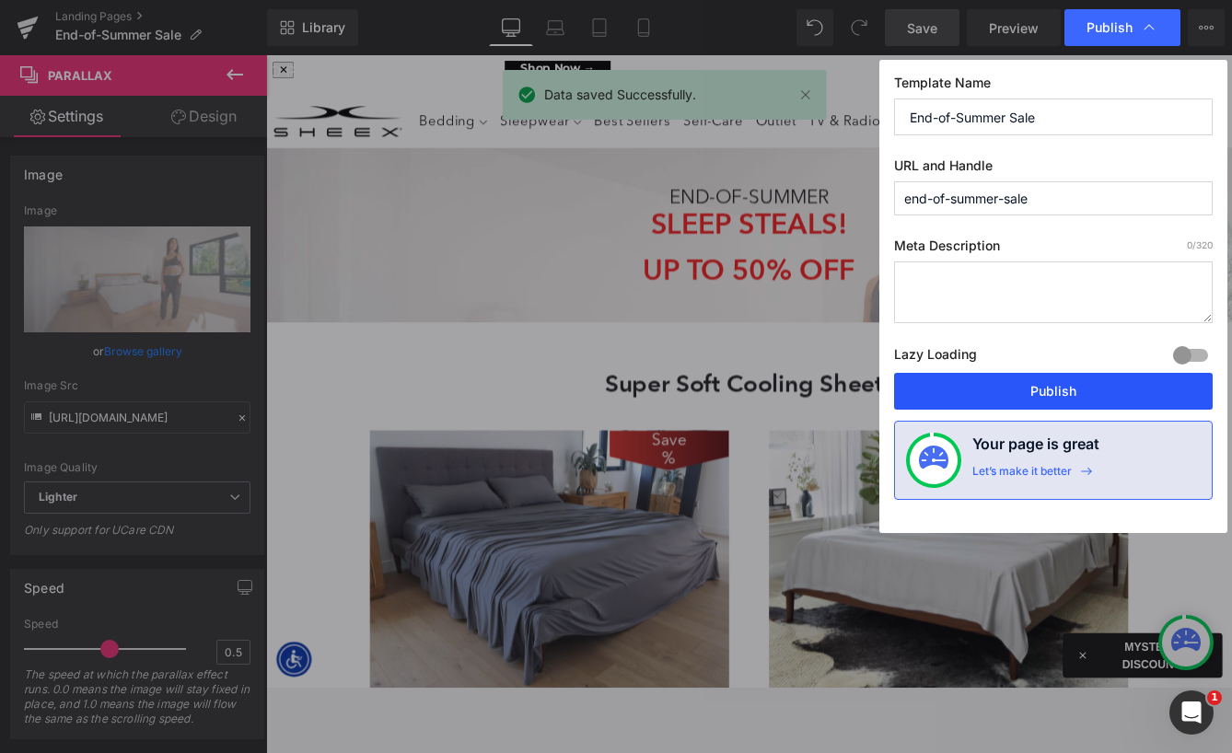
click at [1003, 375] on button "Publish" at bounding box center [1053, 391] width 319 height 37
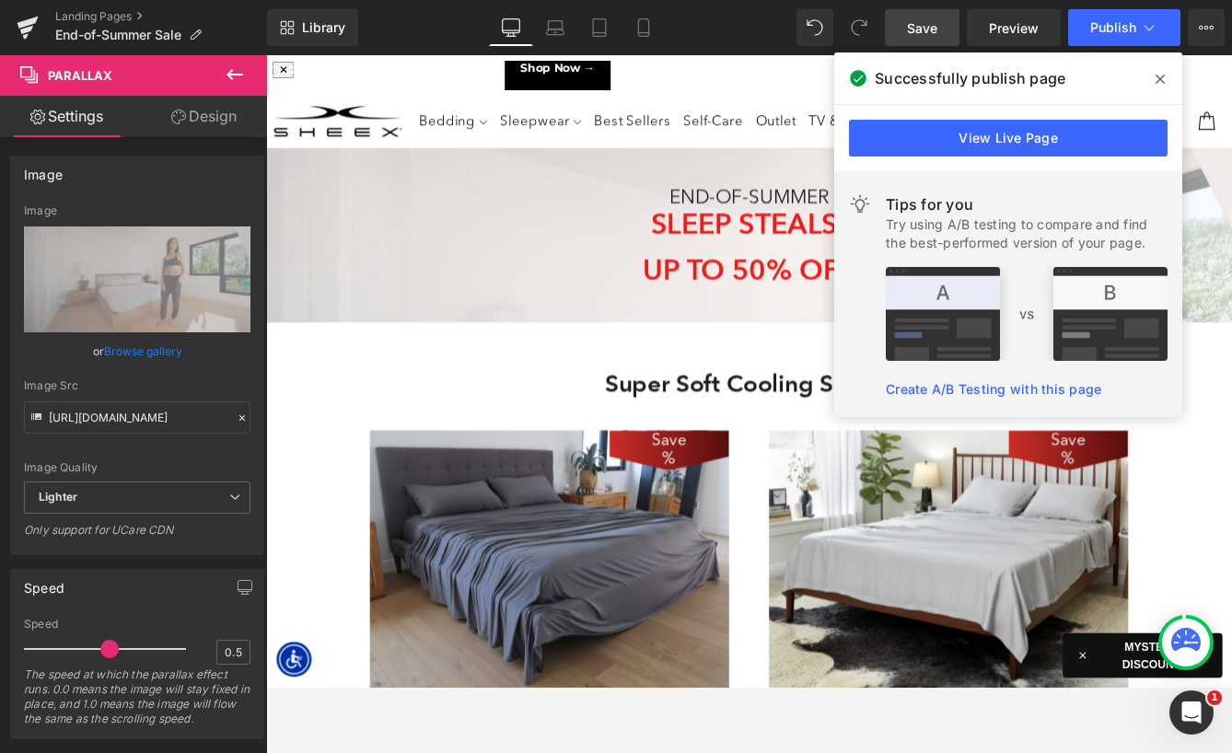
click at [1156, 80] on icon at bounding box center [1160, 79] width 9 height 15
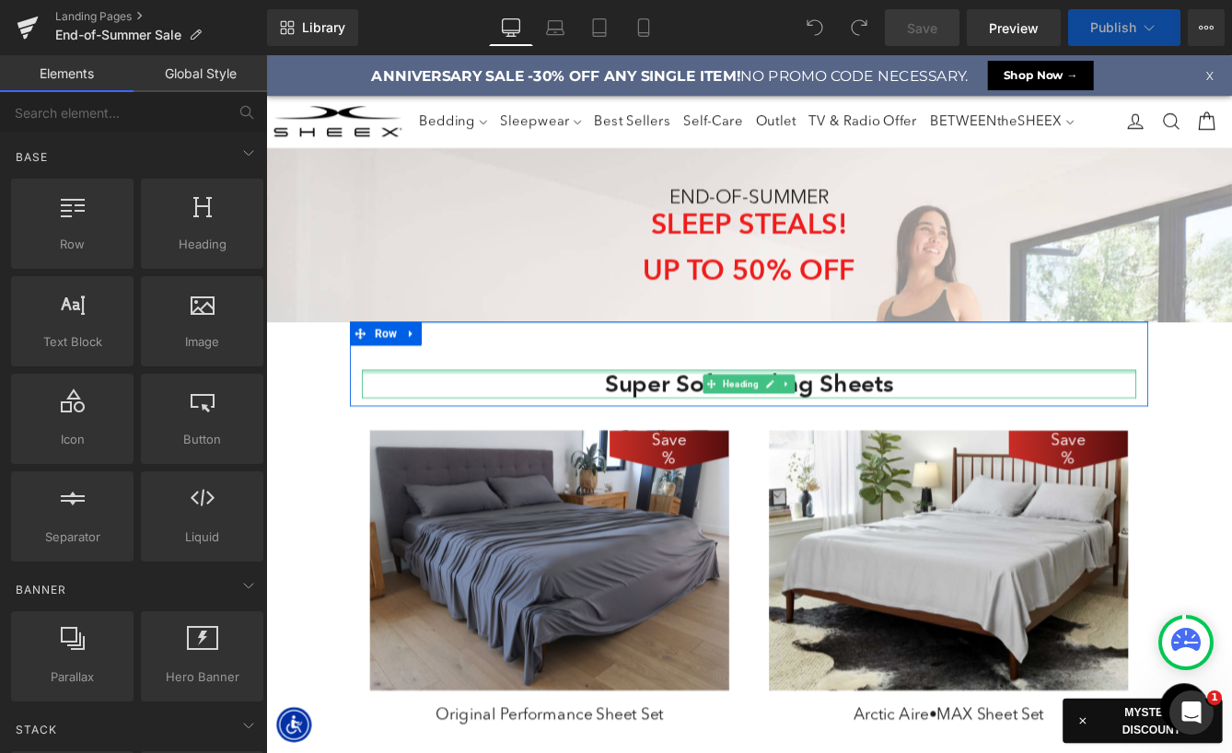
select select "XL"
select select "M"
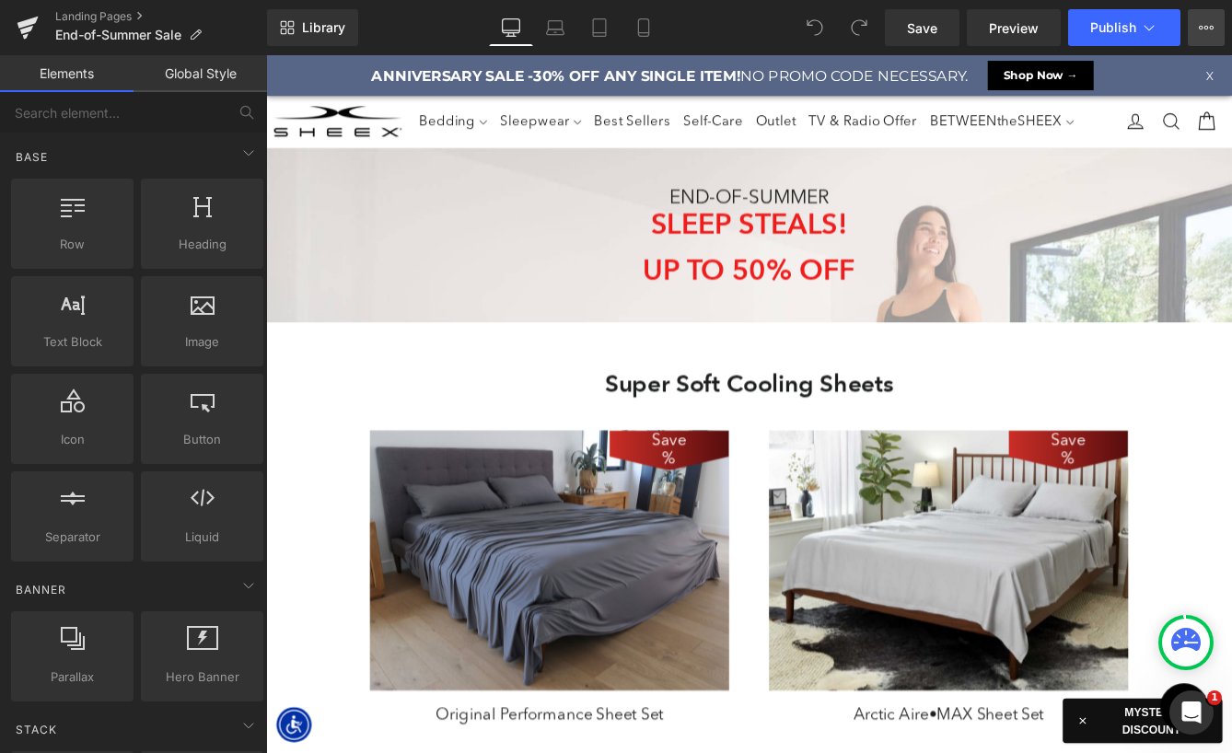
click at [1210, 25] on icon at bounding box center [1206, 27] width 15 height 15
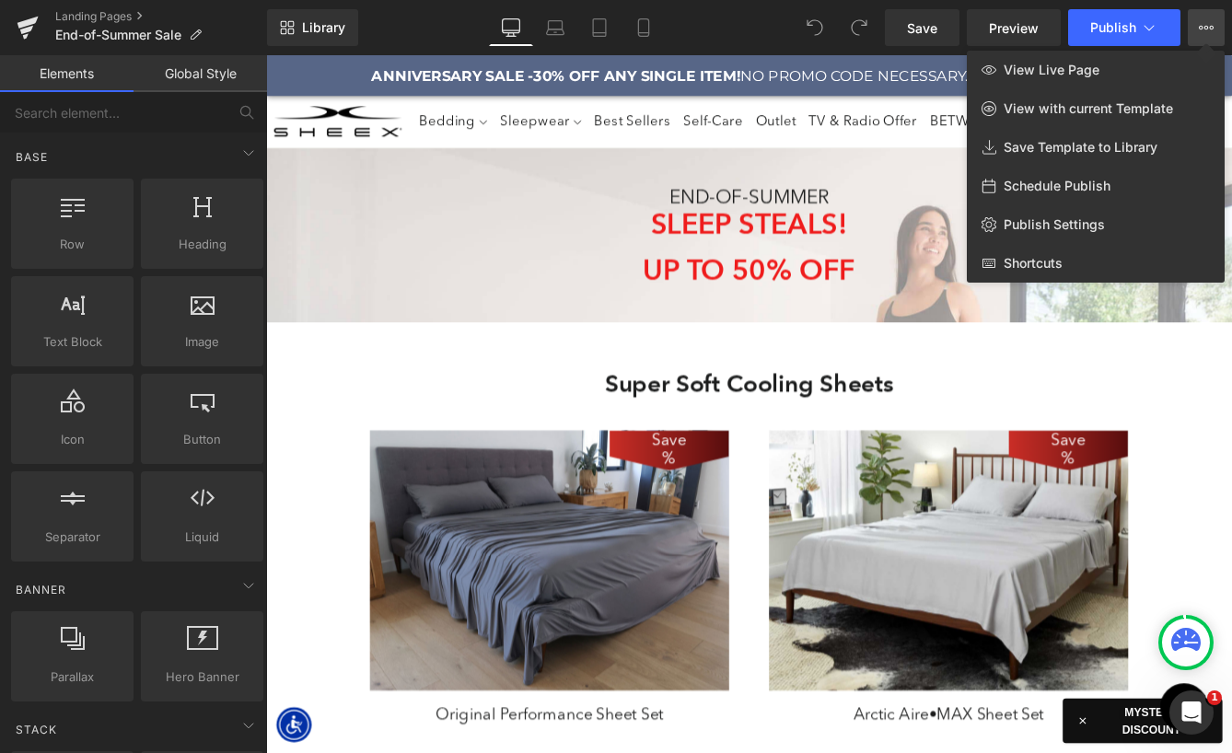
click at [1046, 183] on span "Schedule Publish" at bounding box center [1057, 186] width 107 height 17
select select
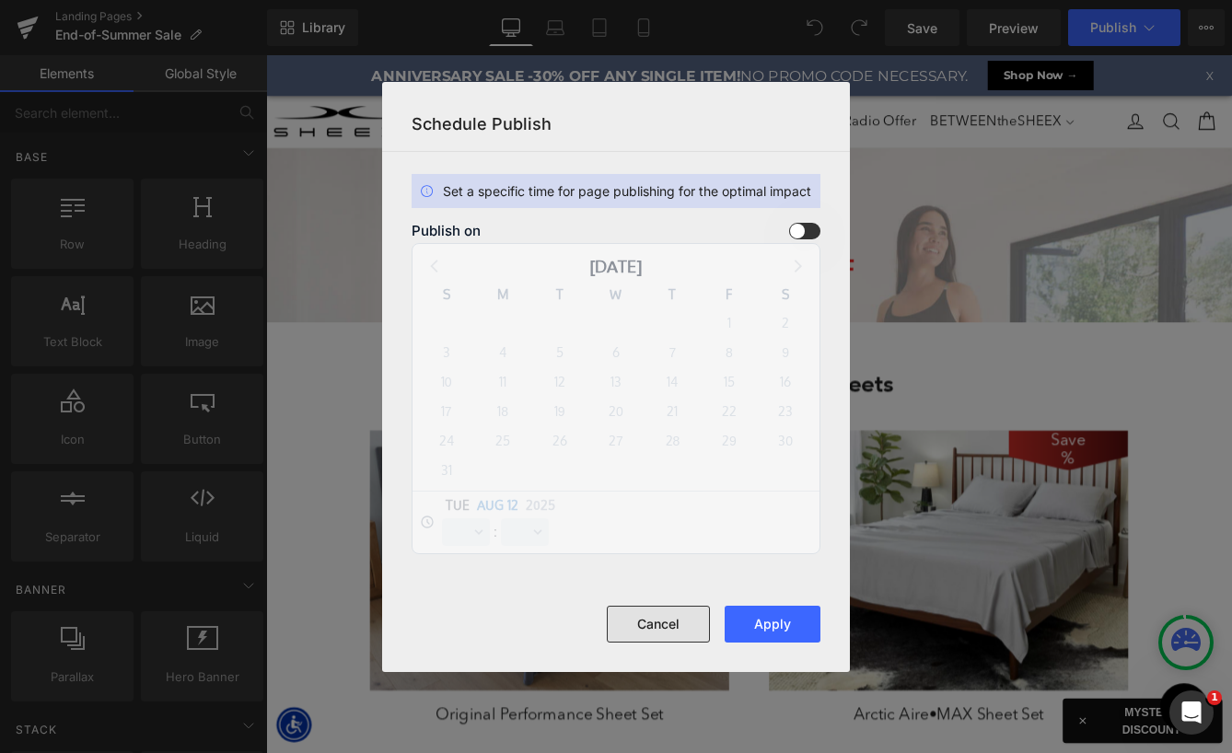
click at [671, 612] on button "Cancel" at bounding box center [658, 624] width 103 height 37
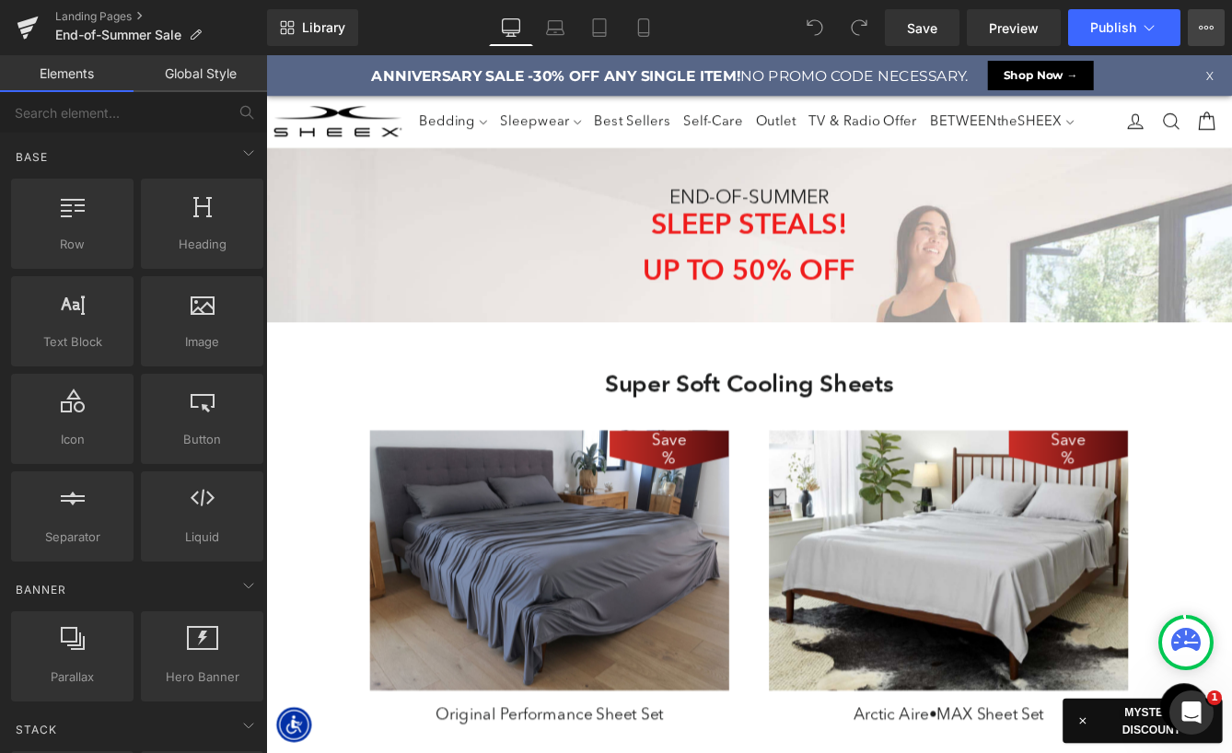
click at [1198, 29] on button "View Live Page View with current Template Save Template to Library Schedule Pub…" at bounding box center [1206, 27] width 37 height 37
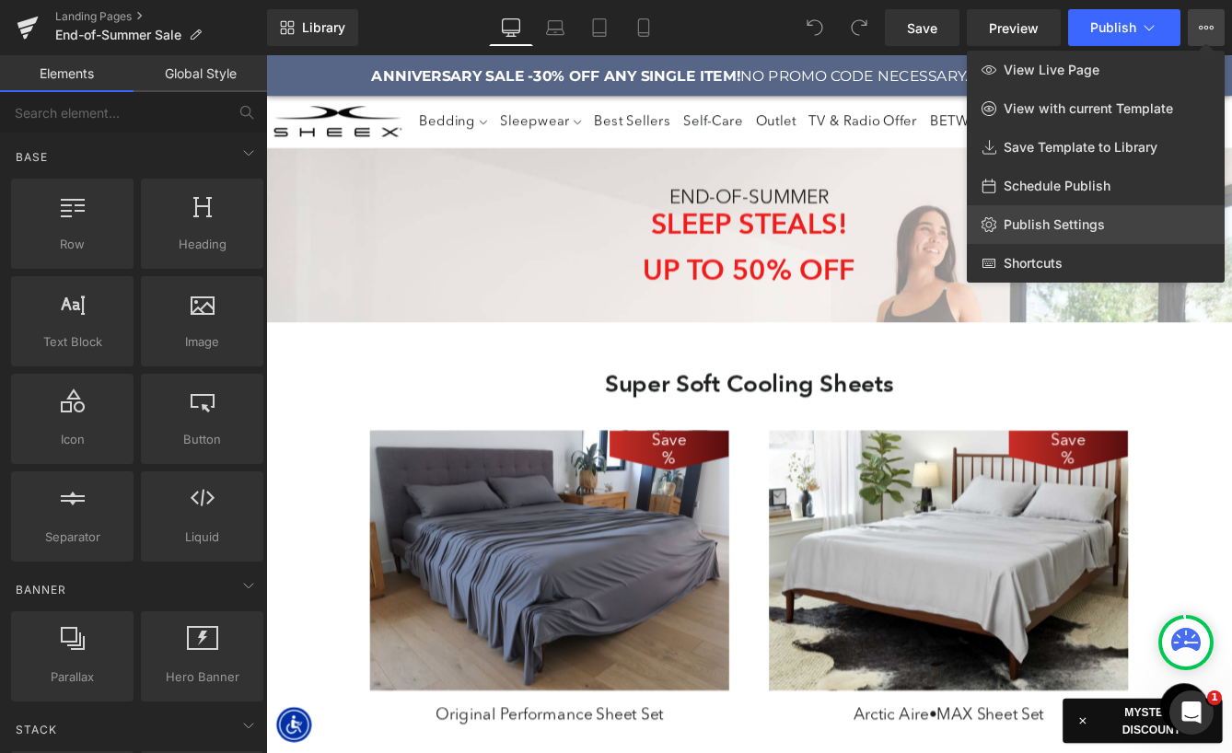
click at [1060, 227] on span "Publish Settings" at bounding box center [1054, 224] width 101 height 17
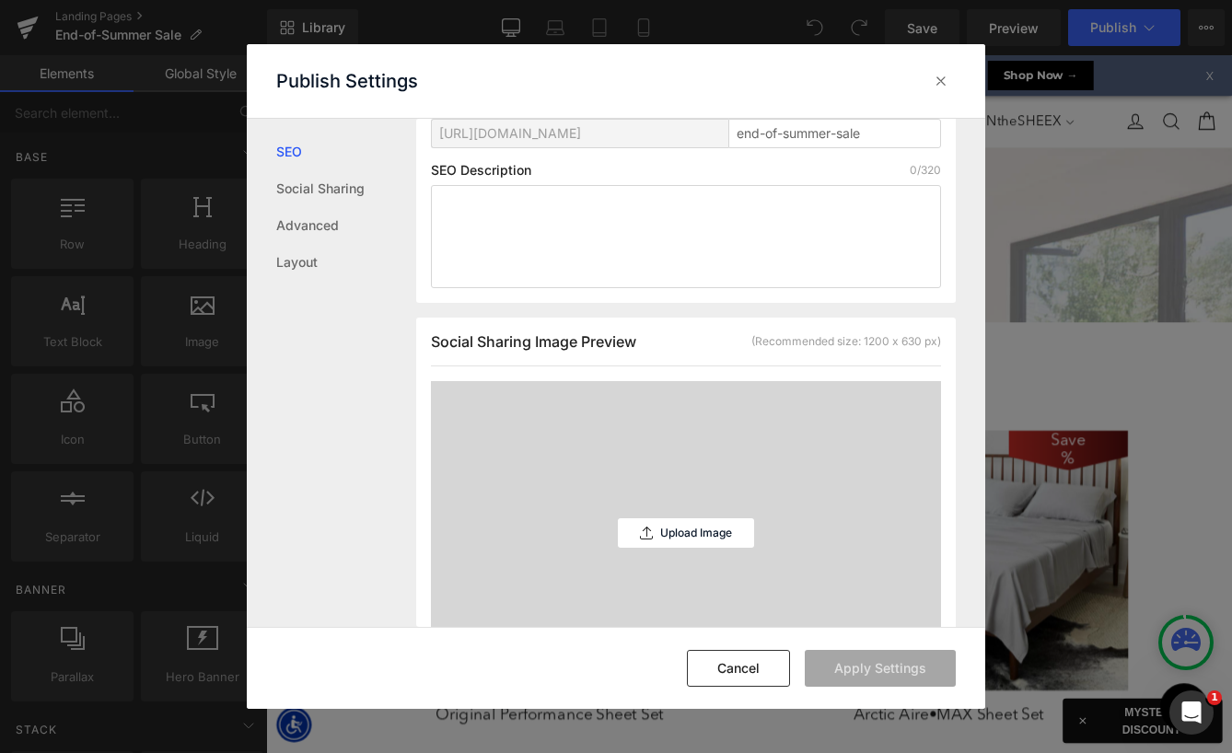
scroll to position [301, 0]
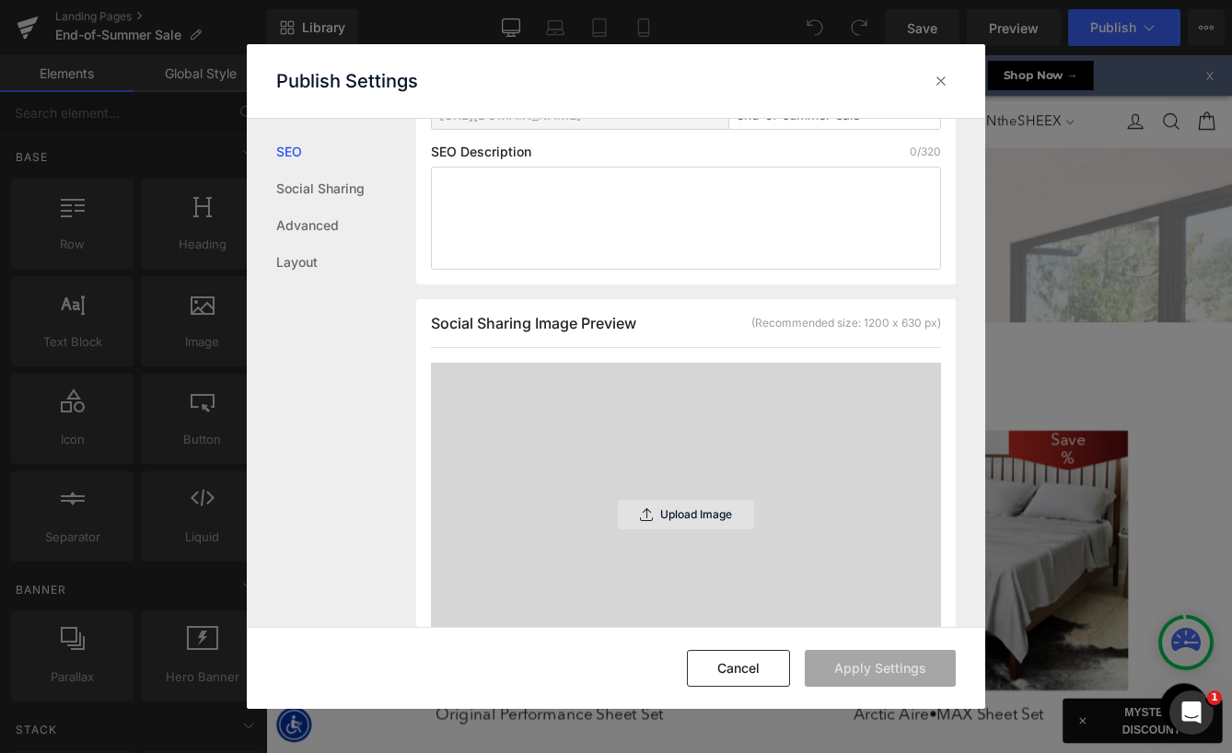
click at [663, 515] on p "Upload Image" at bounding box center [696, 514] width 72 height 13
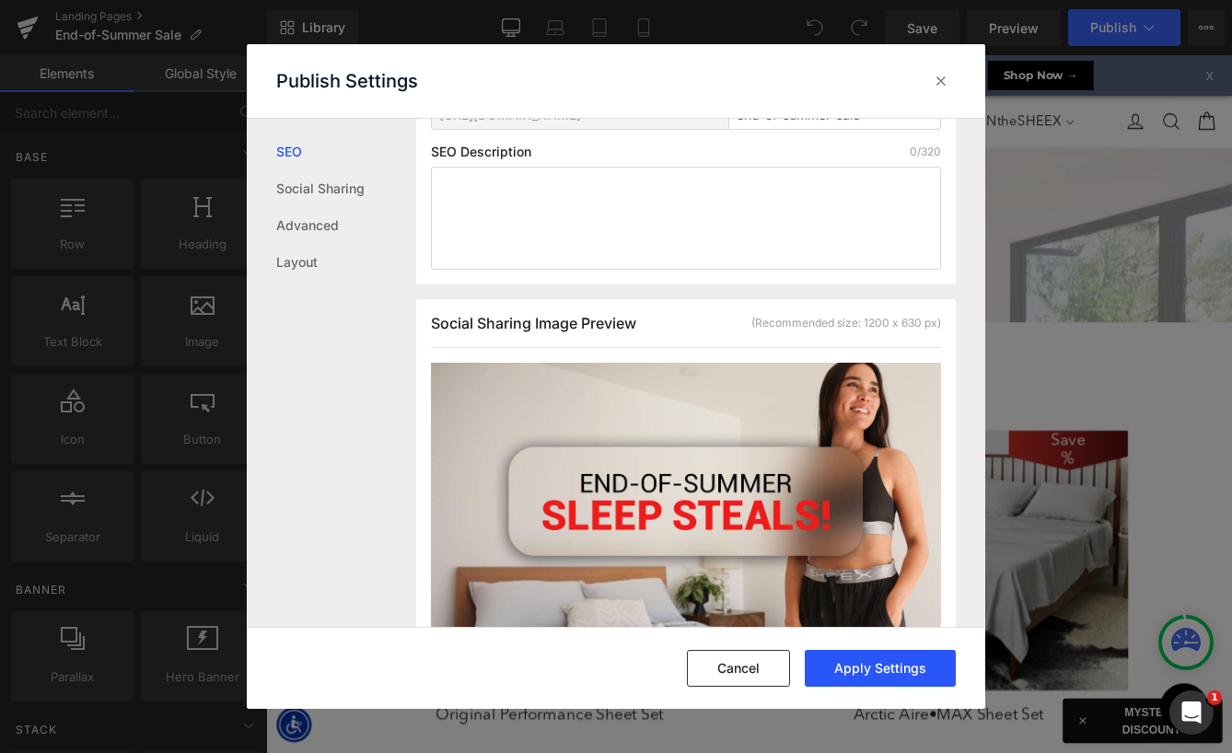
click at [871, 672] on button "Apply Settings" at bounding box center [880, 668] width 151 height 37
click at [768, 676] on button "Cancel" at bounding box center [738, 668] width 103 height 37
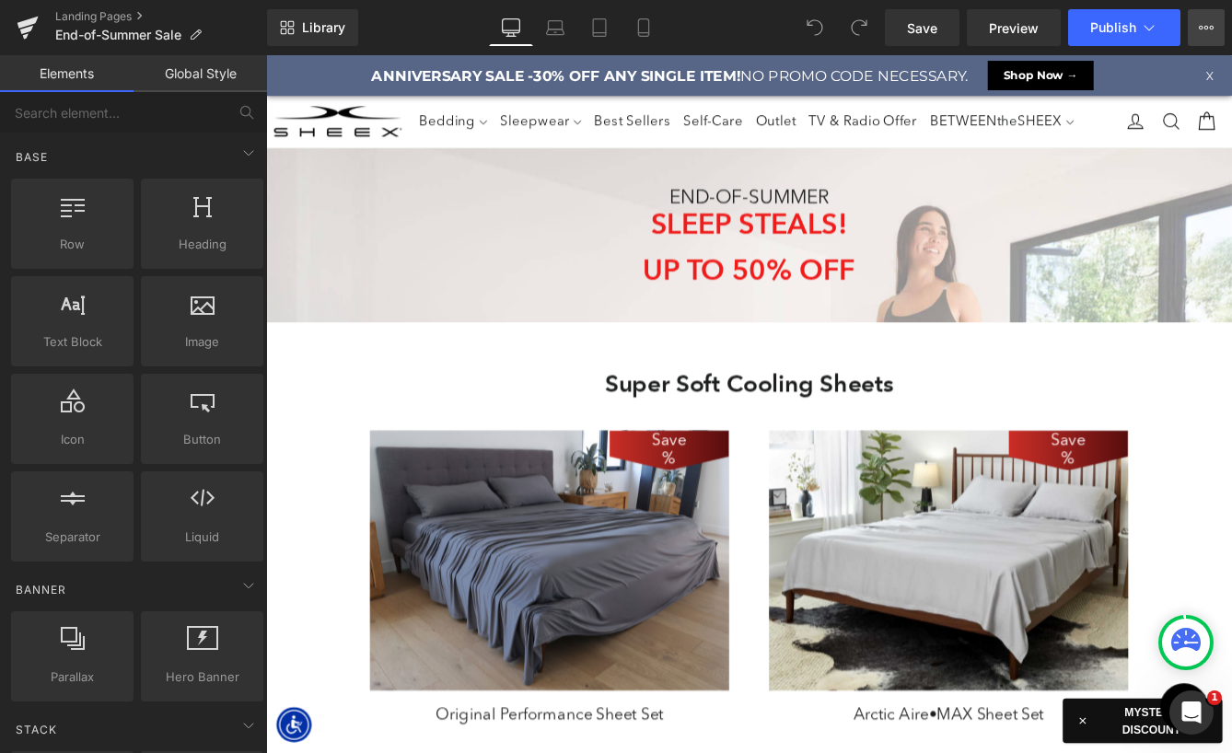
click at [1208, 32] on icon at bounding box center [1206, 27] width 15 height 15
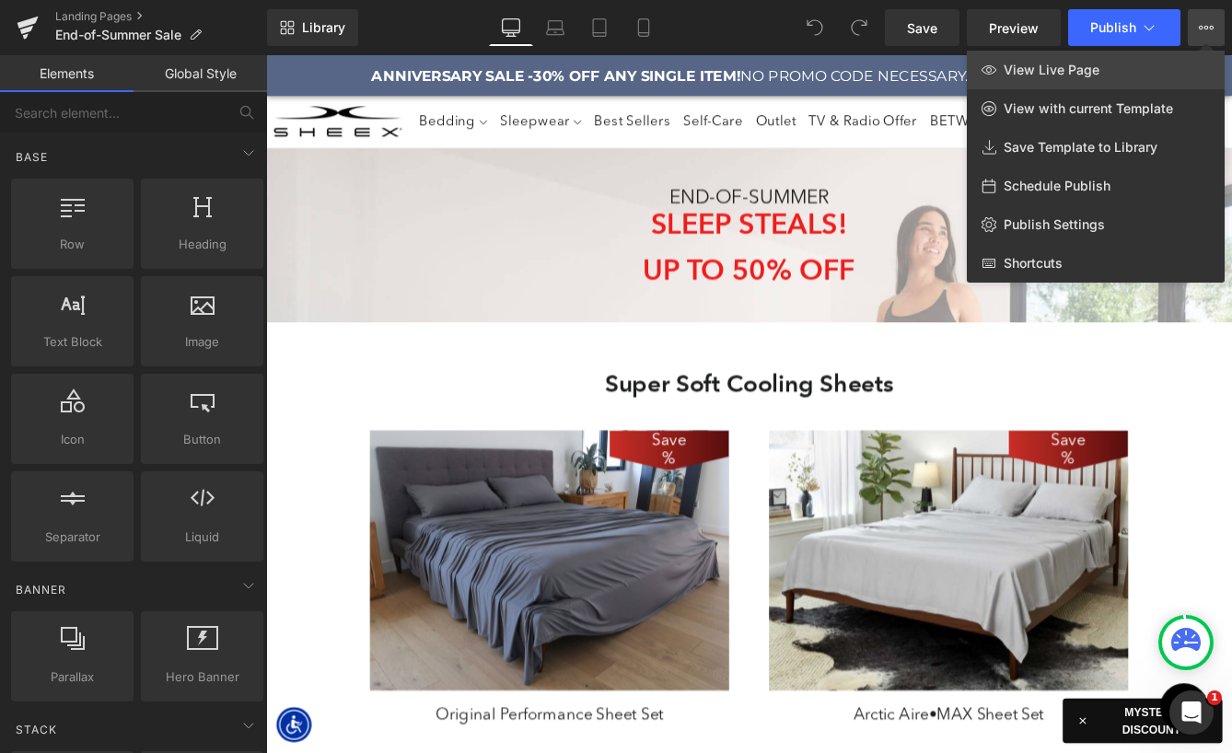
click at [1125, 69] on link "View Live Page" at bounding box center [1096, 70] width 258 height 39
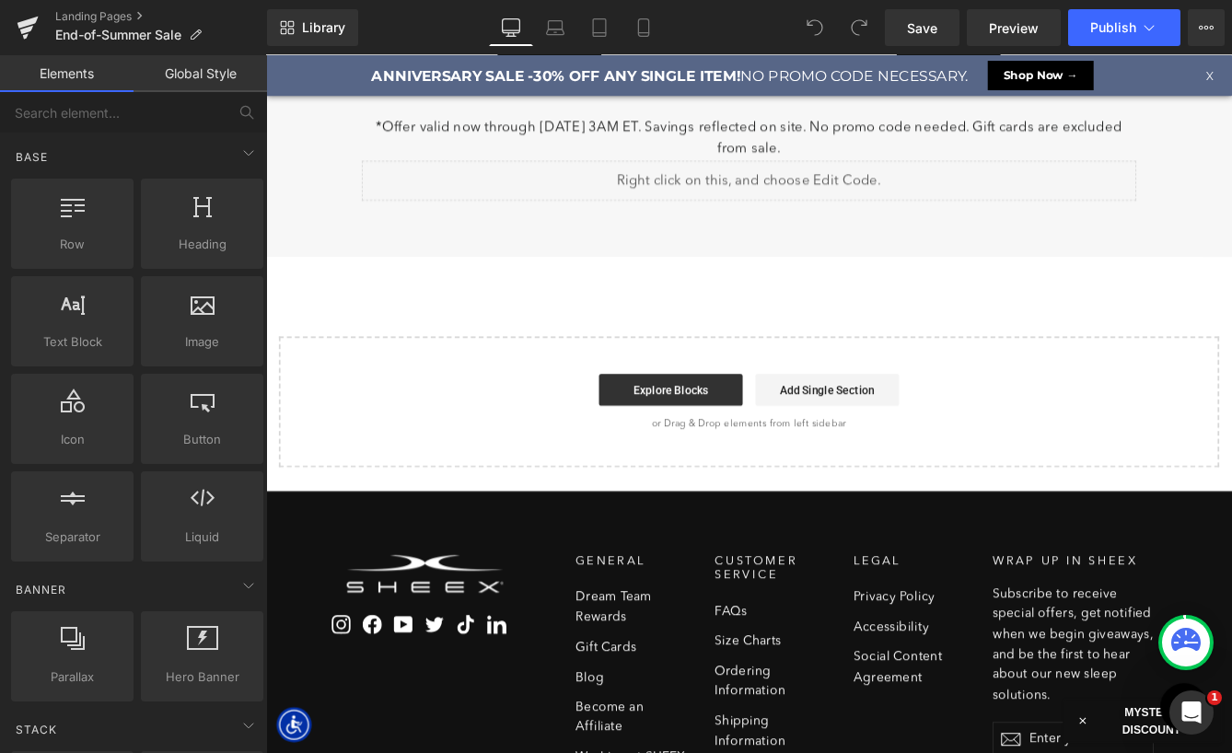
scroll to position [9161, 0]
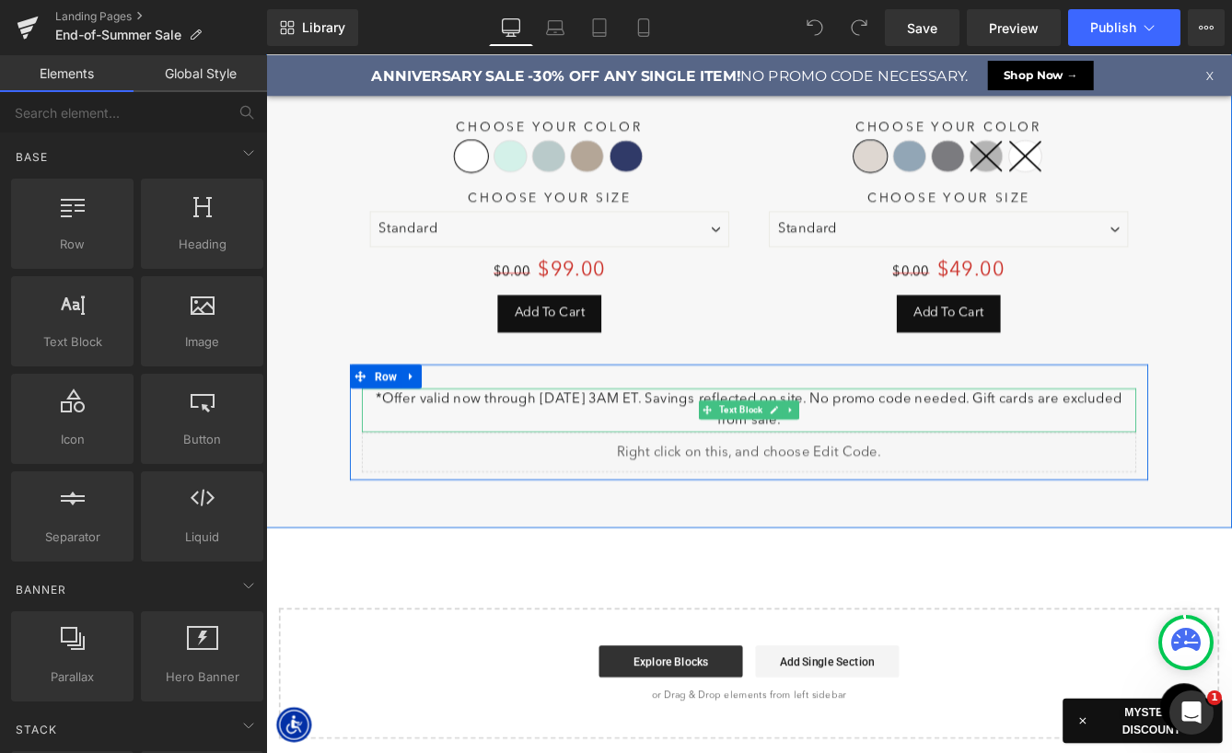
click at [610, 439] on p "*Offer valid now through [DATE] 3AM ET. Savings reflected on site. No promo cod…" at bounding box center [823, 464] width 893 height 50
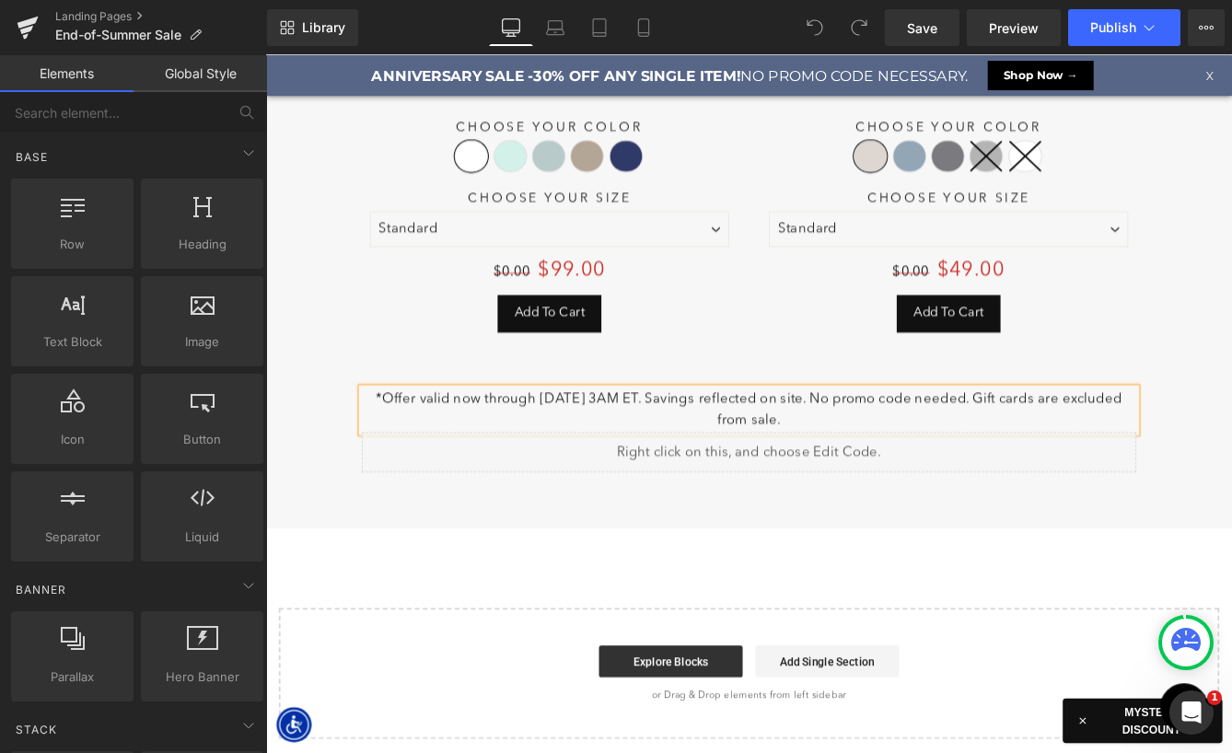
click at [610, 439] on p "*Offer valid now through [DATE] 3AM ET. Savings reflected on site. No promo cod…" at bounding box center [823, 464] width 893 height 50
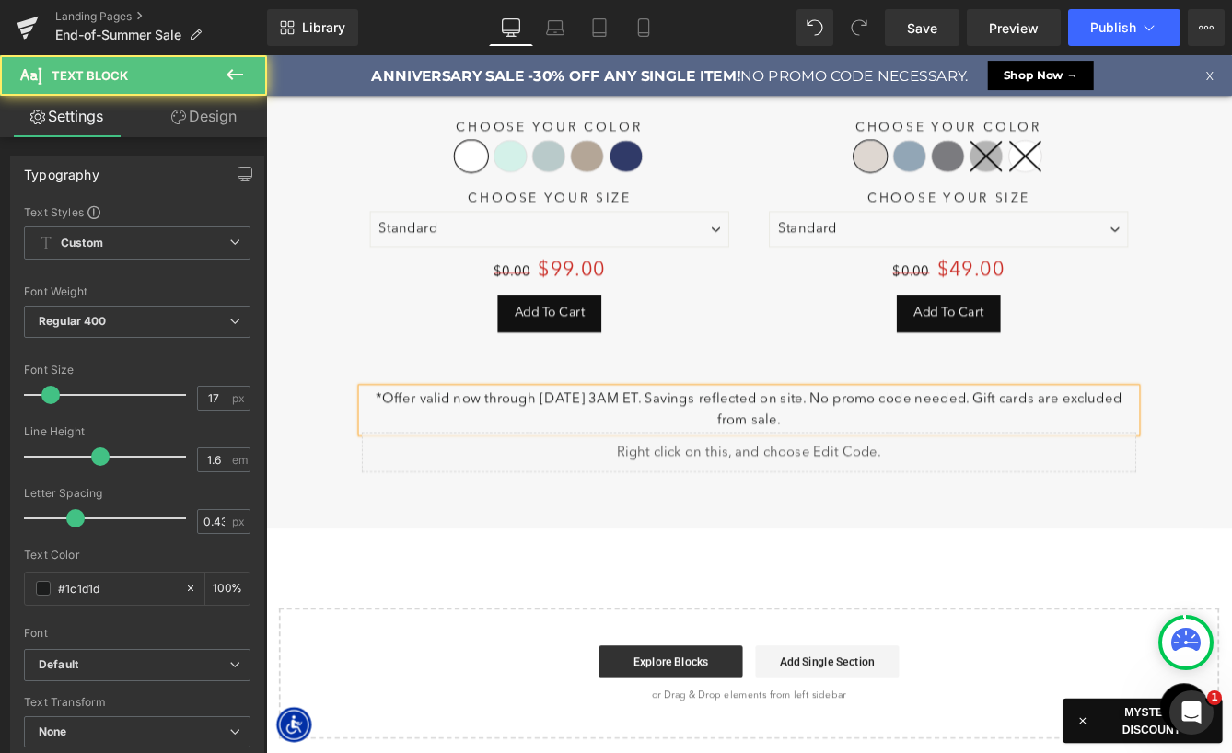
click at [436, 441] on p "*Offer valid now through [DATE] 3AM ET. Savings reflected on site. No promo cod…" at bounding box center [823, 464] width 893 height 50
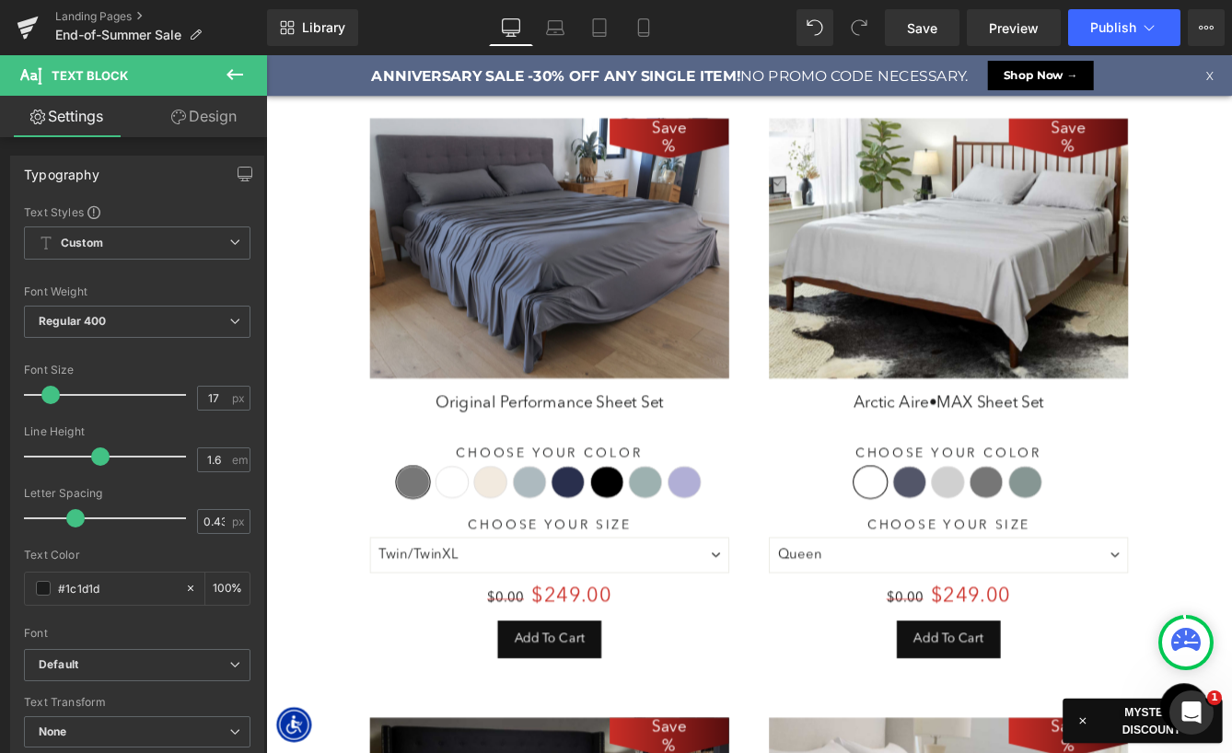
scroll to position [10579, 1114]
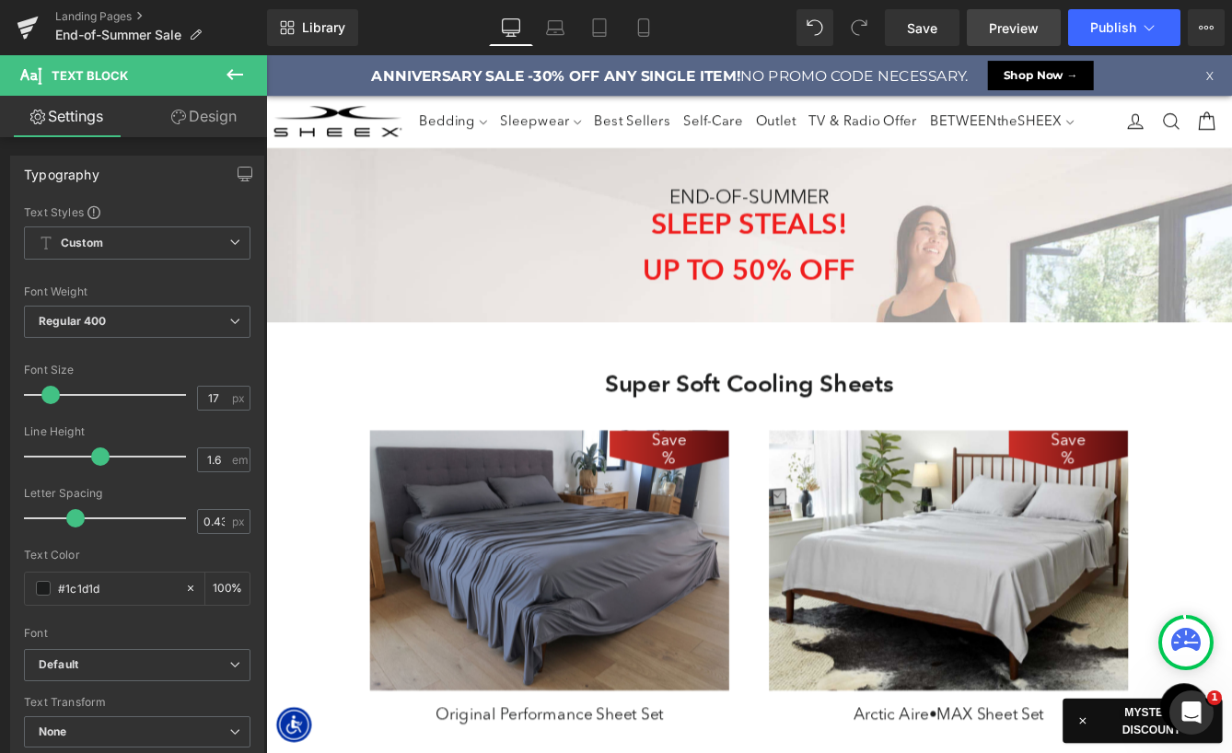
click at [1008, 31] on span "Preview" at bounding box center [1014, 27] width 50 height 19
click at [1210, 29] on icon at bounding box center [1212, 28] width 5 height 4
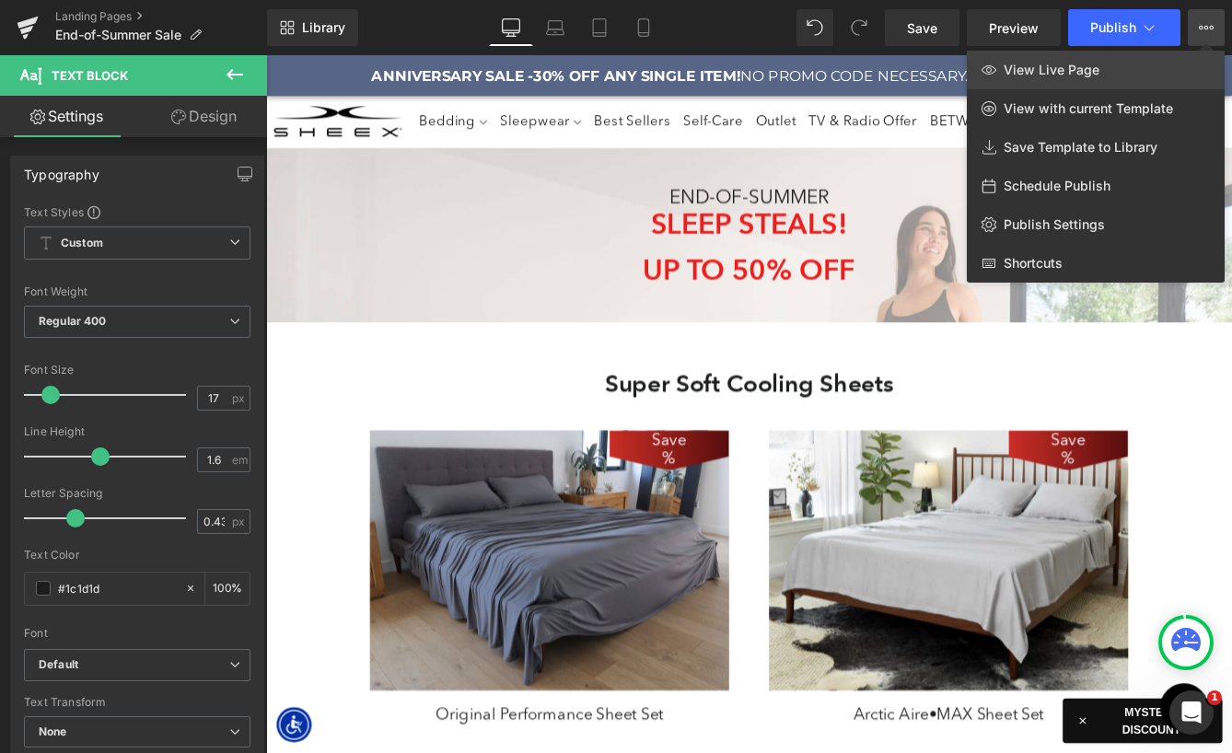
click at [1041, 59] on link "View Live Page" at bounding box center [1096, 70] width 258 height 39
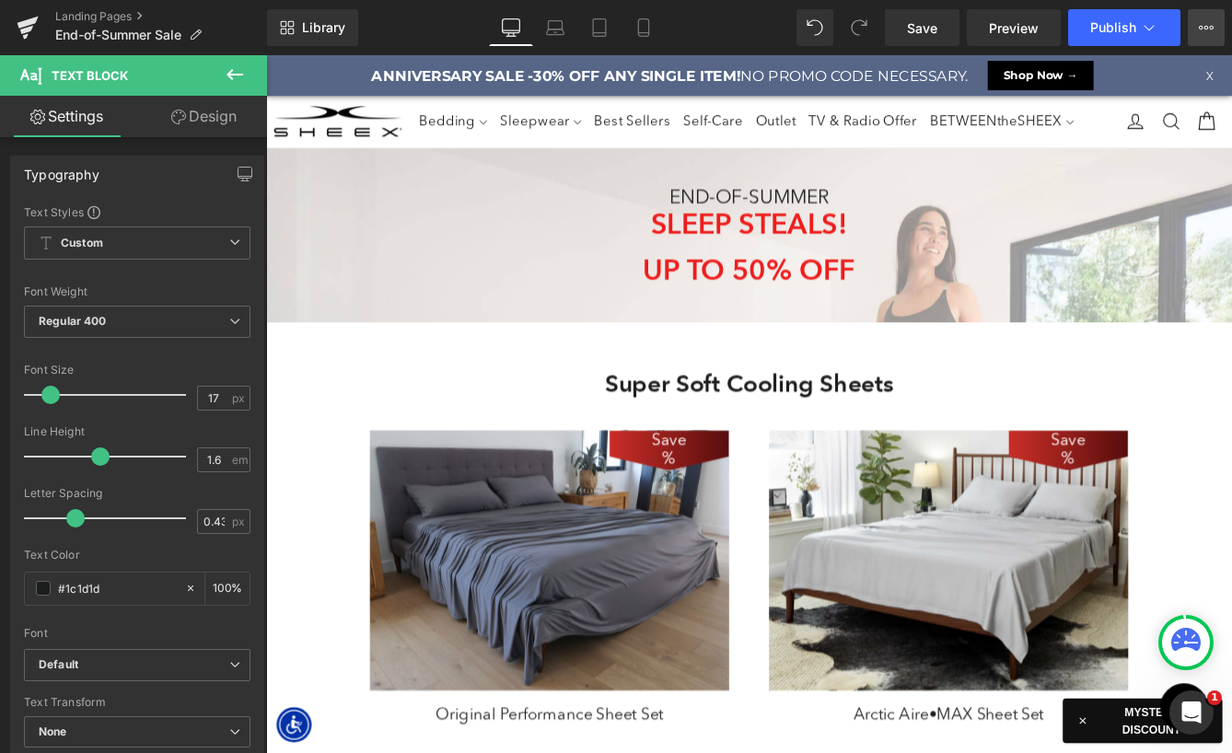
click at [1212, 36] on button "View Live Page View with current Template Save Template to Library Schedule Pub…" at bounding box center [1206, 27] width 37 height 37
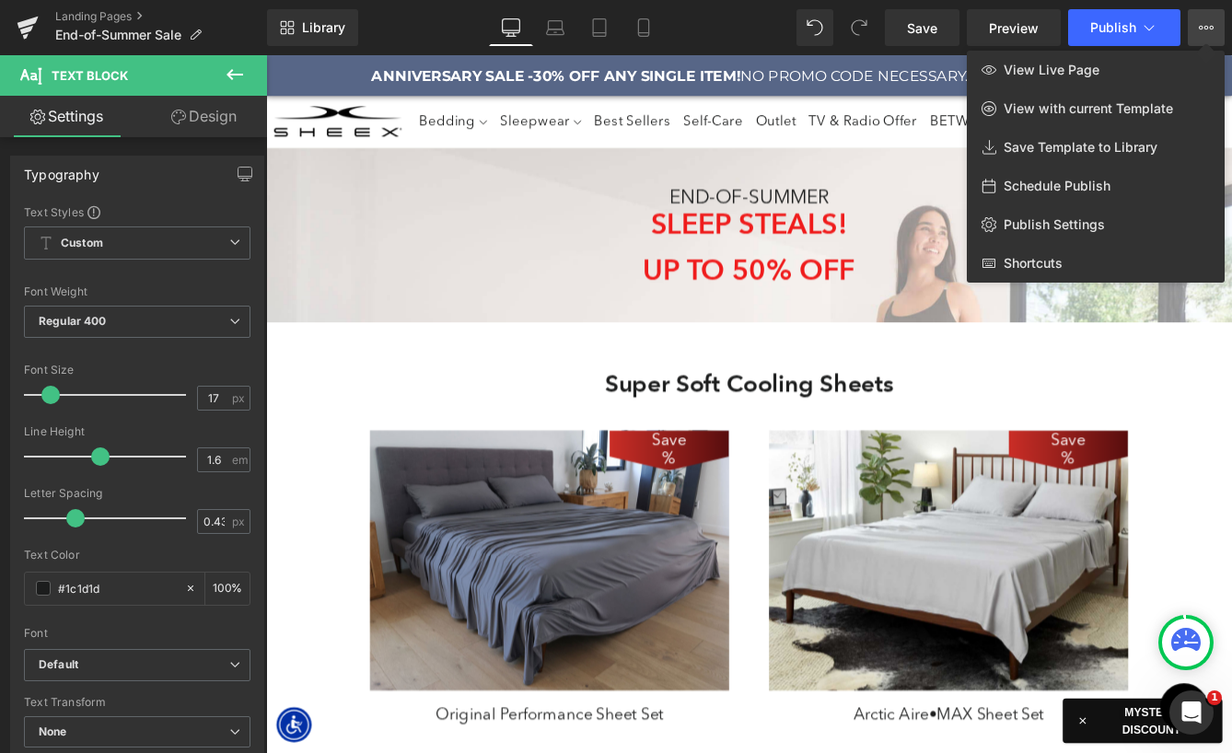
click at [588, 369] on div at bounding box center [749, 404] width 966 height 698
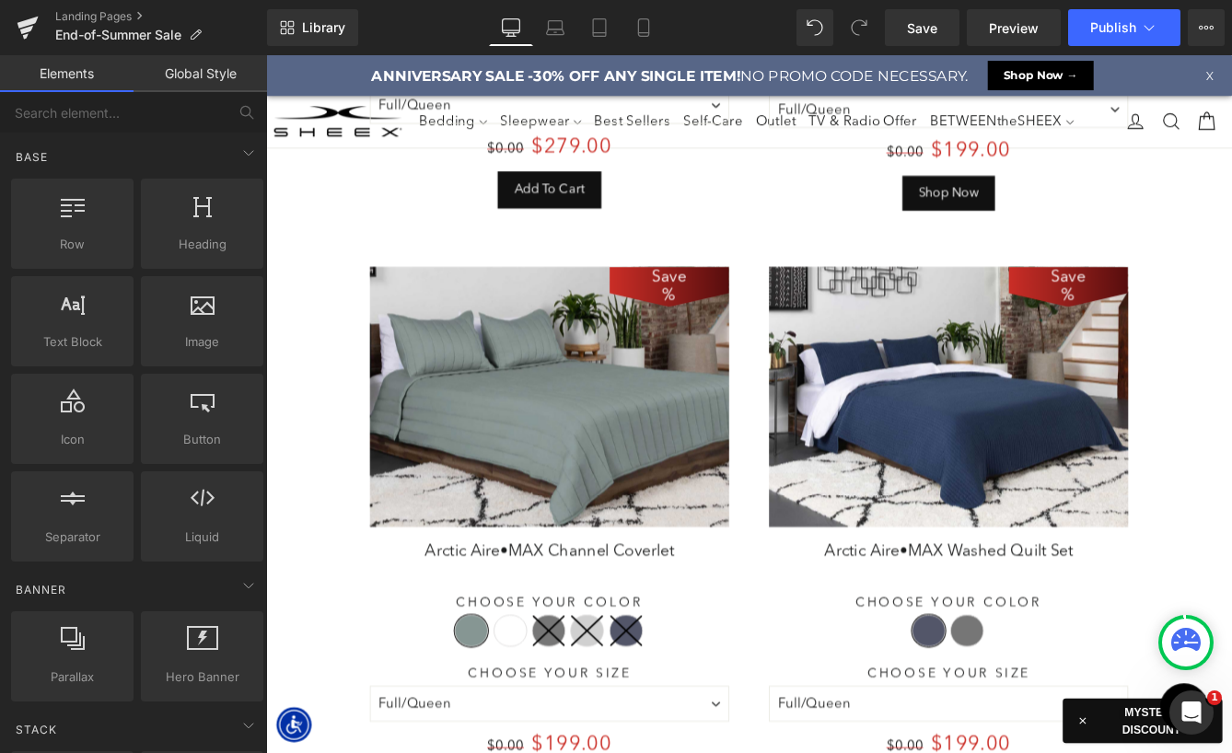
scroll to position [3879, 0]
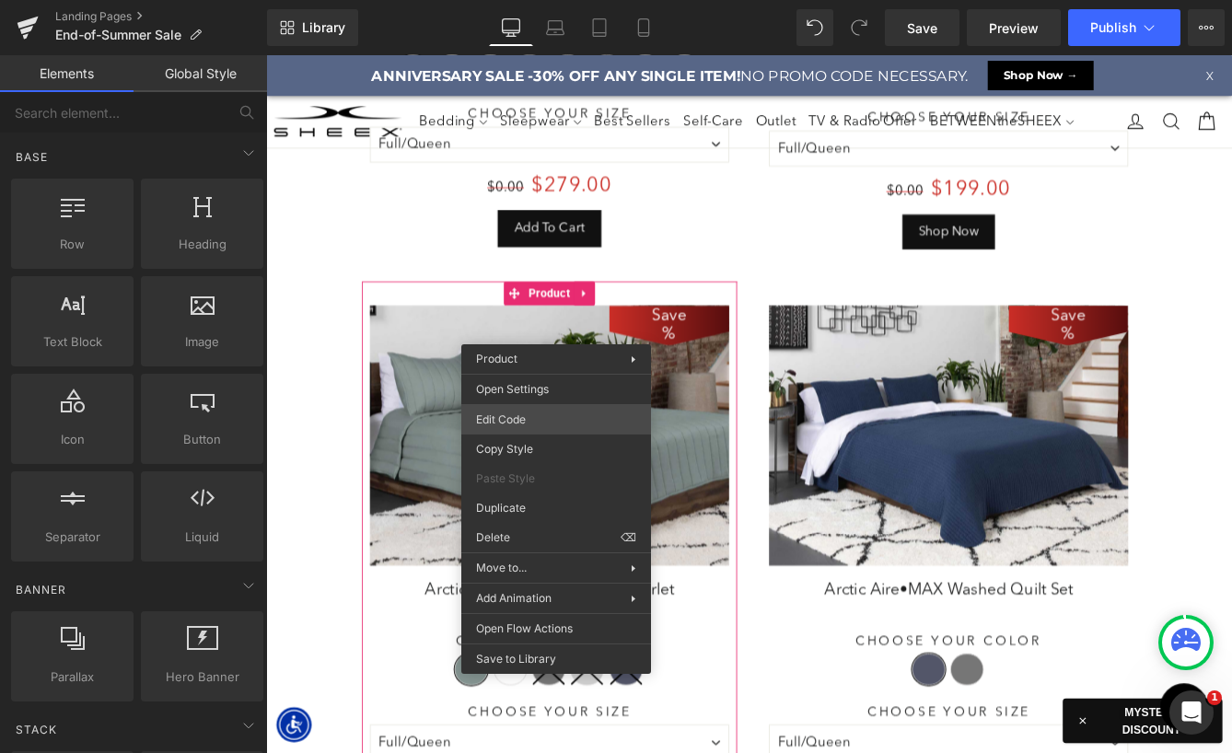
click at [518, 0] on div "You are previewing how the will restyle your page. You can not edit Elements in…" at bounding box center [616, 0] width 1232 height 0
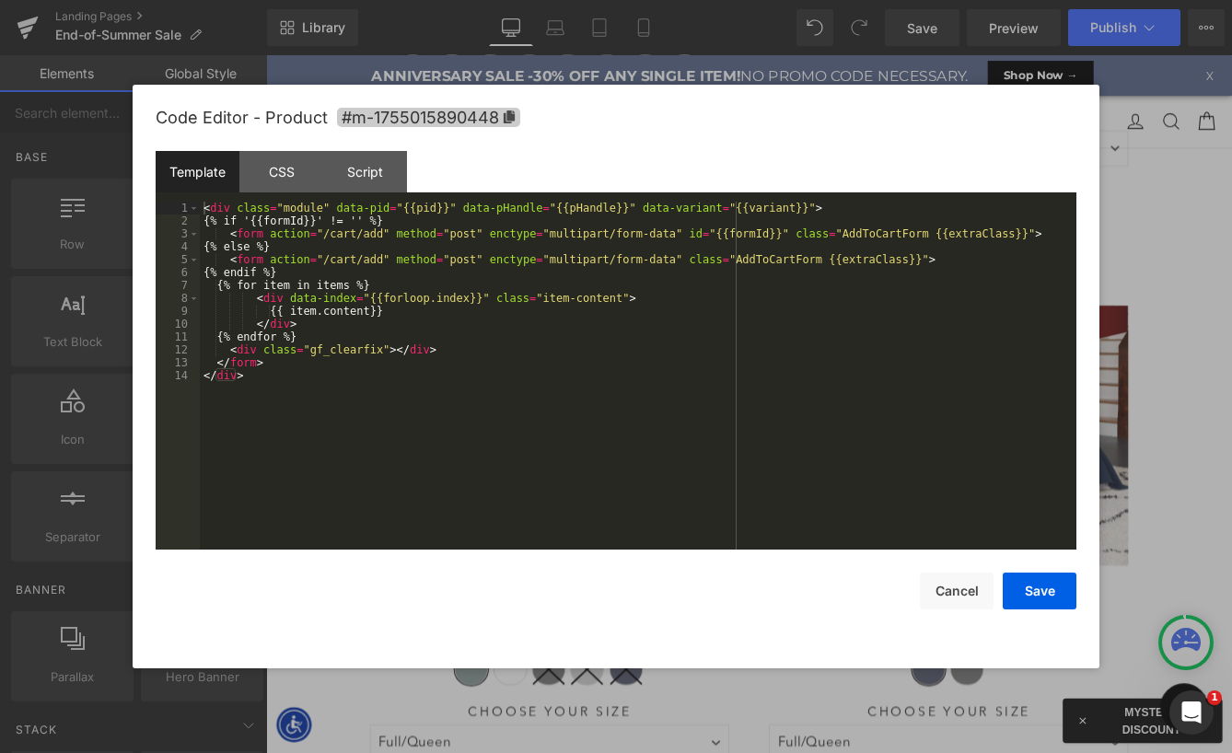
click at [493, 111] on span "#m-1755015890448" at bounding box center [428, 117] width 183 height 19
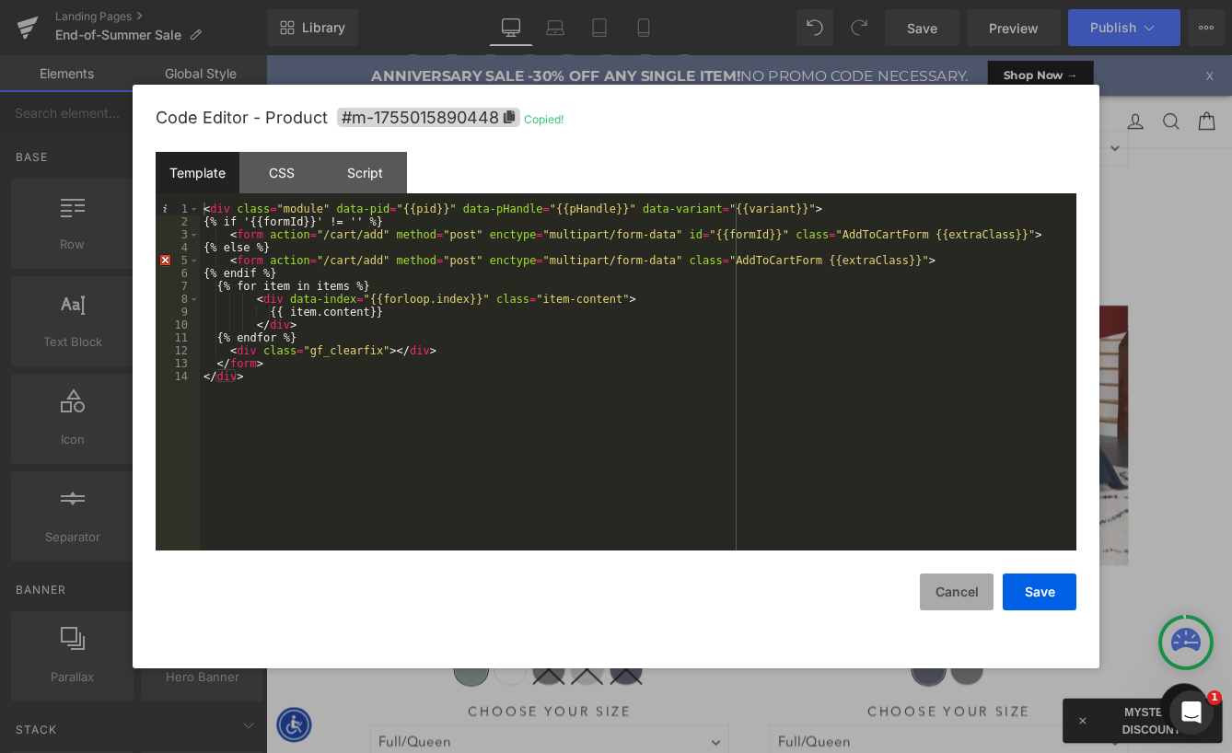
click at [956, 584] on button "Cancel" at bounding box center [957, 592] width 74 height 37
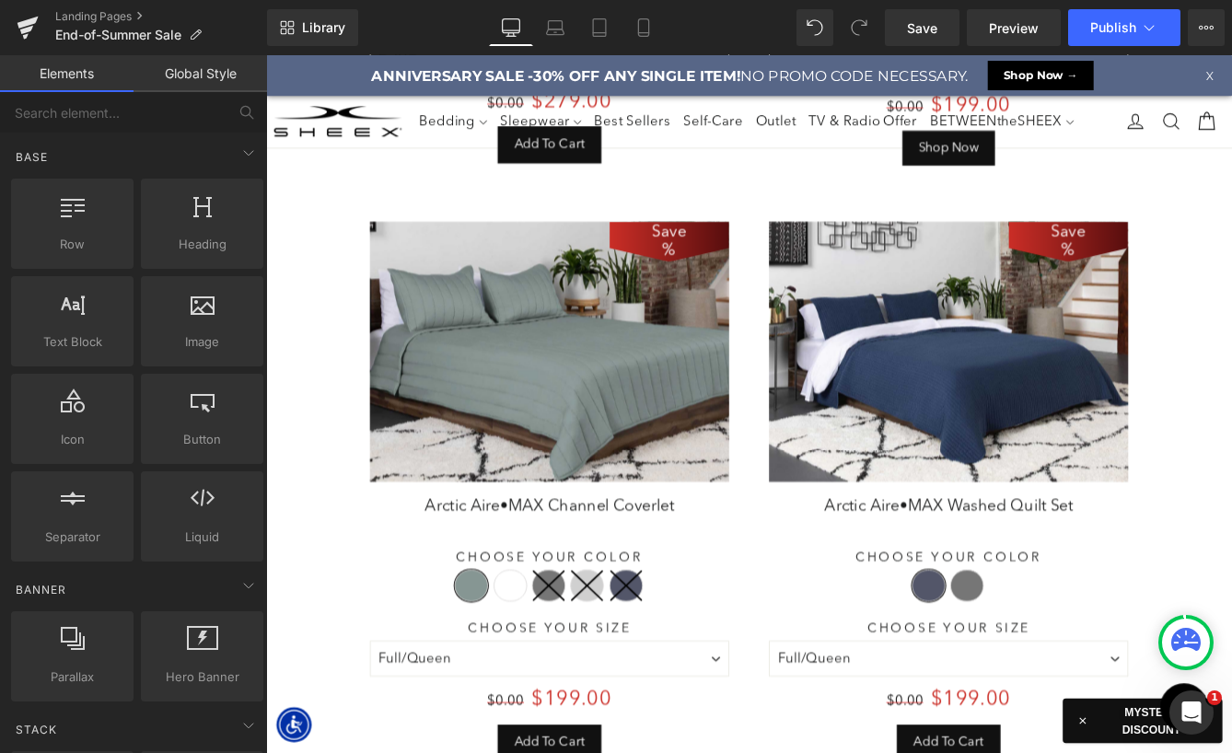
scroll to position [4004, 0]
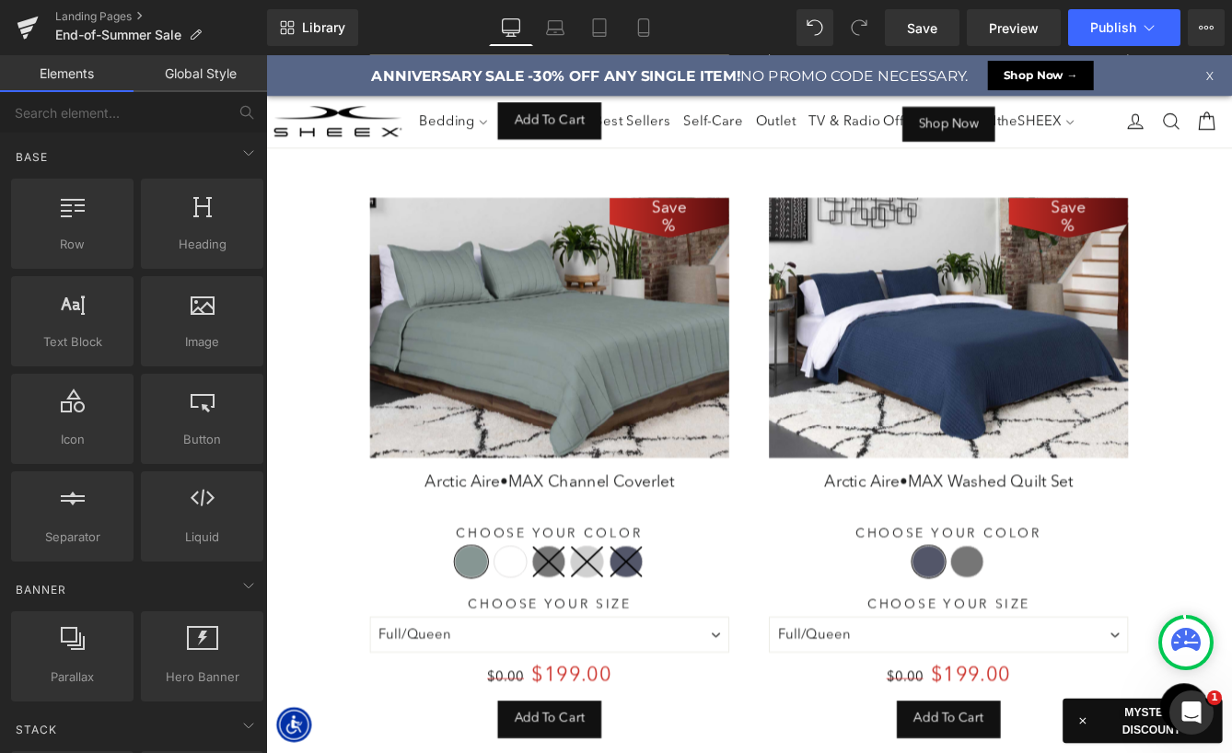
drag, startPoint x: 1030, startPoint y: 245, endPoint x: 1031, endPoint y: 236, distance: 9.3
click at [1030, 245] on img at bounding box center [1053, 368] width 414 height 299
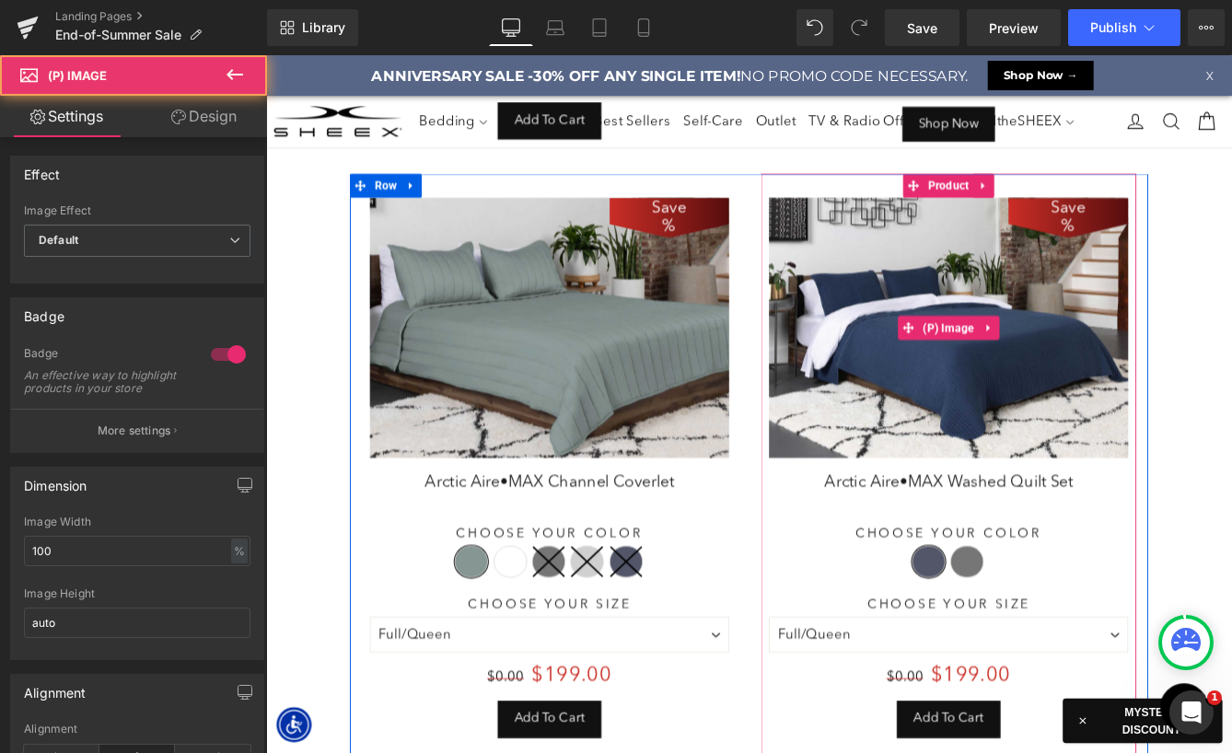
scroll to position [3967, 0]
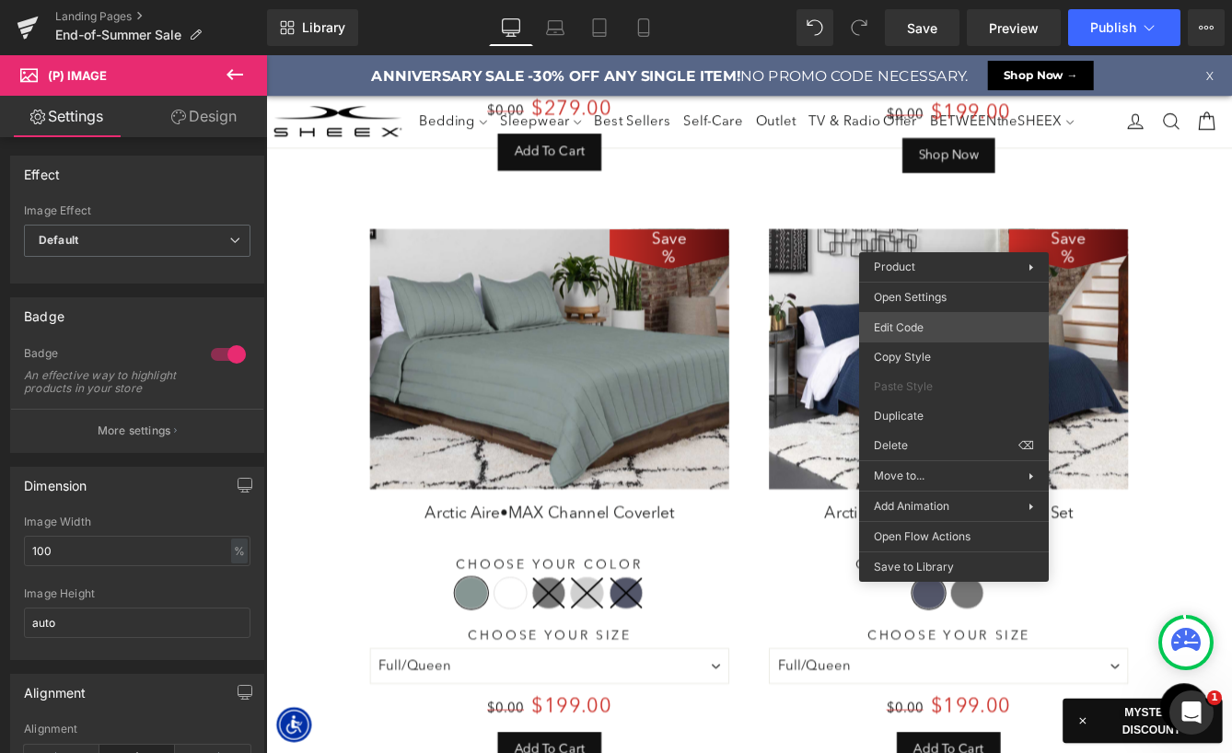
click at [912, 0] on div "You are previewing how the will restyle your page. You can not edit Elements in…" at bounding box center [616, 0] width 1232 height 0
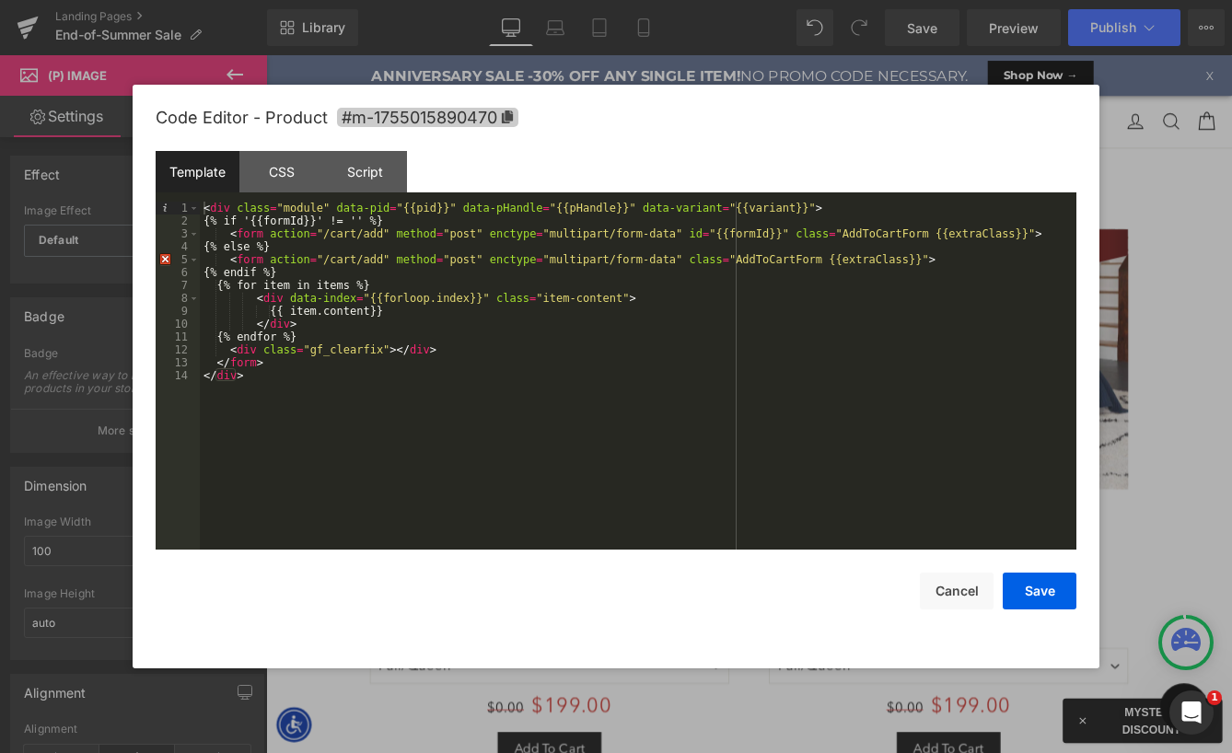
click at [514, 117] on span "#m-1755015890470" at bounding box center [427, 117] width 181 height 19
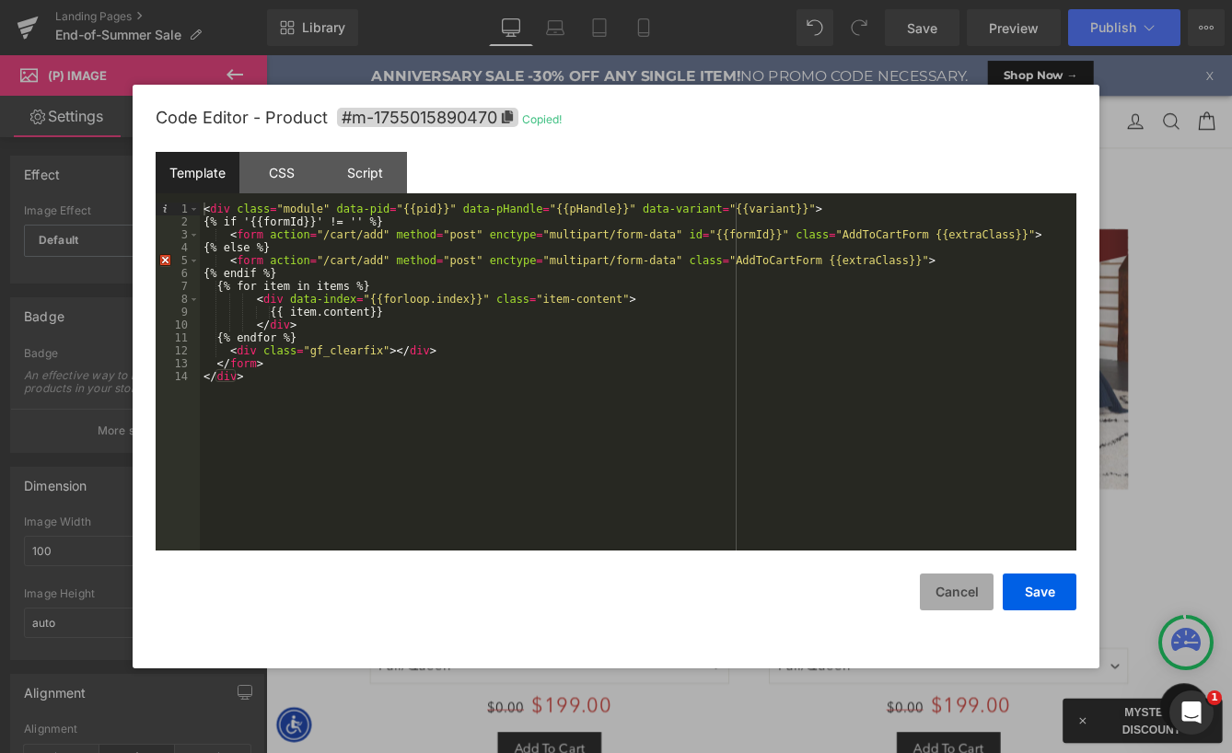
click at [944, 577] on button "Cancel" at bounding box center [957, 592] width 74 height 37
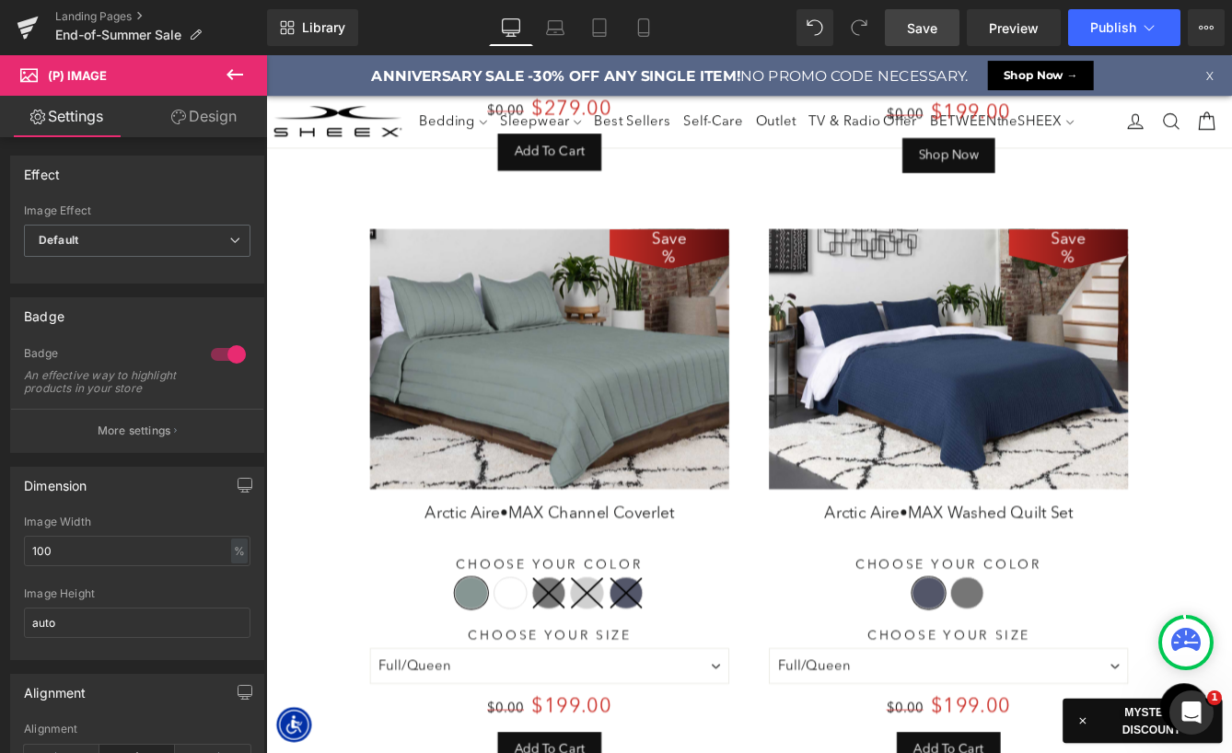
click at [912, 29] on span "Save" at bounding box center [922, 27] width 30 height 19
click at [1207, 24] on icon at bounding box center [1206, 27] width 15 height 15
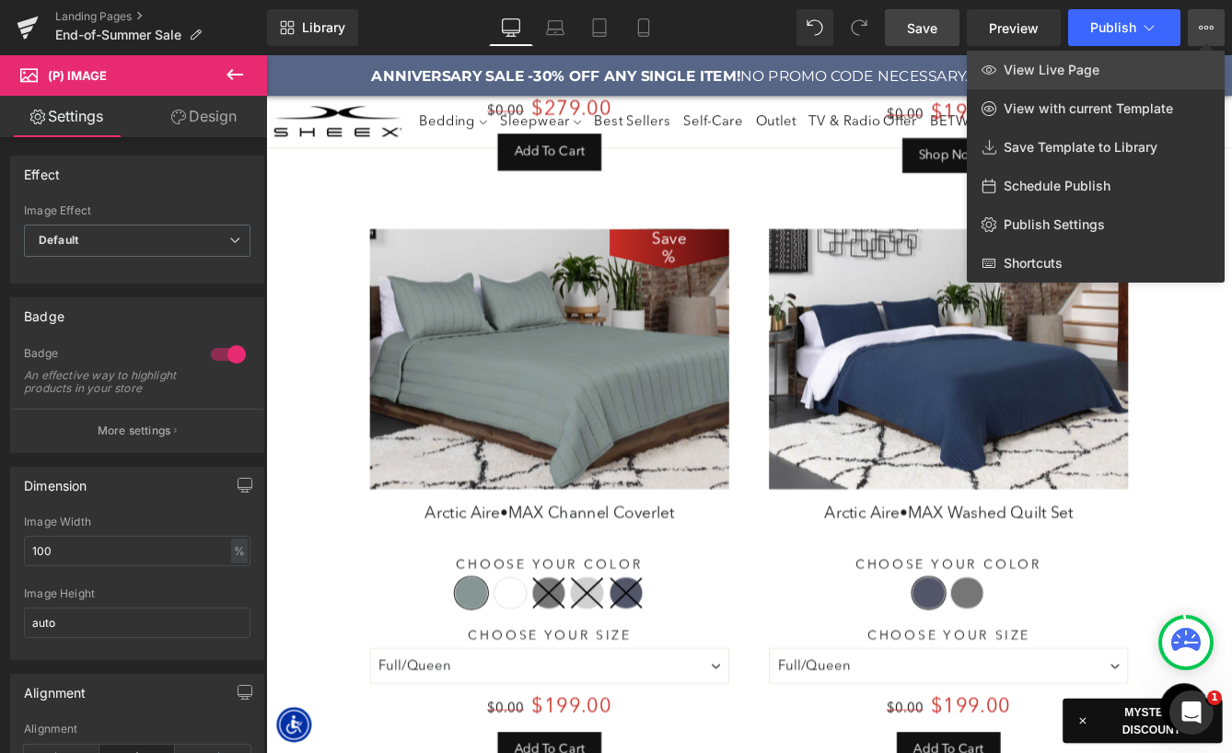
click at [1074, 69] on span "View Live Page" at bounding box center [1052, 70] width 96 height 17
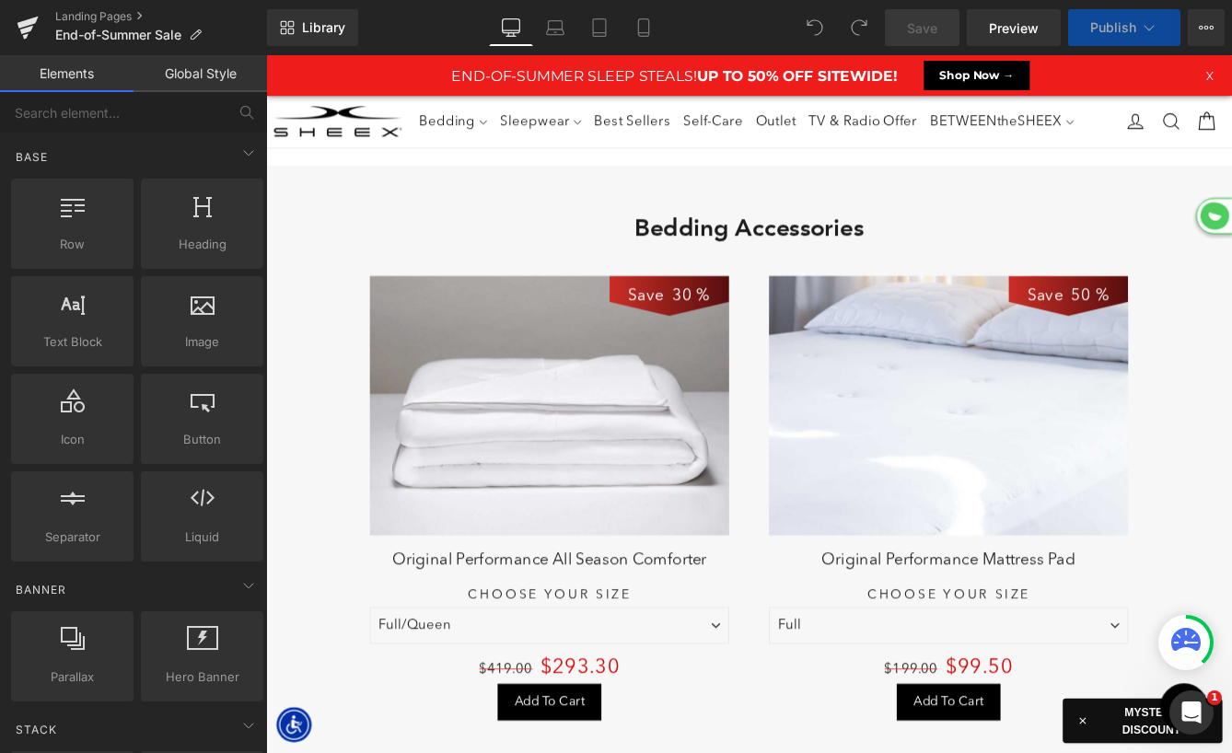
scroll to position [5180, 0]
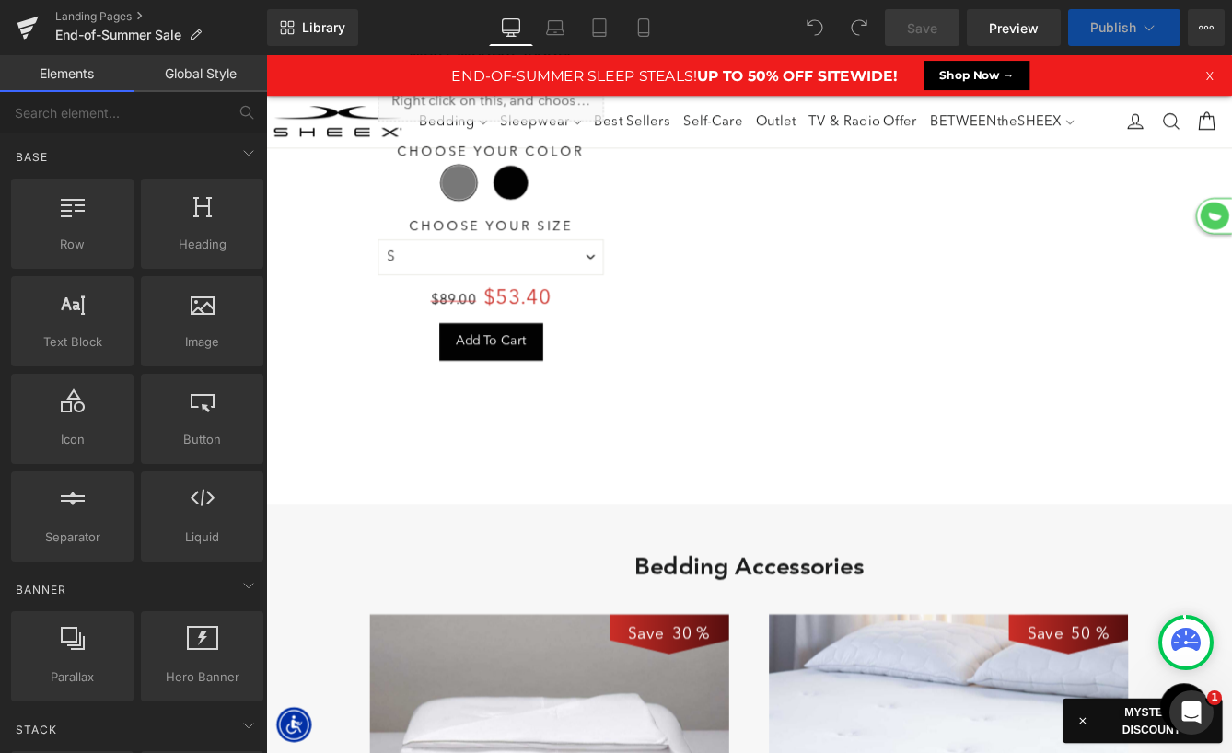
select select "XL"
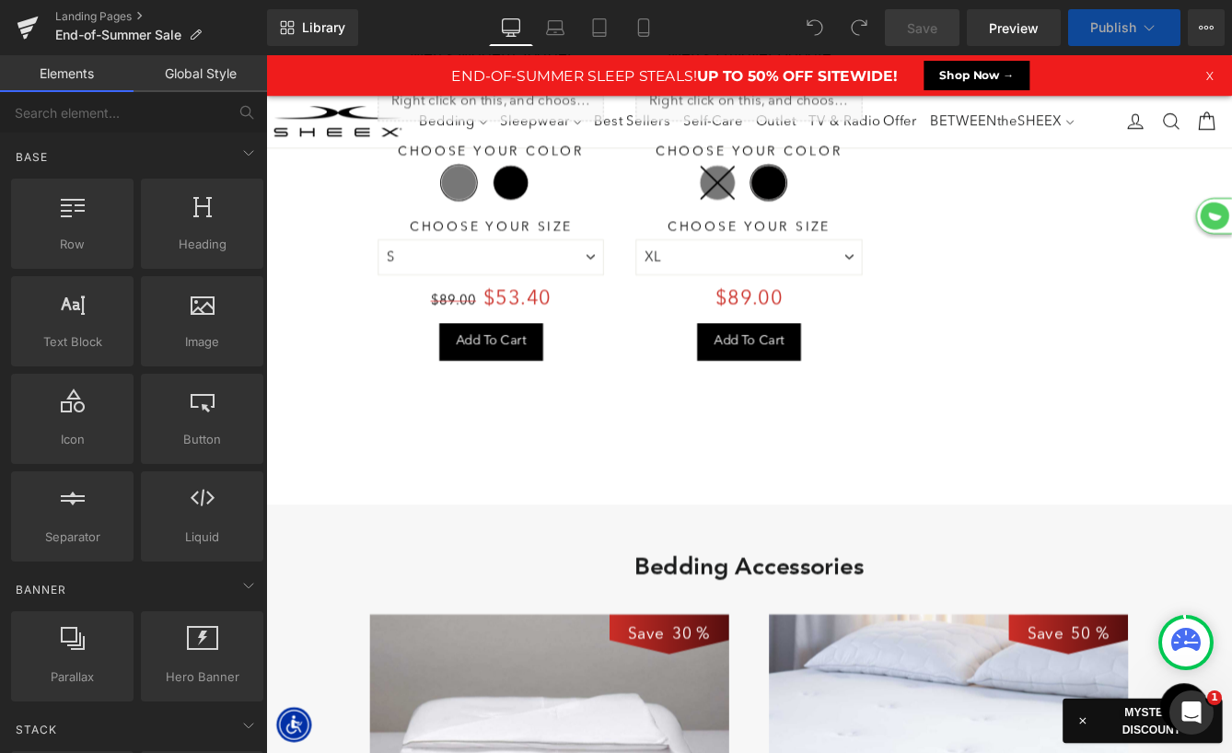
select select "M"
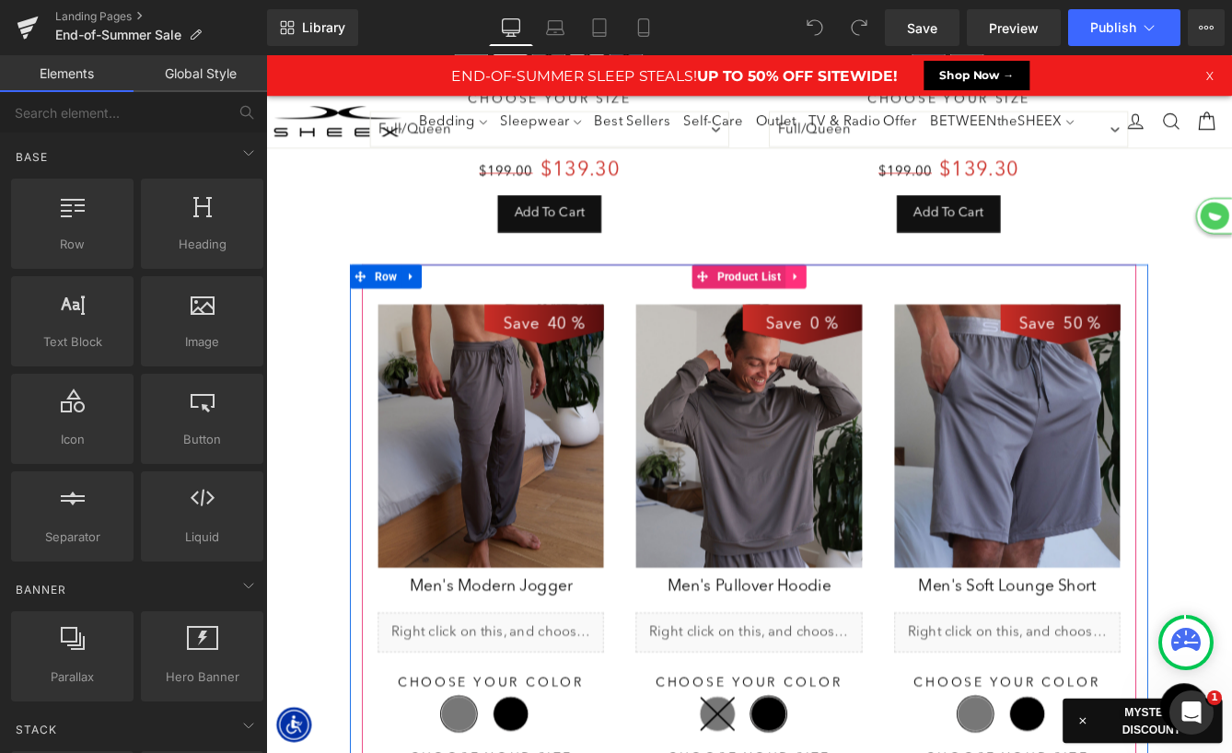
click at [880, 305] on icon at bounding box center [876, 310] width 13 height 14
click at [891, 311] on icon at bounding box center [888, 310] width 13 height 13
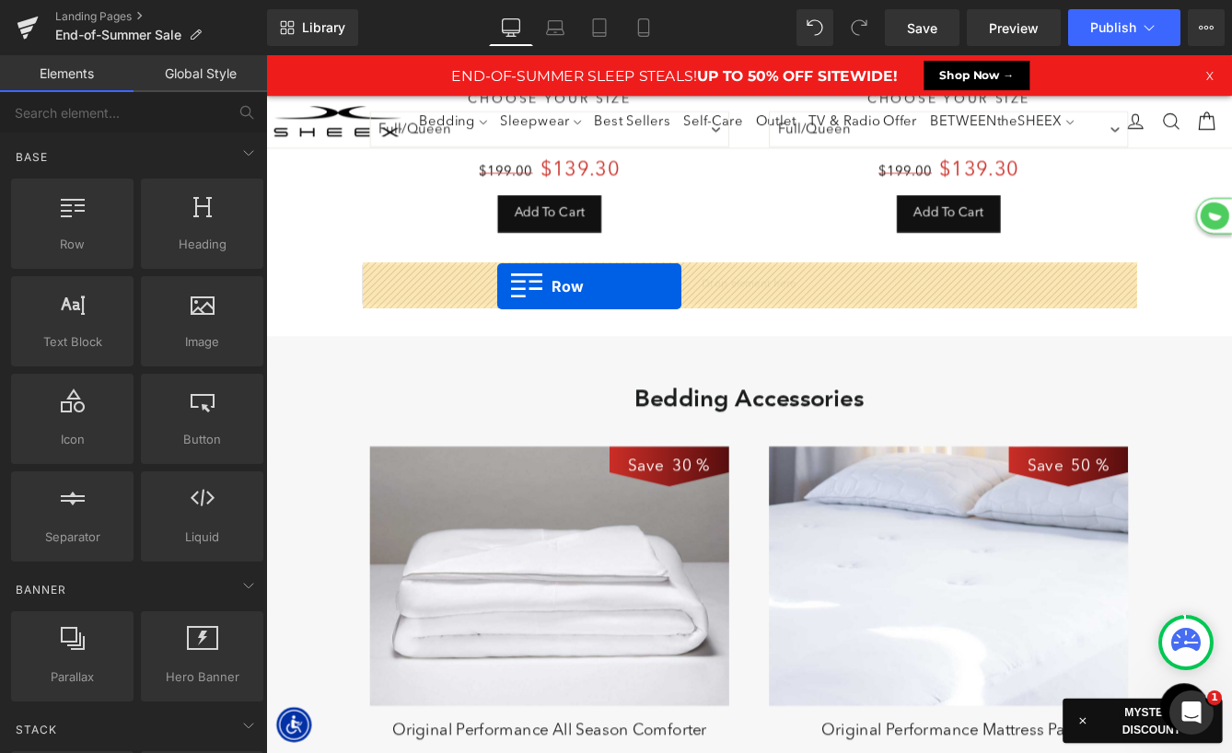
drag, startPoint x: 334, startPoint y: 286, endPoint x: 533, endPoint y: 321, distance: 202.0
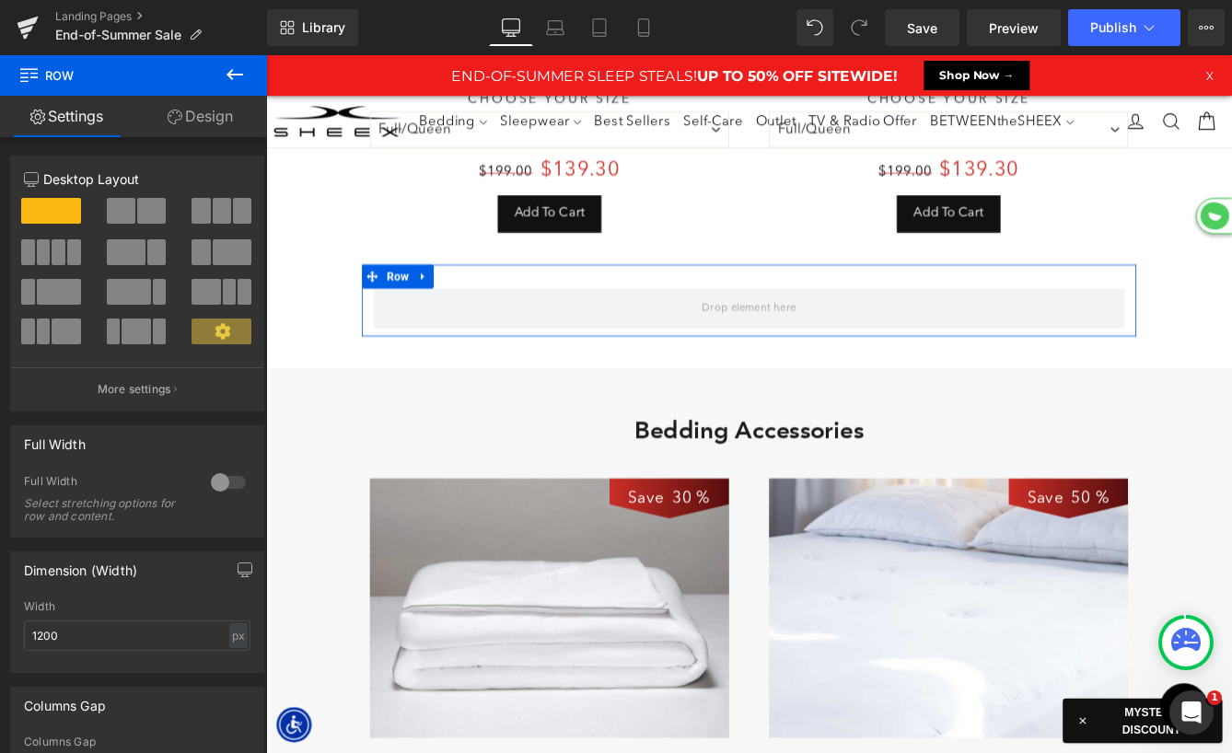
click at [225, 129] on link "Design" at bounding box center [201, 116] width 134 height 41
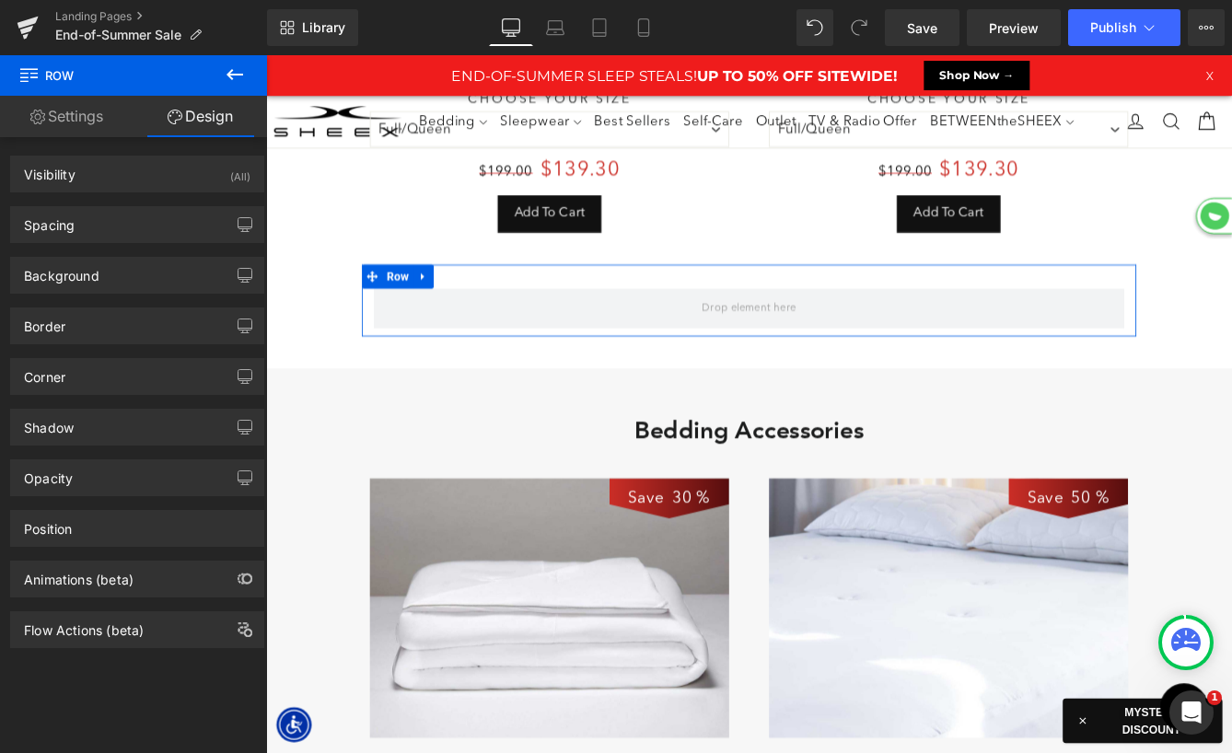
click at [94, 126] on link "Settings" at bounding box center [67, 116] width 134 height 41
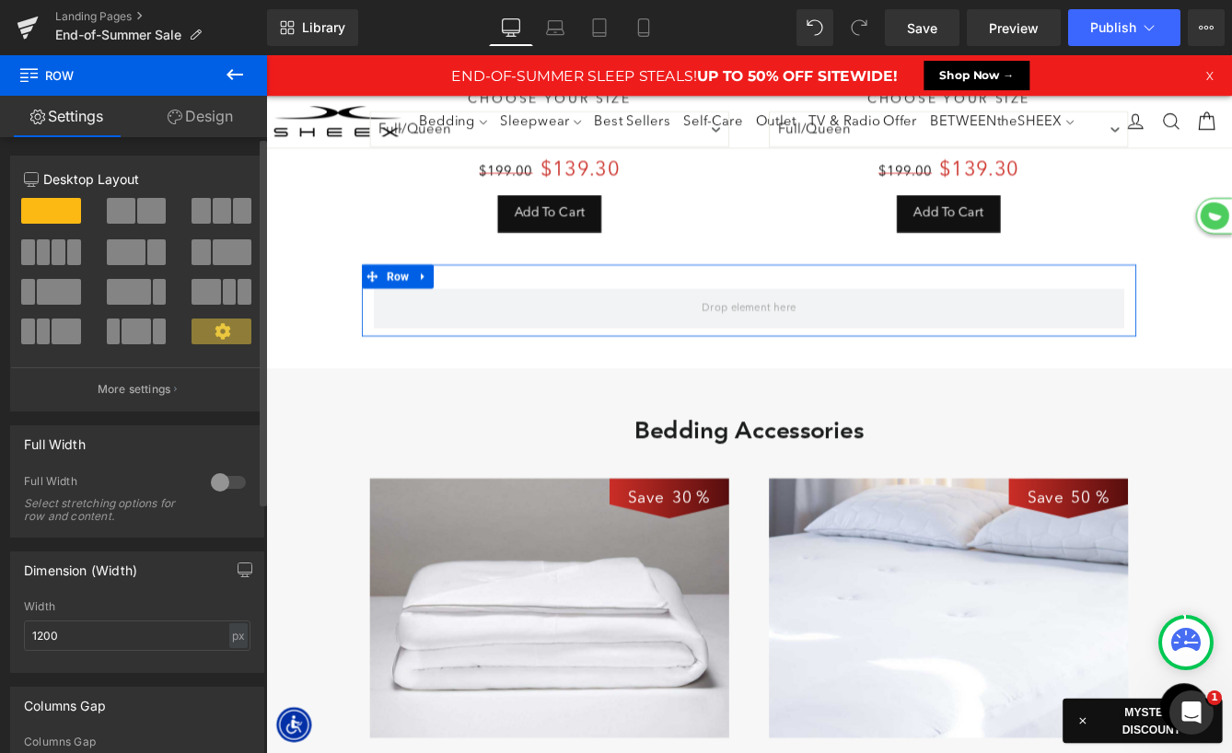
click at [239, 213] on span at bounding box center [242, 211] width 18 height 26
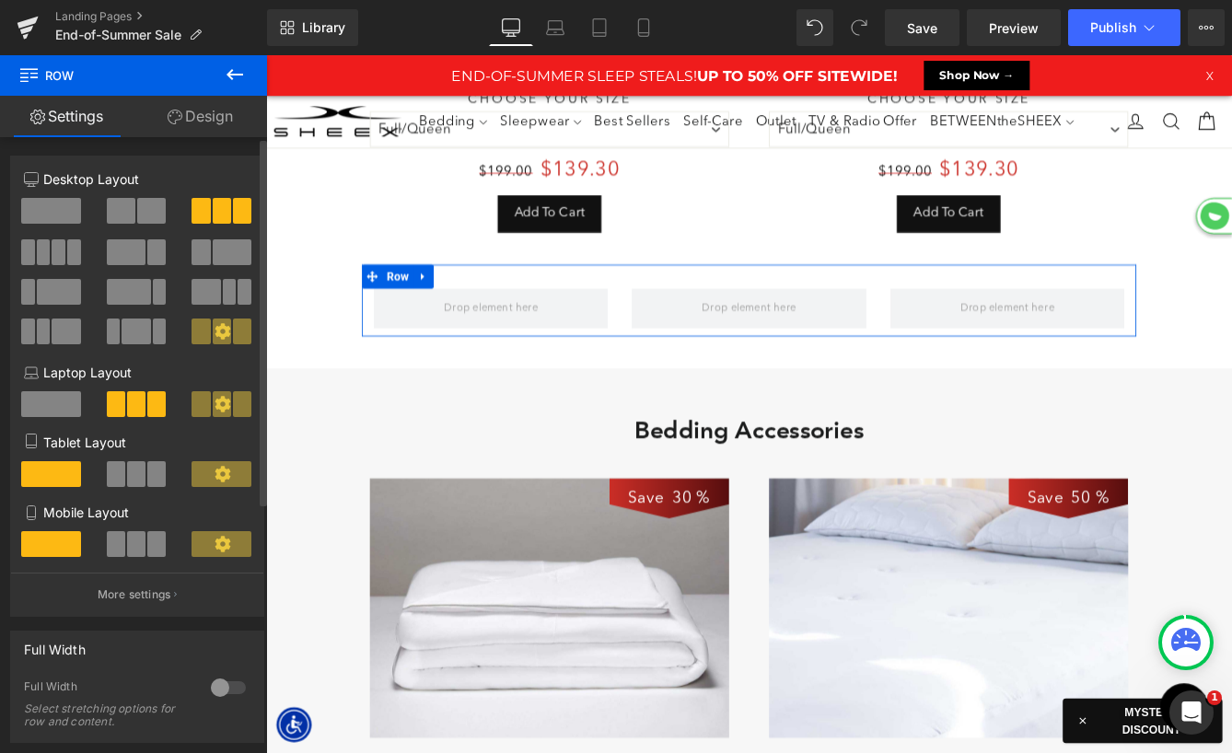
click at [137, 214] on span at bounding box center [151, 211] width 29 height 26
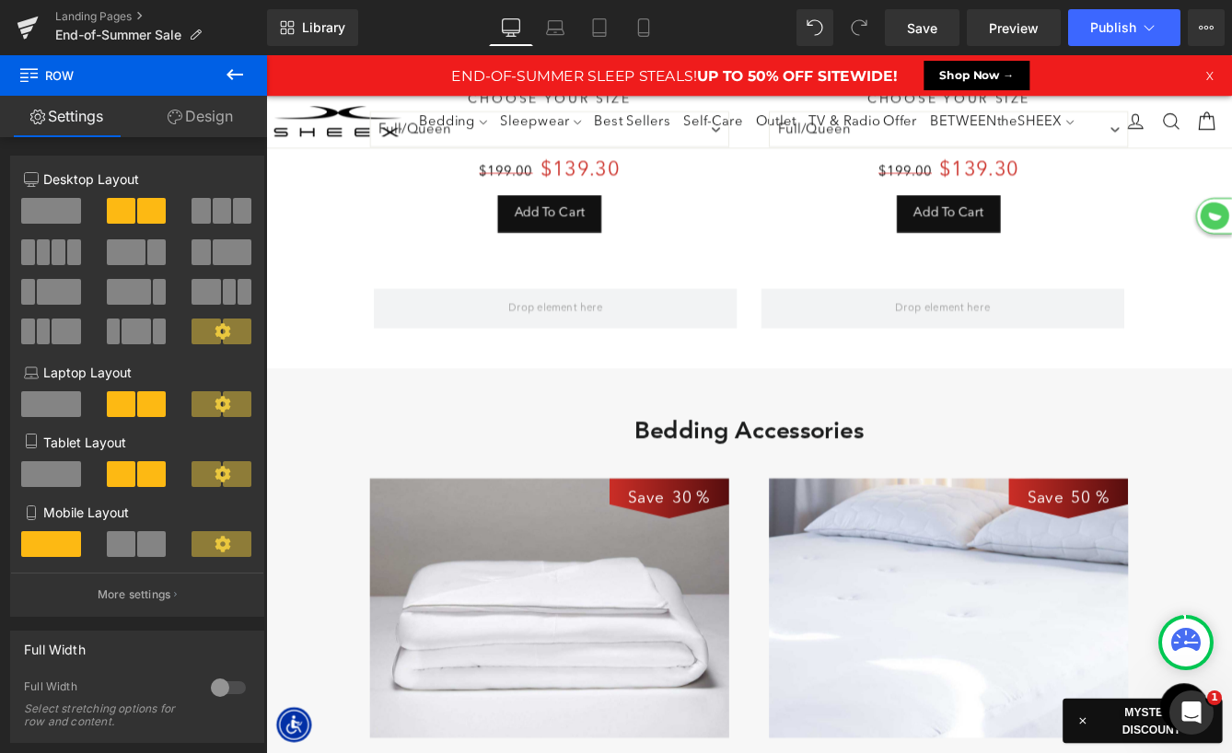
click at [227, 80] on icon at bounding box center [235, 75] width 22 height 22
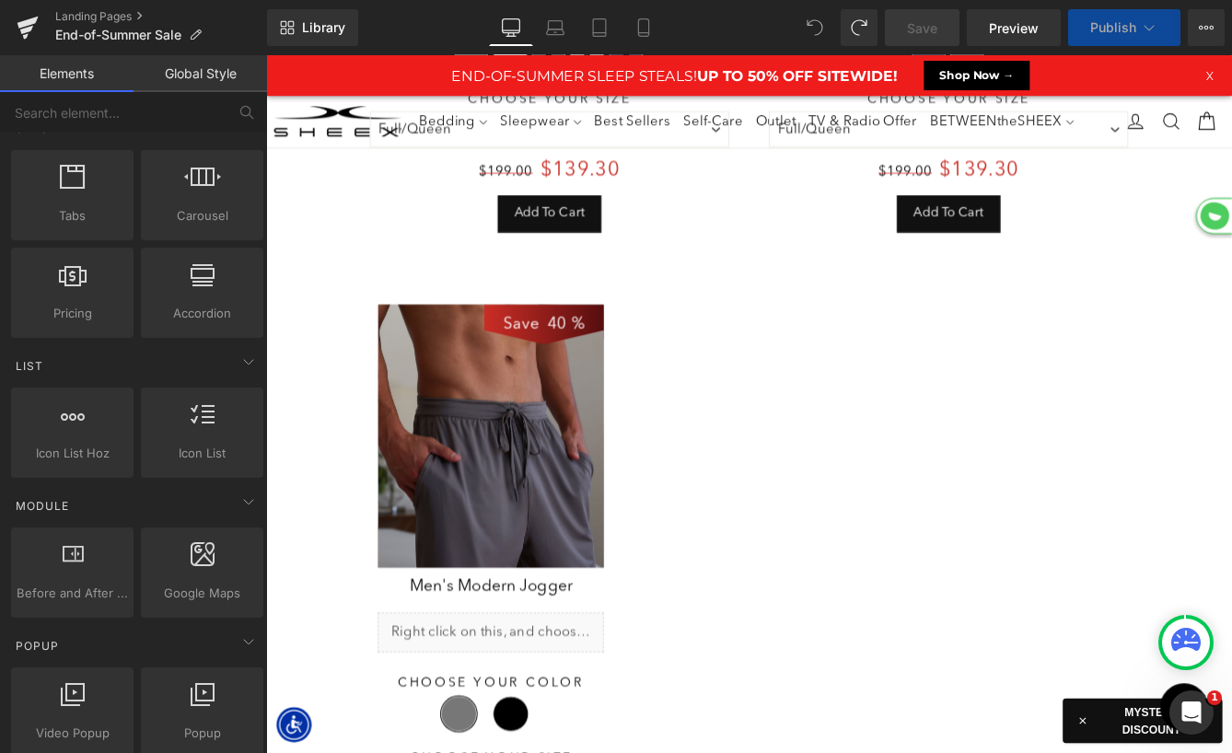
select select "XL"
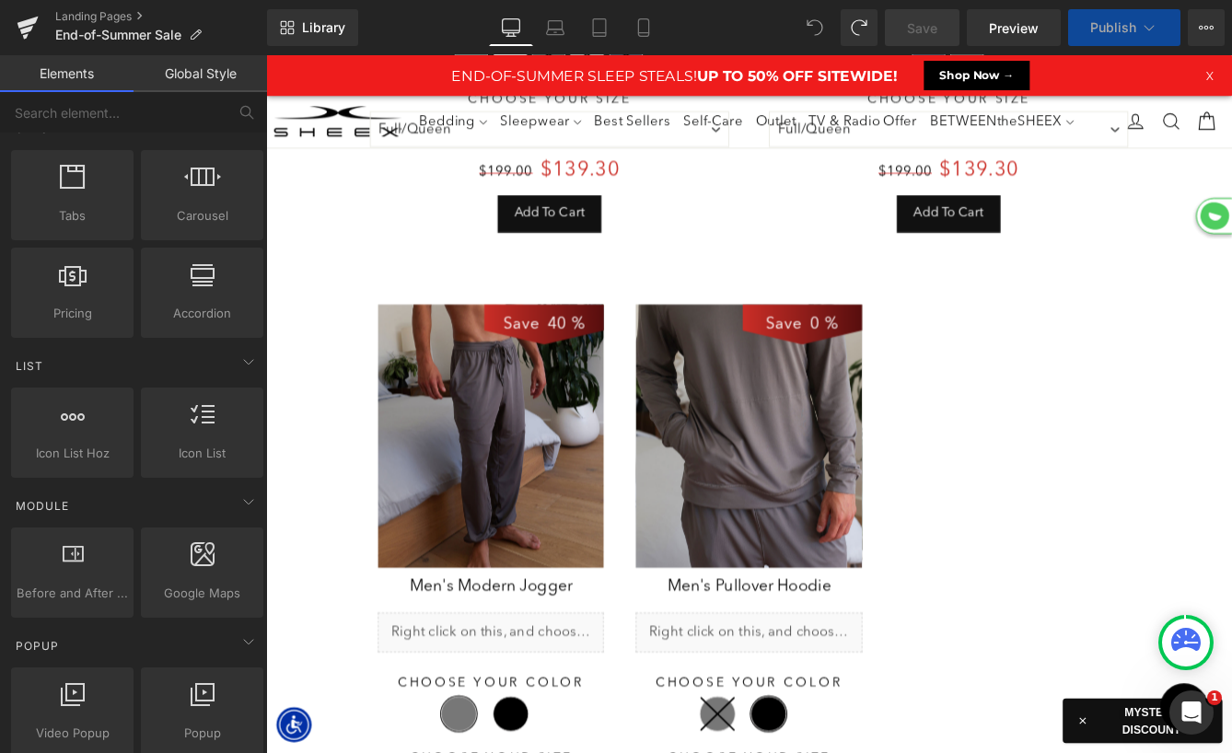
select select "M"
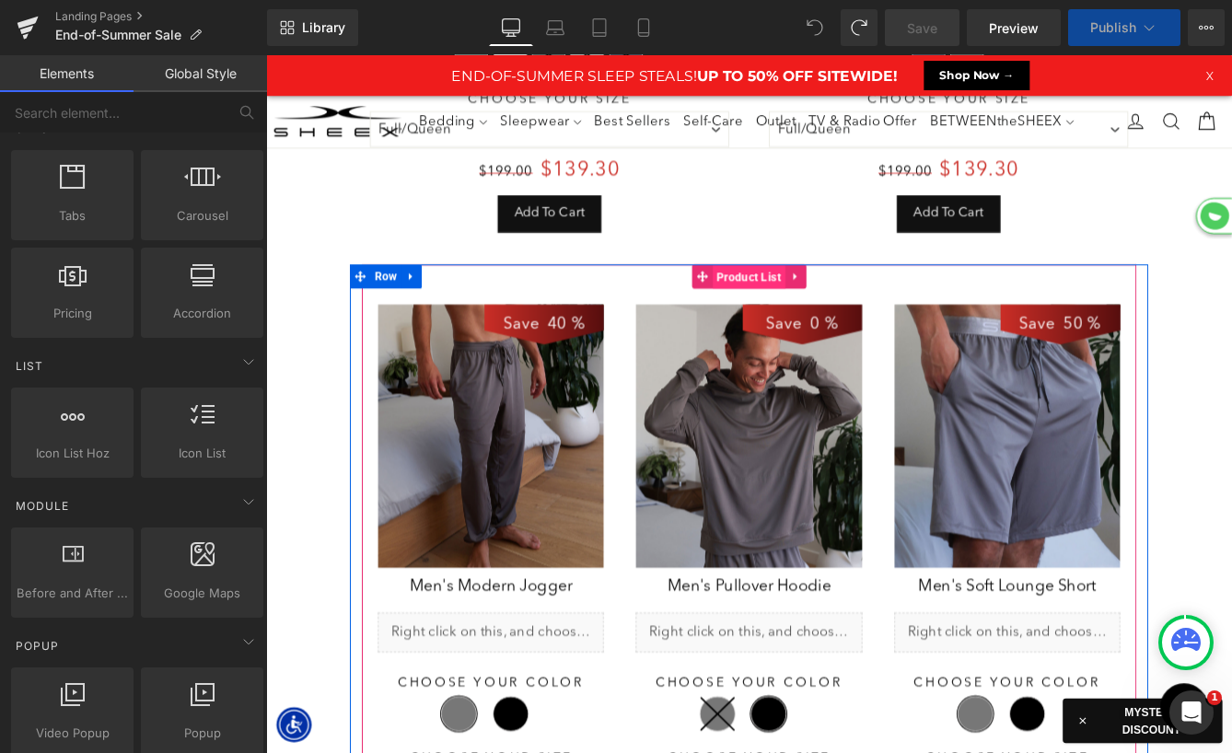
click at [808, 305] on span "Product List" at bounding box center [824, 311] width 84 height 28
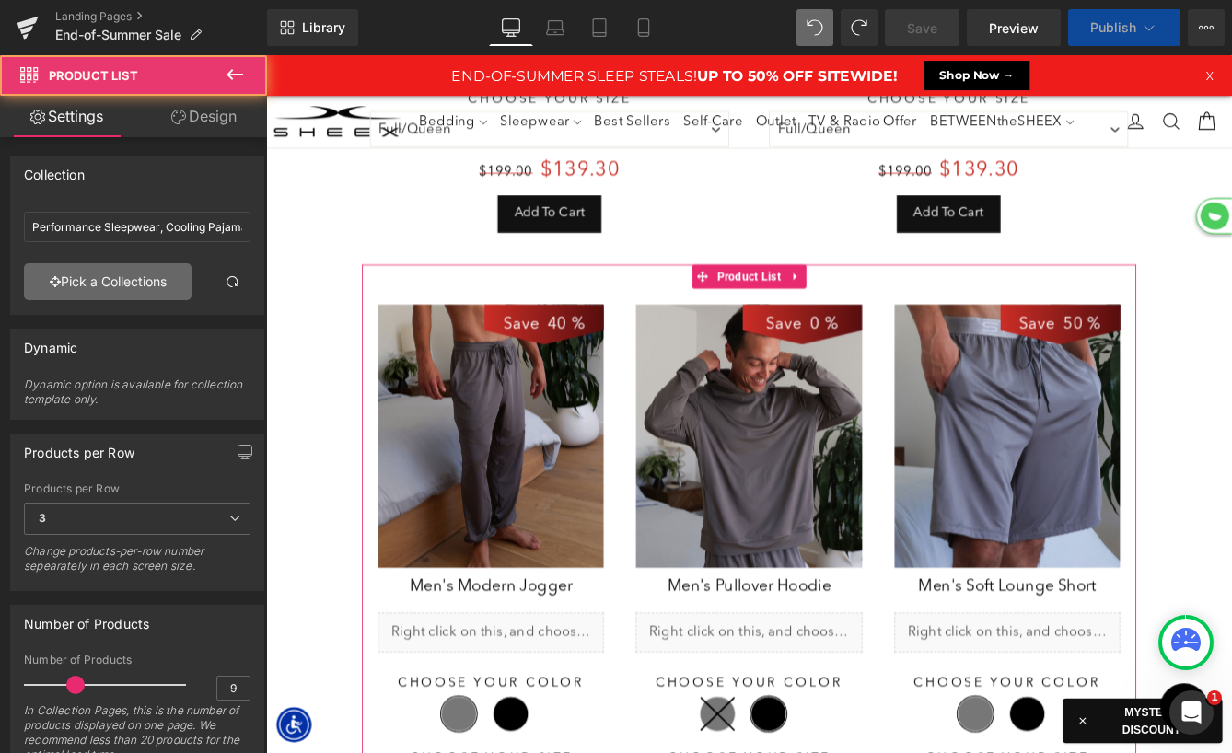
click at [109, 275] on link "Pick a Collections" at bounding box center [108, 281] width 168 height 37
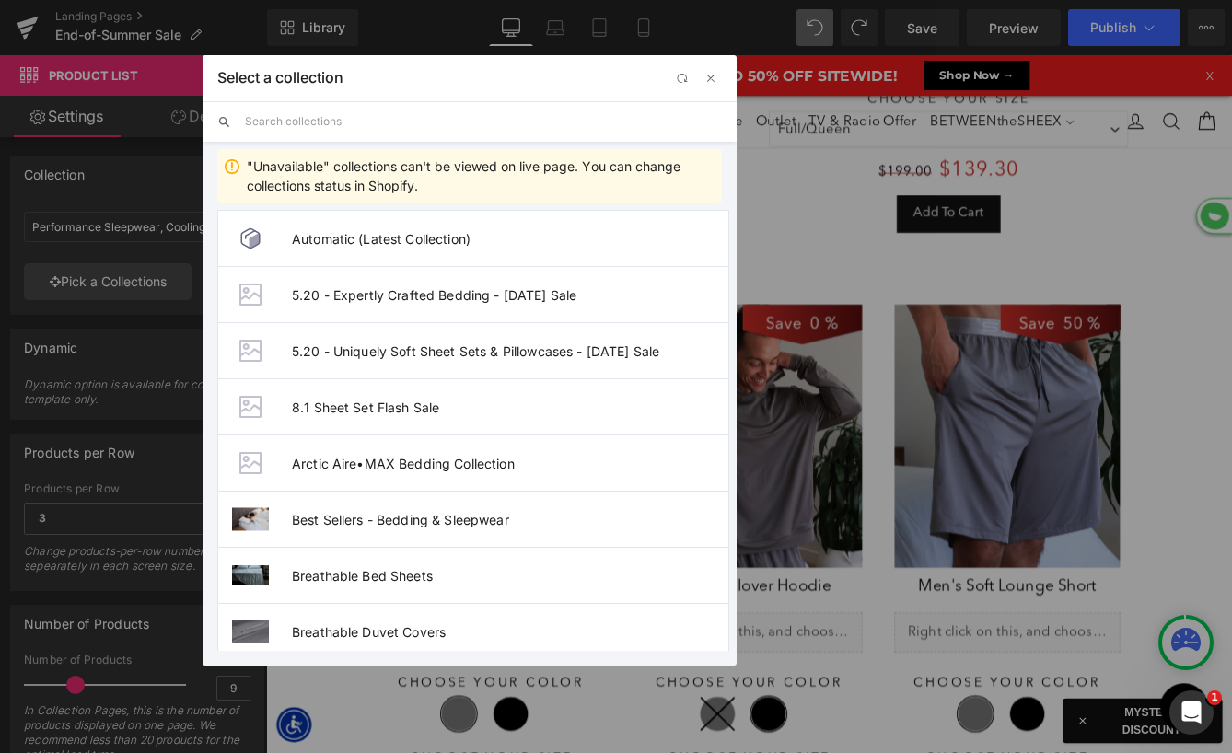
click at [413, 123] on input "text" at bounding box center [483, 121] width 477 height 41
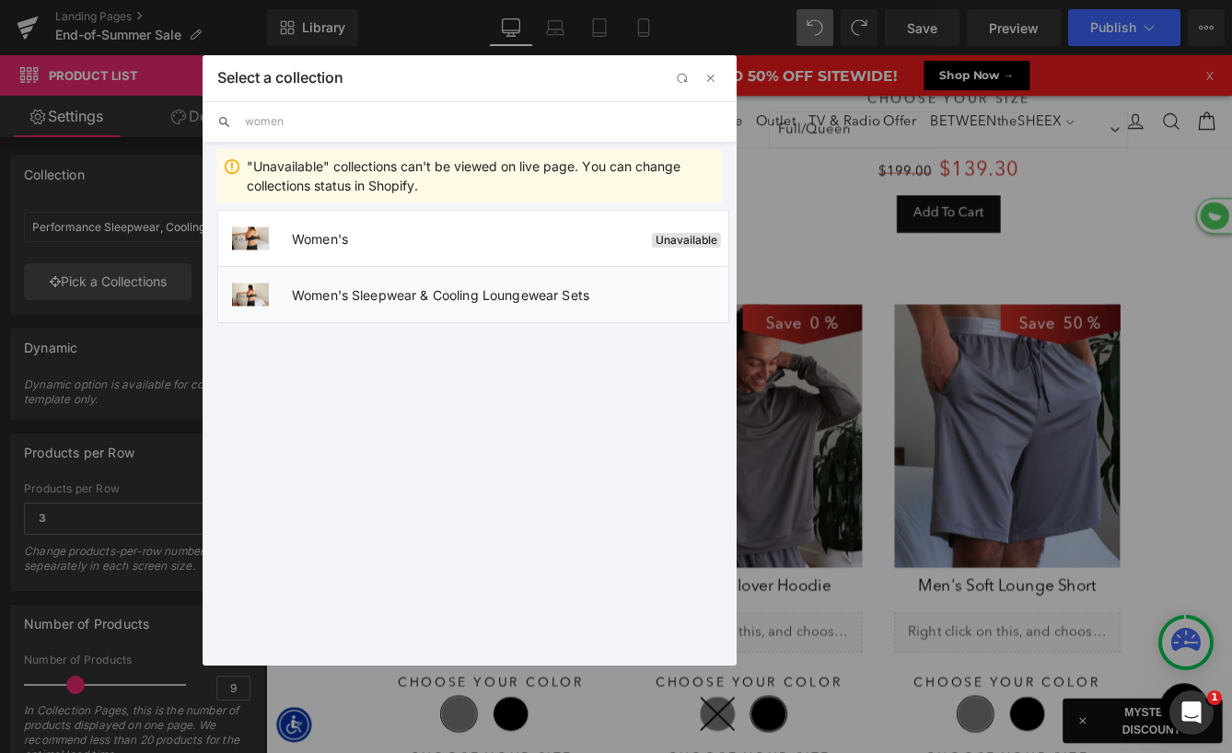
type input "women"
click at [431, 297] on span "Women's Sleepwear & Cooling Loungewear Sets" at bounding box center [510, 295] width 437 height 16
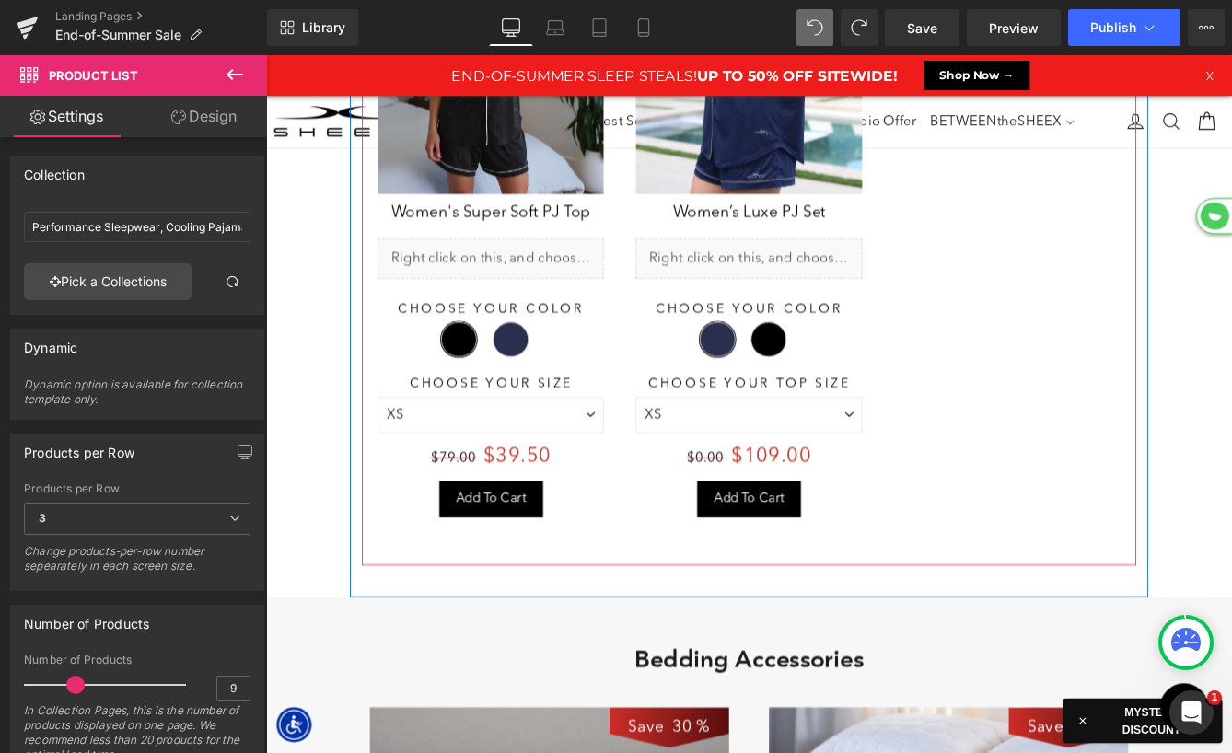
scroll to position [5748, 0]
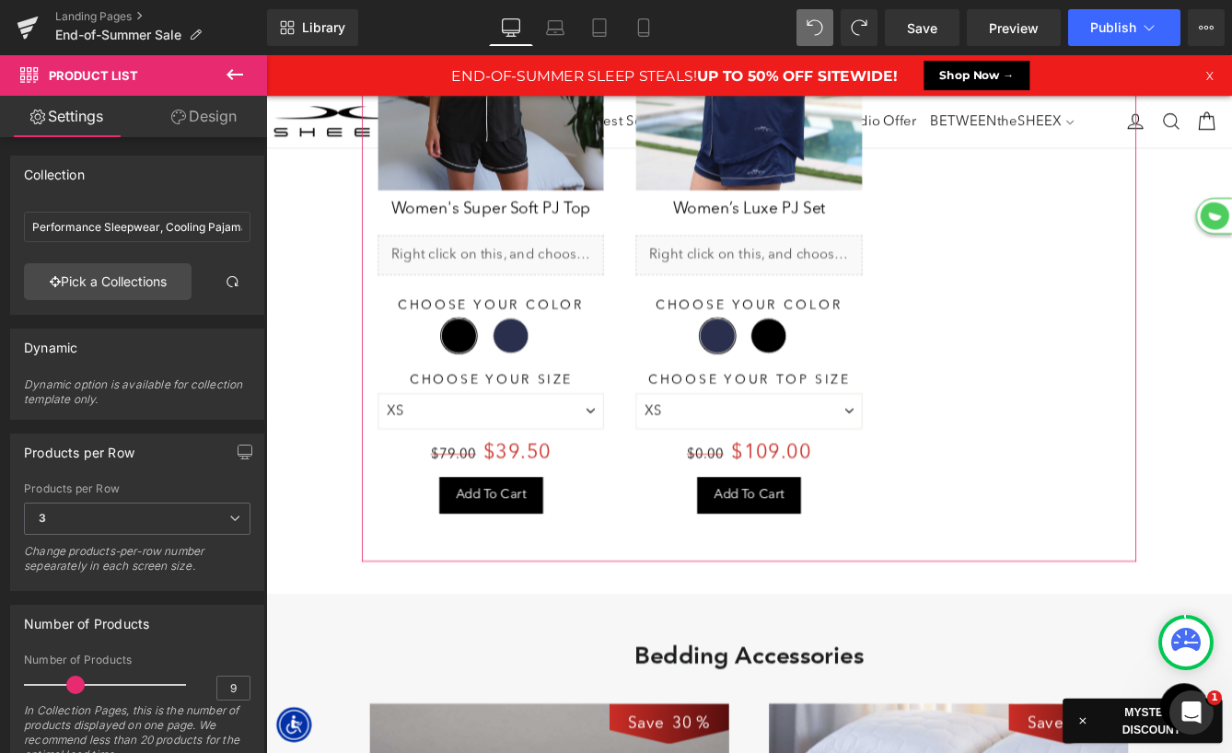
click at [242, 72] on icon at bounding box center [235, 75] width 22 height 22
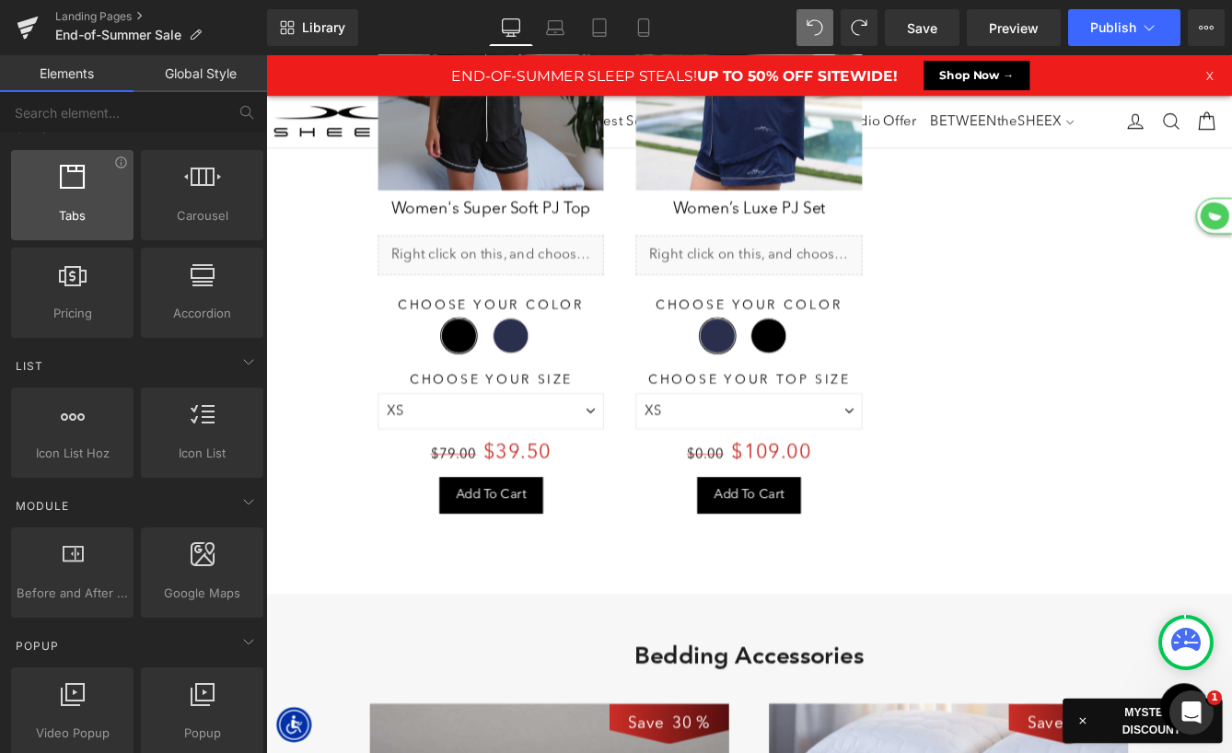
scroll to position [0, 0]
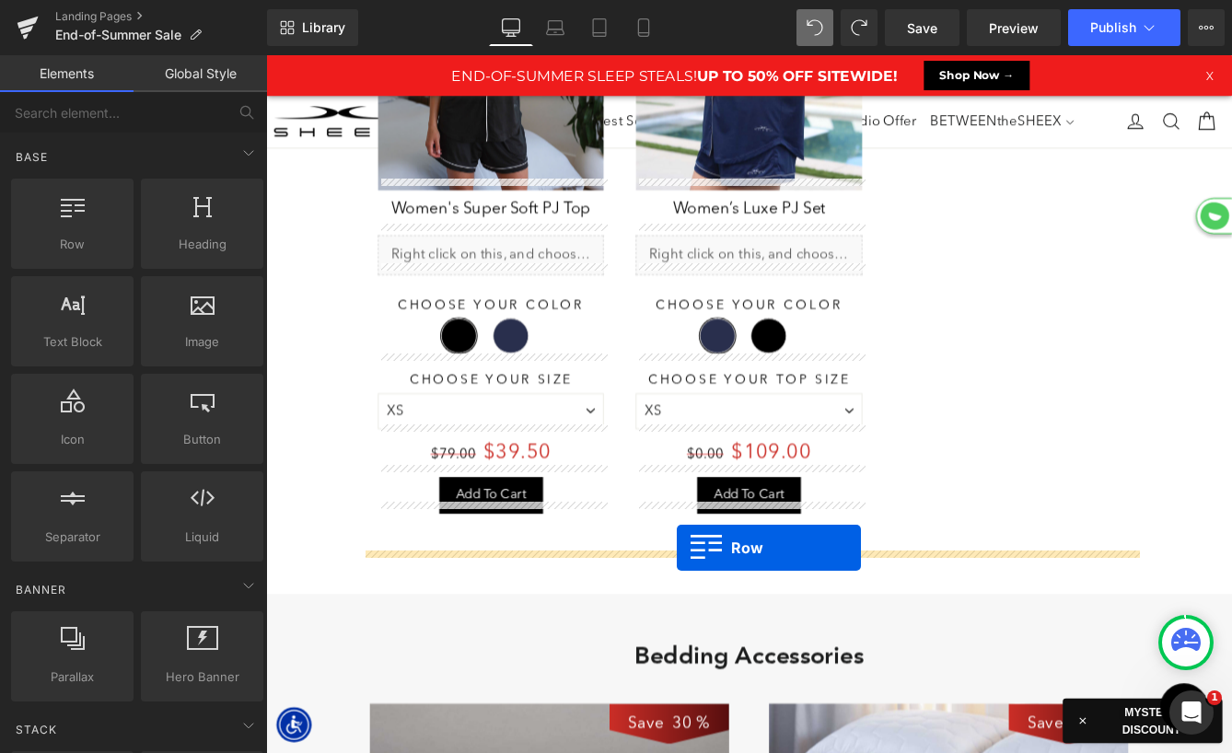
drag, startPoint x: 387, startPoint y: 291, endPoint x: 740, endPoint y: 623, distance: 485.4
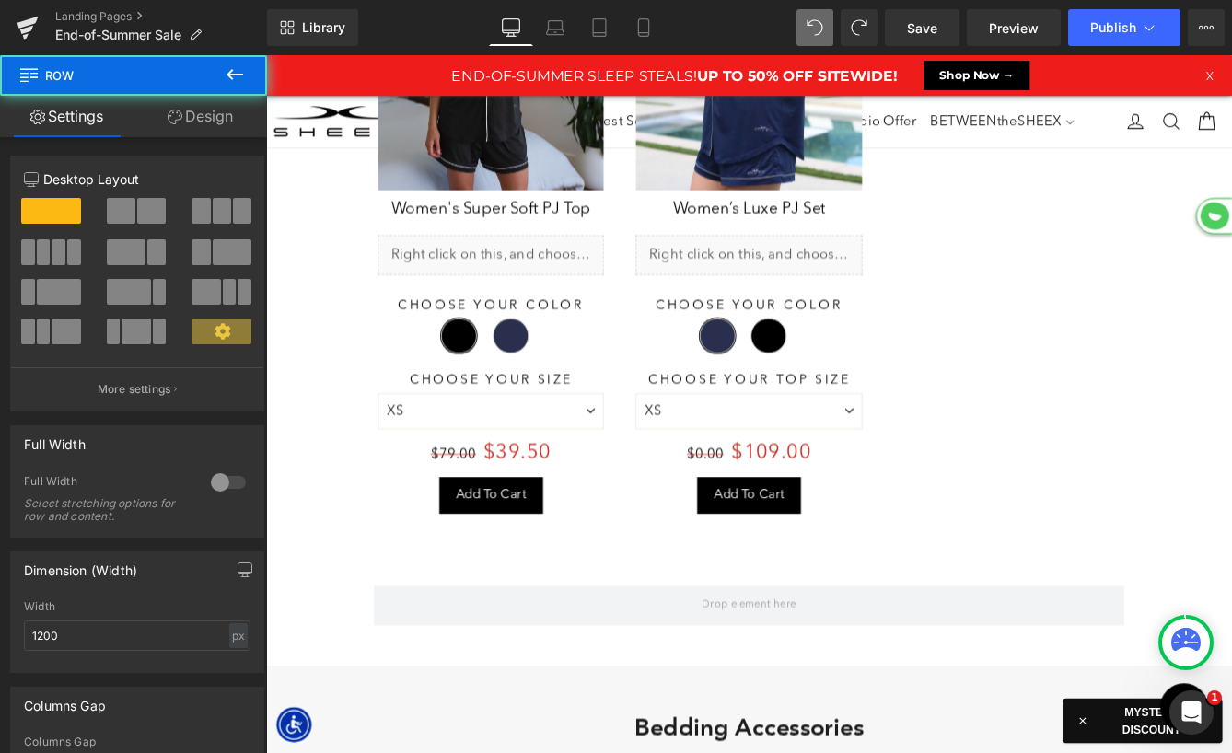
scroll to position [9887, 1114]
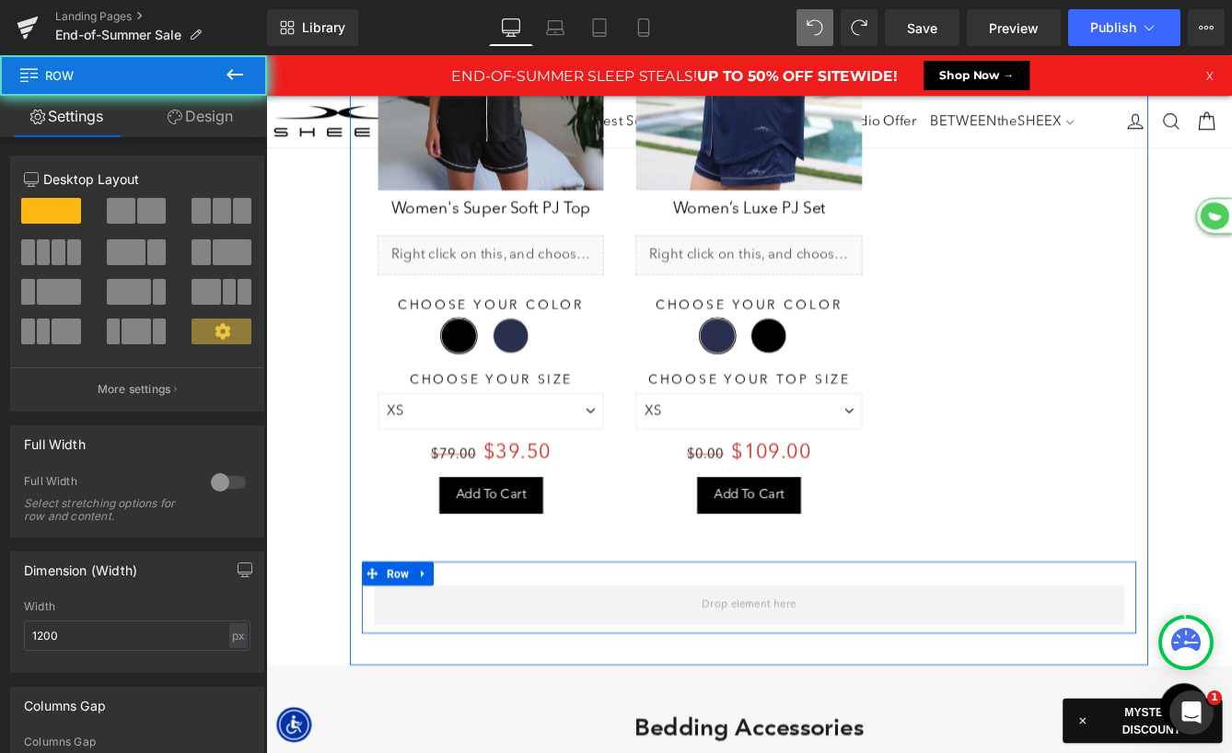
click at [414, 642] on div "Row" at bounding box center [823, 681] width 893 height 83
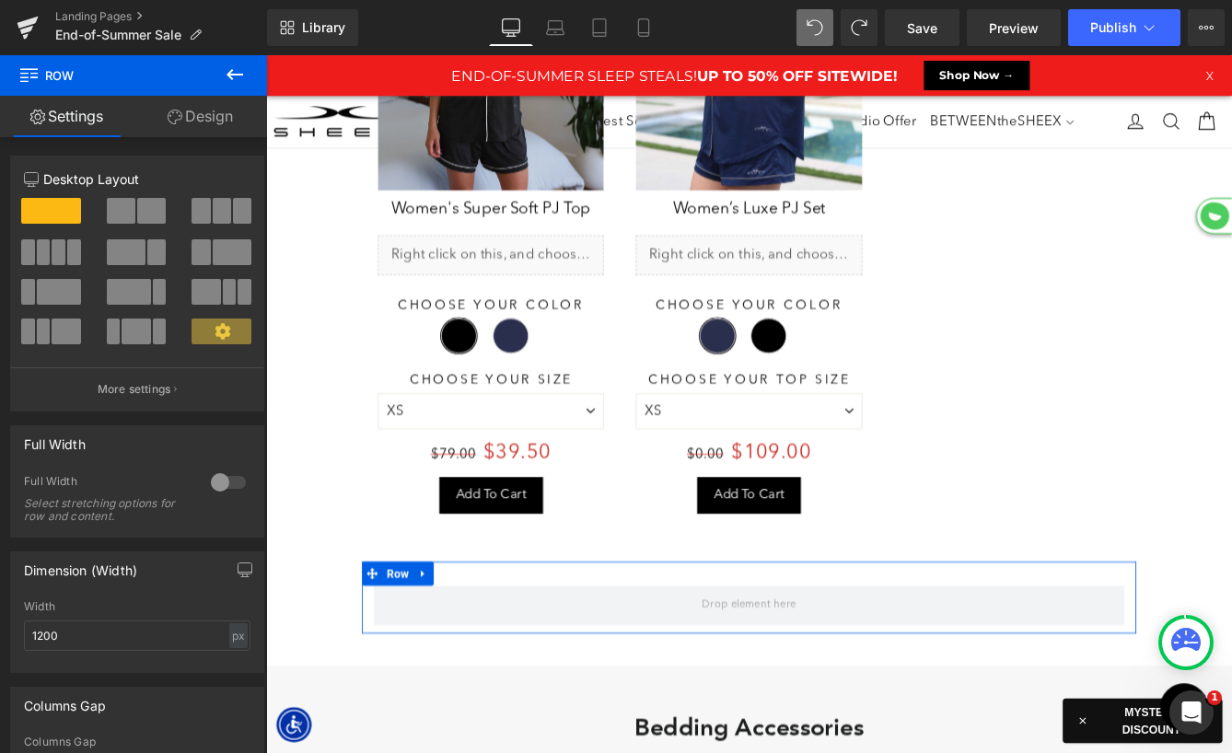
click at [131, 208] on span at bounding box center [121, 211] width 29 height 26
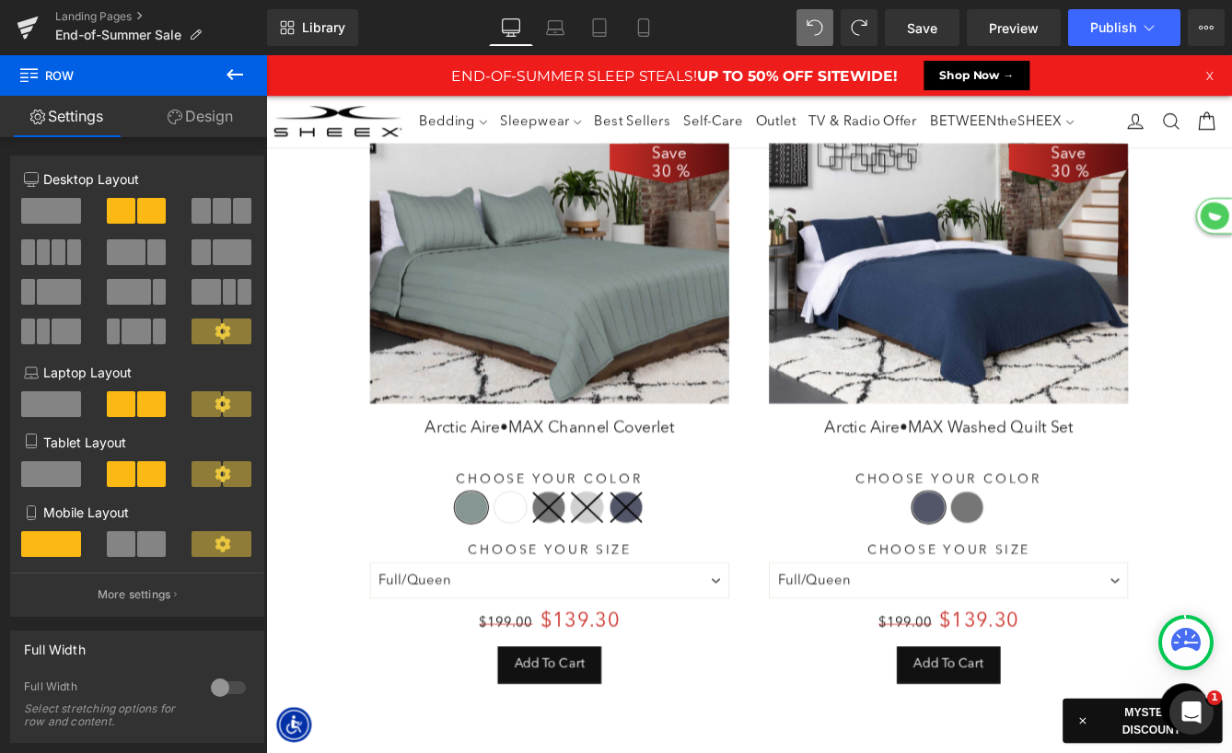
scroll to position [3845, 0]
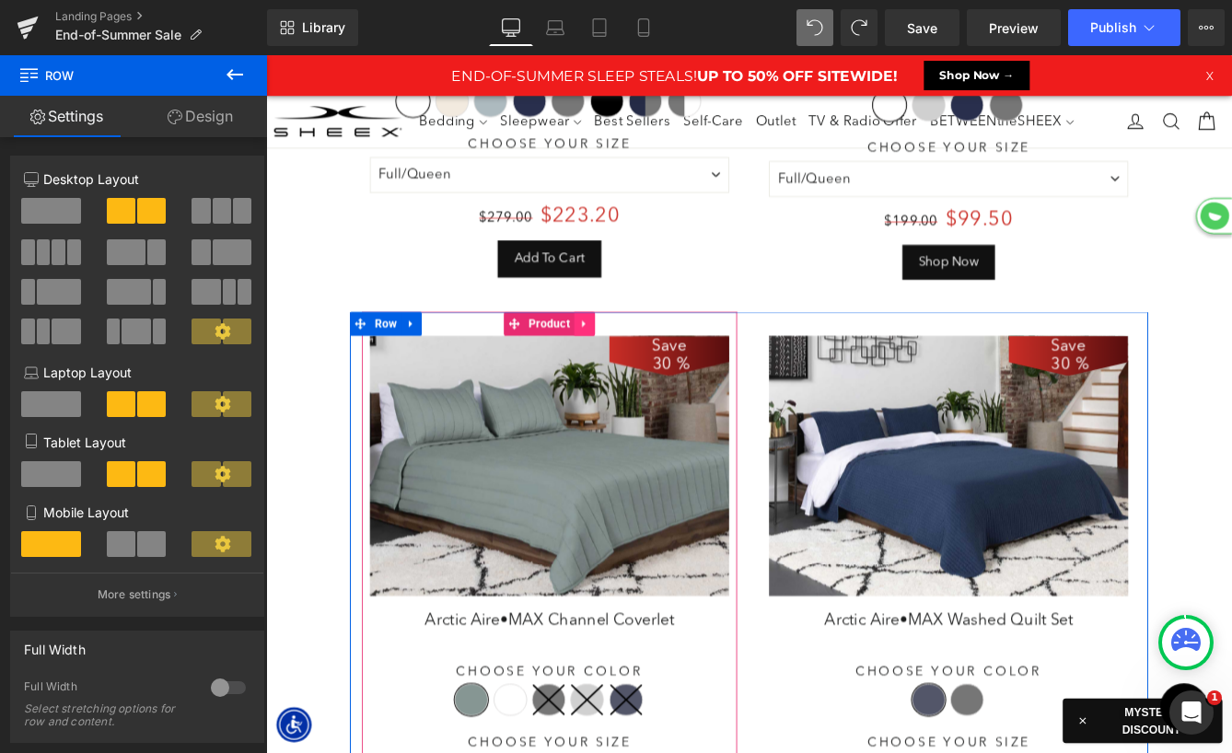
click at [634, 360] on icon at bounding box center [633, 365] width 13 height 14
click at [621, 362] on icon at bounding box center [621, 364] width 13 height 13
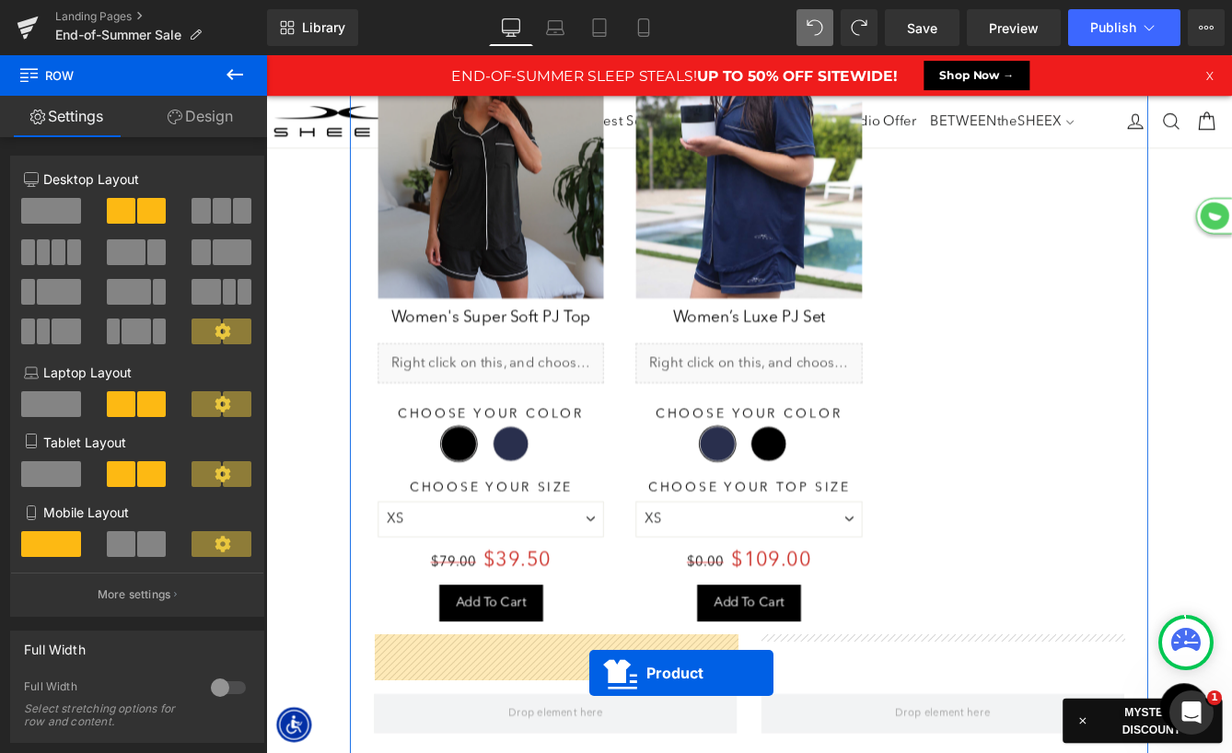
scroll to position [5798, 0]
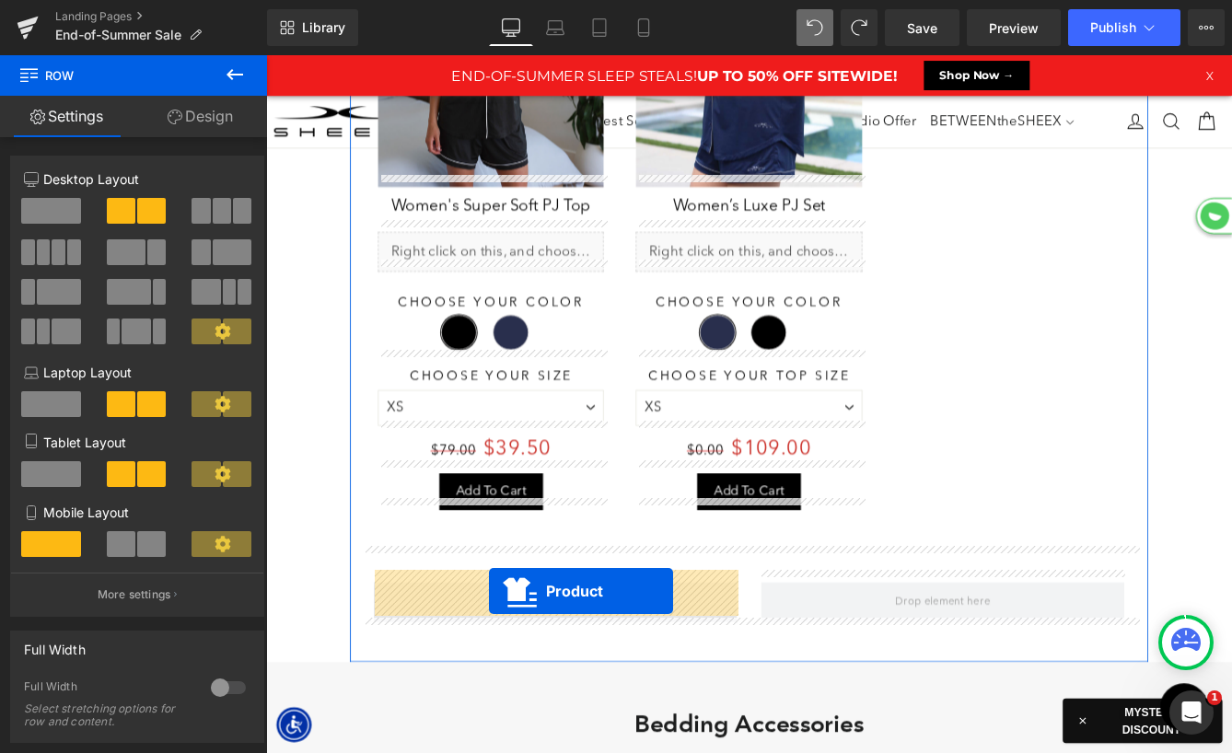
drag, startPoint x: 553, startPoint y: 337, endPoint x: 523, endPoint y: 671, distance: 335.7
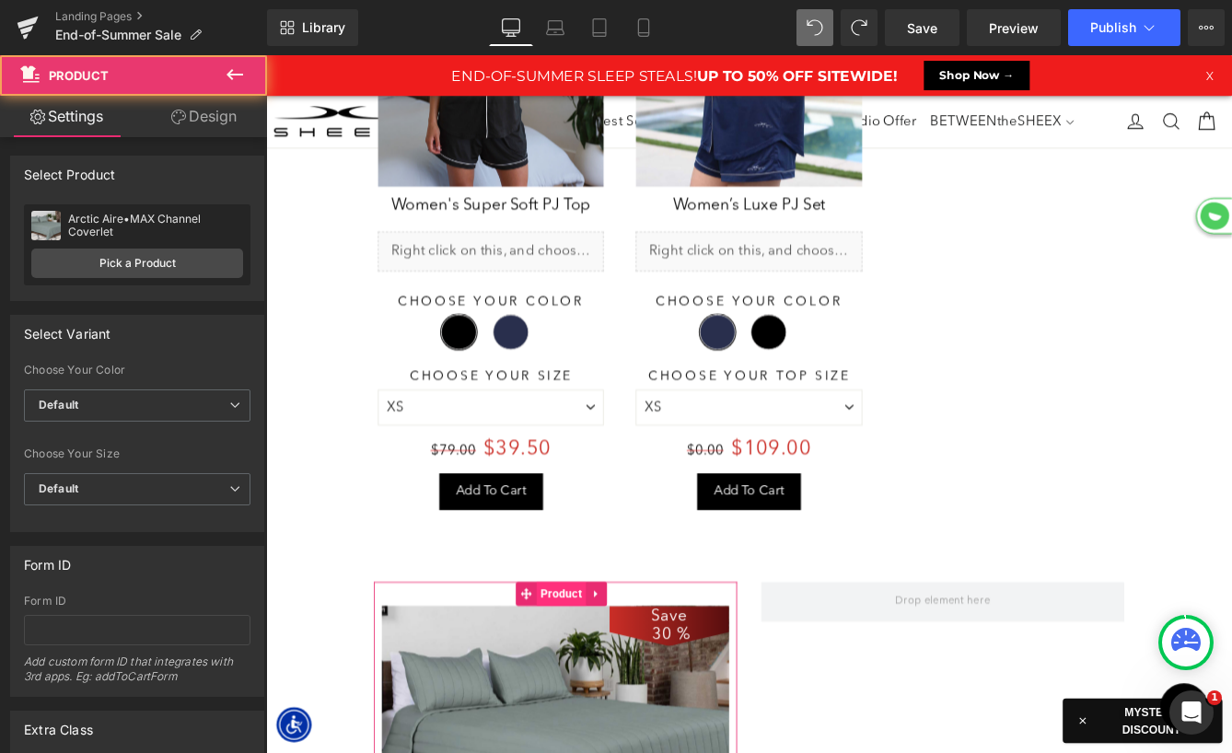
scroll to position [8, 9]
click at [594, 663] on span "Product" at bounding box center [606, 677] width 57 height 28
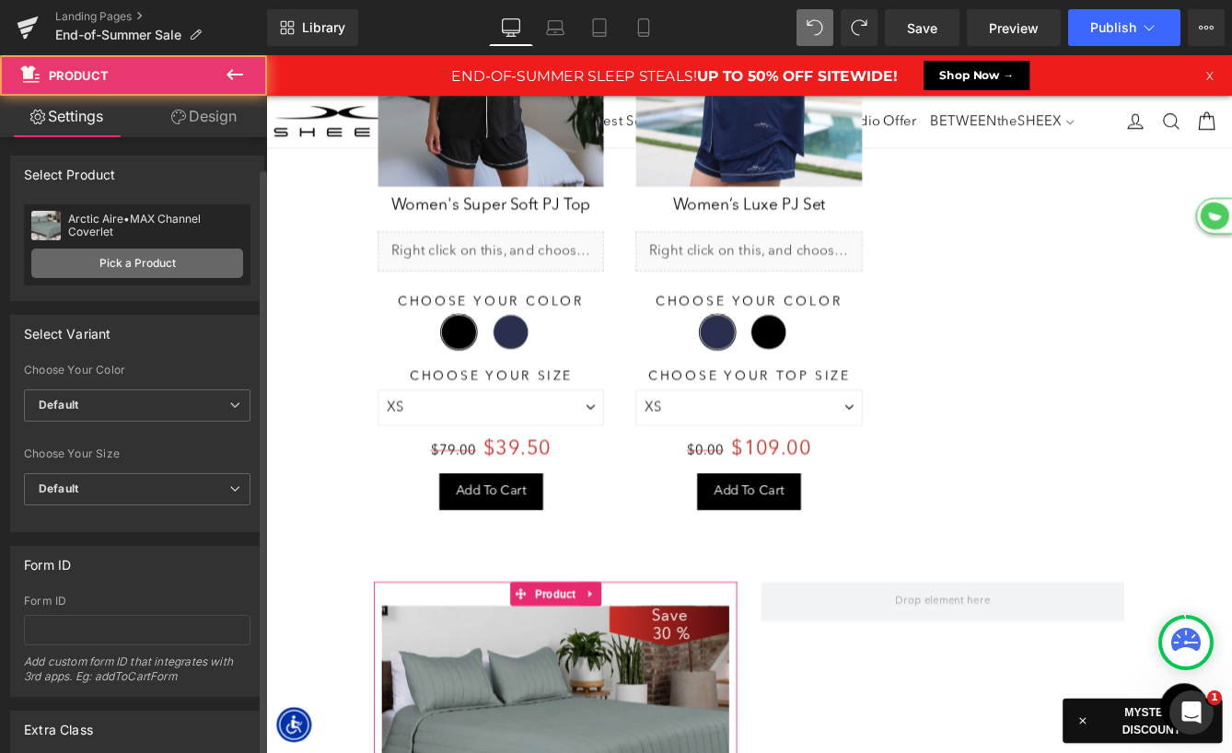
click at [196, 270] on link "Pick a Product" at bounding box center [137, 263] width 212 height 29
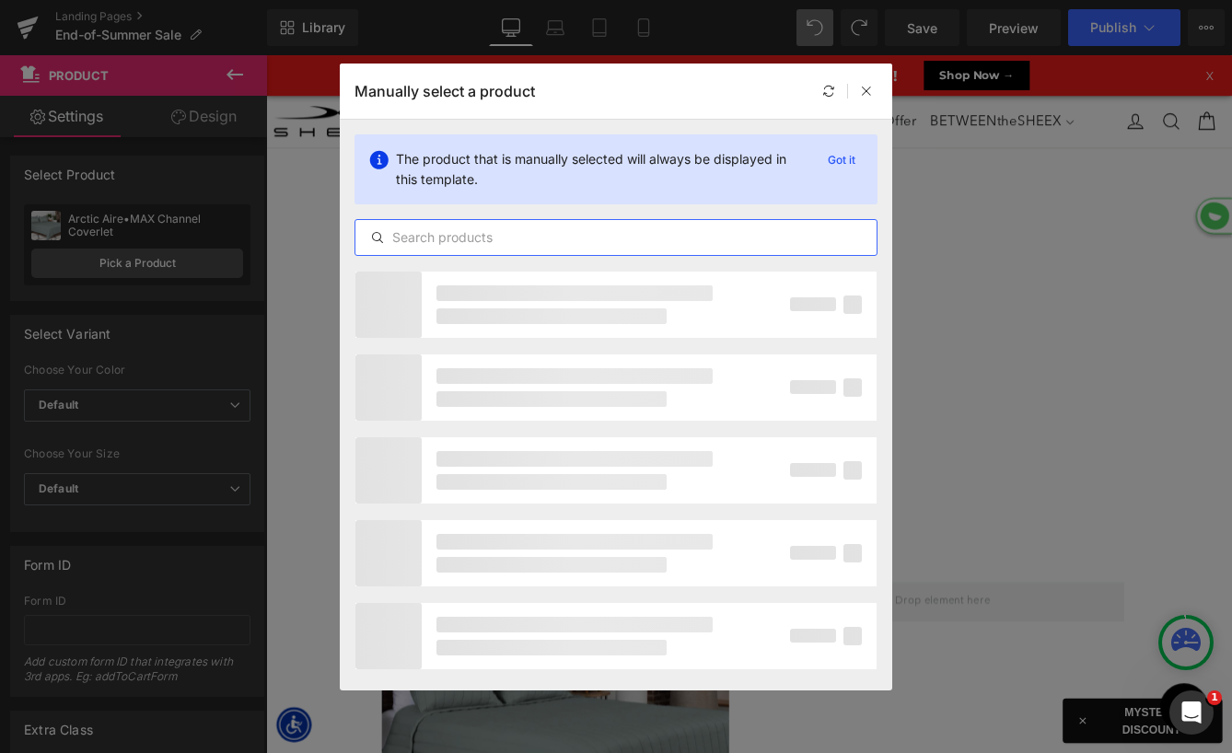
click at [457, 234] on input "text" at bounding box center [615, 238] width 521 height 22
type input "m"
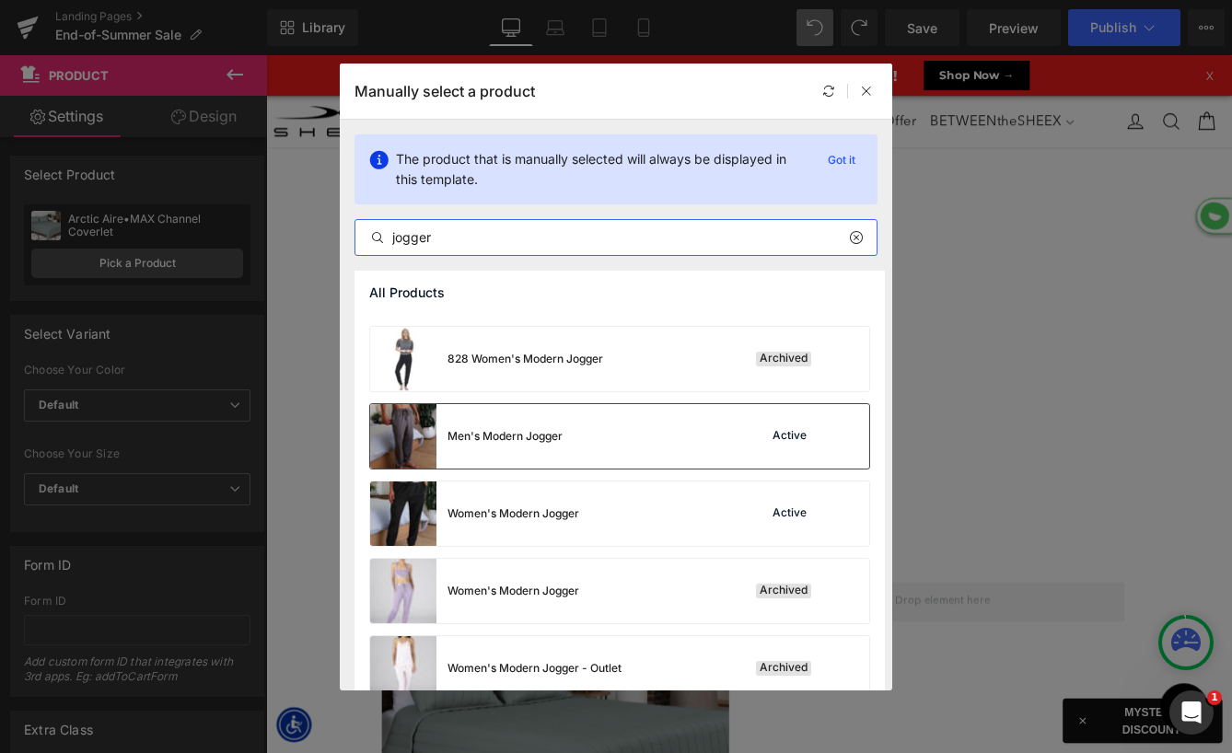
type input "jogger"
click at [562, 435] on div "Men's Modern Jogger" at bounding box center [505, 436] width 115 height 17
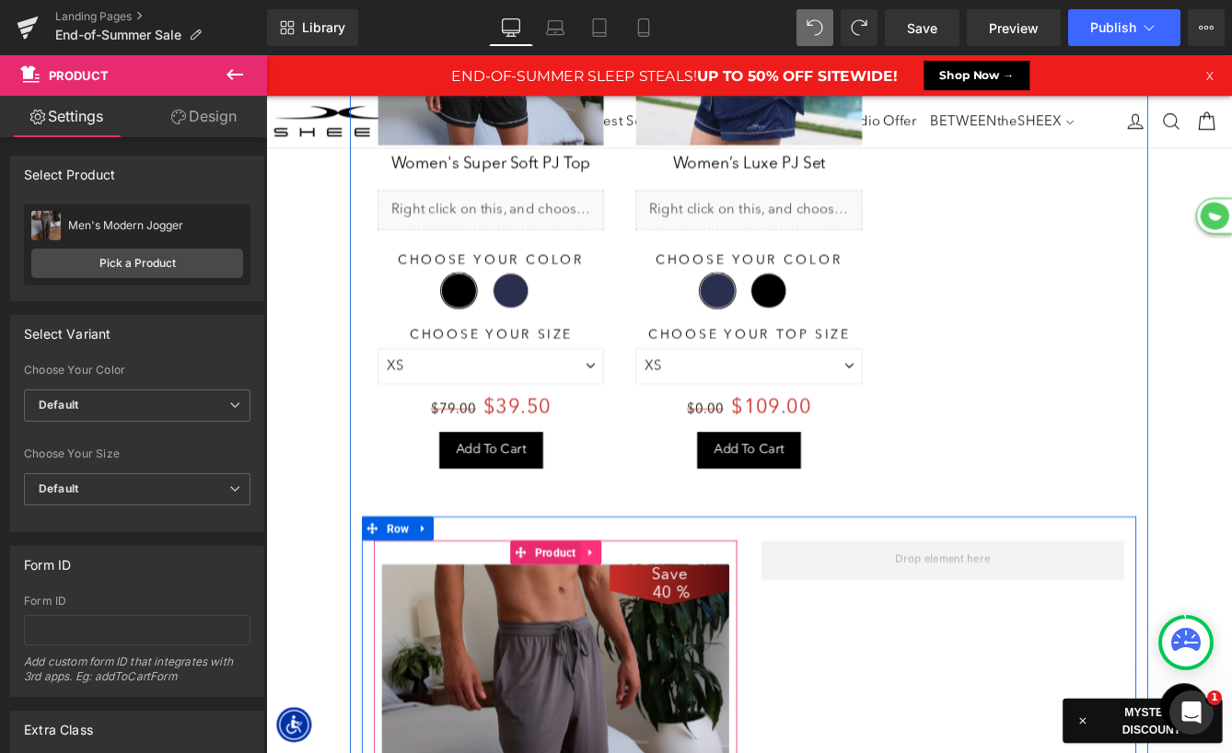
click at [639, 623] on link at bounding box center [641, 629] width 24 height 28
click at [625, 623] on icon at bounding box center [629, 629] width 13 height 13
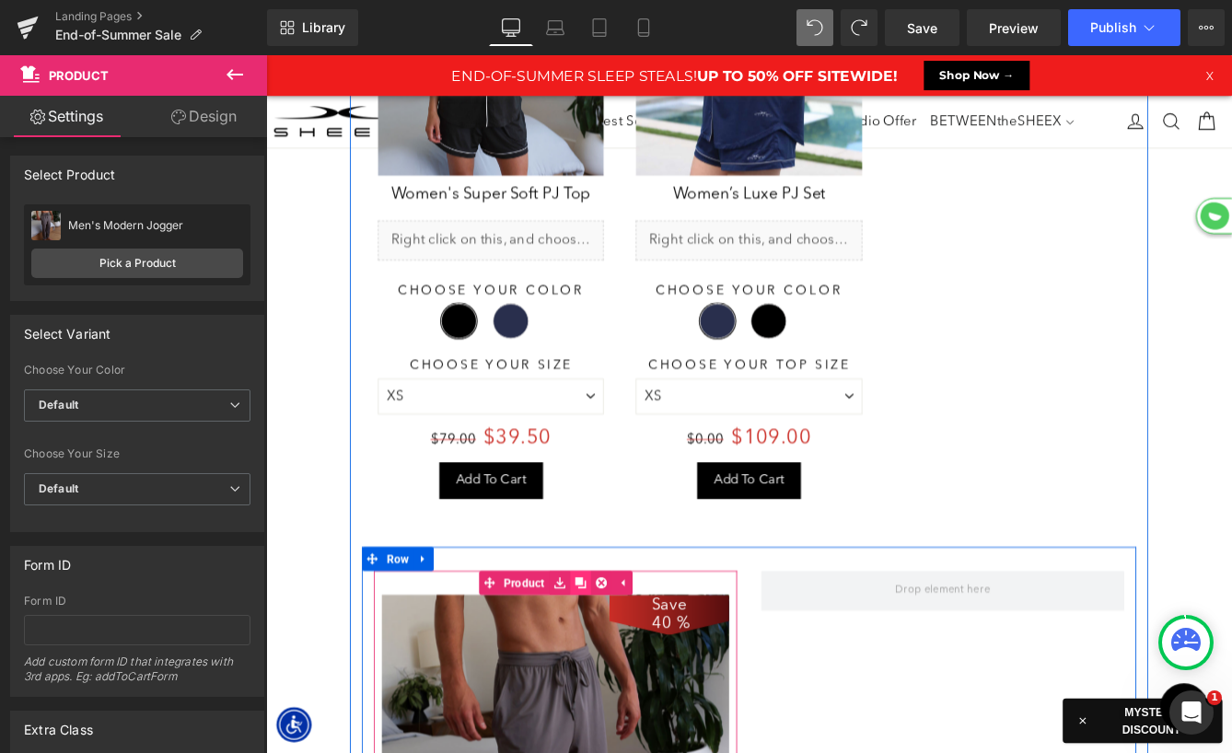
click at [632, 658] on icon at bounding box center [629, 665] width 13 height 14
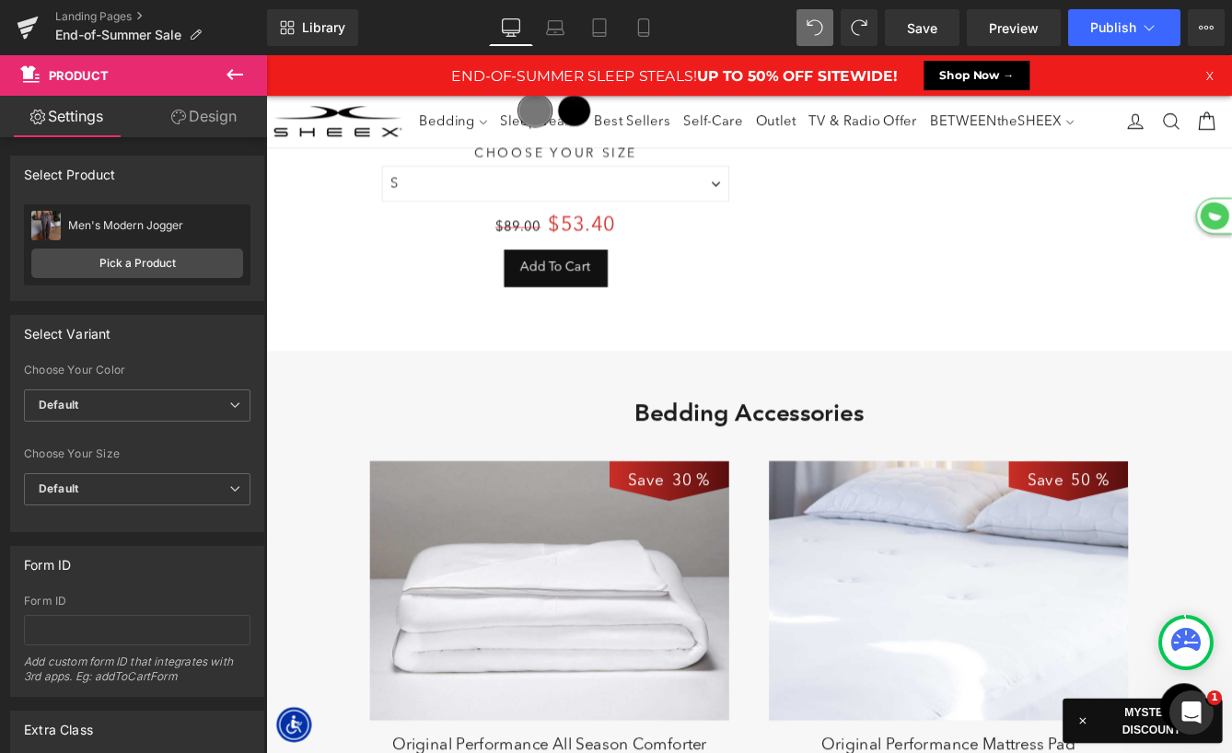
scroll to position [6950, 0]
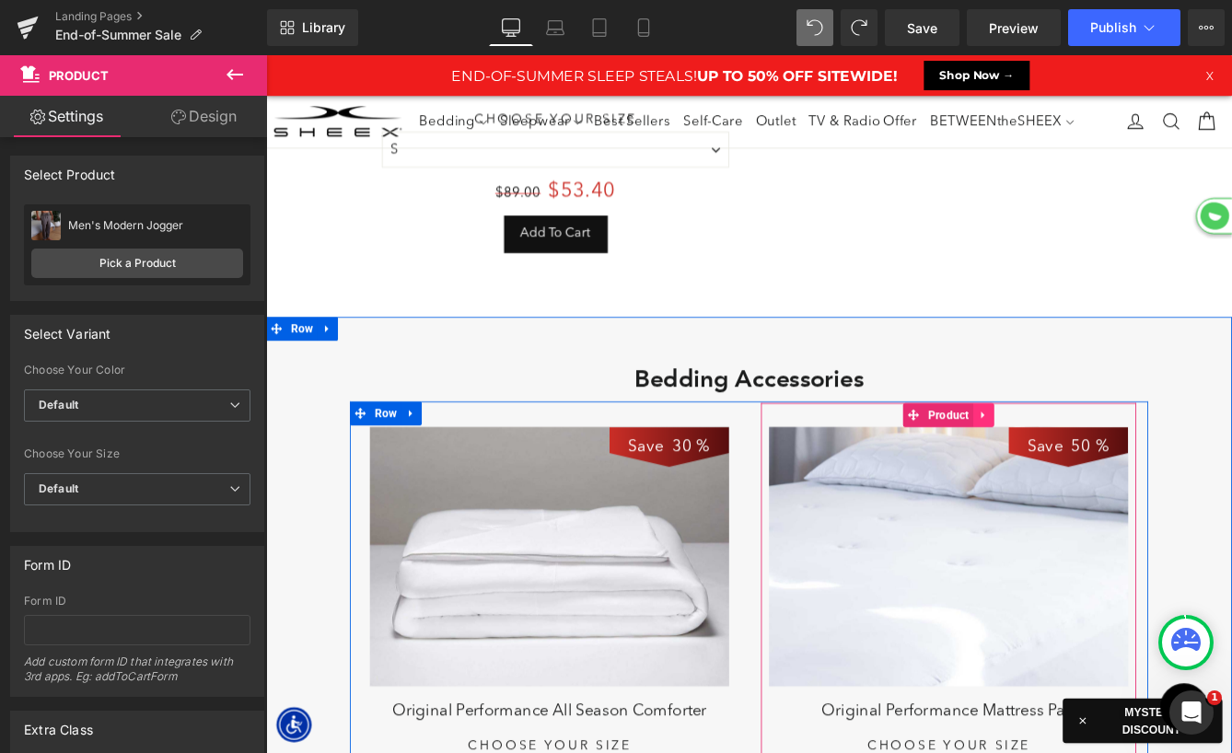
click at [1097, 464] on icon at bounding box center [1094, 471] width 13 height 14
click at [1103, 464] on icon at bounding box center [1106, 470] width 13 height 13
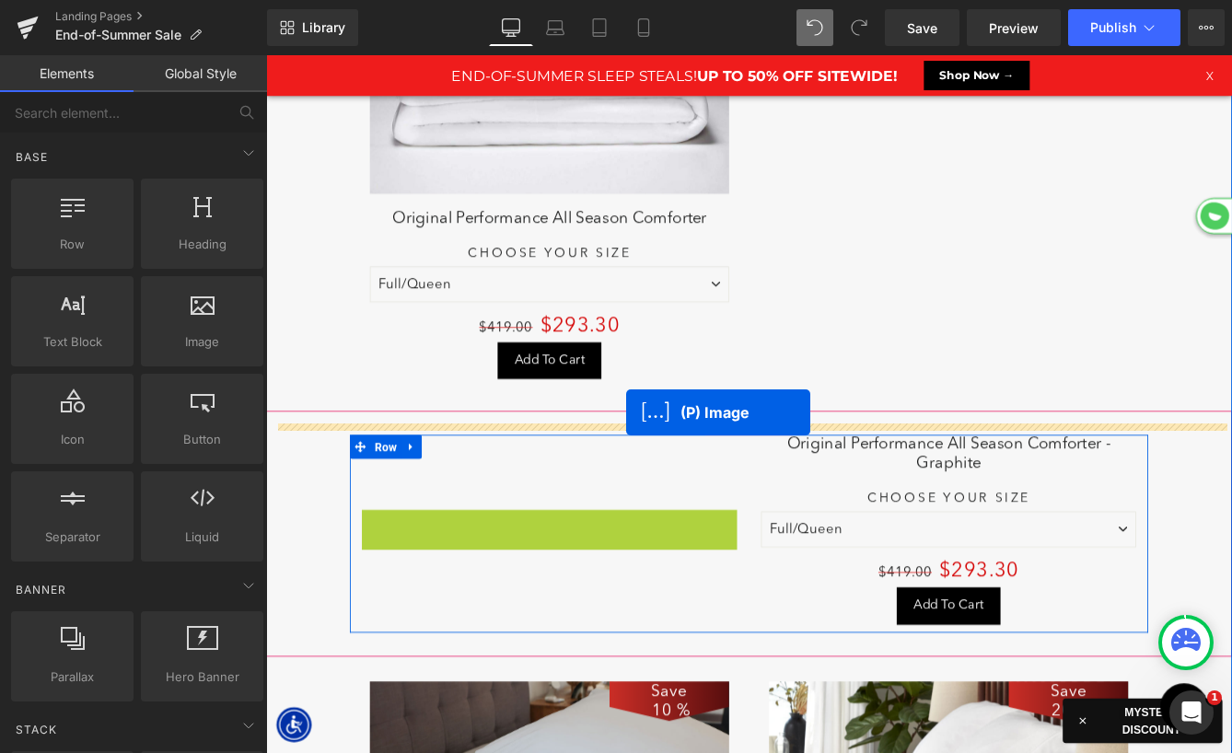
scroll to position [9, 9]
drag, startPoint x: 546, startPoint y: 634, endPoint x: 692, endPoint y: 465, distance: 222.7
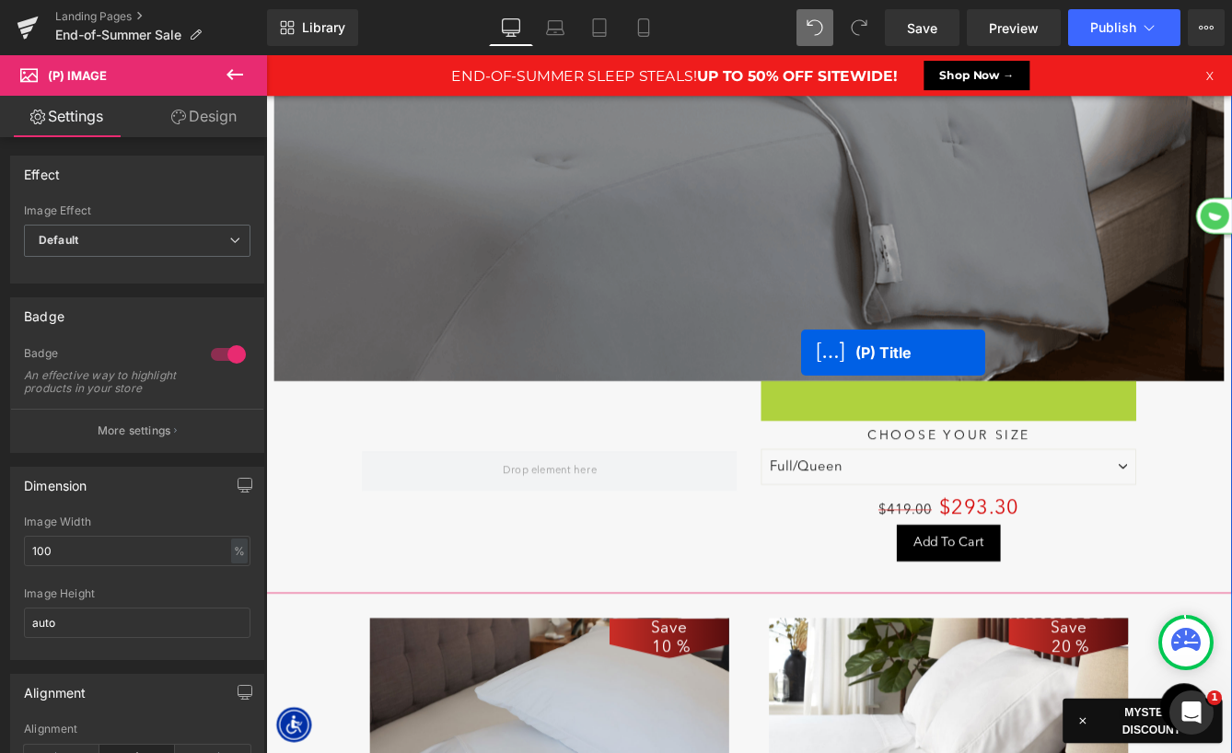
scroll to position [11375, 1114]
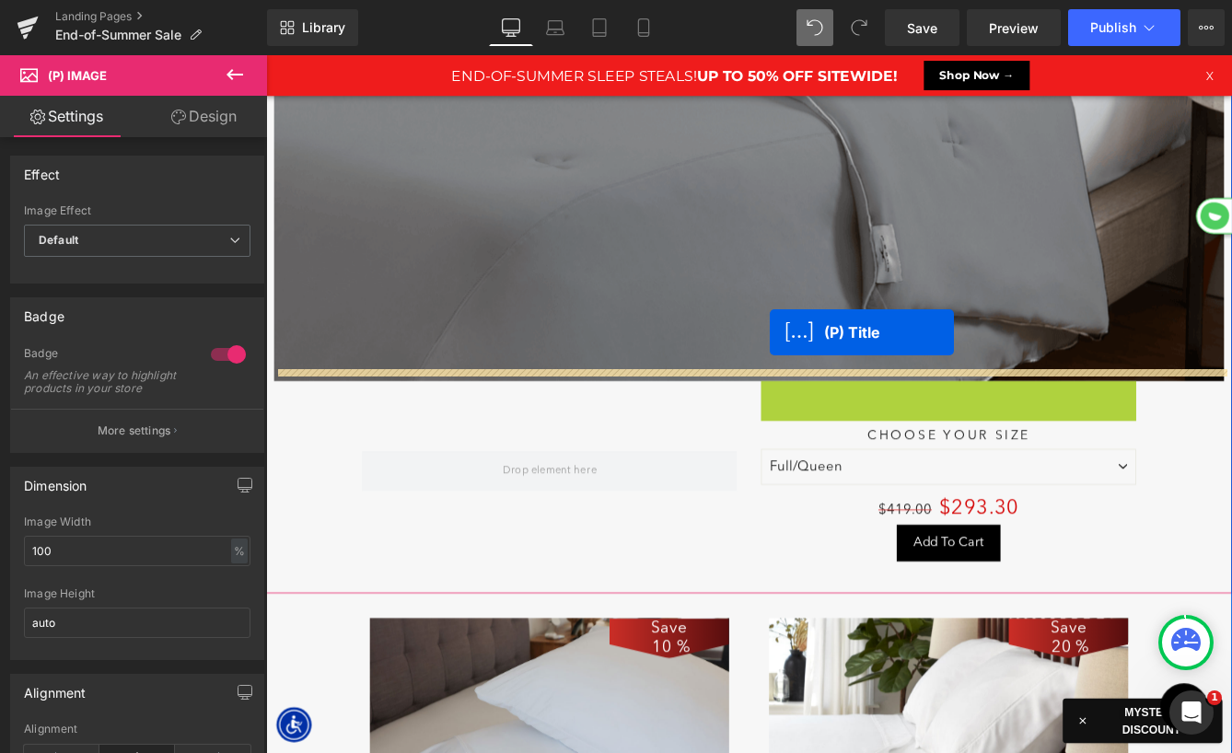
drag, startPoint x: 1013, startPoint y: 439, endPoint x: 847, endPoint y: 375, distance: 177.9
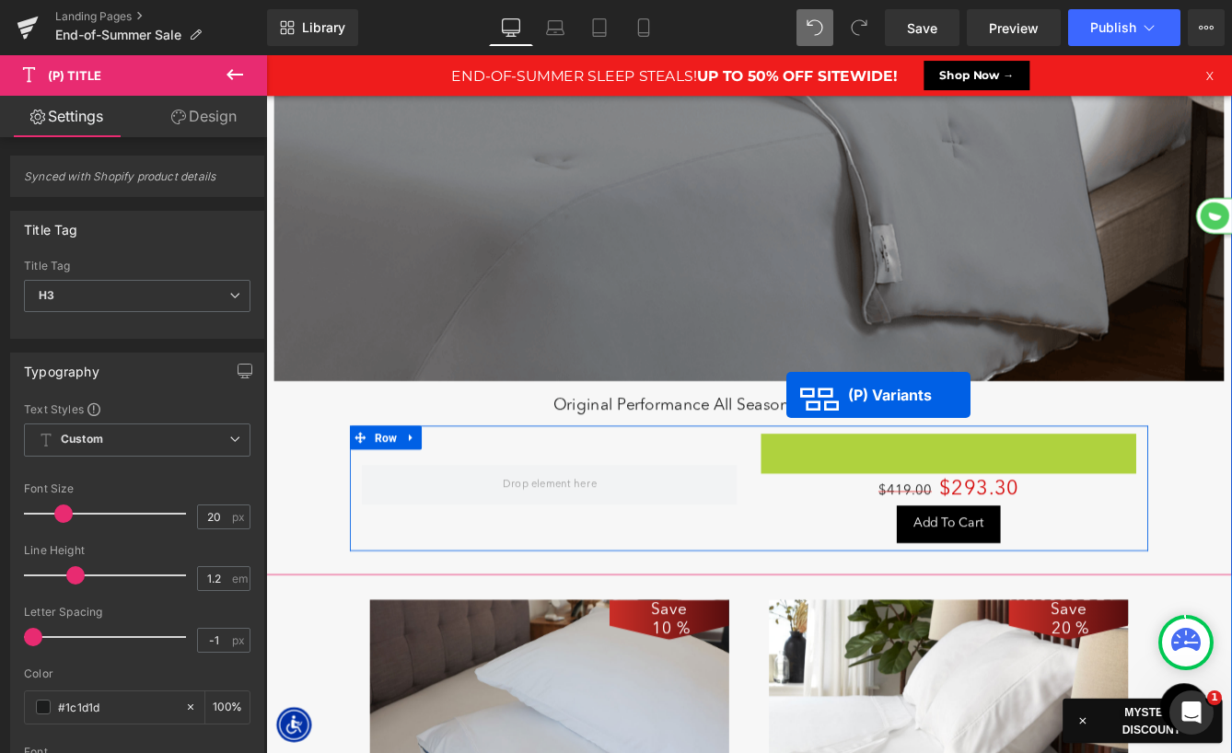
scroll to position [8, 9]
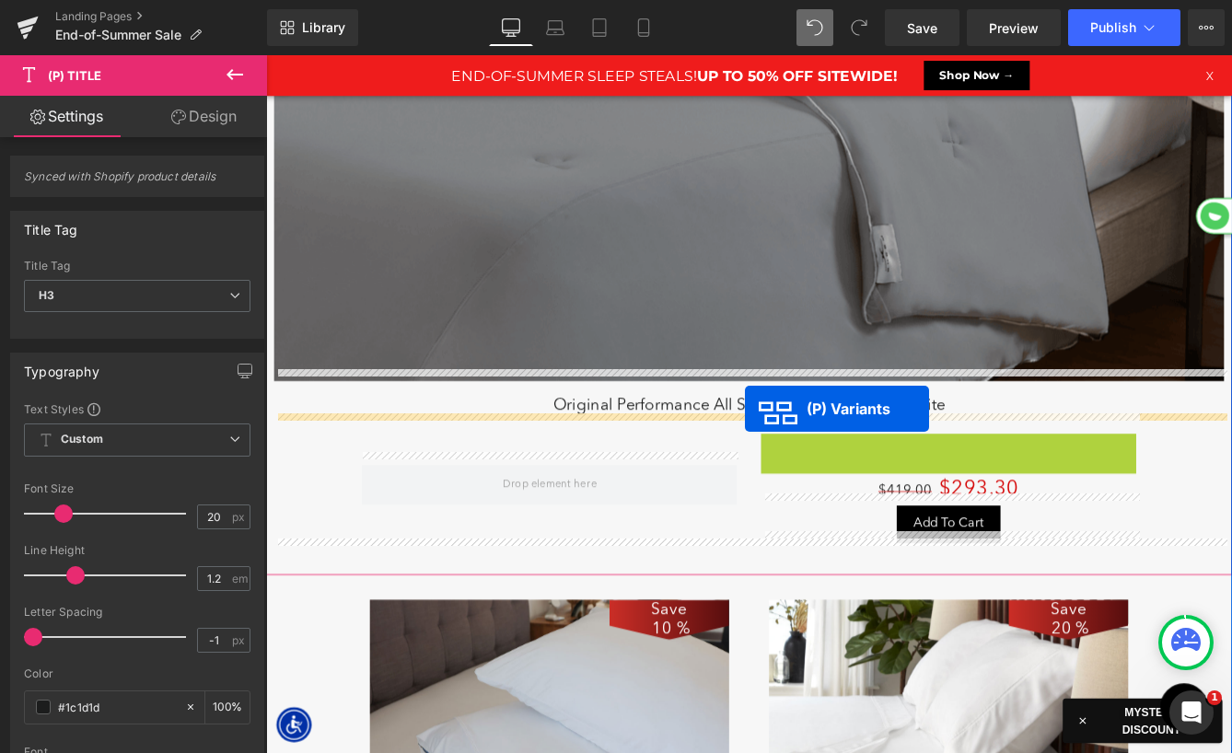
drag, startPoint x: 998, startPoint y: 511, endPoint x: 819, endPoint y: 461, distance: 186.3
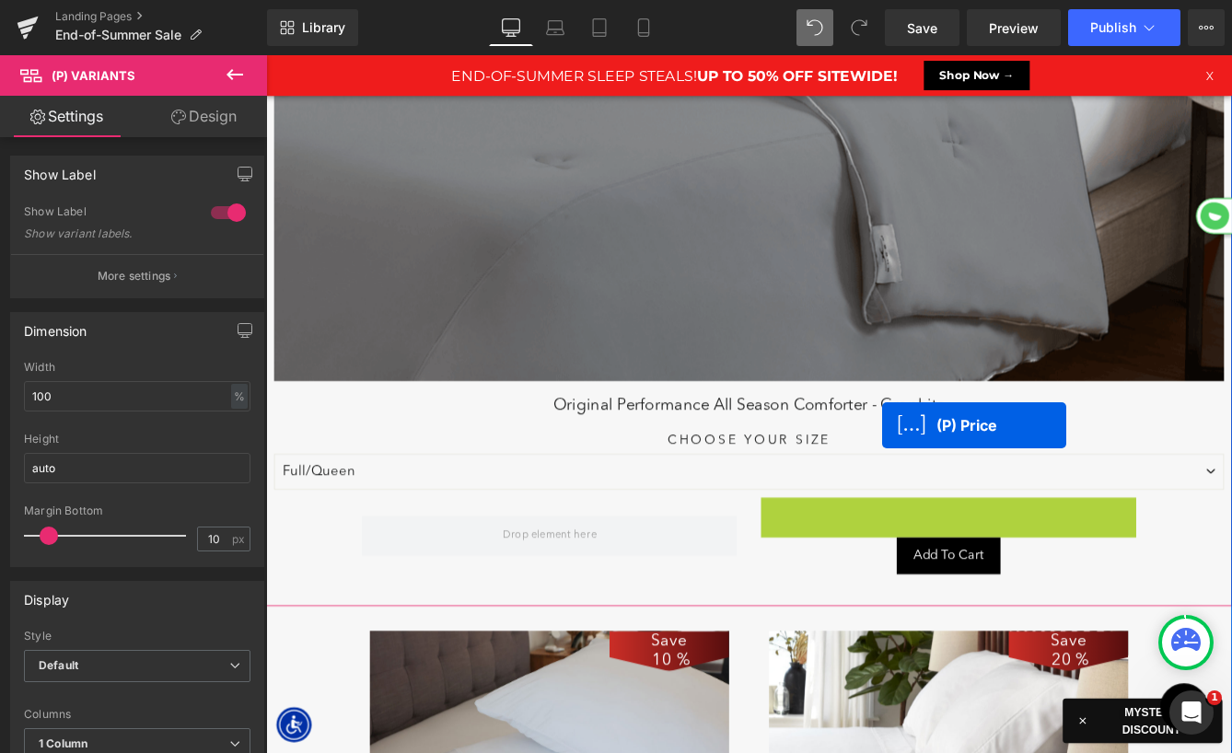
scroll to position [11389, 1114]
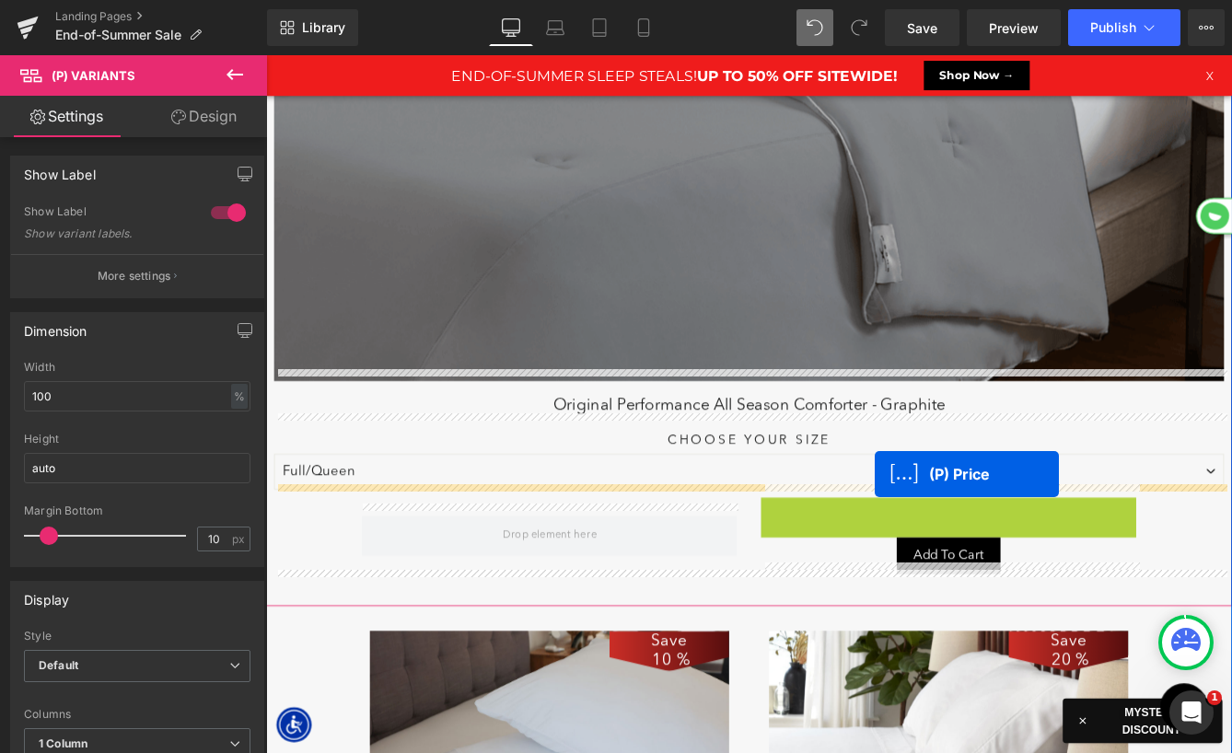
drag, startPoint x: 1021, startPoint y: 516, endPoint x: 968, endPoint y: 539, distance: 58.2
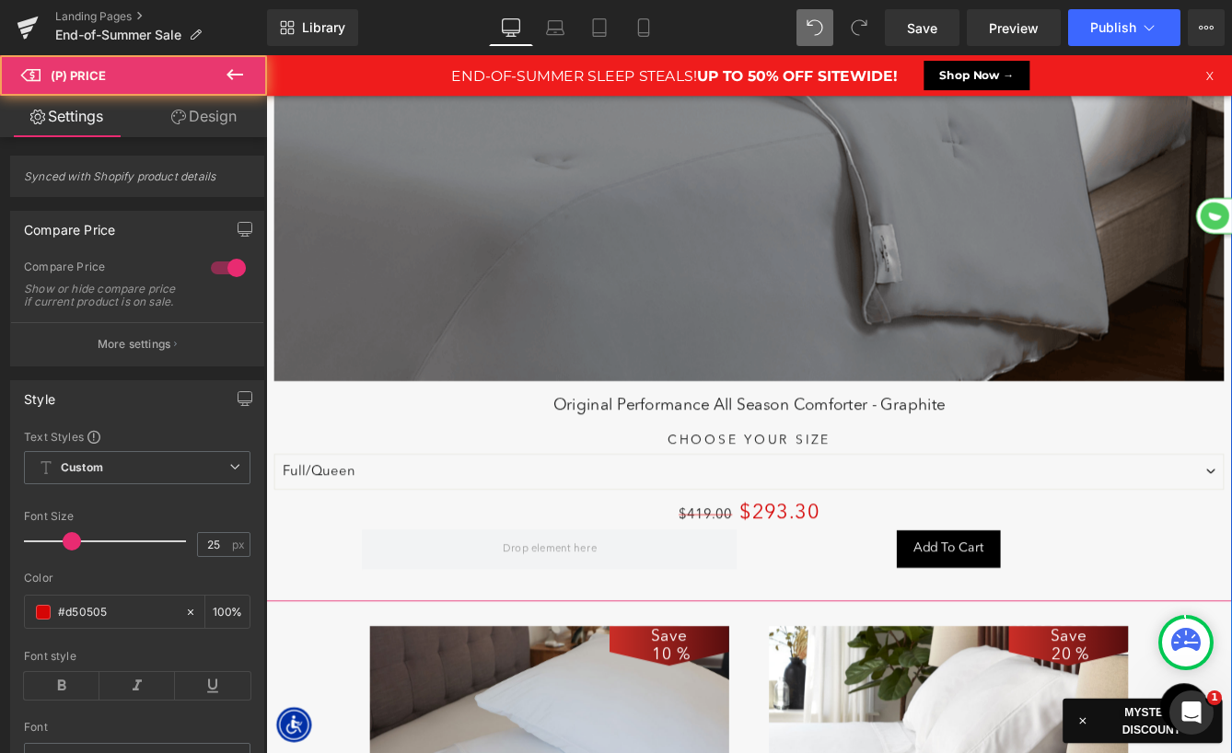
scroll to position [9, 9]
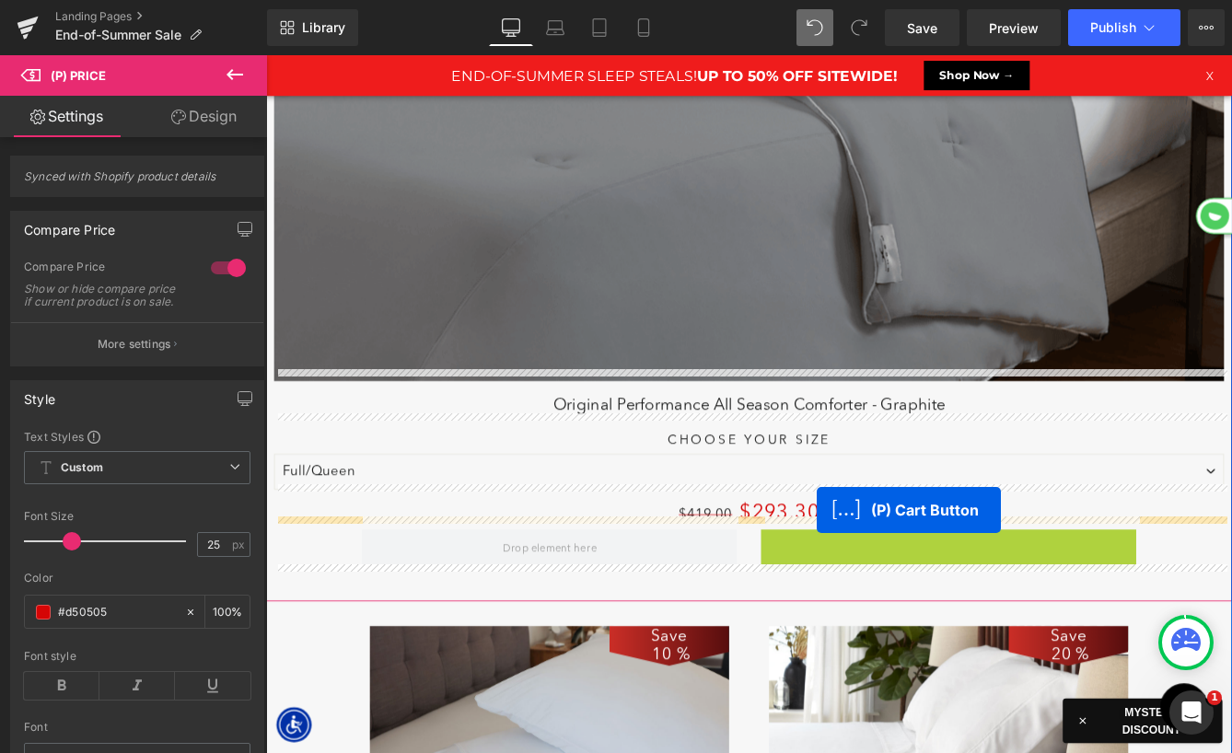
drag, startPoint x: 986, startPoint y: 608, endPoint x: 902, endPoint y: 580, distance: 89.1
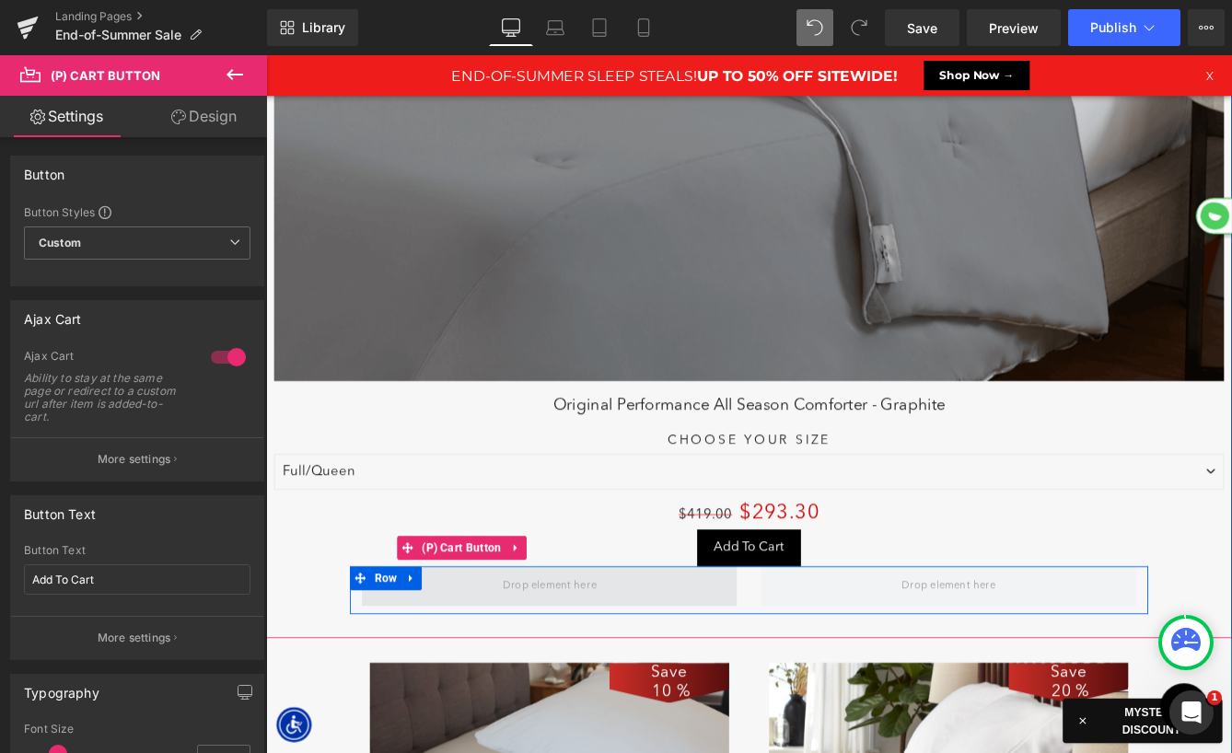
scroll to position [11426, 1114]
click at [437, 652] on icon at bounding box center [433, 659] width 13 height 14
click at [483, 652] on icon at bounding box center [481, 659] width 13 height 14
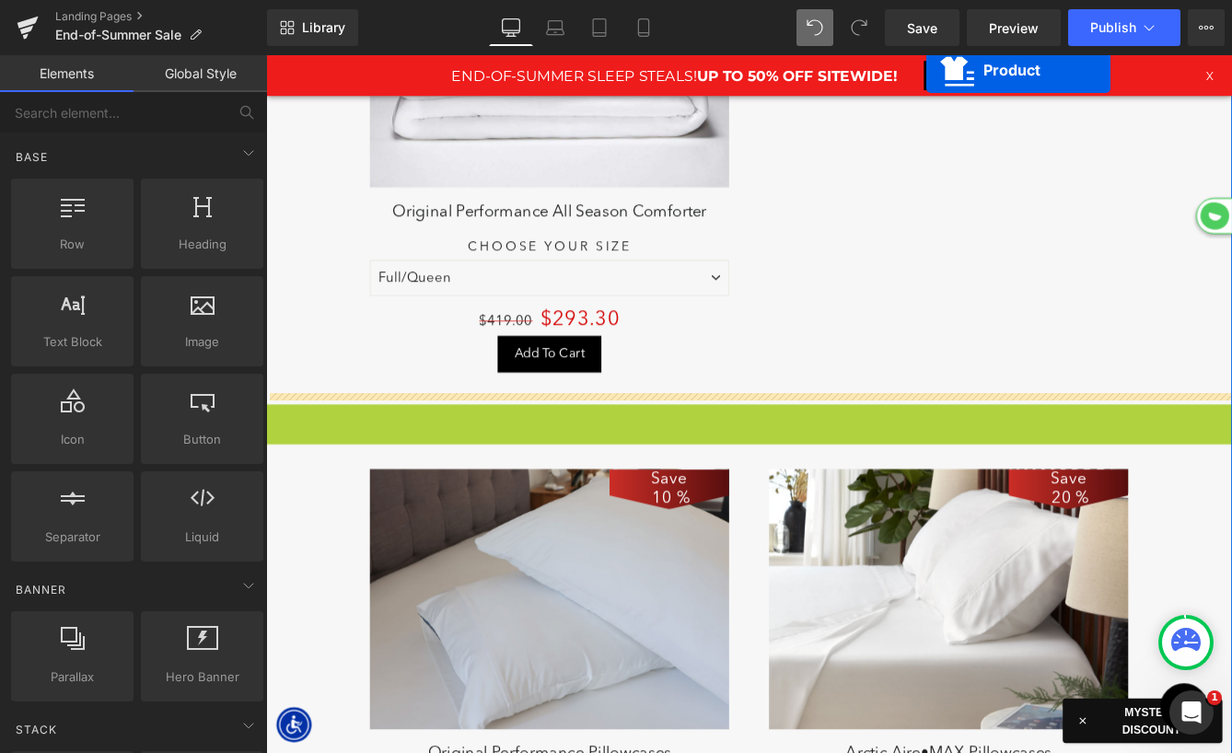
scroll to position [10356, 1114]
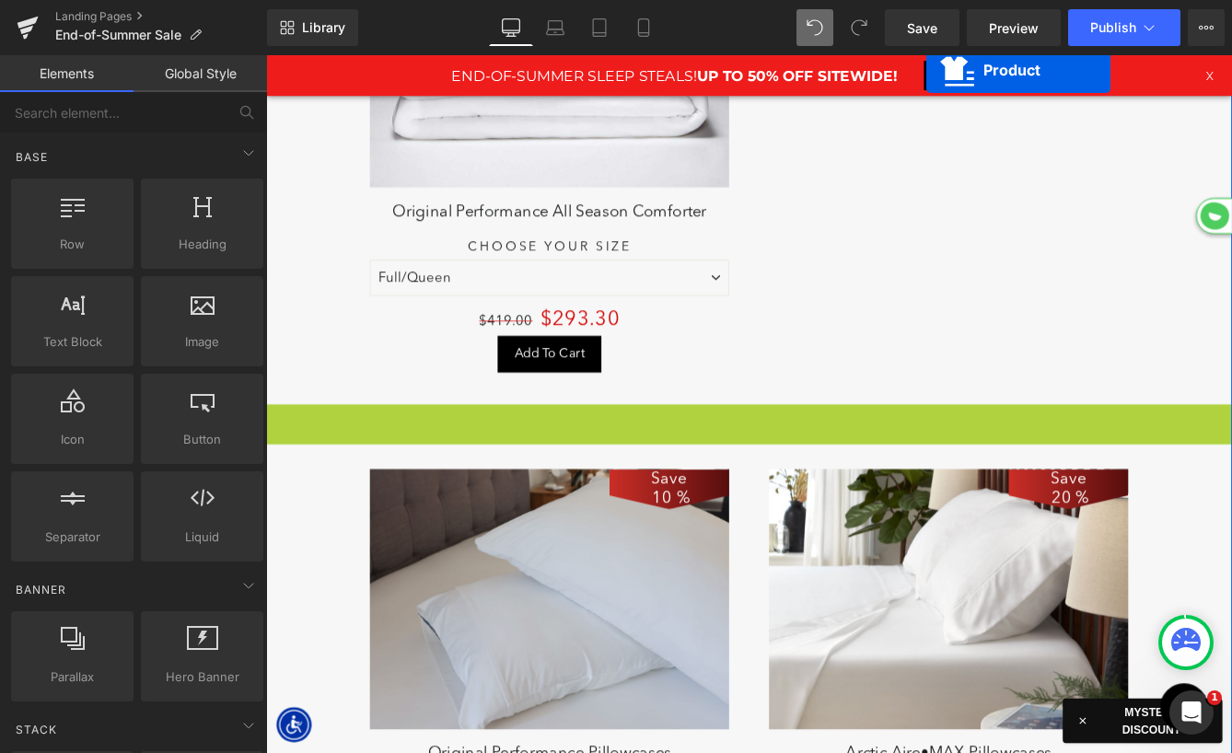
drag, startPoint x: 781, startPoint y: 438, endPoint x: 992, endPoint y: 29, distance: 460.9
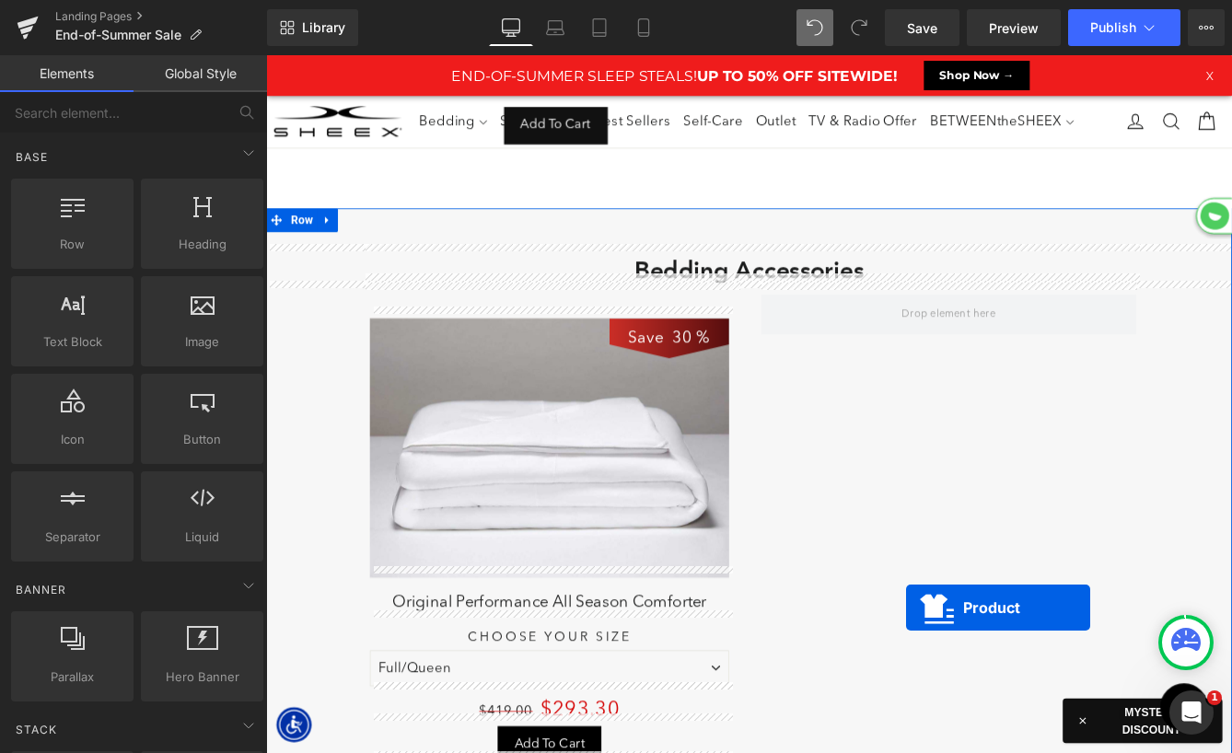
scroll to position [7089, 0]
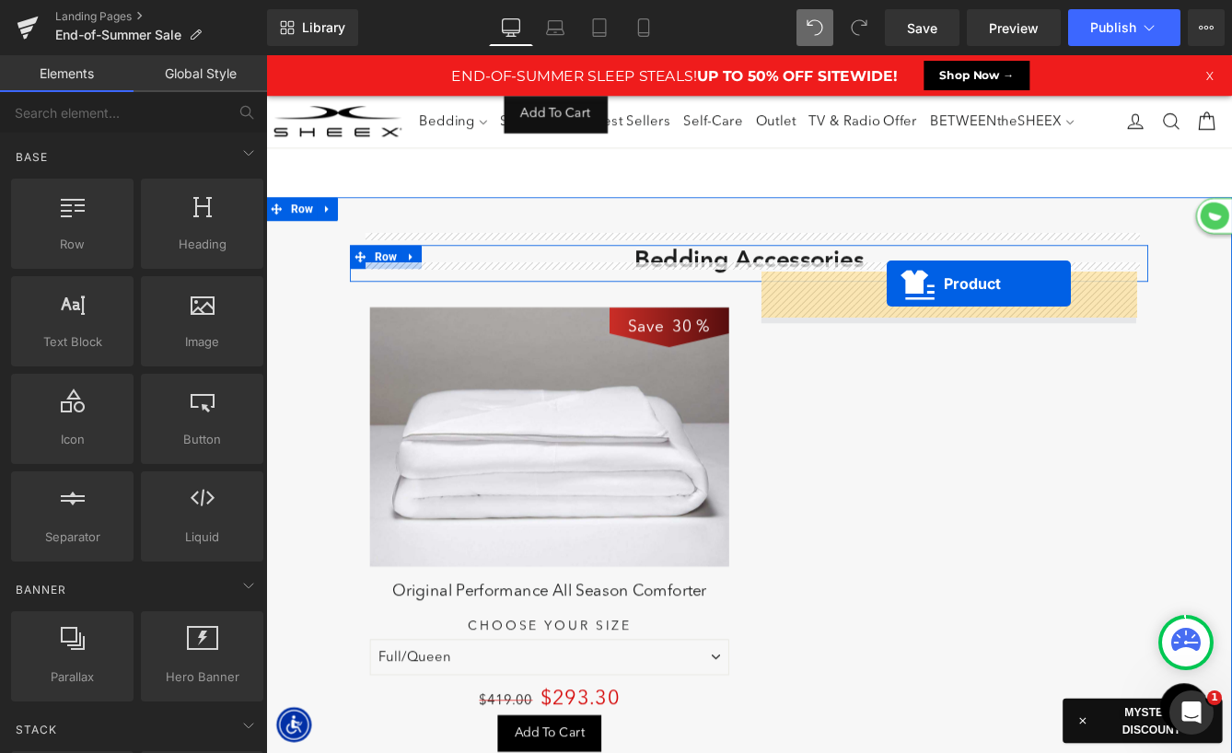
click at [982, 319] on span at bounding box center [1053, 342] width 433 height 46
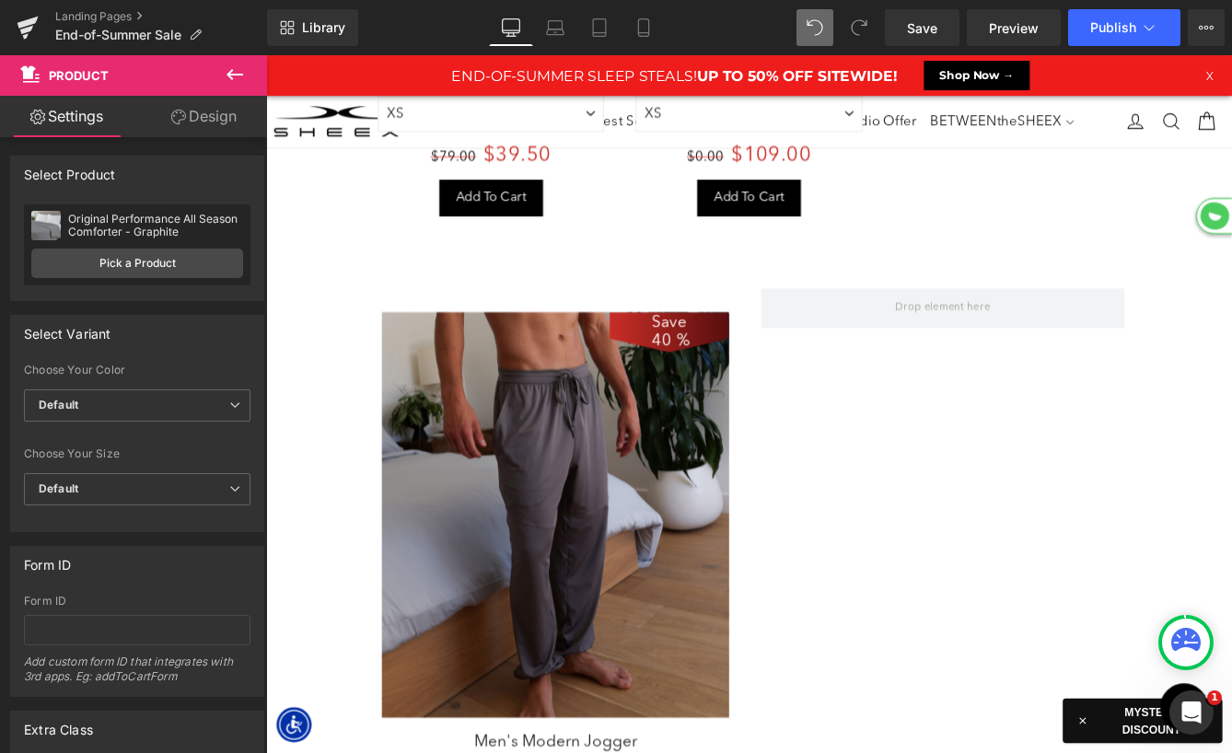
scroll to position [6090, 0]
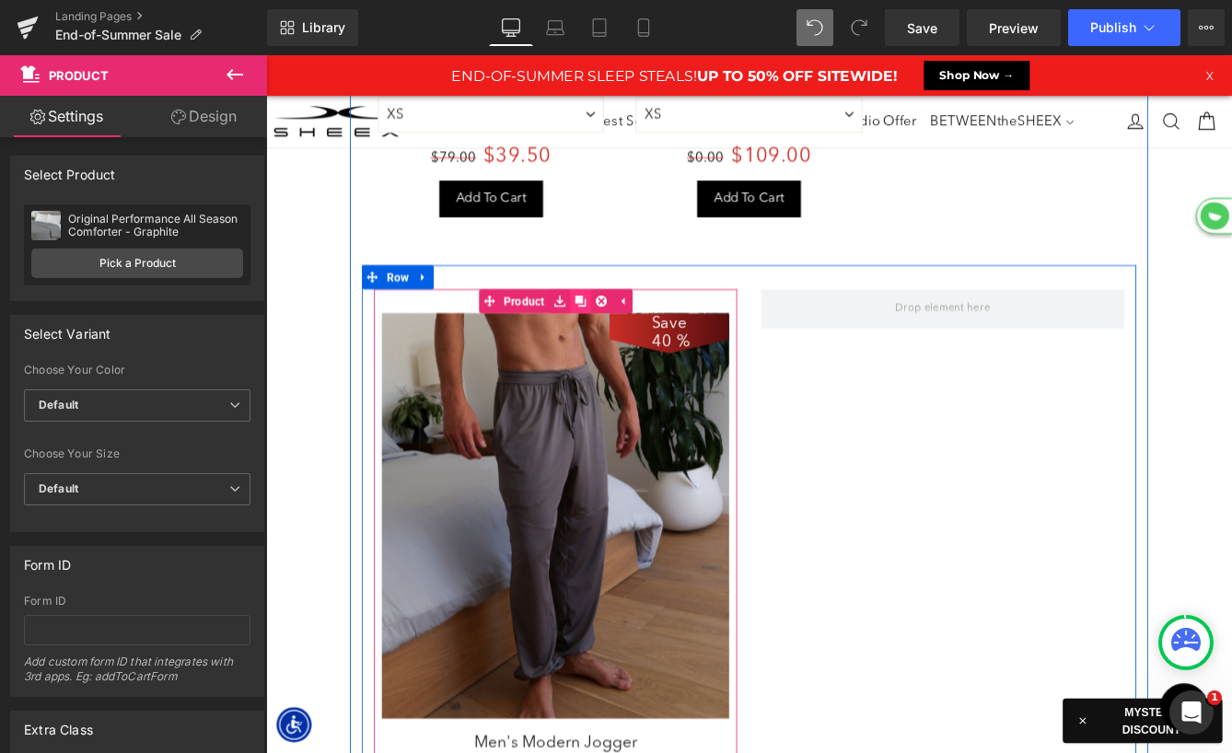
click at [630, 332] on icon at bounding box center [629, 338] width 13 height 13
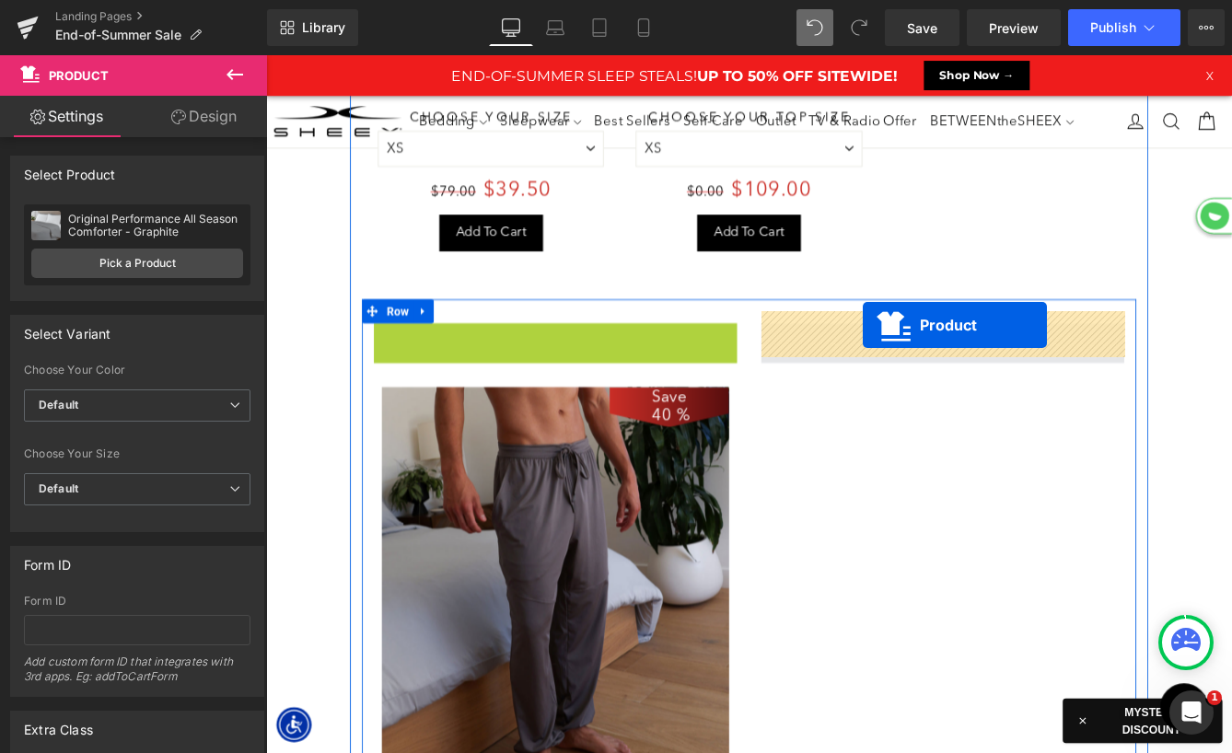
drag, startPoint x: 878, startPoint y: 358, endPoint x: 958, endPoint y: 367, distance: 80.6
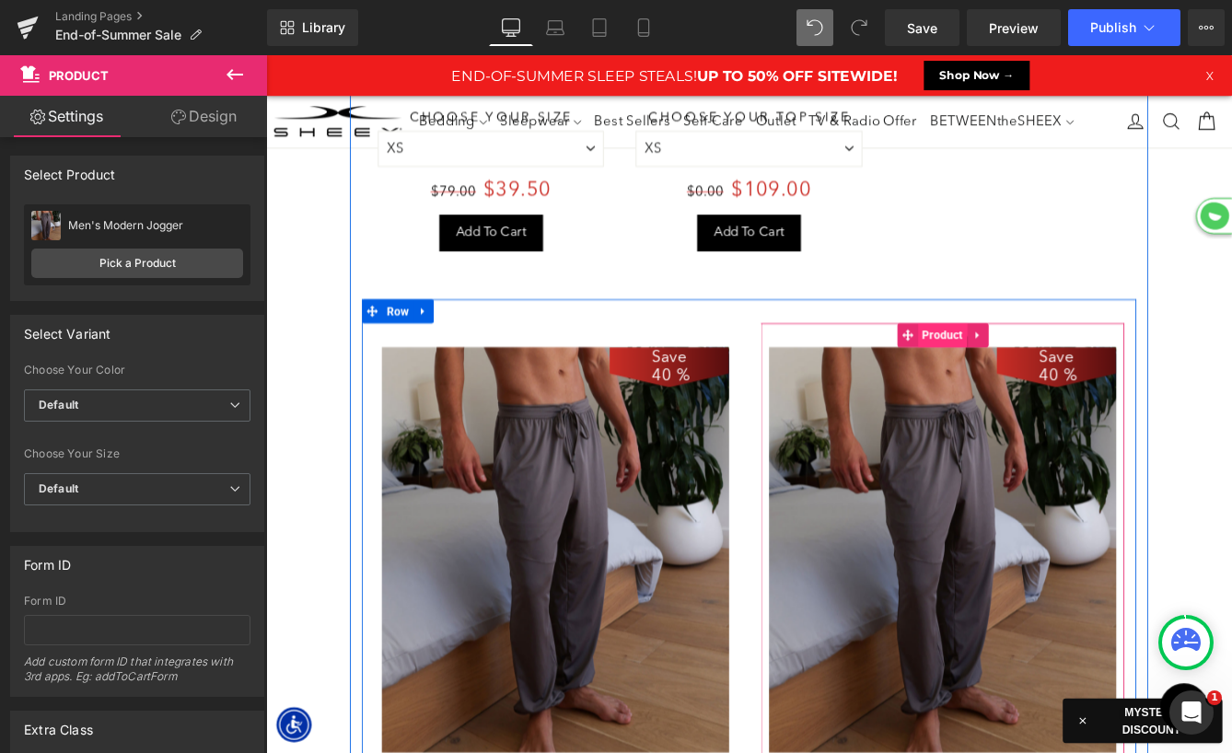
click at [1029, 369] on span "Product" at bounding box center [1046, 379] width 57 height 28
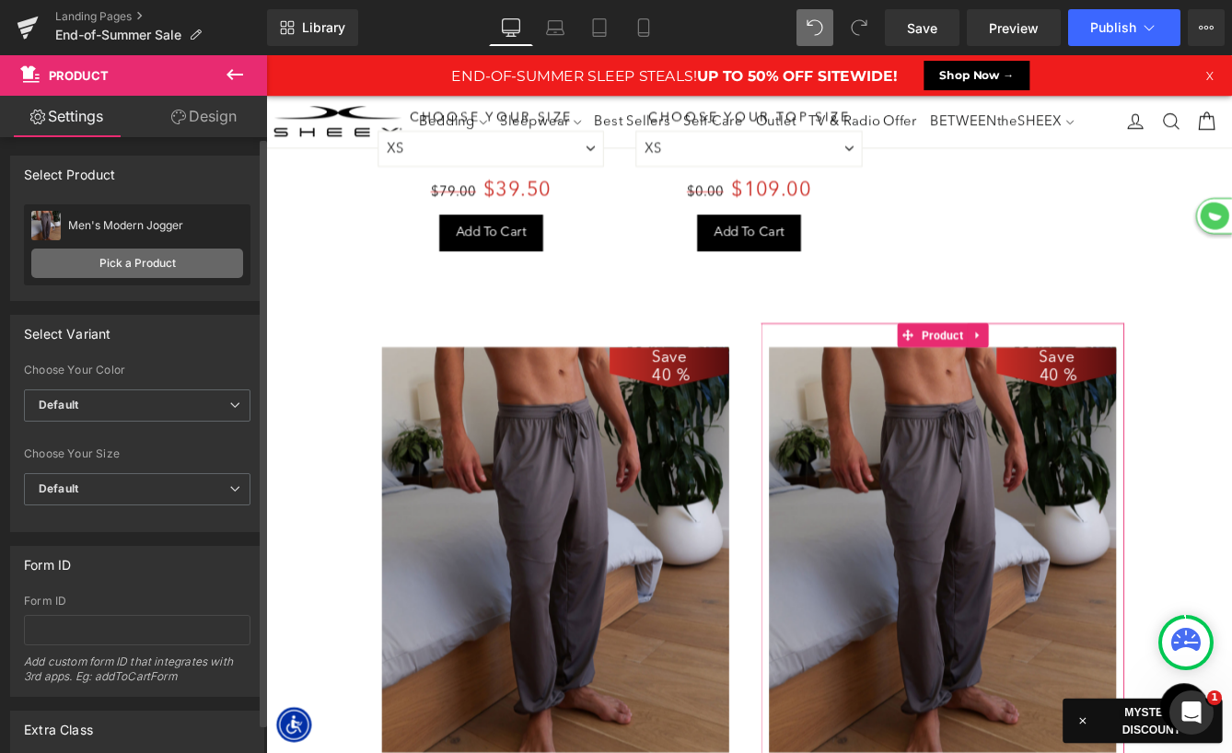
click at [171, 253] on link "Pick a Product" at bounding box center [137, 263] width 212 height 29
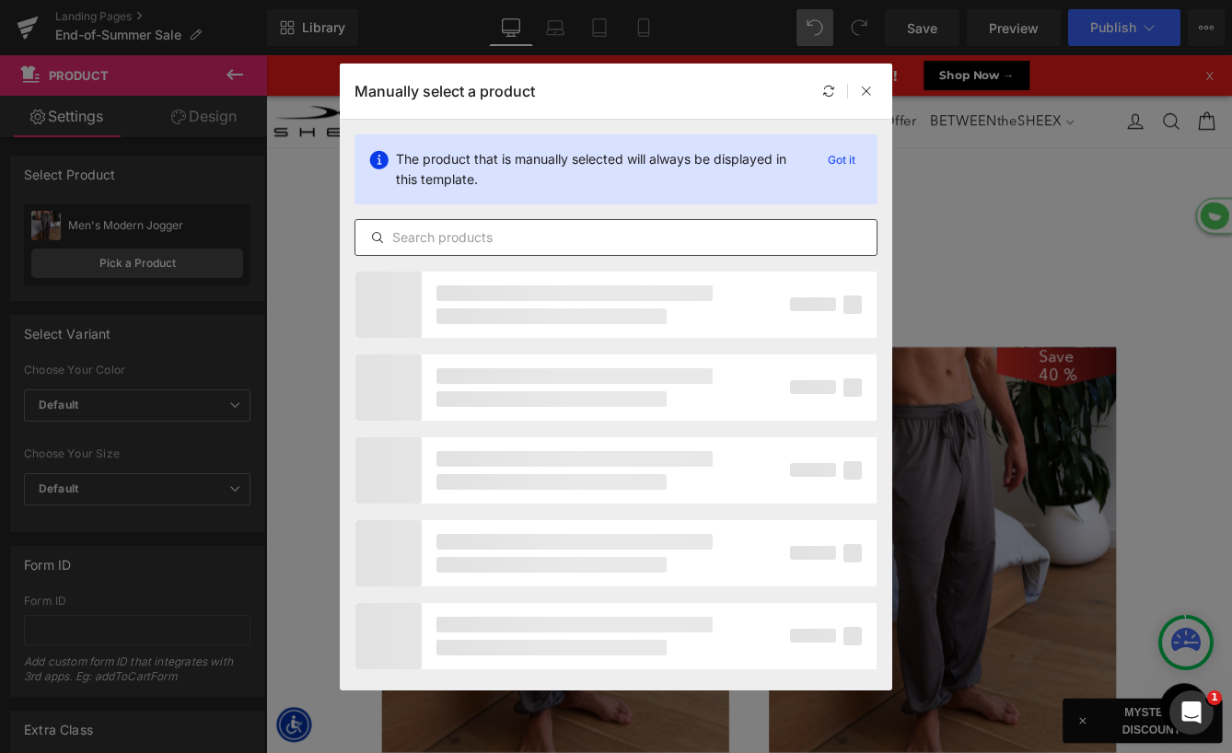
click at [495, 233] on input "text" at bounding box center [615, 238] width 521 height 22
type input "h"
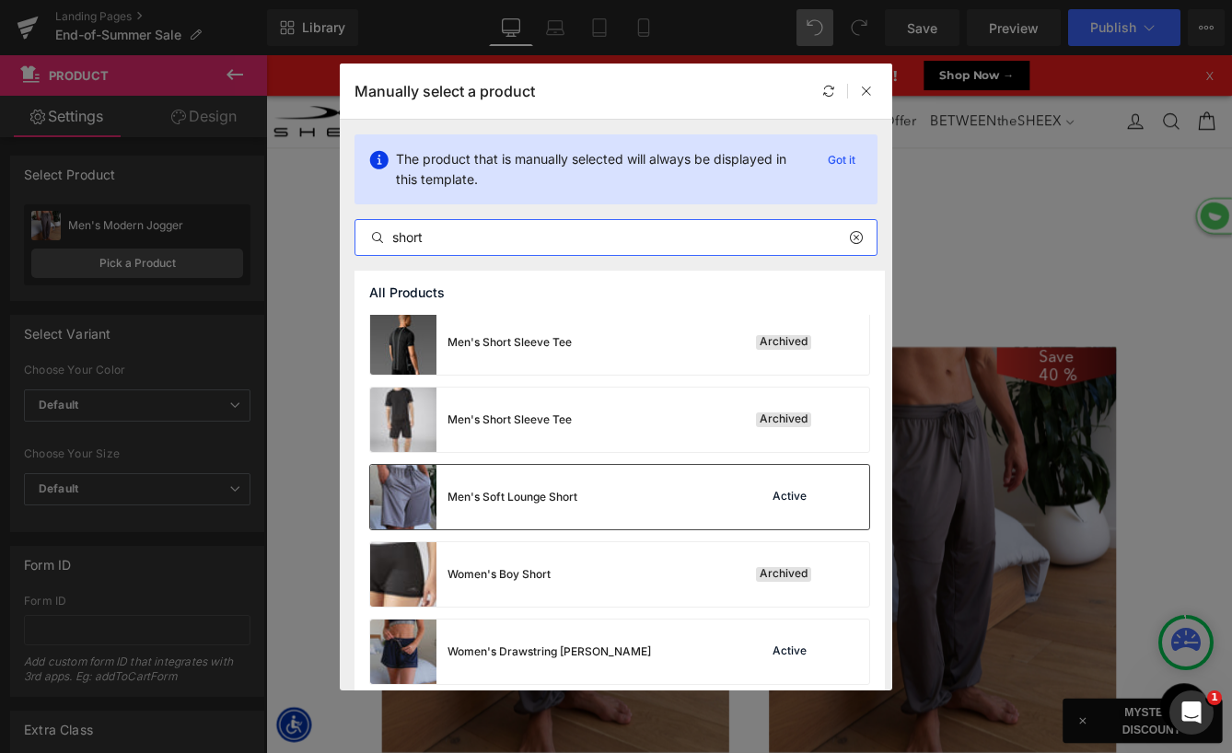
type input "short"
click at [564, 499] on div "Men's Soft Lounge Short" at bounding box center [513, 497] width 130 height 17
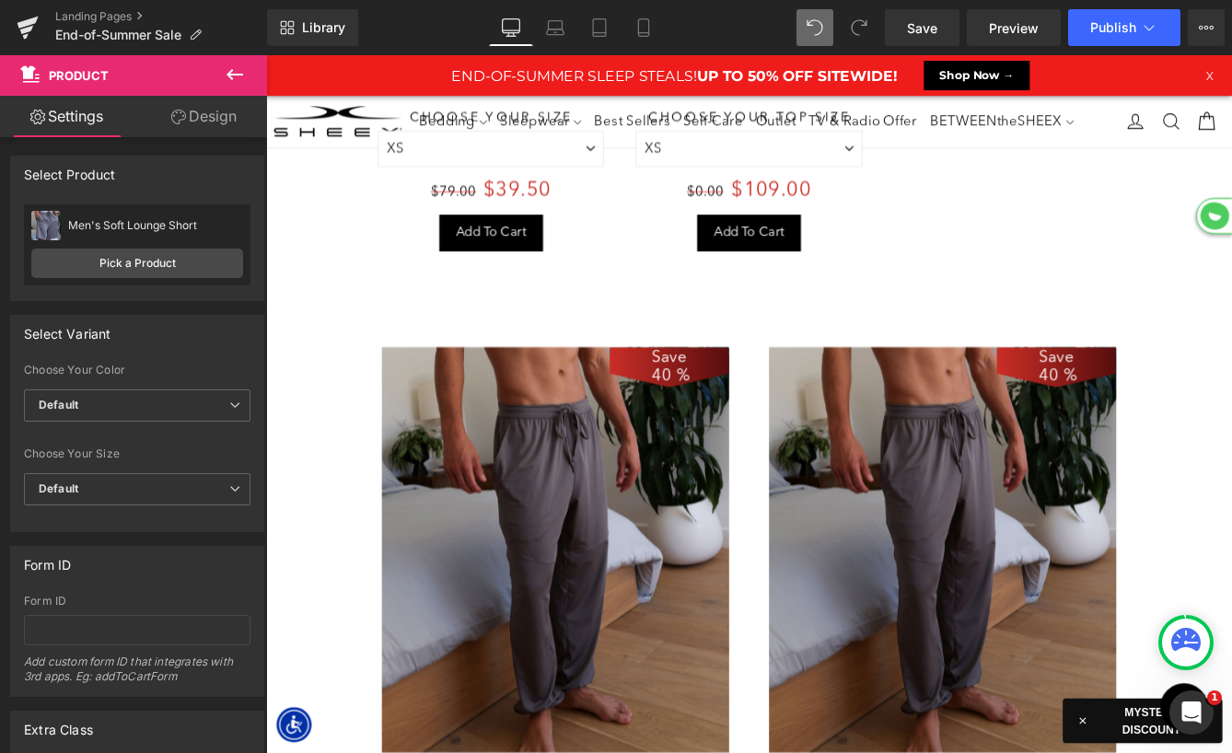
select select "M"
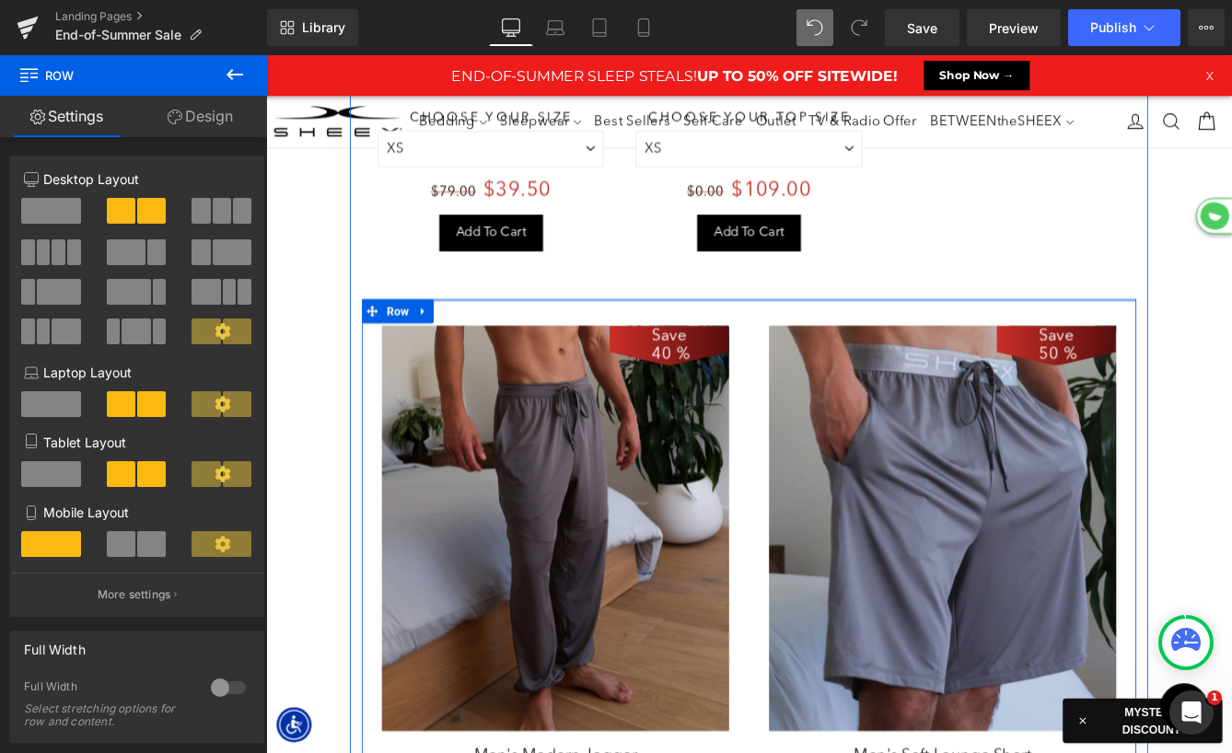
drag, startPoint x: 500, startPoint y: 344, endPoint x: 585, endPoint y: 405, distance: 104.3
click at [499, 320] on div "Save 50 % (P) Image Women's Bra Top (P) Title Liquid Black" at bounding box center [823, 14] width 921 height 2362
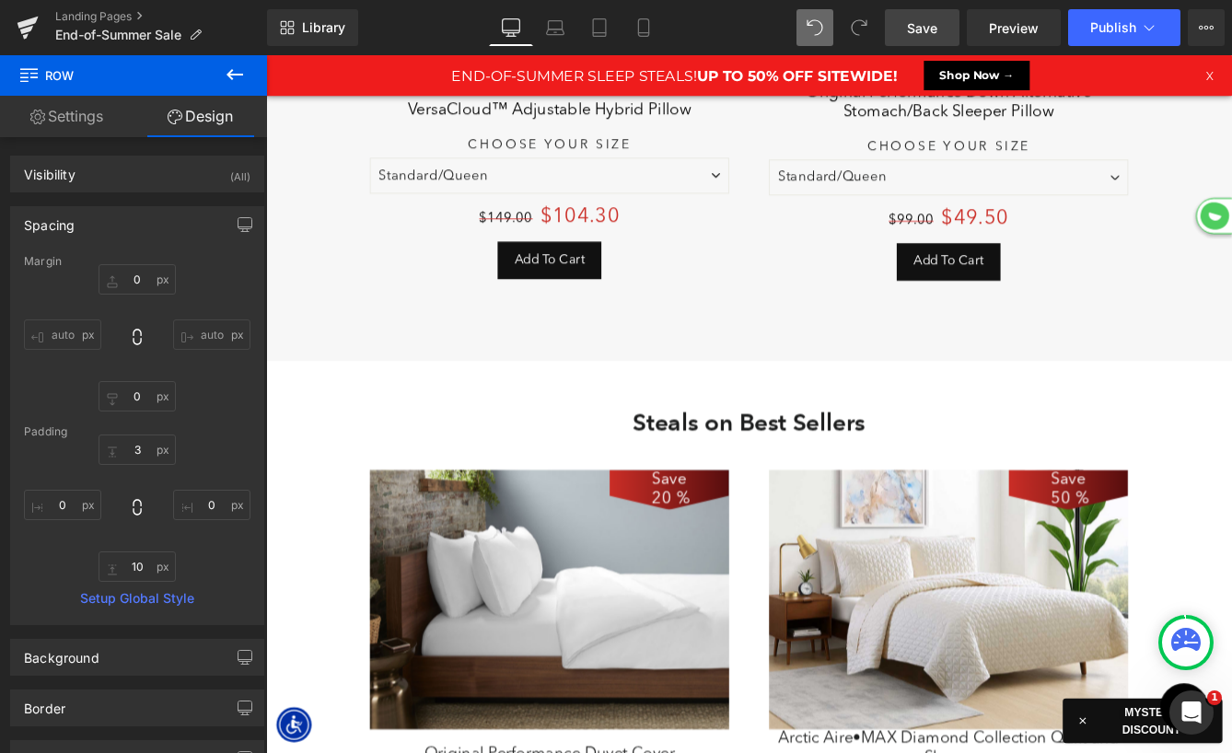
click at [939, 26] on link "Save" at bounding box center [922, 27] width 75 height 37
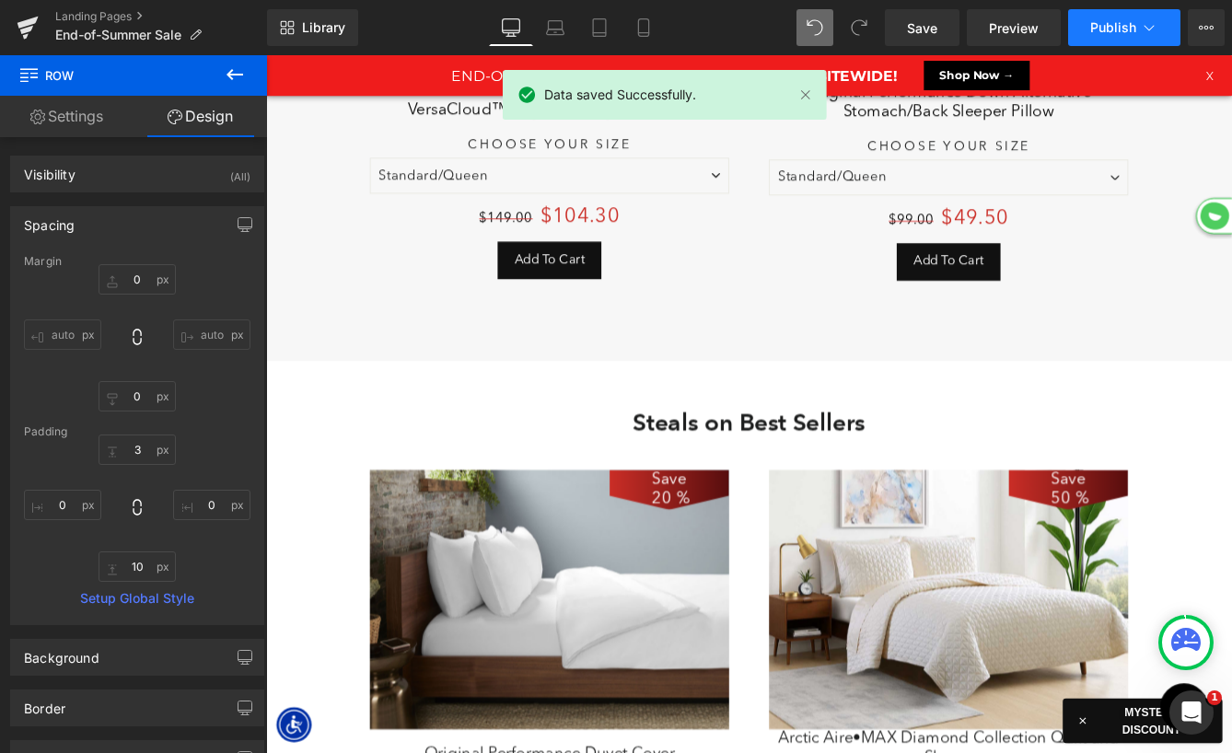
click at [1113, 25] on span "Publish" at bounding box center [1113, 27] width 46 height 15
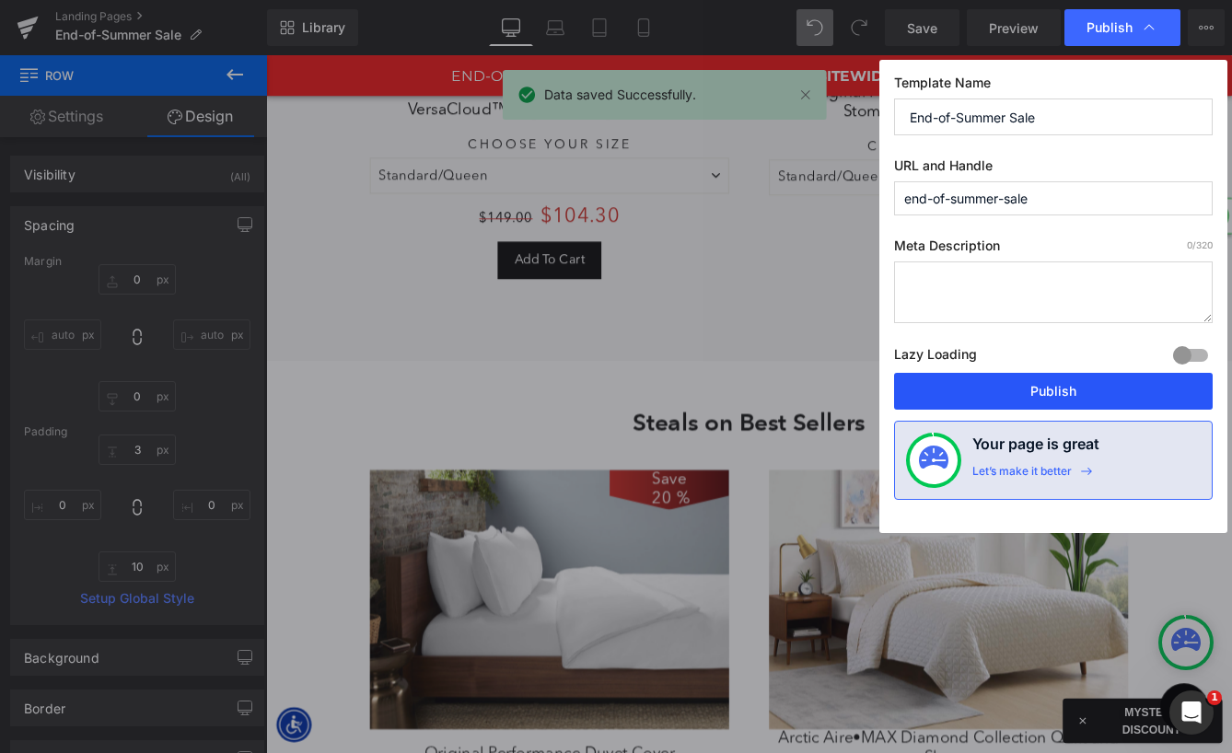
click at [1024, 385] on button "Publish" at bounding box center [1053, 391] width 319 height 37
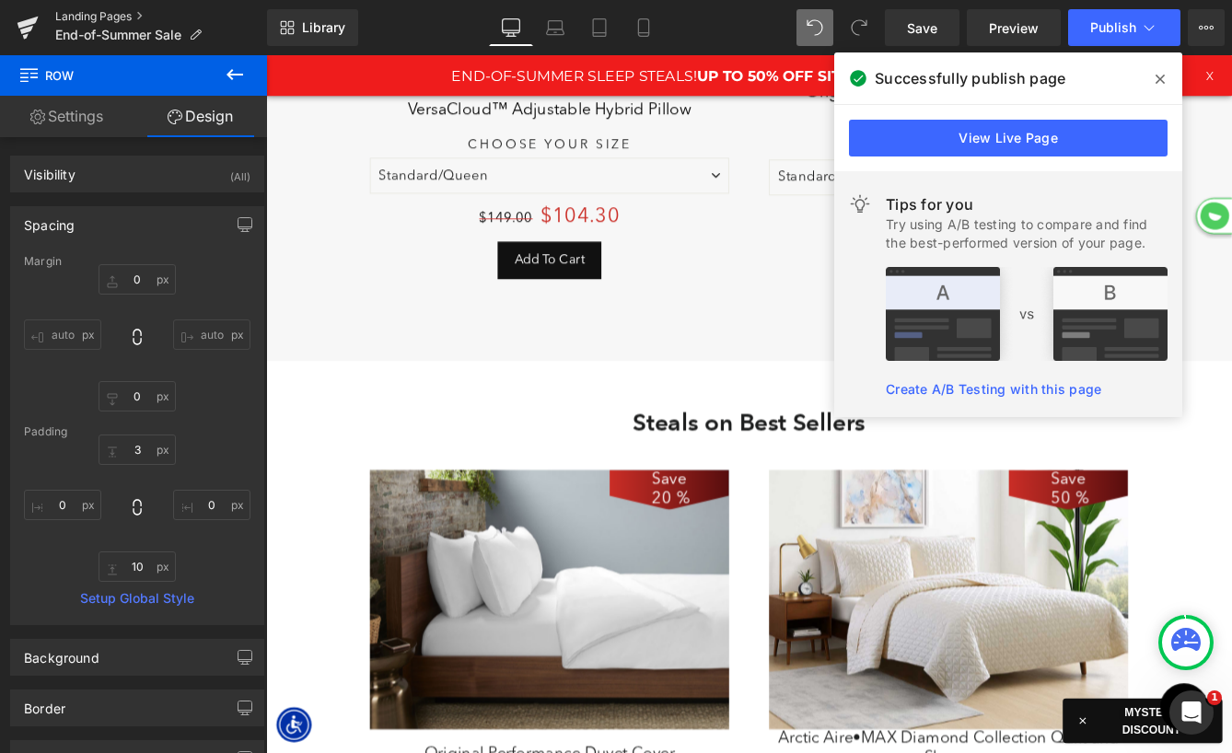
click at [92, 11] on link "Landing Pages" at bounding box center [161, 16] width 212 height 15
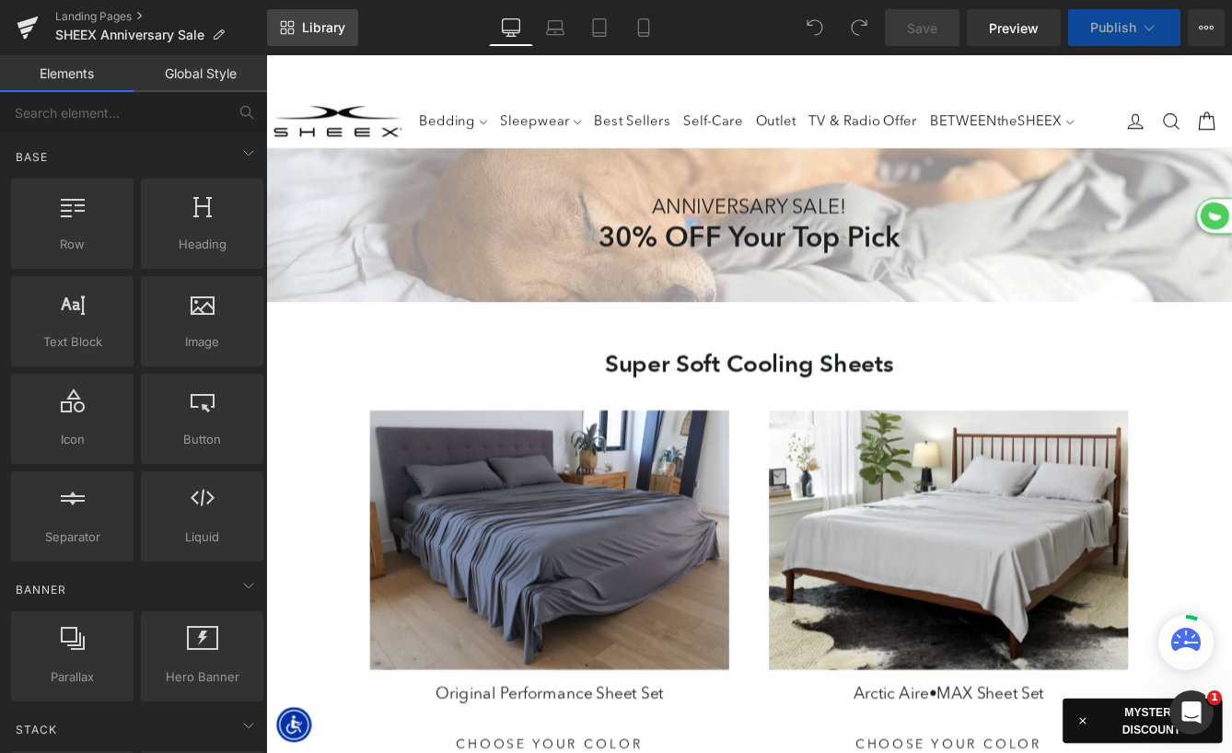
click at [311, 26] on span "Library" at bounding box center [323, 27] width 43 height 17
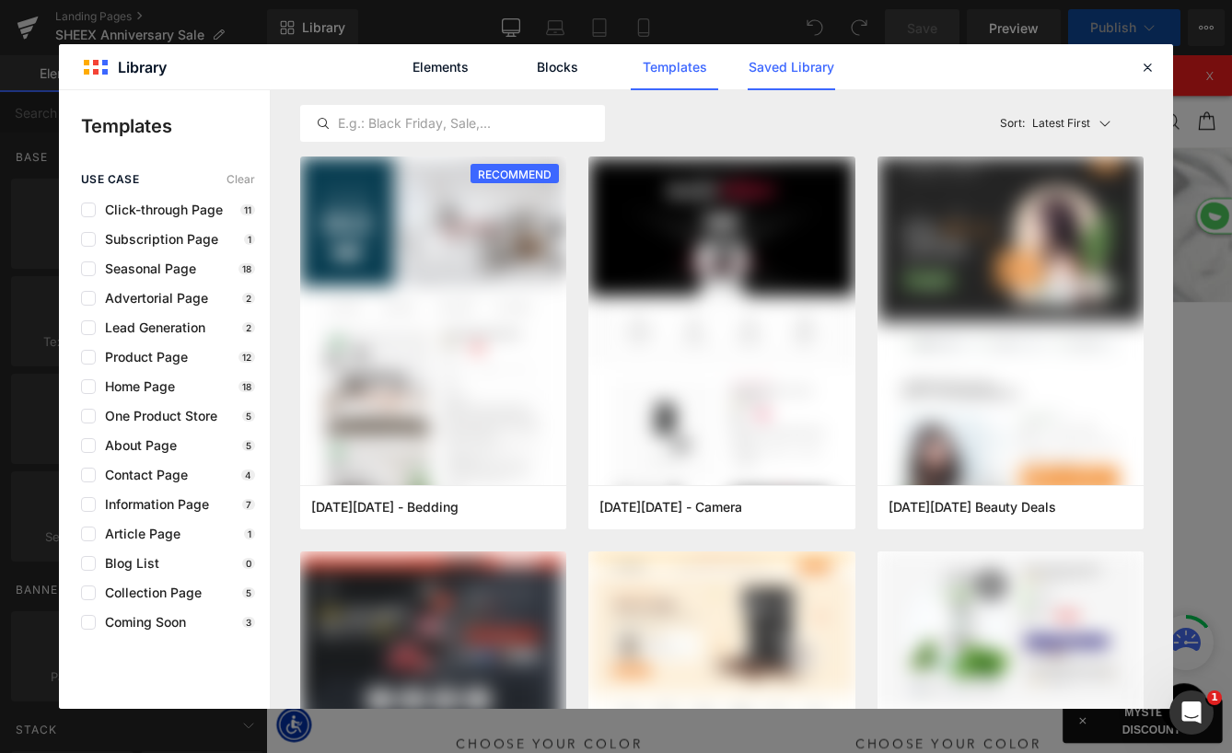
scroll to position [2345, 0]
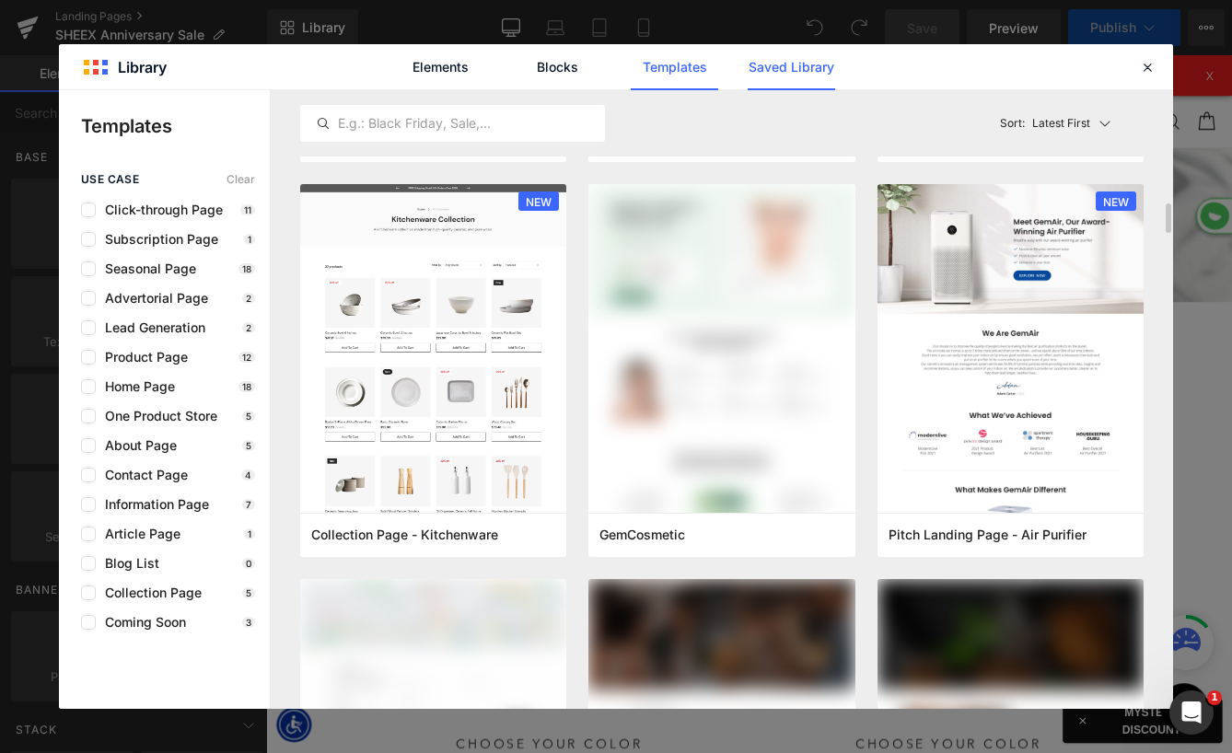
click at [0, 0] on link "Saved Library" at bounding box center [0, 0] width 0 height 0
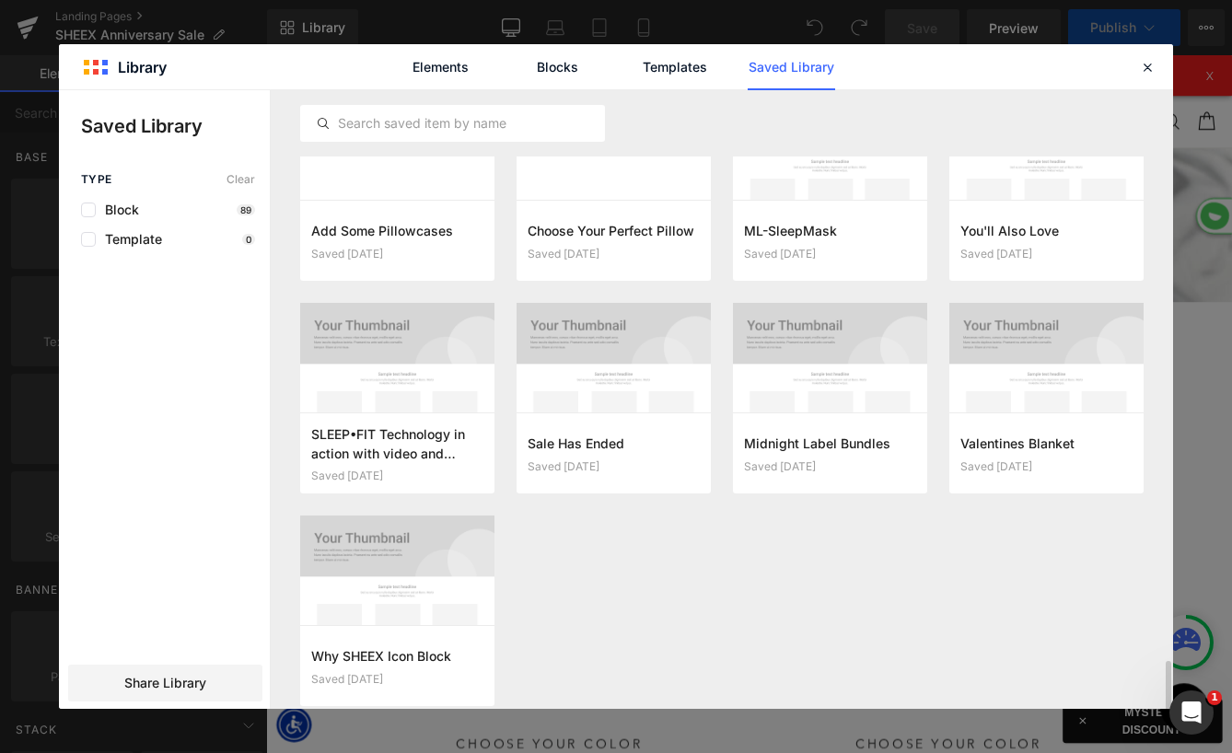
scroll to position [4339, 0]
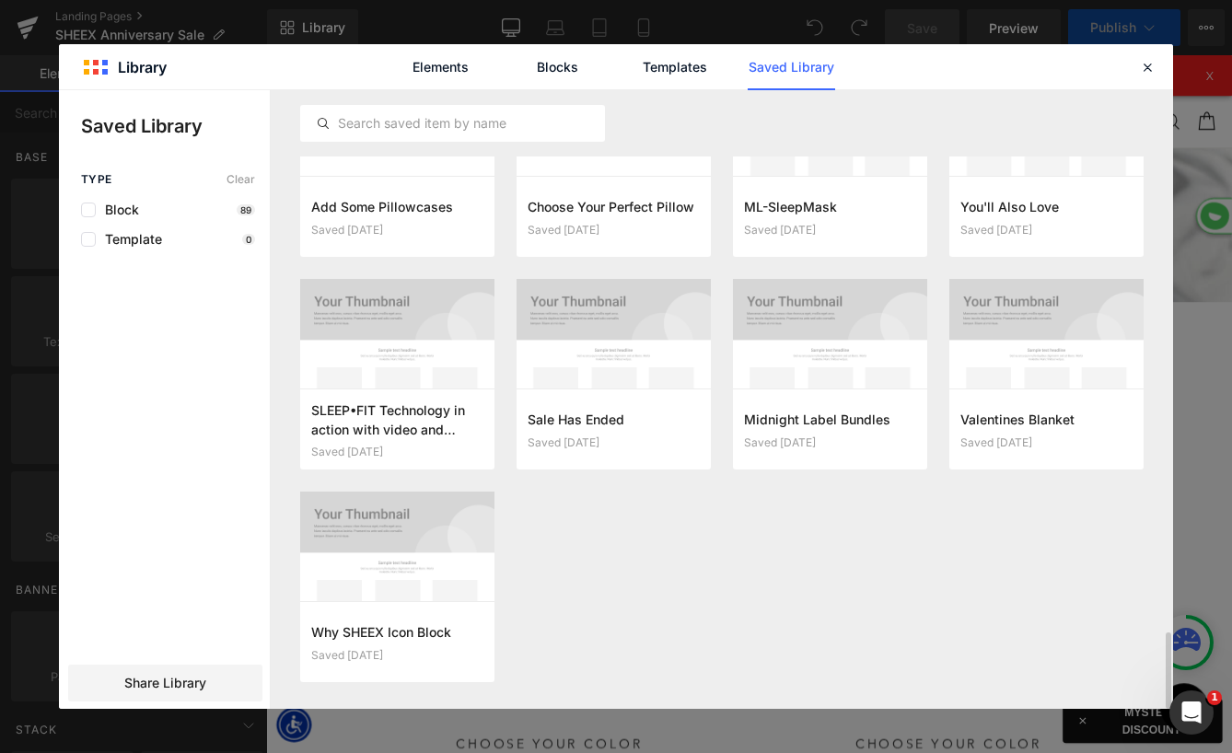
select select "XL"
select select "M"
click at [577, 425] on button "Add to page" at bounding box center [595, 429] width 135 height 29
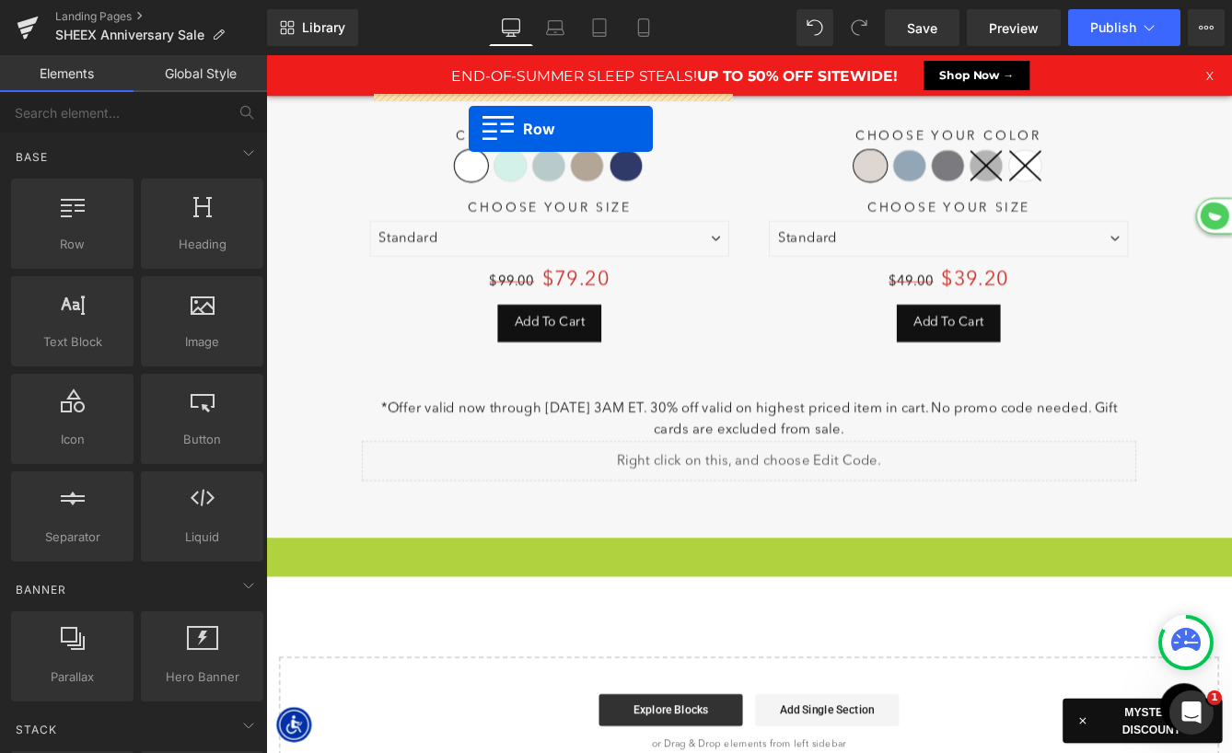
drag, startPoint x: 278, startPoint y: 580, endPoint x: 423, endPoint y: 41, distance: 558.7
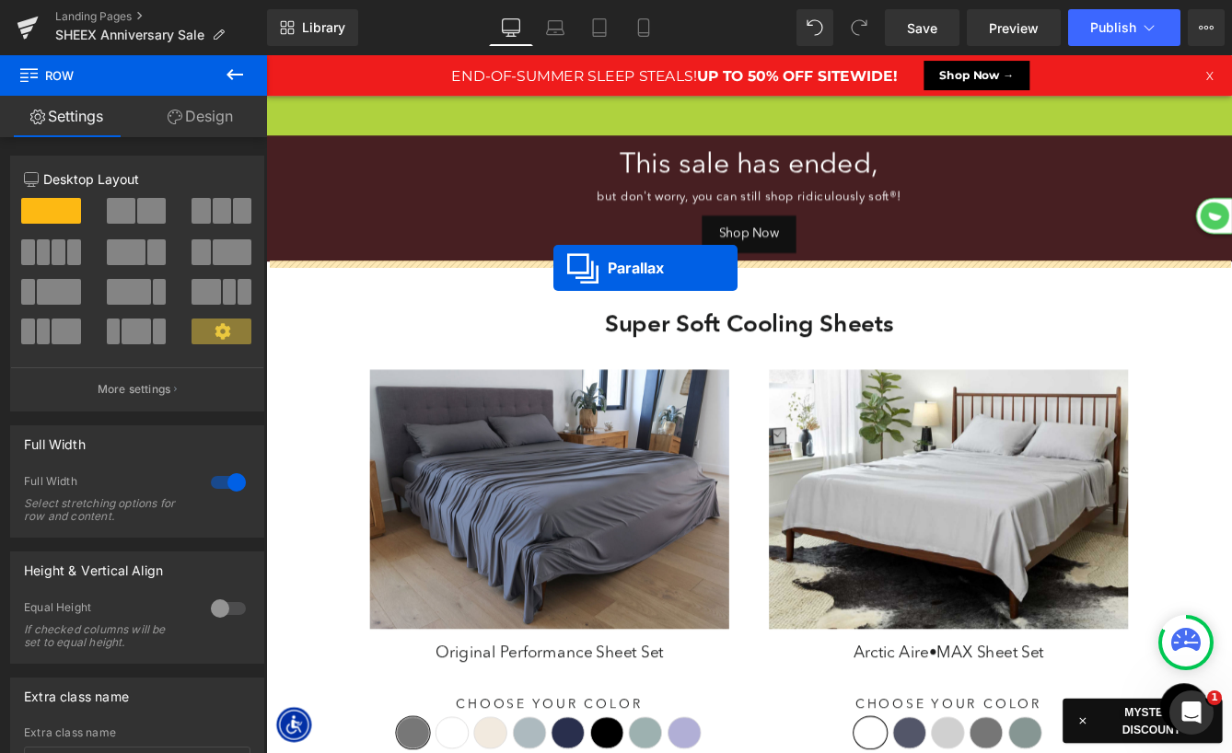
drag, startPoint x: 780, startPoint y: 115, endPoint x: 598, endPoint y: 300, distance: 259.8
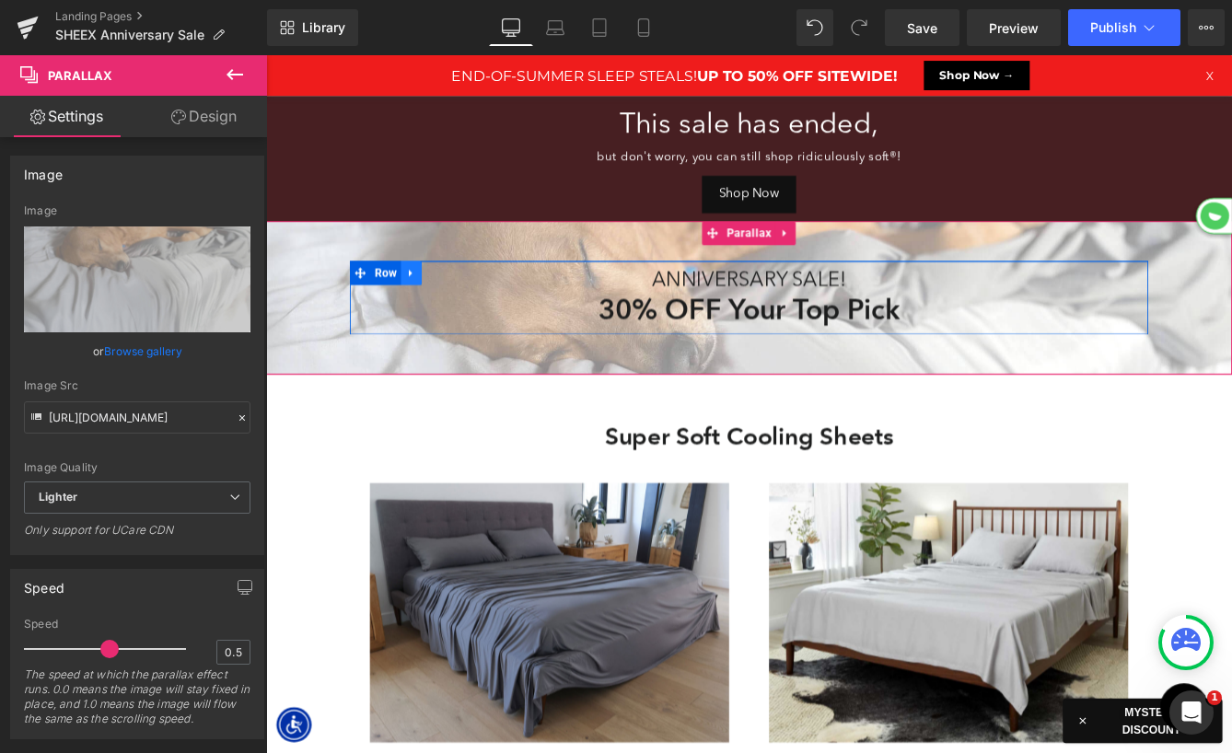
click at [433, 304] on icon at bounding box center [433, 306] width 4 height 8
click at [480, 305] on icon at bounding box center [481, 306] width 13 height 13
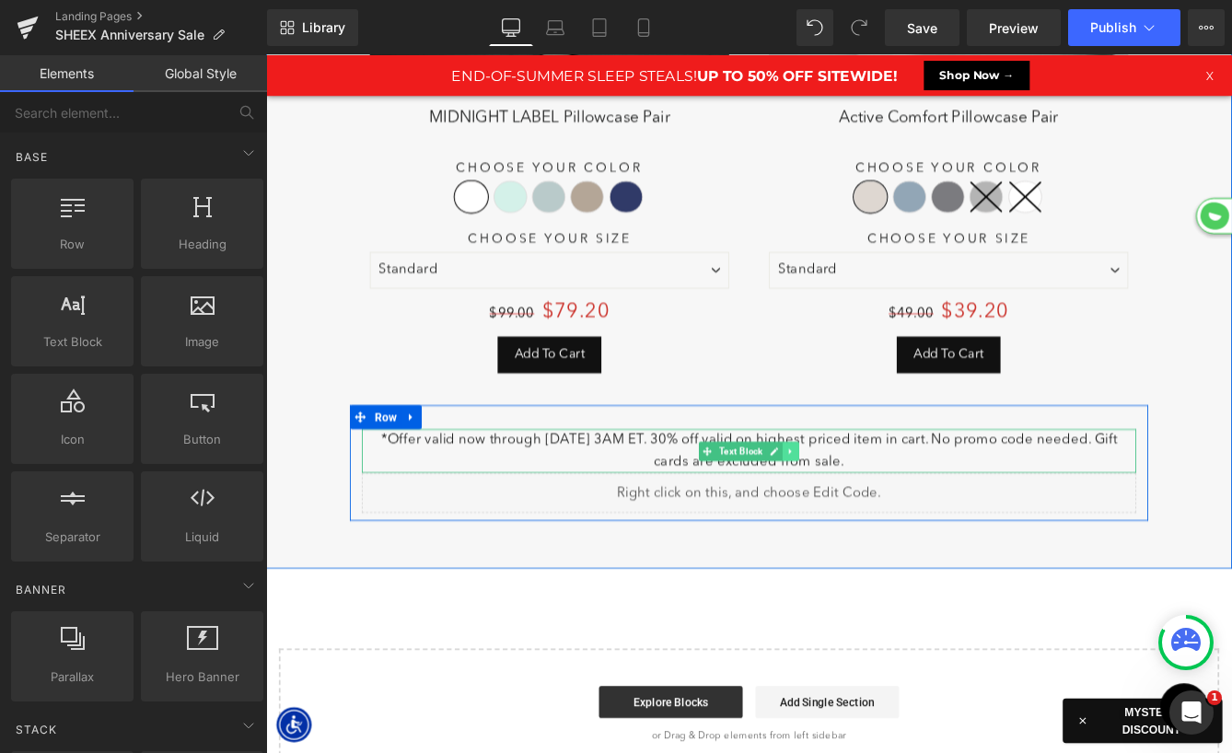
click at [869, 508] on icon at bounding box center [870, 511] width 3 height 6
click at [882, 507] on icon at bounding box center [881, 512] width 10 height 11
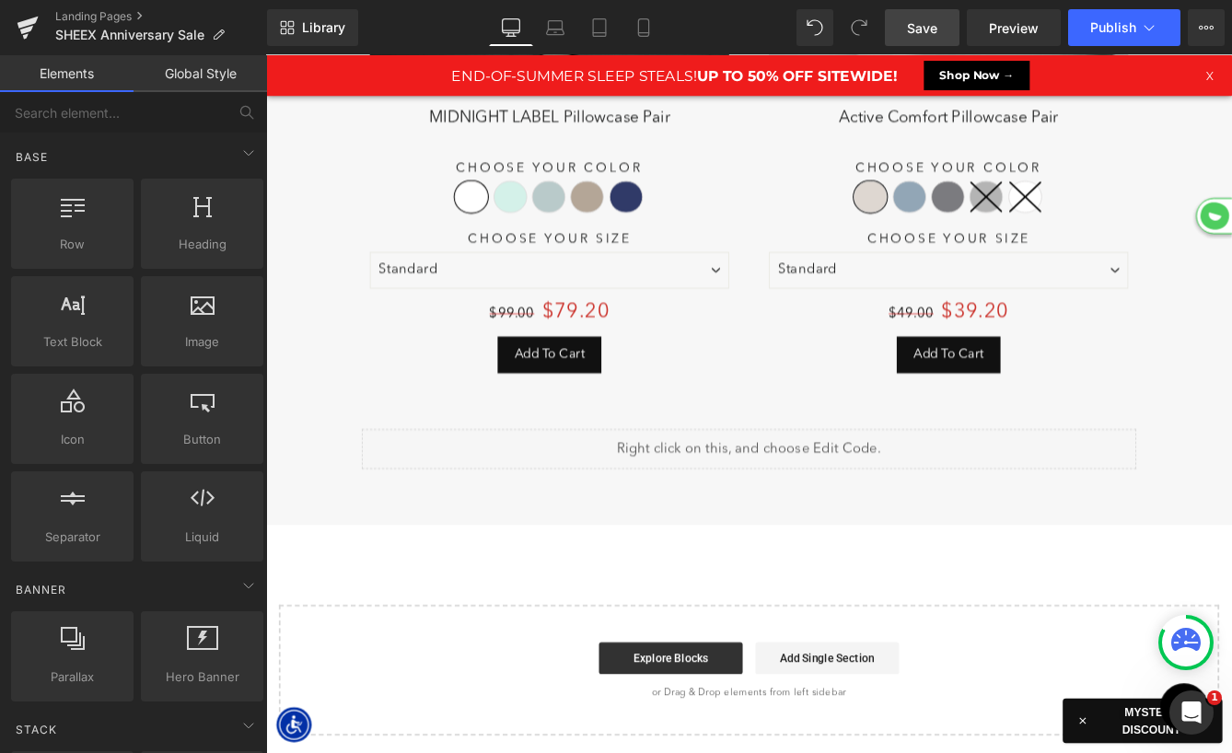
click at [915, 30] on span "Save" at bounding box center [922, 27] width 30 height 19
click at [1102, 34] on span "Publish" at bounding box center [1113, 27] width 46 height 15
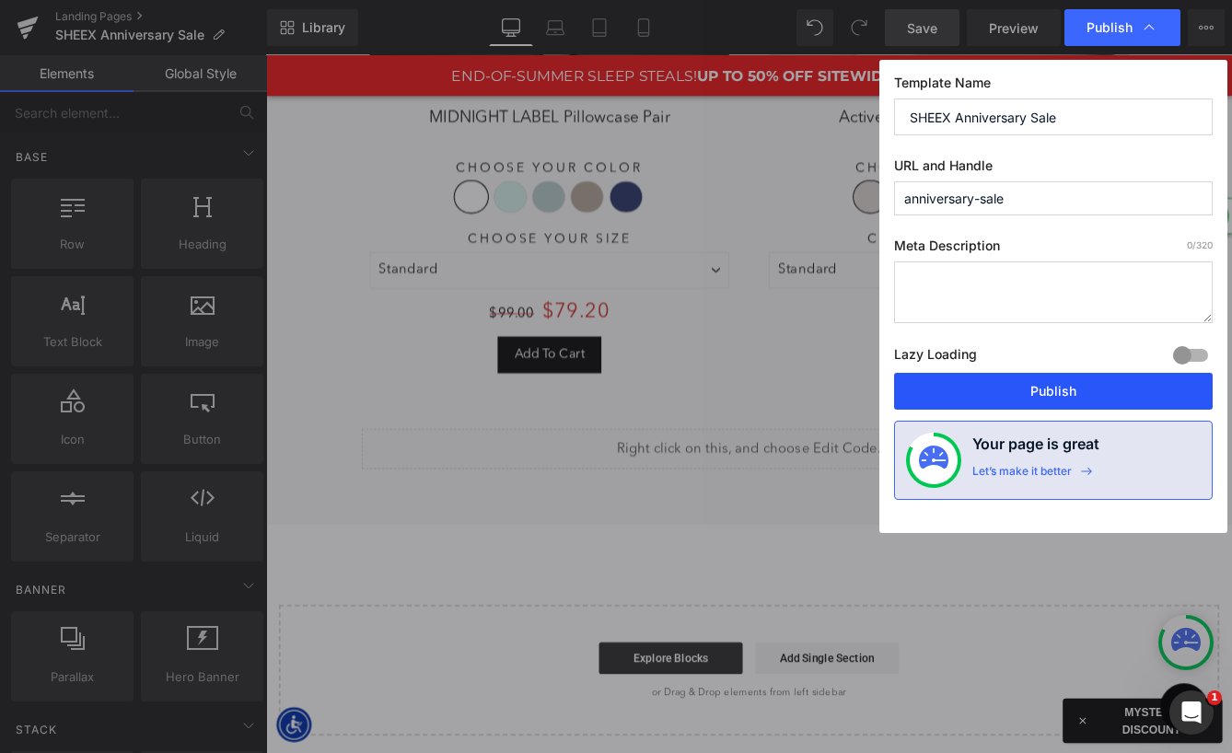
click at [1040, 383] on button "Publish" at bounding box center [1053, 391] width 319 height 37
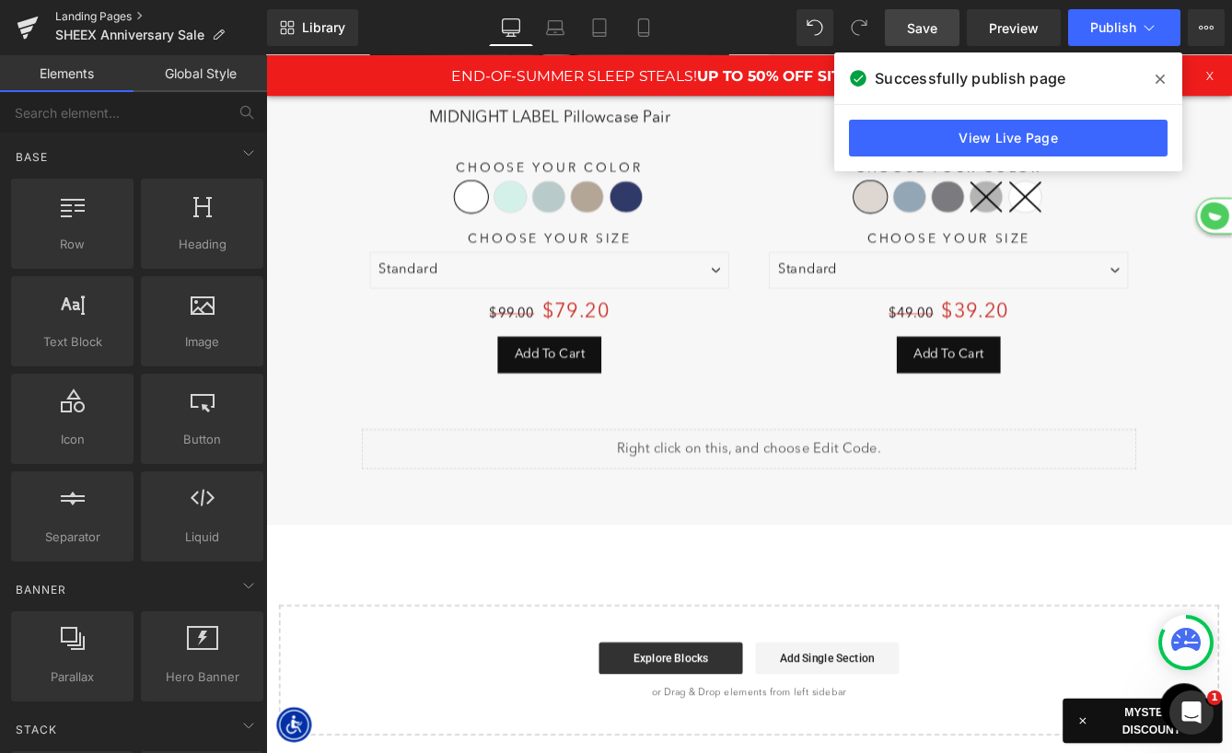
click at [104, 14] on link "Landing Pages" at bounding box center [161, 16] width 212 height 15
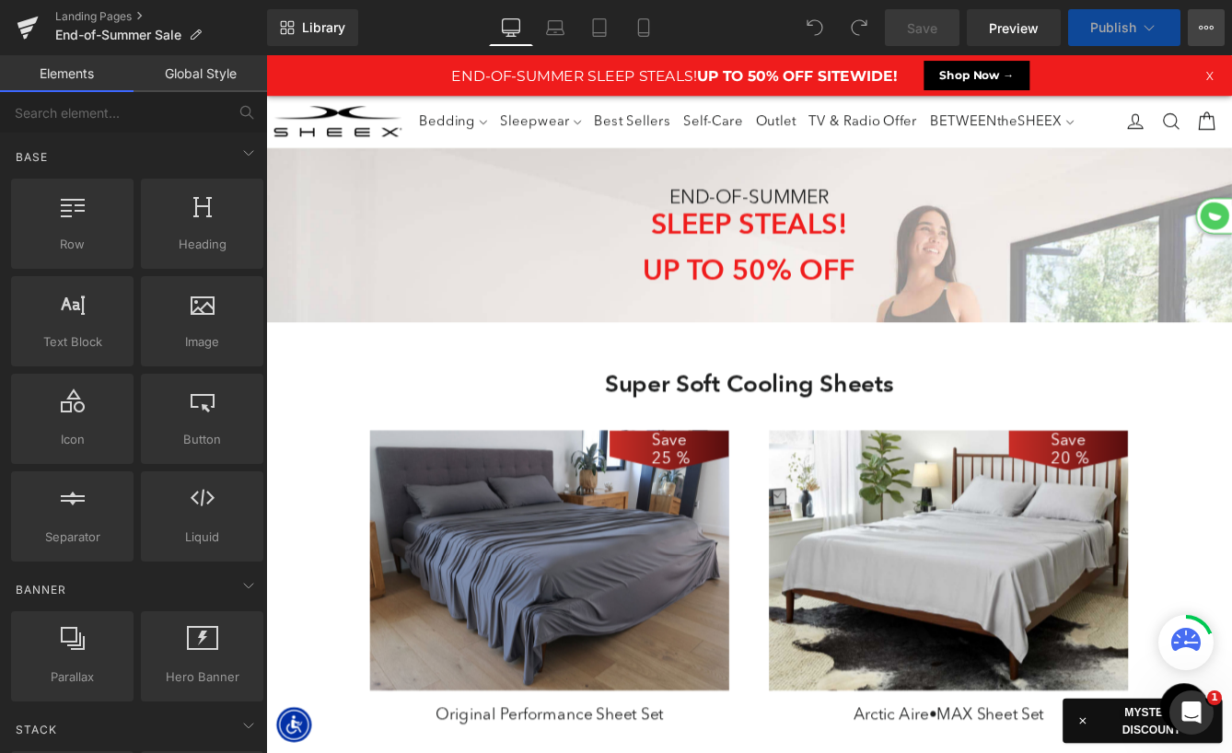
scroll to position [6183, 1114]
click at [1199, 30] on icon at bounding box center [1206, 27] width 15 height 15
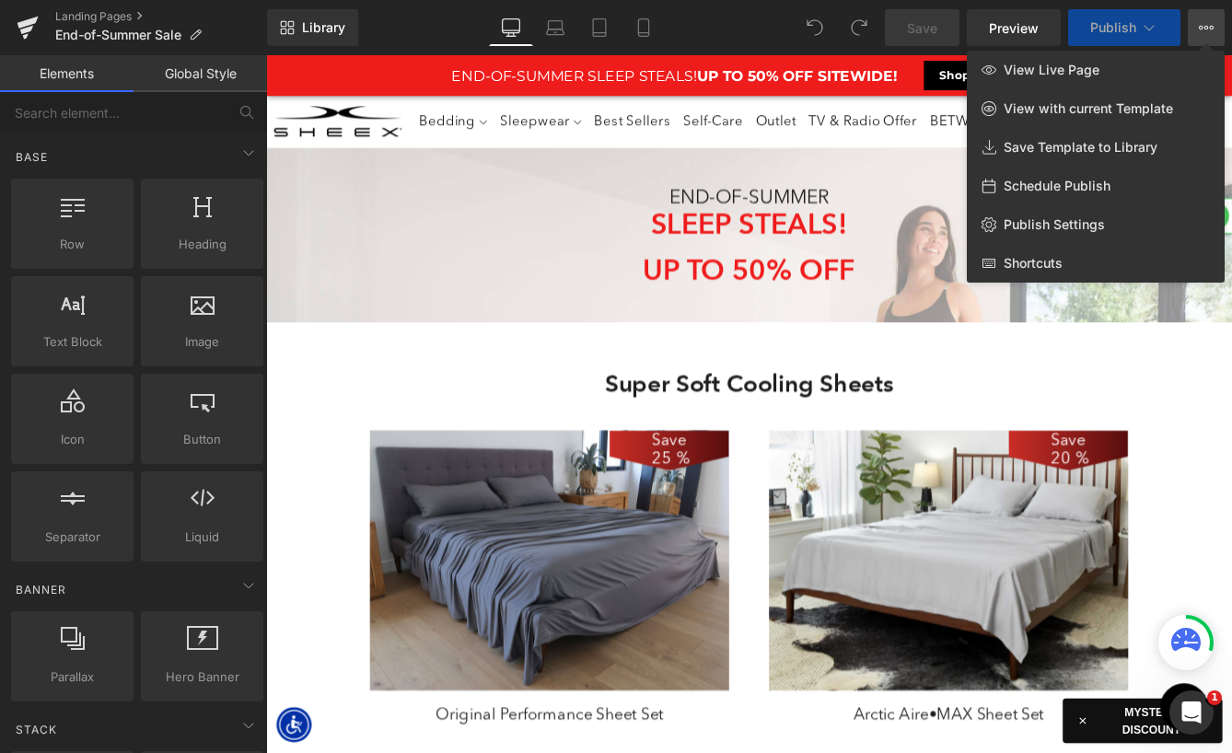
scroll to position [6763, 1114]
click at [1083, 71] on span "View Live Page" at bounding box center [1052, 70] width 96 height 17
select select "M"
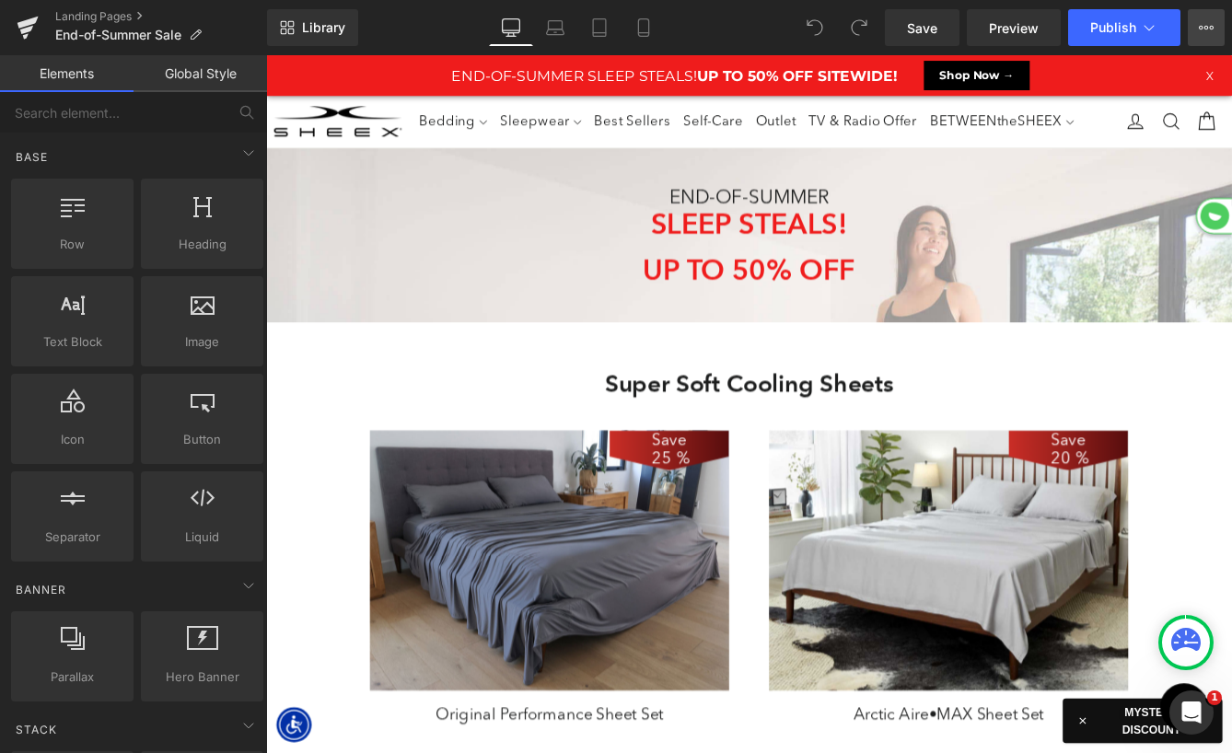
scroll to position [0, 0]
